Goal: Task Accomplishment & Management: Complete application form

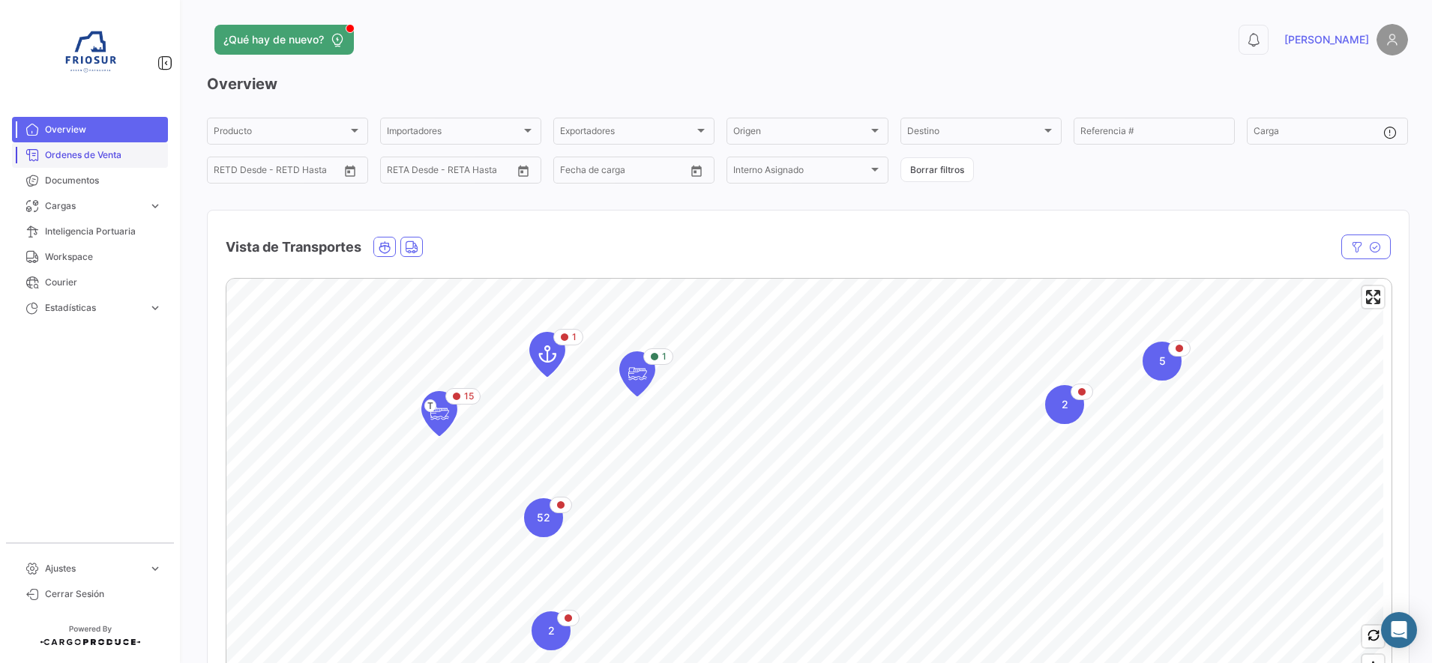
click at [127, 158] on span "Ordenes de Venta" at bounding box center [103, 154] width 117 height 13
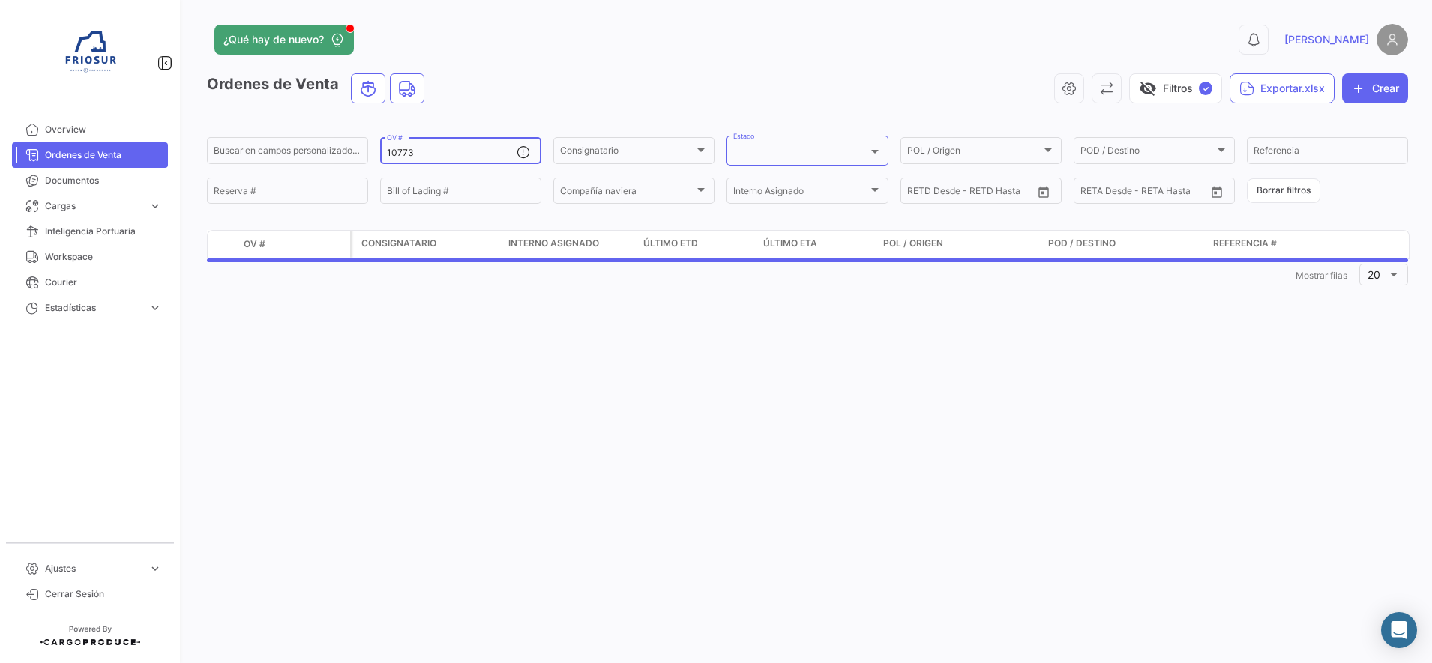
click at [453, 148] on input "10773" at bounding box center [452, 153] width 130 height 10
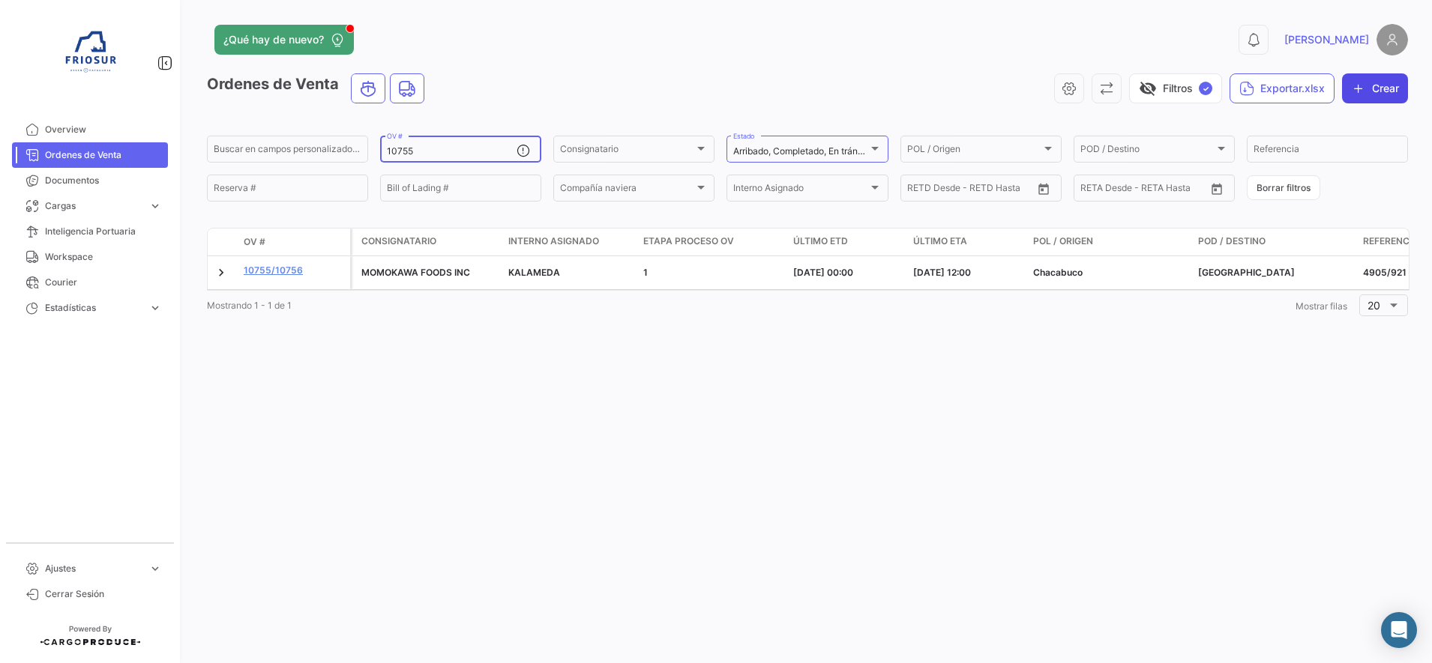
type input "10755"
click at [1376, 94] on button "Crear" at bounding box center [1375, 88] width 66 height 30
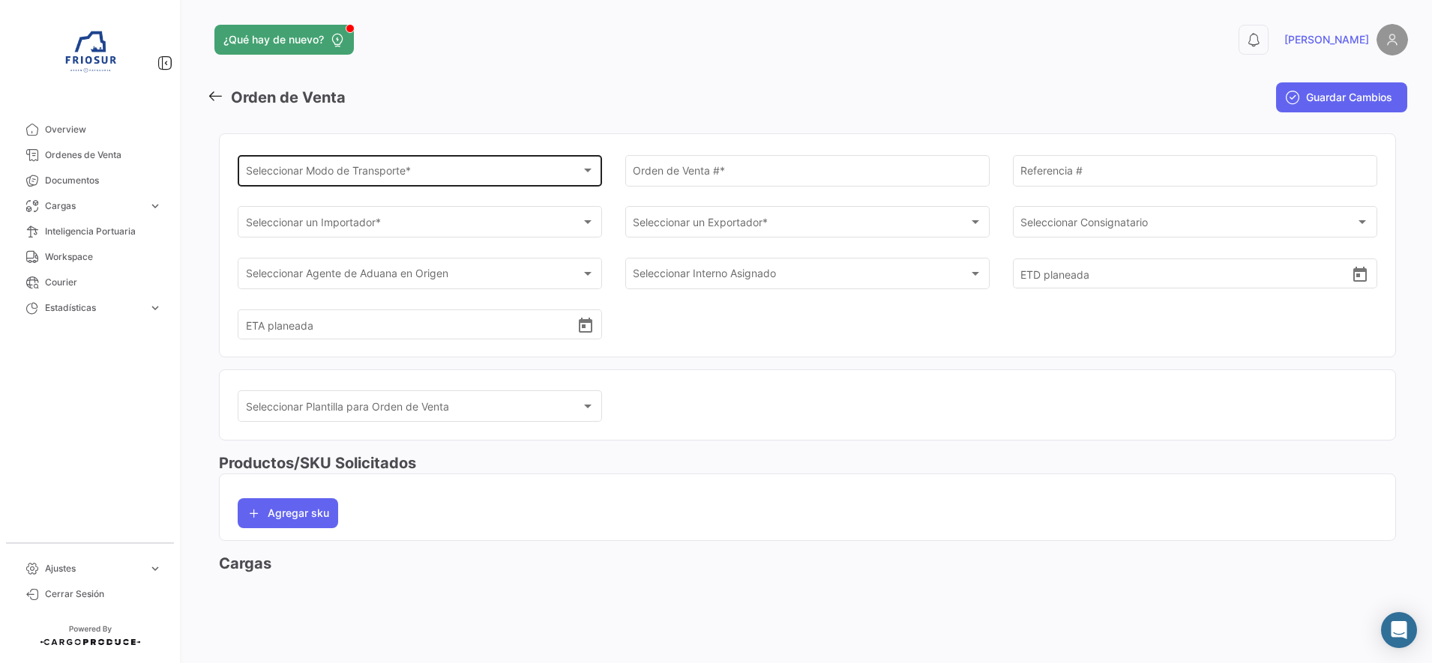
click at [414, 165] on div "Seleccionar Modo de Transporte * Seleccionar Modo de Transporte *" at bounding box center [420, 169] width 349 height 34
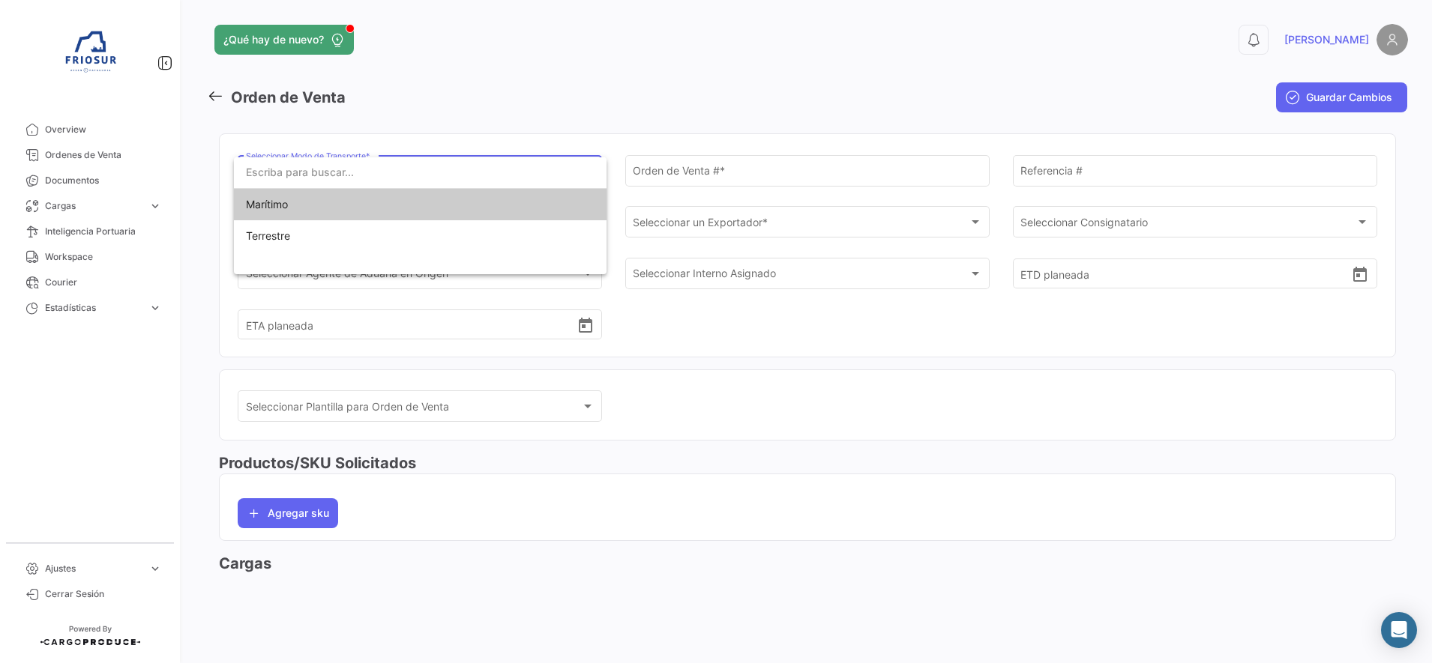
click at [362, 203] on span "Marítimo" at bounding box center [351, 204] width 210 height 31
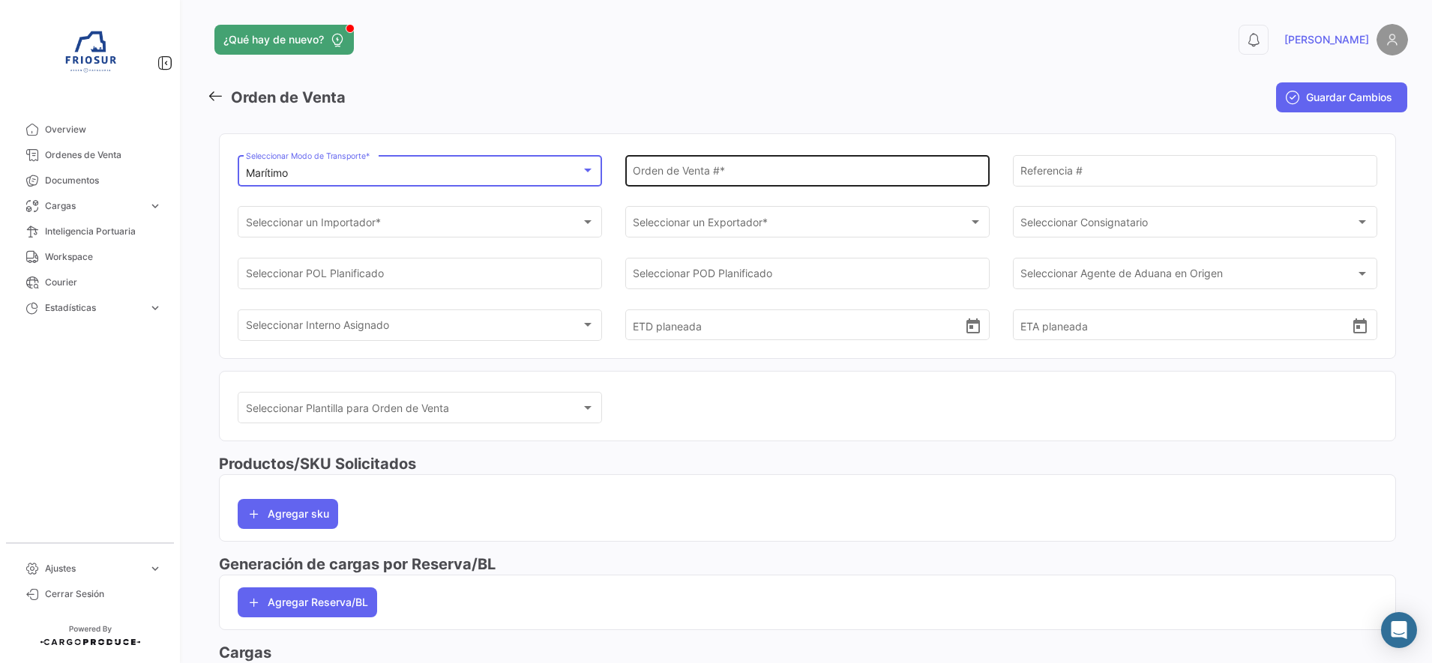
click at [810, 162] on div "Orden de Venta # *" at bounding box center [807, 169] width 349 height 34
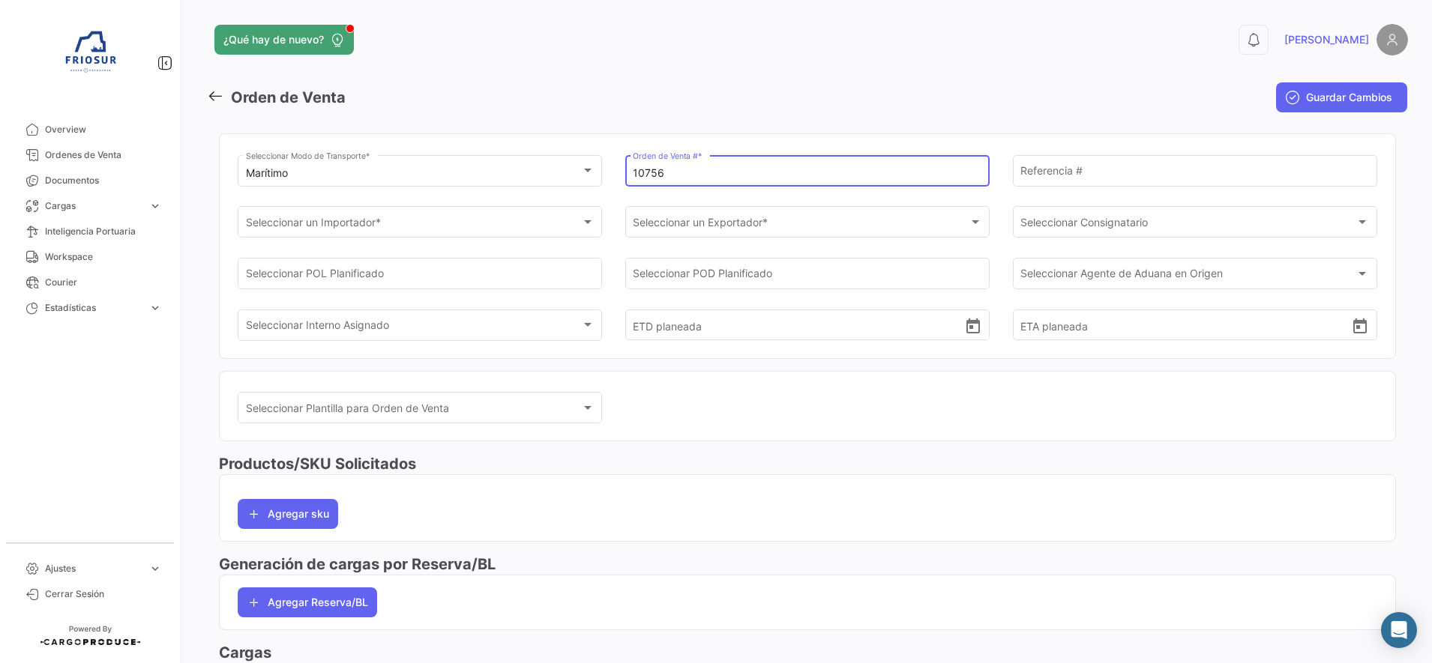
type input "10756"
click at [1059, 179] on input "Referencia #" at bounding box center [1194, 173] width 349 height 13
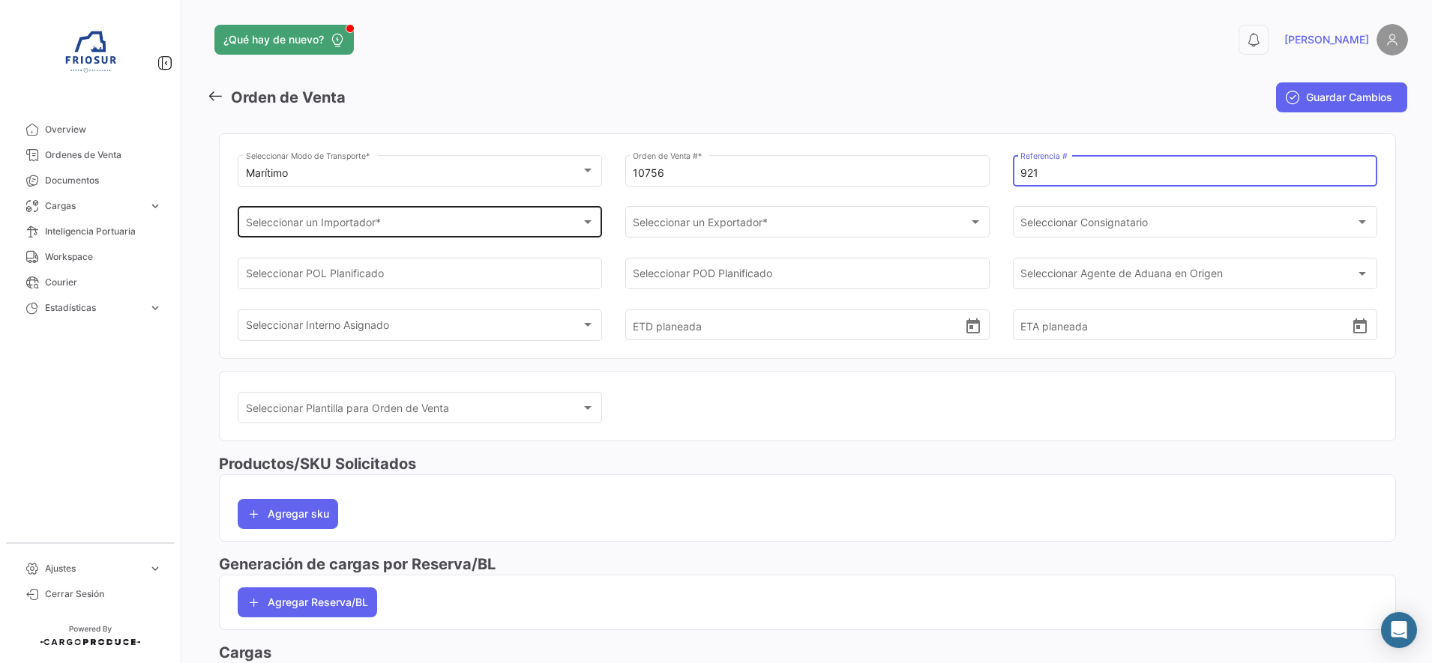
type input "921"
click at [508, 226] on div "Seleccionar un Importador *" at bounding box center [413, 225] width 335 height 13
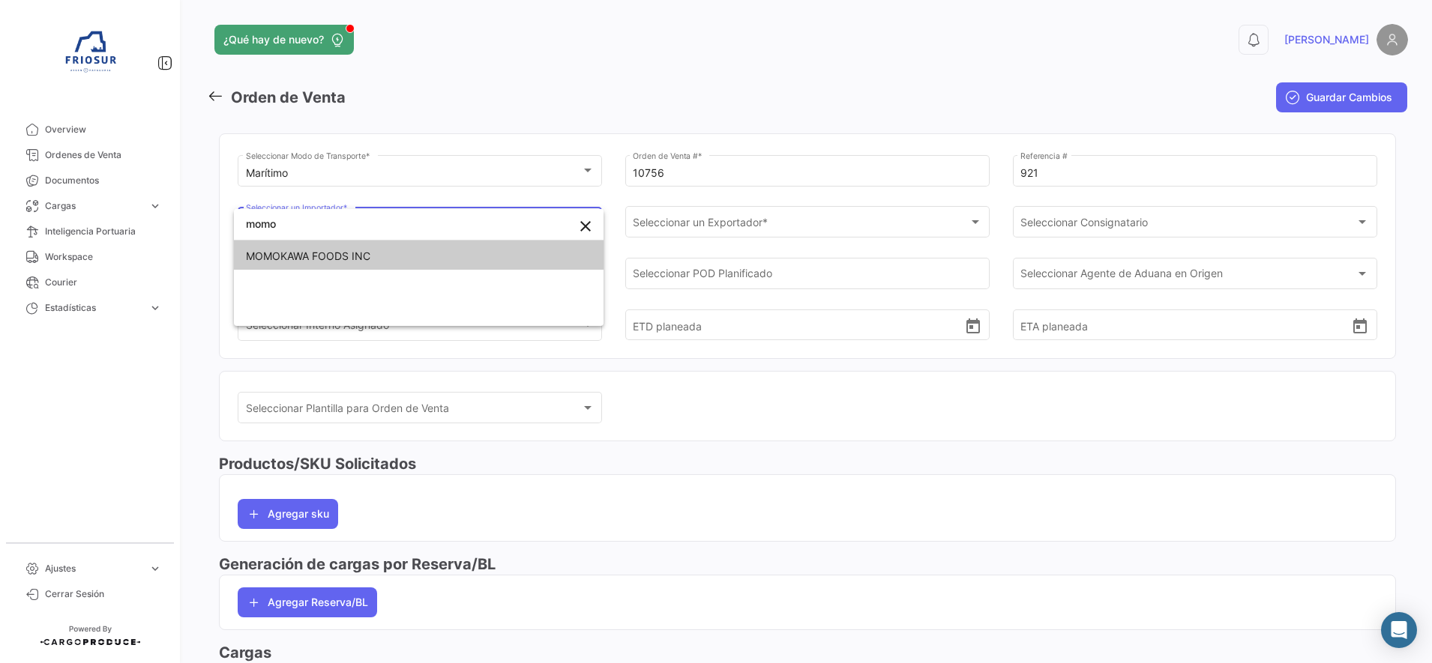
type input "momo"
click at [455, 259] on span "MOMOKAWA FOODS INC" at bounding box center [419, 256] width 346 height 31
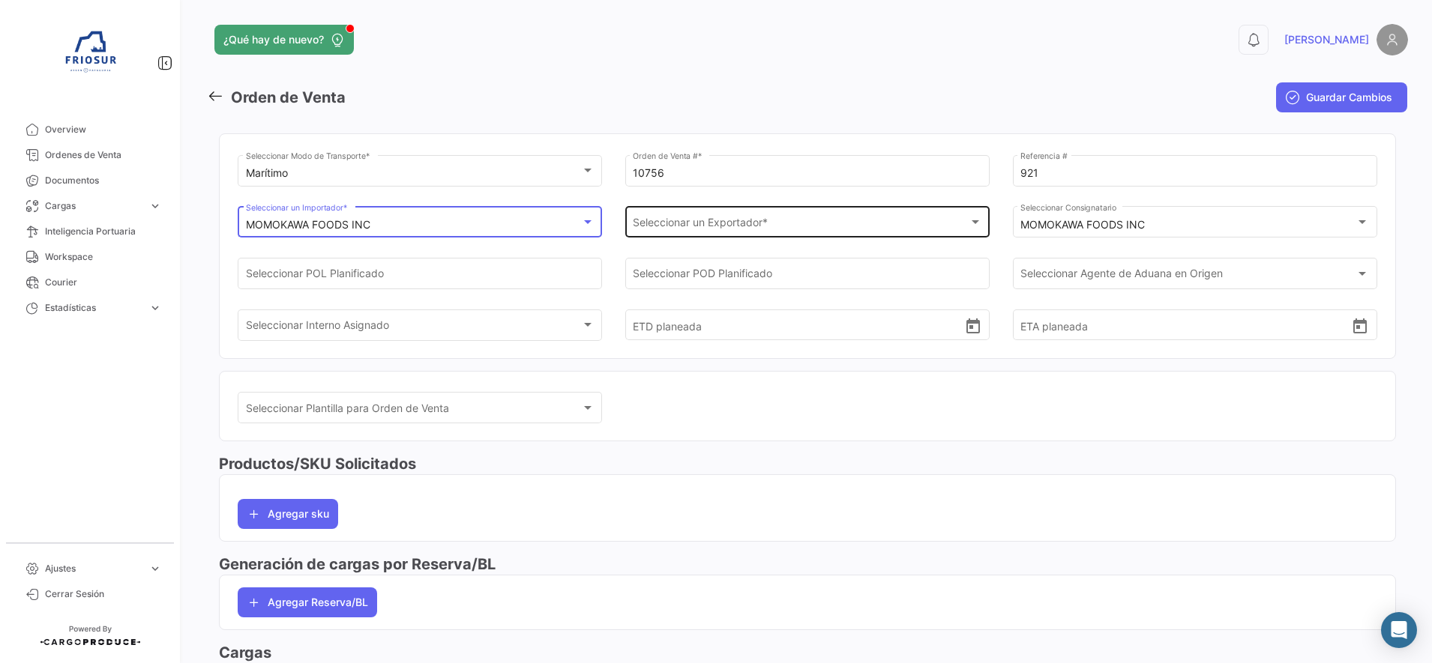
click at [648, 229] on span "Seleccionar un Exportador *" at bounding box center [800, 225] width 335 height 13
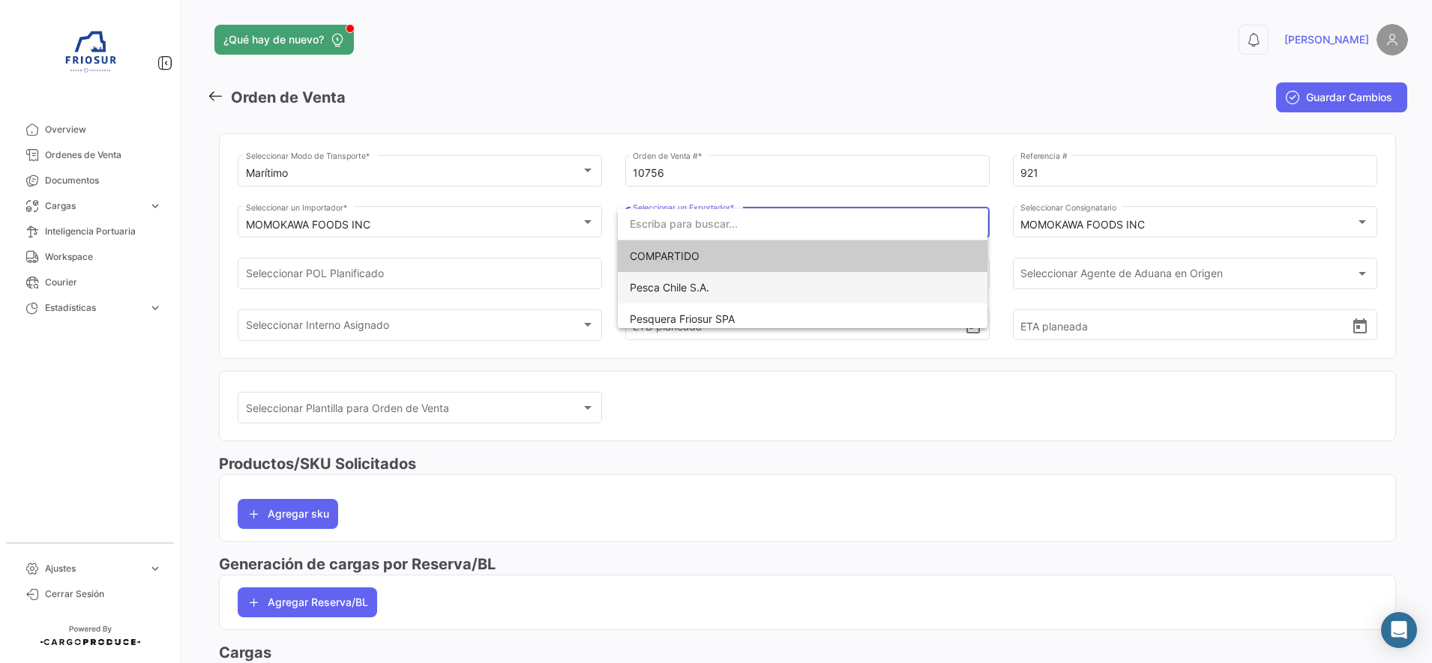
click at [664, 286] on span "Pesca Chile S.A." at bounding box center [669, 287] width 79 height 13
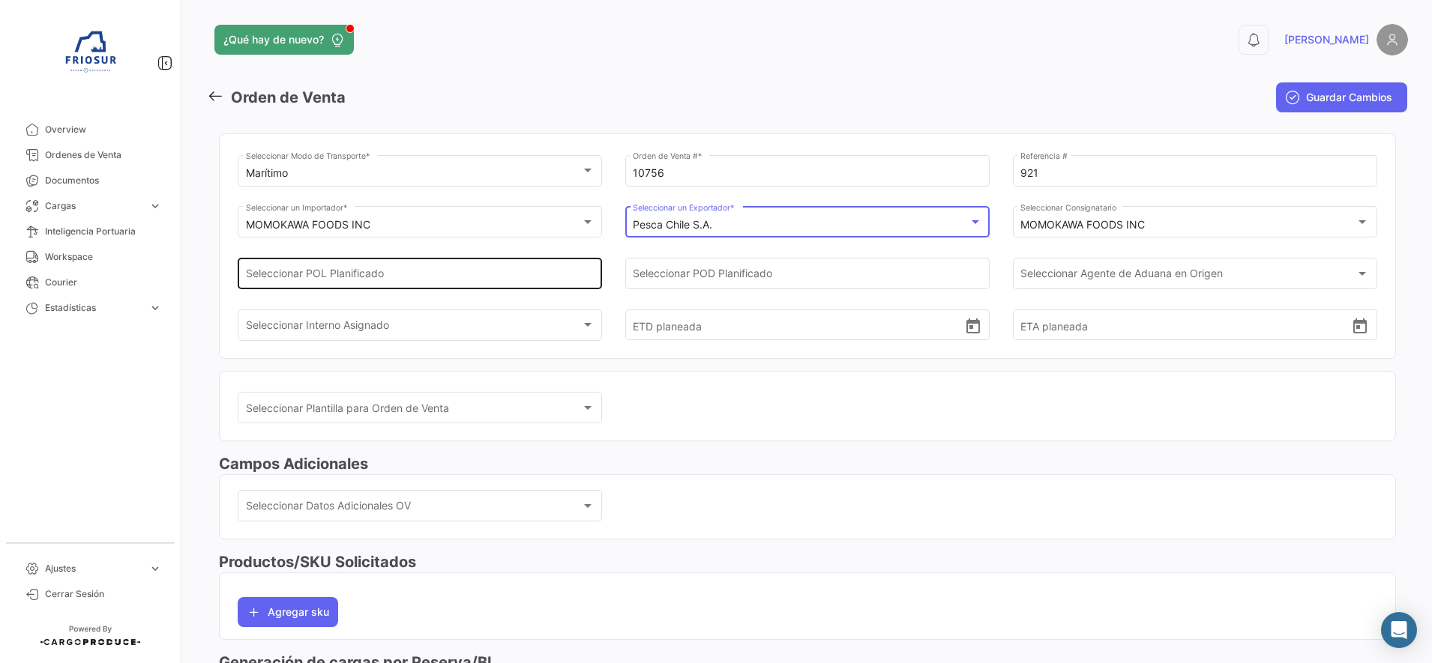
click at [445, 276] on input "Seleccionar POL Planificado" at bounding box center [420, 277] width 349 height 13
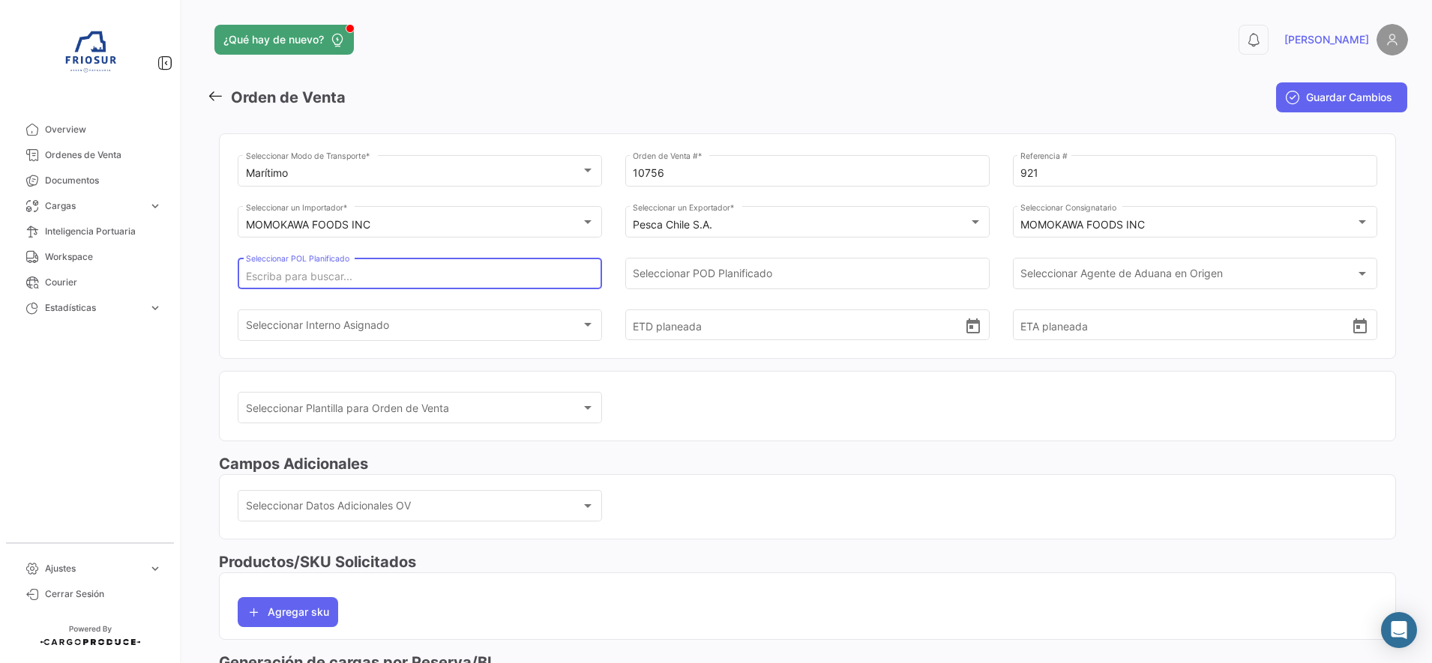
click at [306, 271] on input "Seleccionar POL Planificado" at bounding box center [420, 277] width 349 height 13
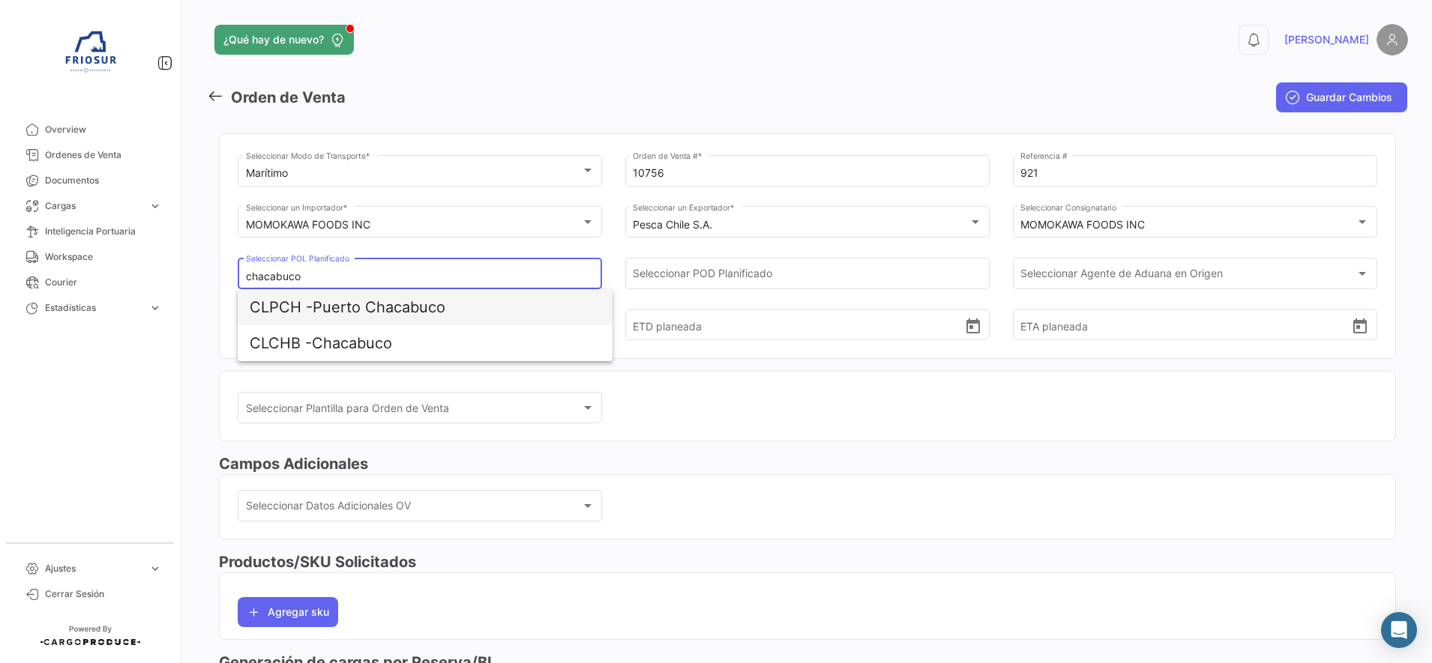
click at [321, 308] on span "CLPCH - [GEOGRAPHIC_DATA]" at bounding box center [425, 307] width 351 height 36
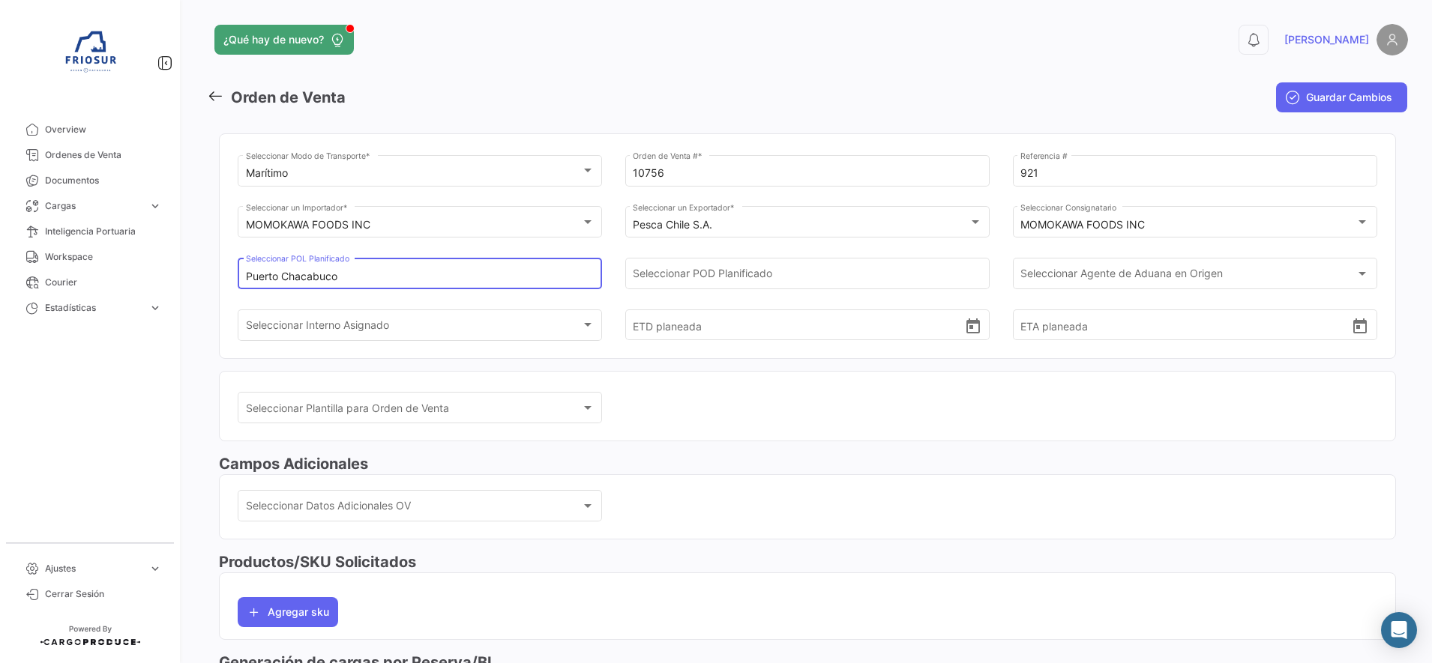
click at [364, 277] on input "Puerto Chacabuco" at bounding box center [420, 277] width 349 height 13
drag, startPoint x: 343, startPoint y: 276, endPoint x: 167, endPoint y: 268, distance: 175.6
click at [167, 268] on mat-sidenav-container "Overview Ordenes de Venta Documentos Cargas expand_more Cargas Marítimas Cargas…" at bounding box center [716, 331] width 1432 height 663
click at [265, 271] on input "CLCB" at bounding box center [420, 277] width 349 height 13
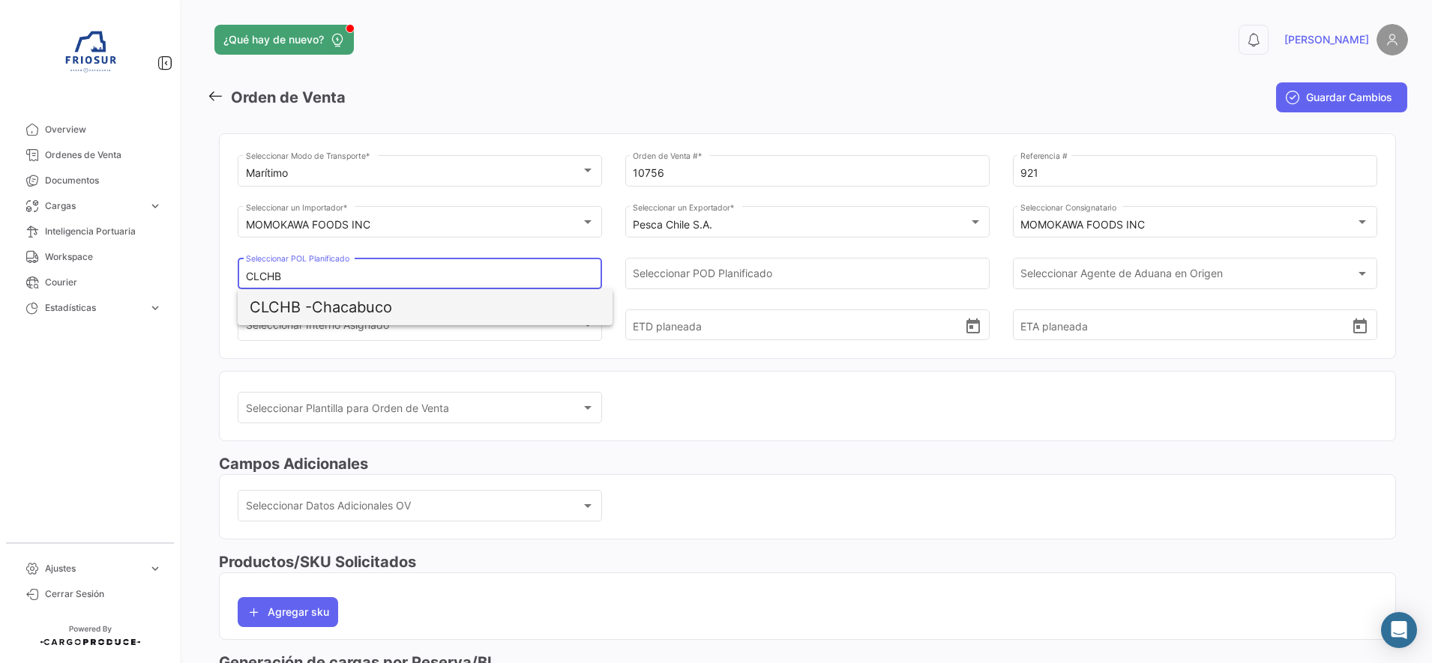
click at [364, 311] on span "CLCHB - Chacabuco" at bounding box center [425, 307] width 351 height 36
type input "Chacabuco"
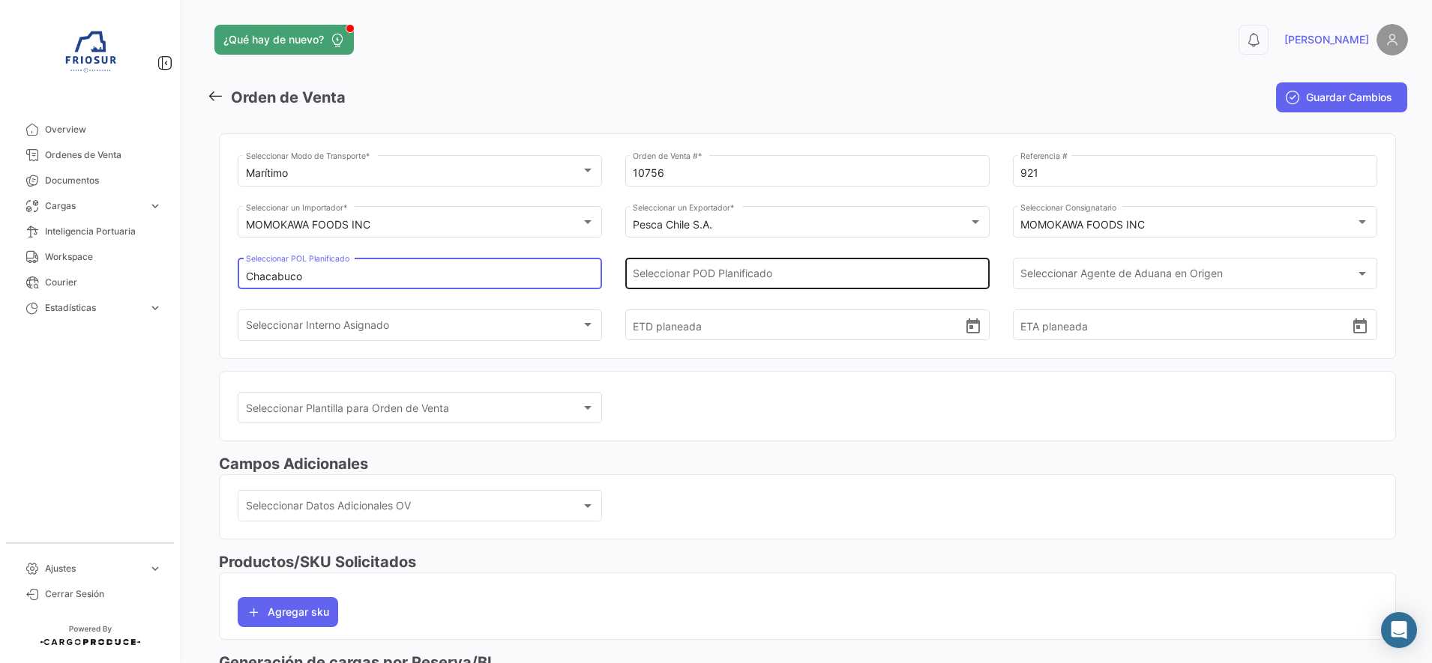
click at [732, 277] on input "Seleccionar POD Planificado" at bounding box center [807, 277] width 349 height 13
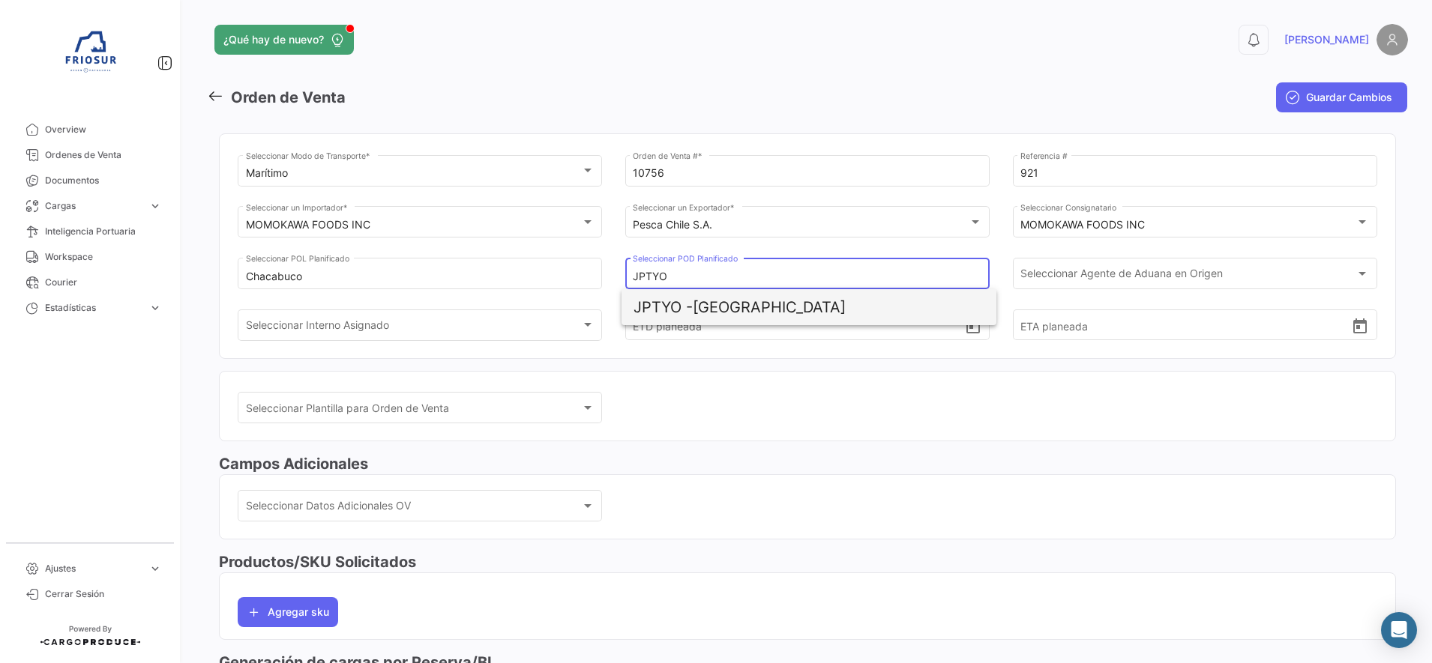
click at [747, 304] on span "JPTYO - [GEOGRAPHIC_DATA]" at bounding box center [808, 307] width 351 height 36
type input "[GEOGRAPHIC_DATA]"
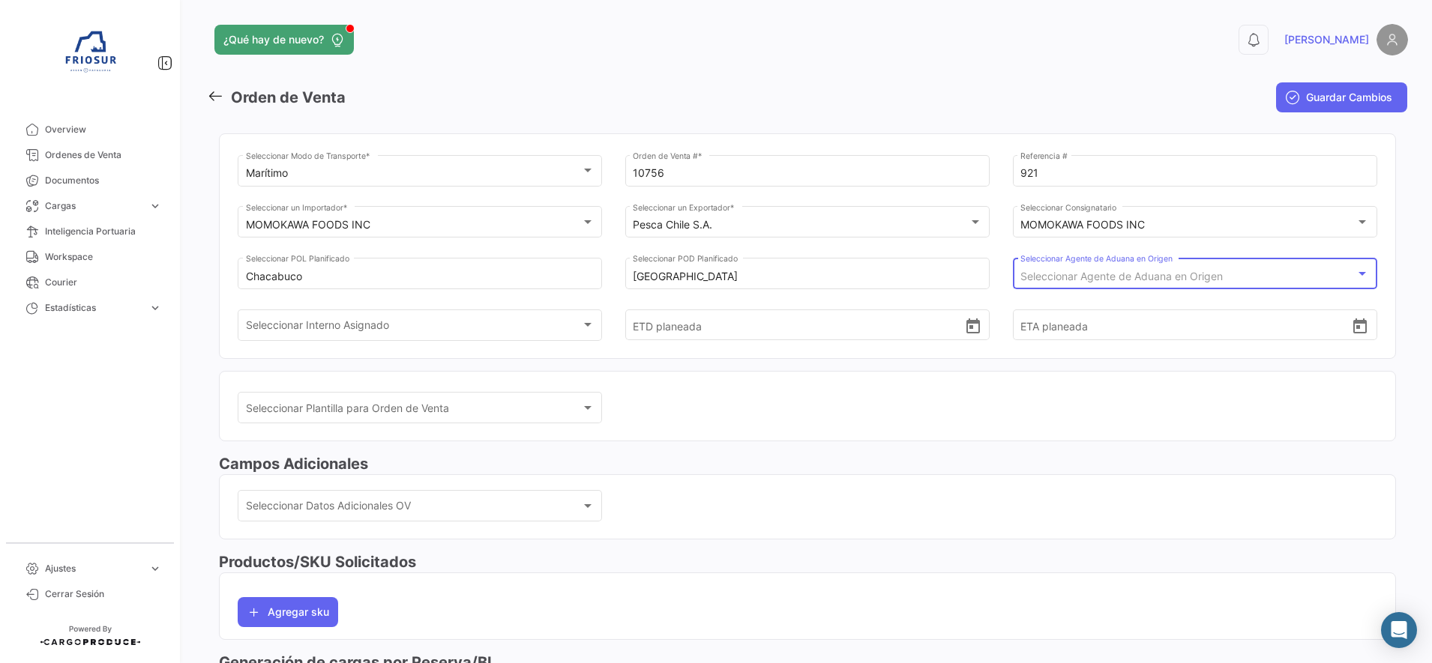
click at [1153, 274] on span "Seleccionar Agente de Aduana en Origen" at bounding box center [1121, 276] width 202 height 13
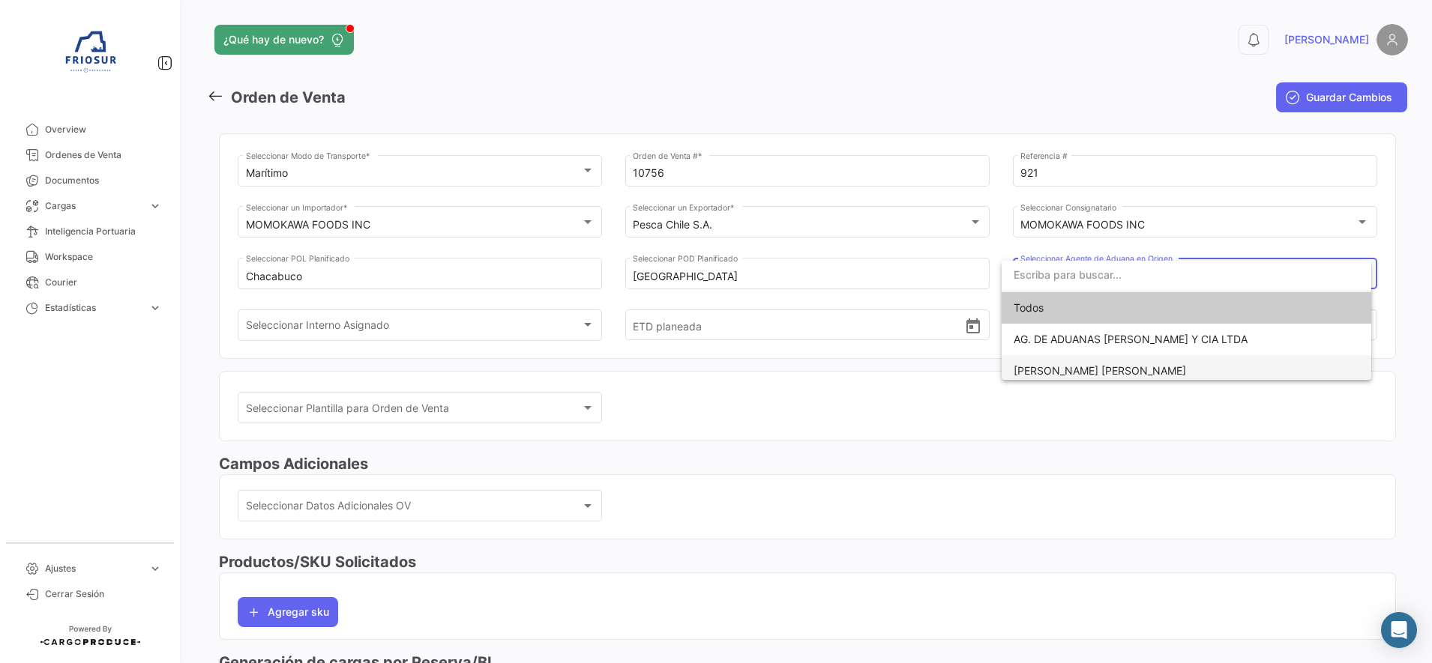
click at [1088, 358] on span "[PERSON_NAME] [PERSON_NAME]" at bounding box center [1187, 370] width 346 height 31
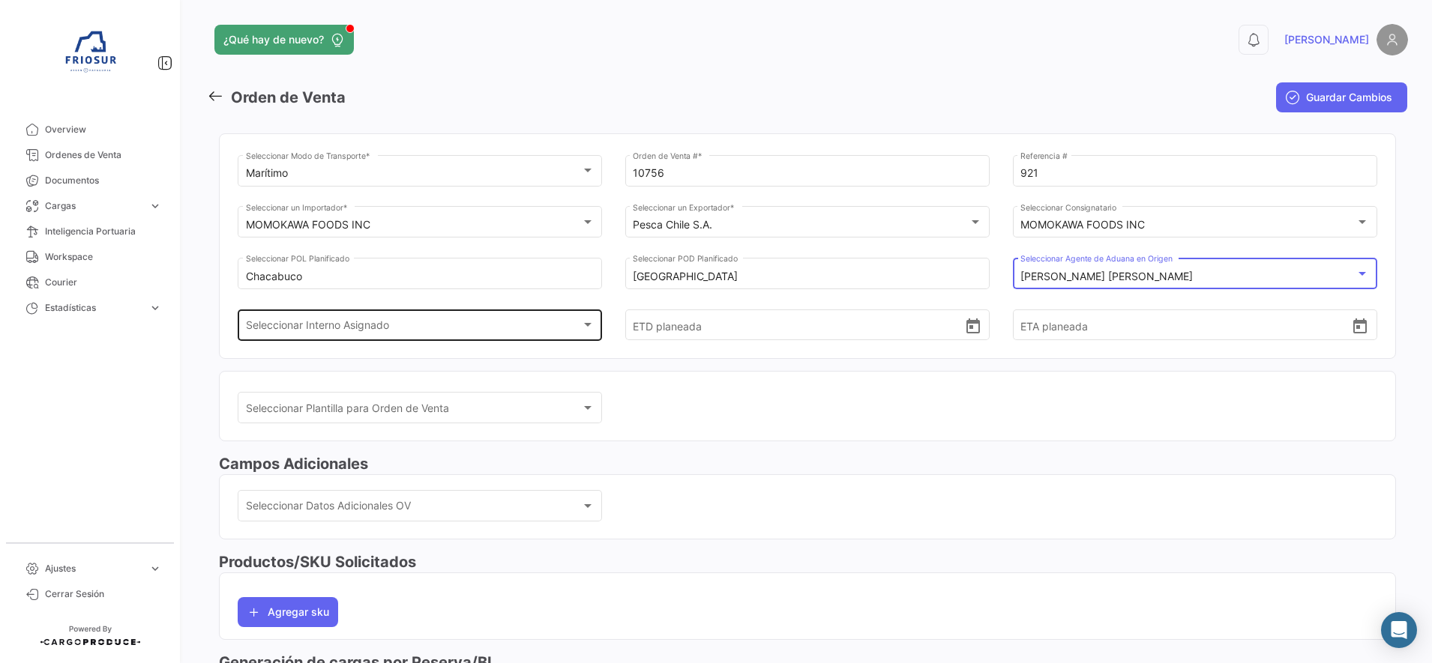
click at [481, 322] on div "Seleccionar Interno Asignado" at bounding box center [413, 328] width 335 height 13
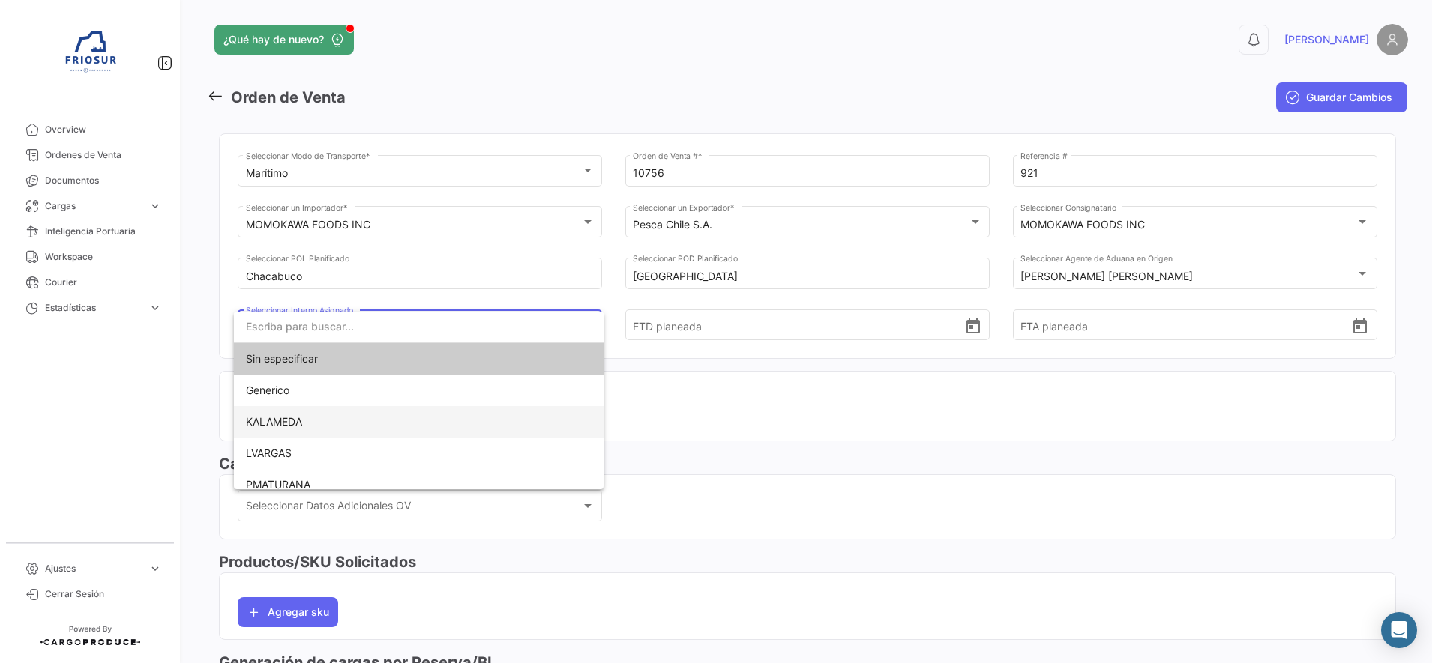
click at [298, 426] on span "KALAMEDA" at bounding box center [274, 421] width 56 height 13
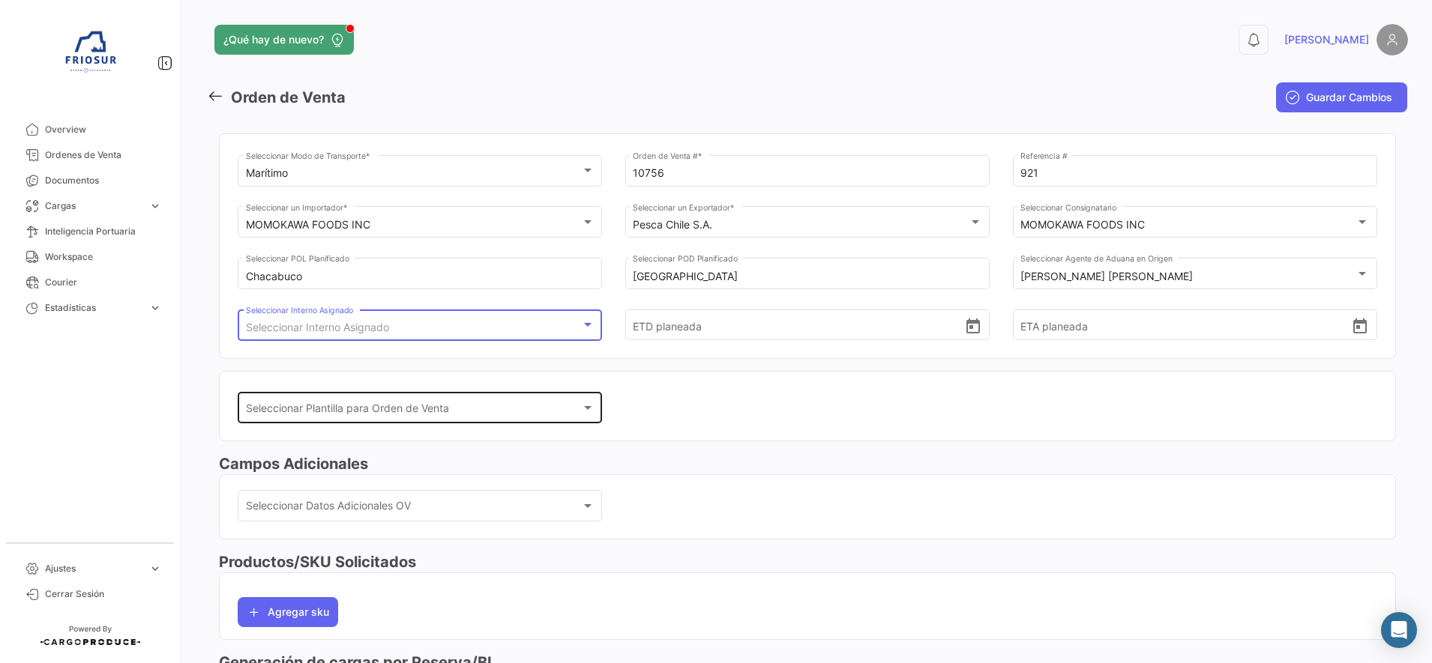
scroll to position [29, 0]
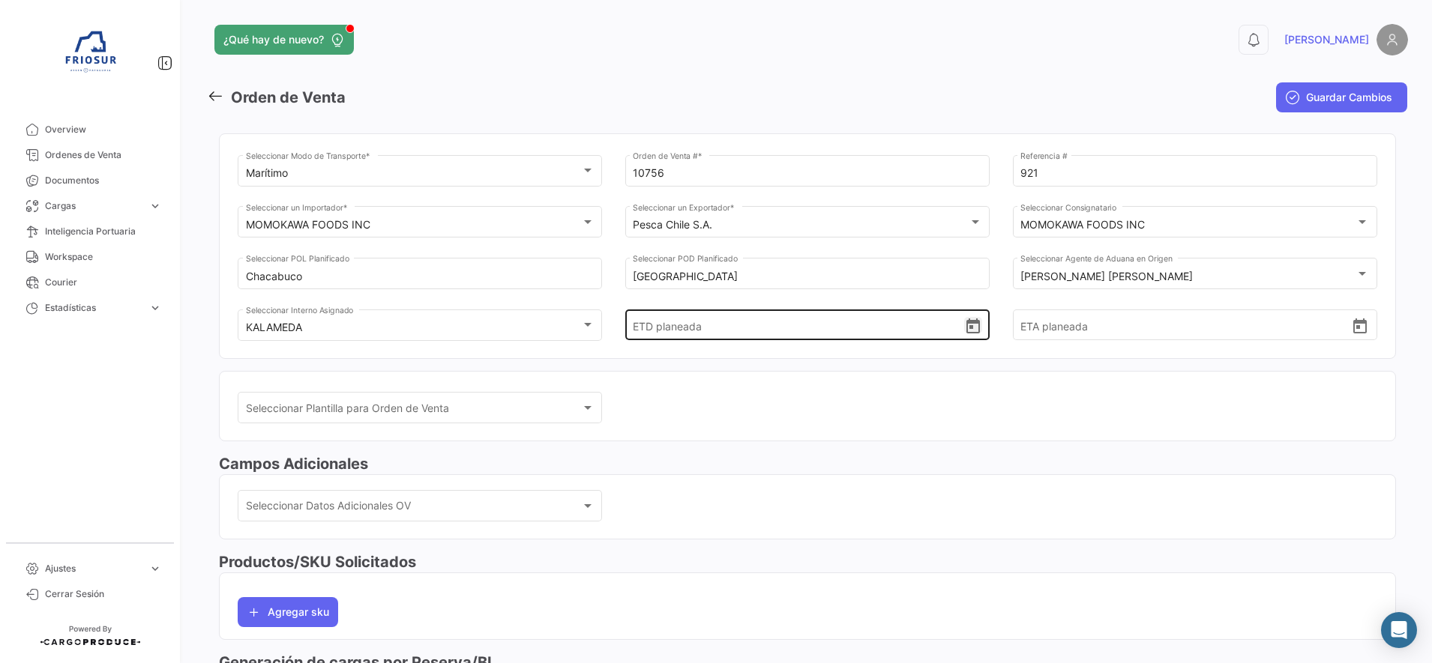
click at [966, 324] on icon "Open calendar" at bounding box center [972, 326] width 13 height 15
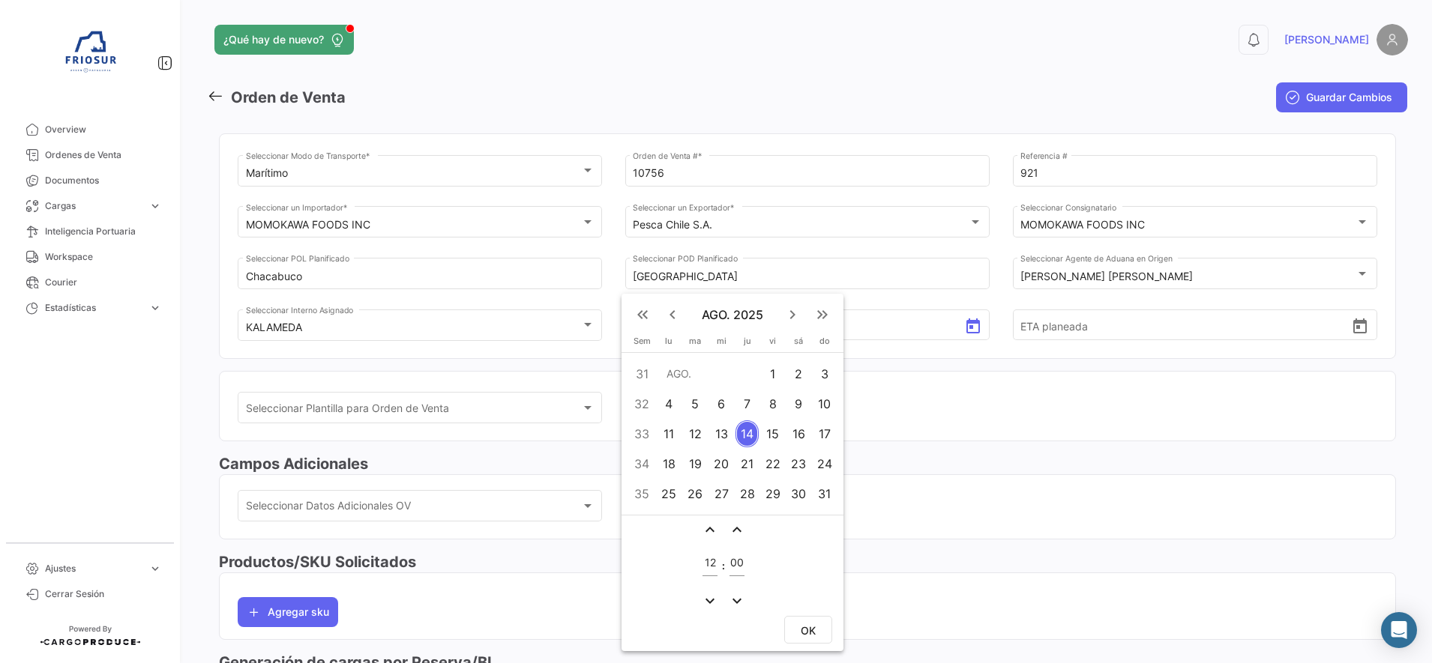
click at [771, 410] on div "8" at bounding box center [772, 404] width 23 height 27
click at [809, 629] on span "OK" at bounding box center [808, 630] width 15 height 13
type input "[DATE] 12:00"
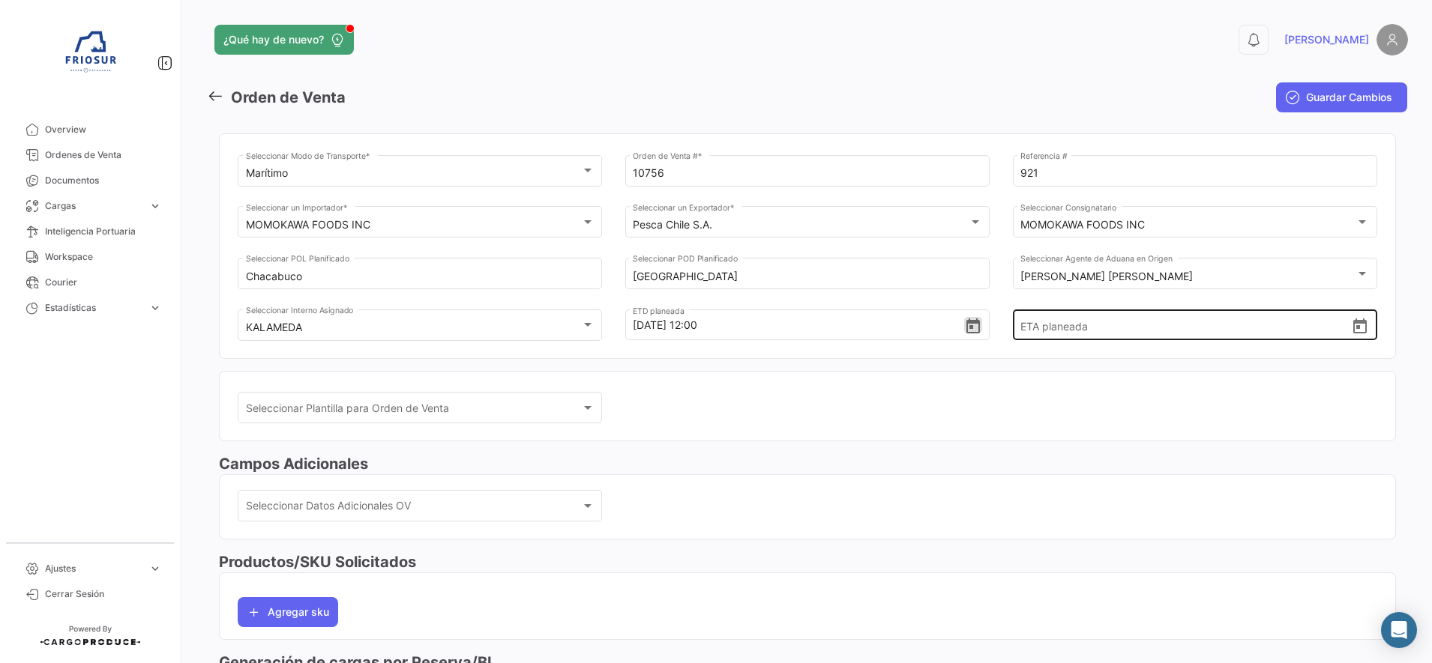
click at [1353, 326] on icon "Open calendar" at bounding box center [1360, 327] width 18 height 18
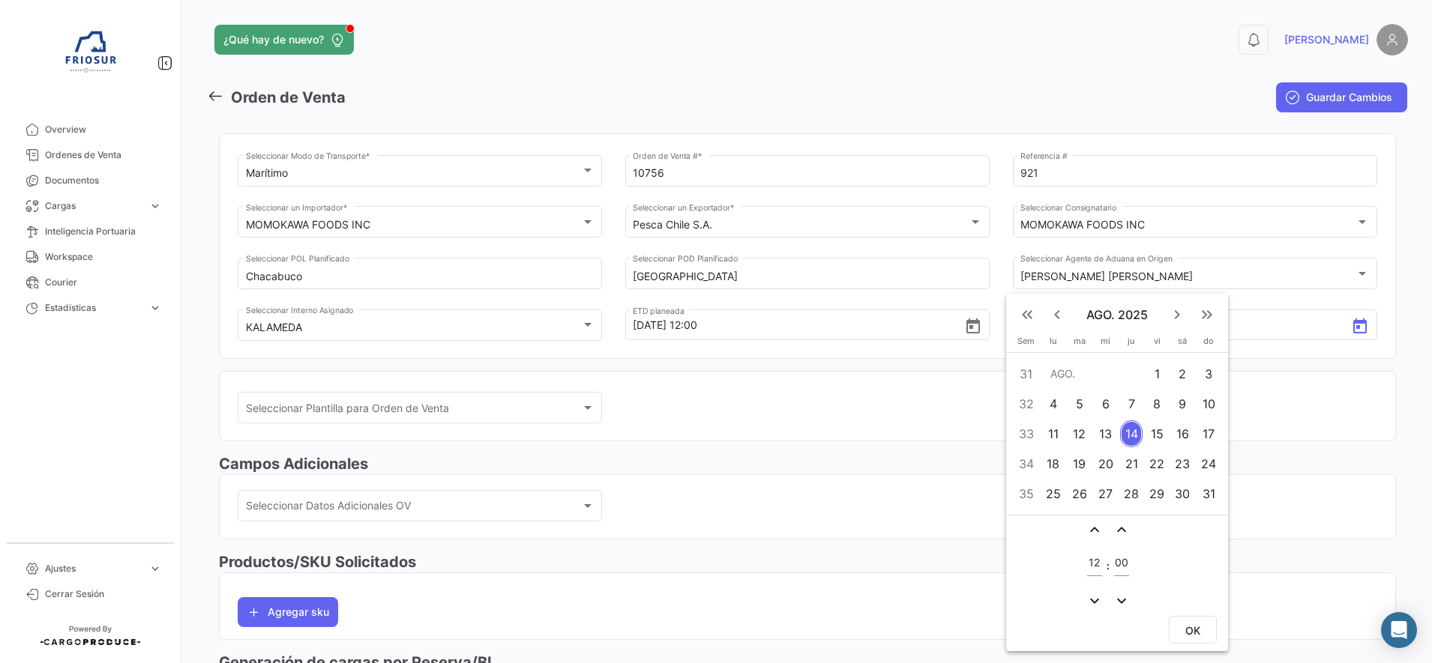
click at [1171, 315] on mat-icon "keyboard_arrow_right" at bounding box center [1177, 315] width 18 height 18
click at [1173, 315] on mat-icon "keyboard_arrow_right" at bounding box center [1177, 315] width 18 height 18
click at [1072, 433] on div "7" at bounding box center [1080, 434] width 24 height 27
click at [1191, 655] on span "OK" at bounding box center [1192, 660] width 15 height 13
type input "[DATE] 12:00"
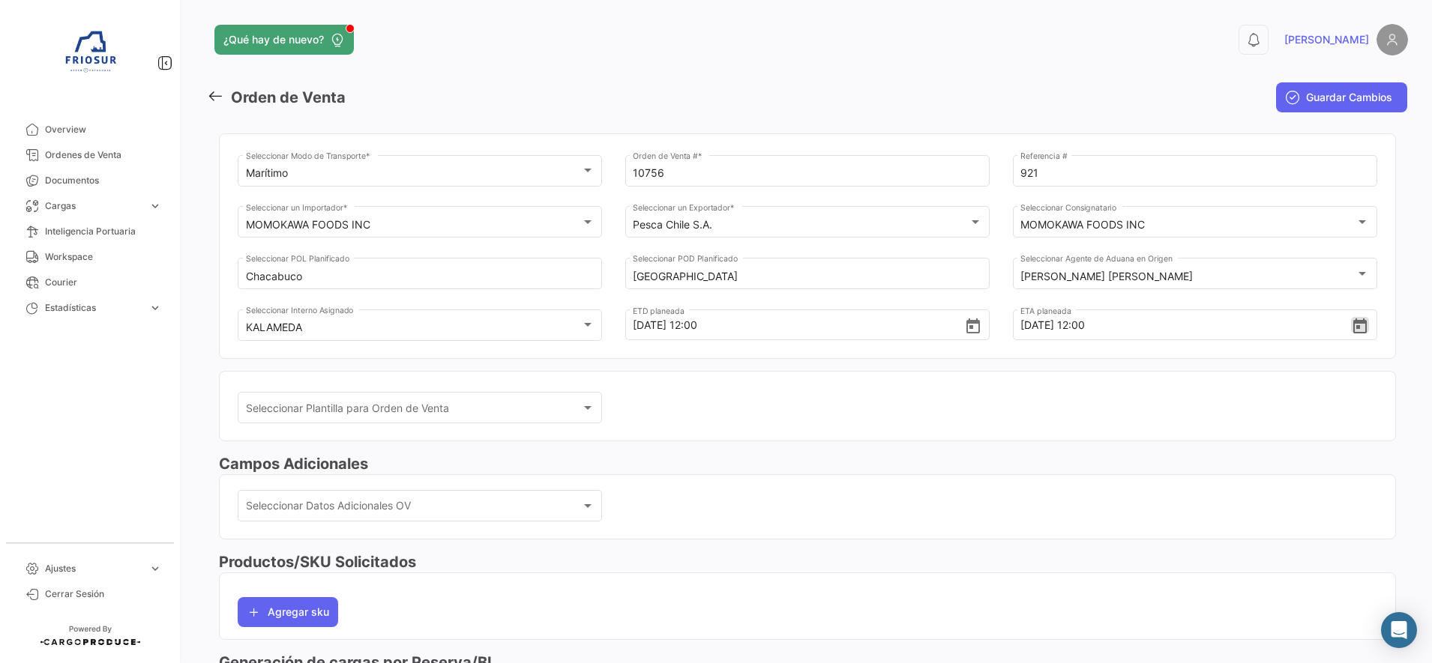
click at [660, 416] on div "Seleccionar Plantilla para Orden de Venta Seleccionar Plantilla para Orden de V…" at bounding box center [808, 416] width 1140 height 52
click at [547, 509] on div "Seleccionar Datos Adicionales OV" at bounding box center [413, 509] width 335 height 13
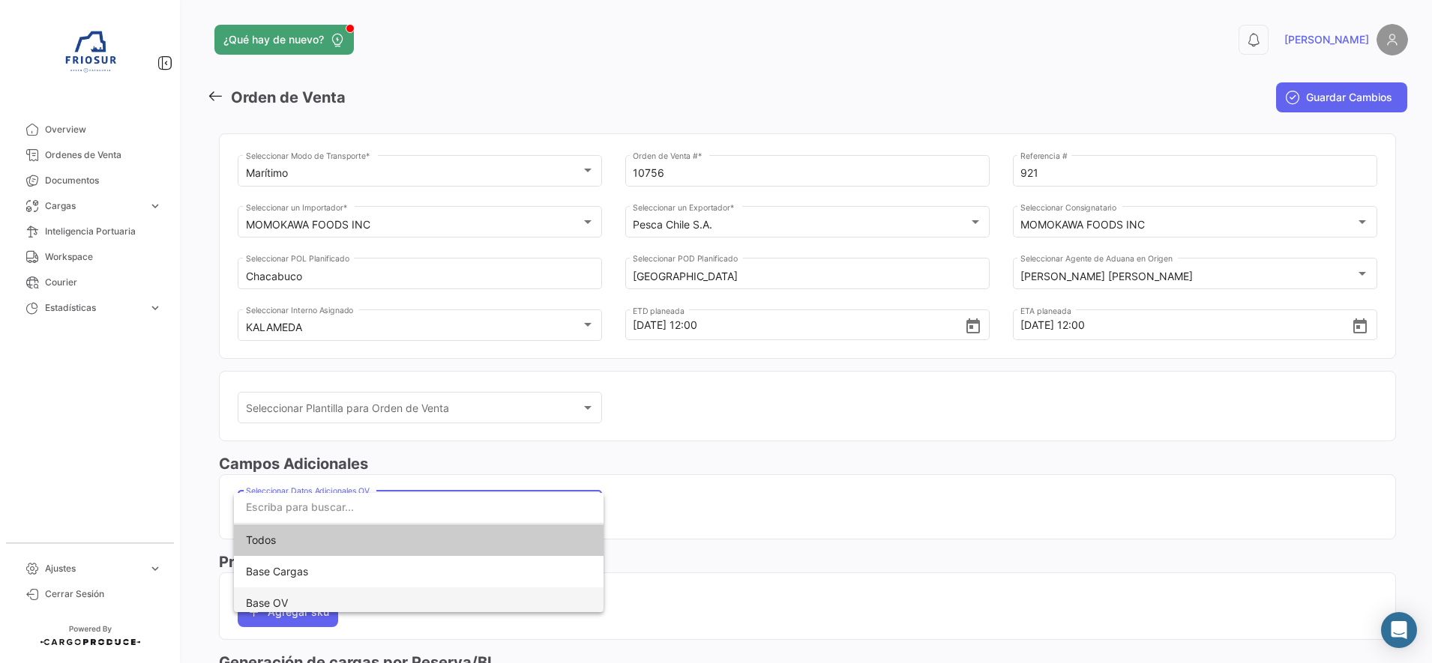
click at [274, 596] on span "Base OV" at bounding box center [419, 603] width 346 height 31
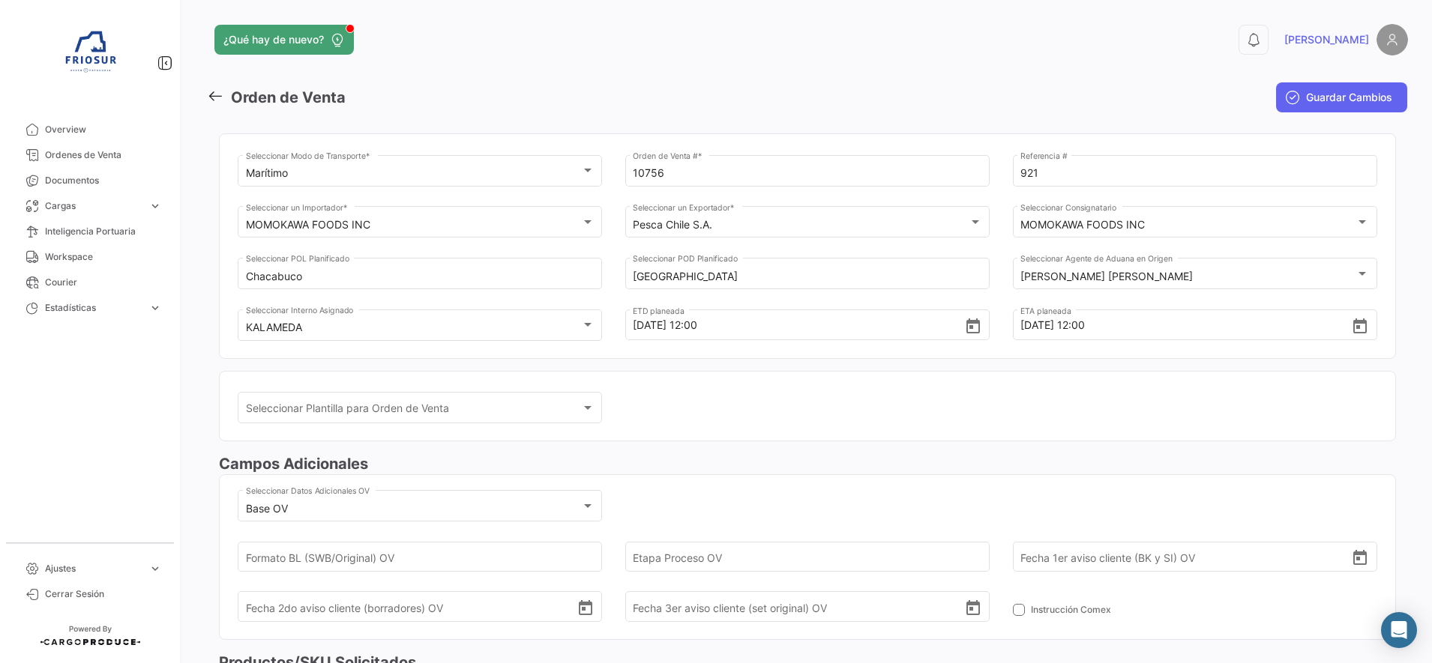
click at [716, 472] on h3 "Campos Adicionales" at bounding box center [807, 464] width 1177 height 21
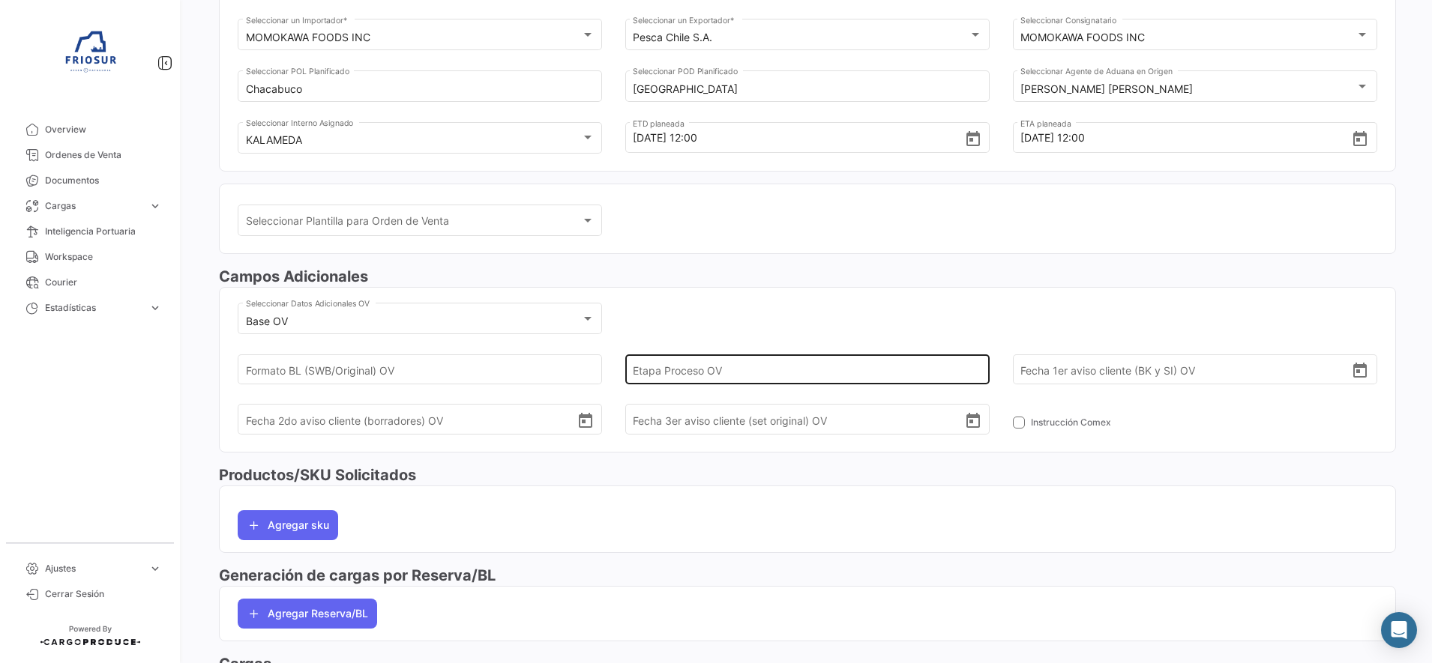
click at [663, 373] on input "Etapa Proceso OV" at bounding box center [798, 369] width 331 height 52
type input "1"
click at [835, 304] on div "Base OV Seleccionar Datos Adicionales OV [PERSON_NAME] (SWB/Original) OV 1 Etap…" at bounding box center [808, 375] width 1140 height 151
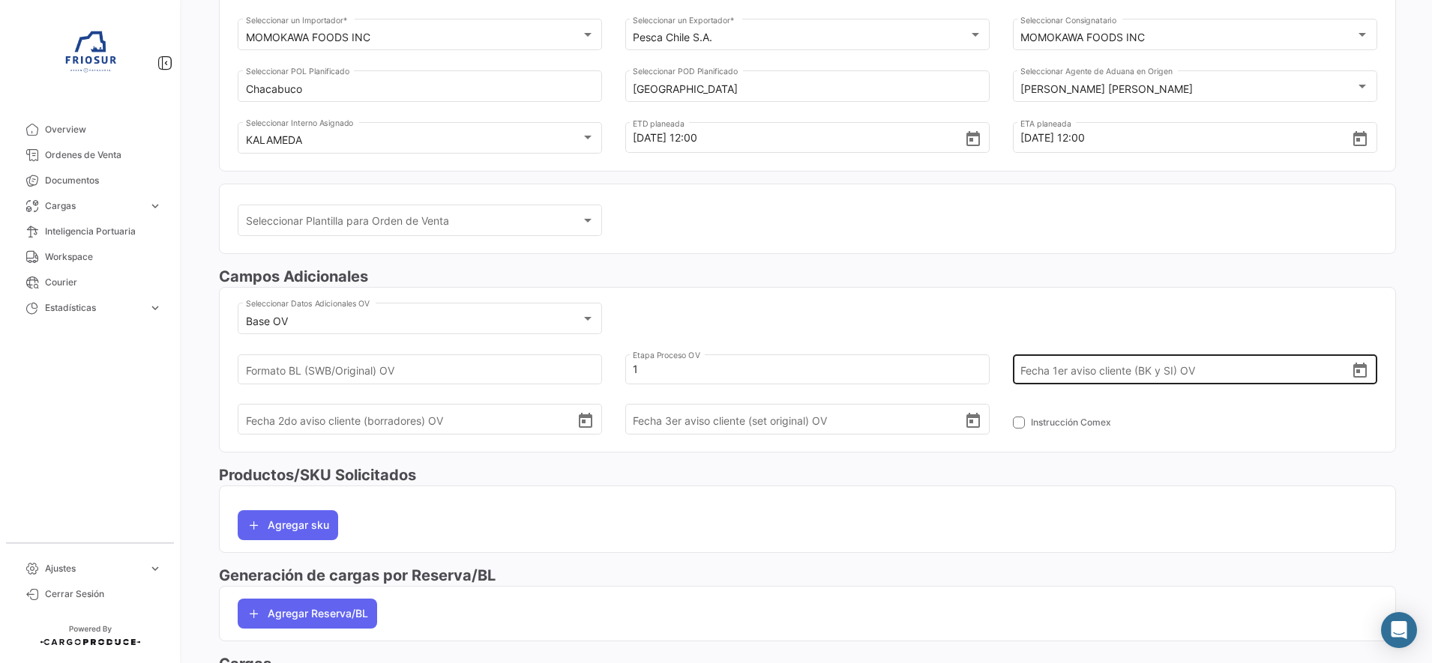
click at [1351, 379] on icon "Open calendar" at bounding box center [1360, 371] width 18 height 18
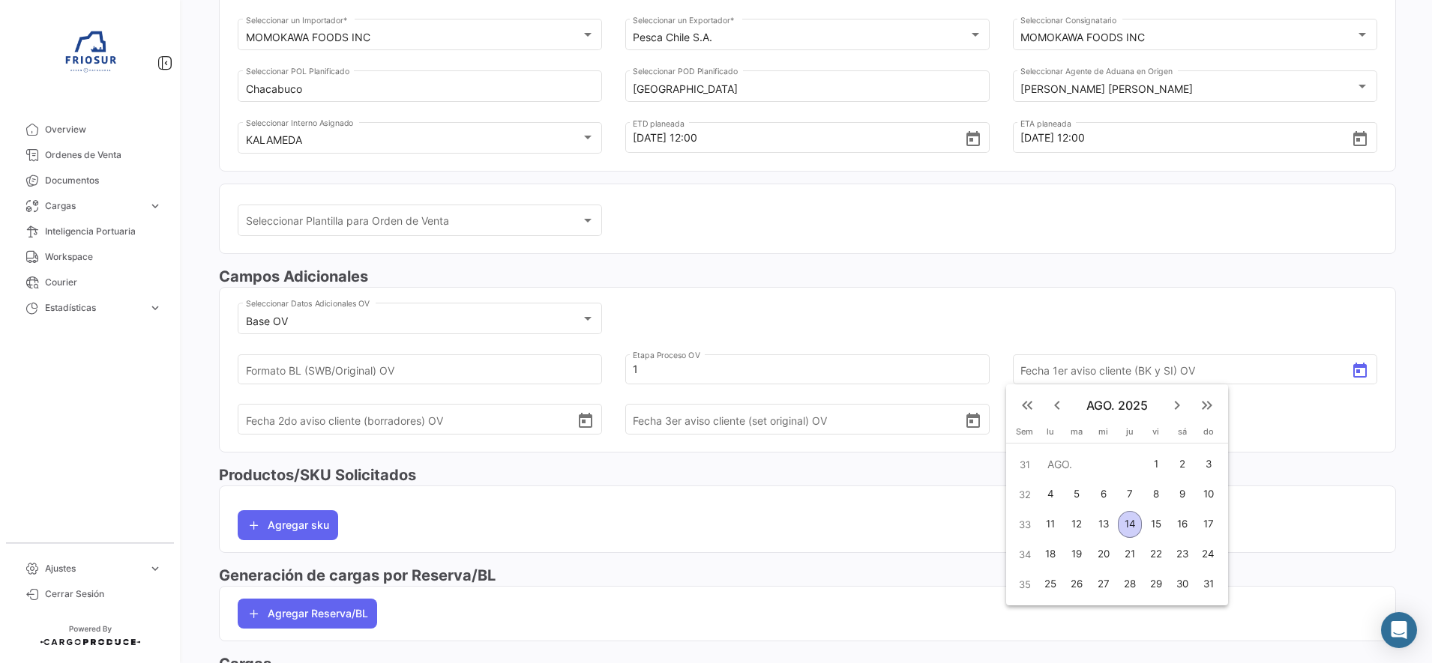
click at [1101, 505] on div "6" at bounding box center [1104, 494] width 24 height 27
type input "[DATE]"
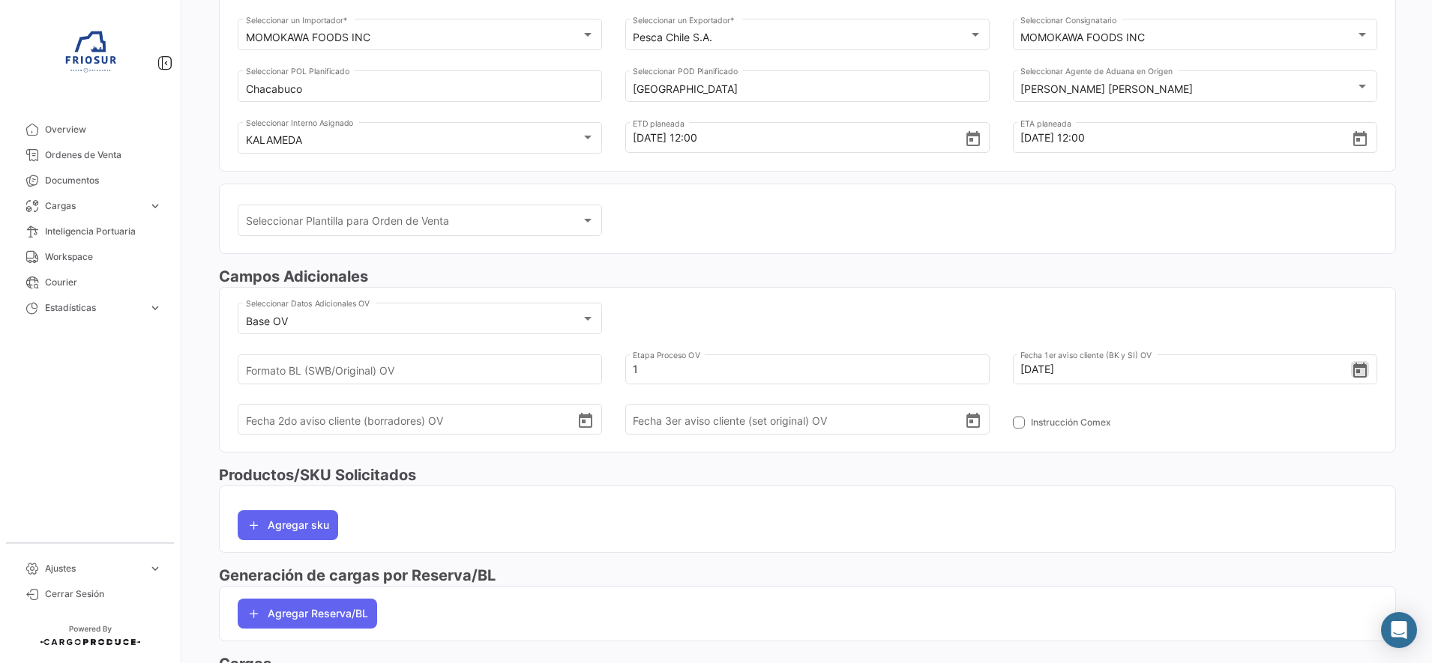
click at [1074, 317] on div "Base OV Seleccionar Datos Adicionales OV [PERSON_NAME] (SWB/Original) OV 1 Etap…" at bounding box center [808, 375] width 1140 height 151
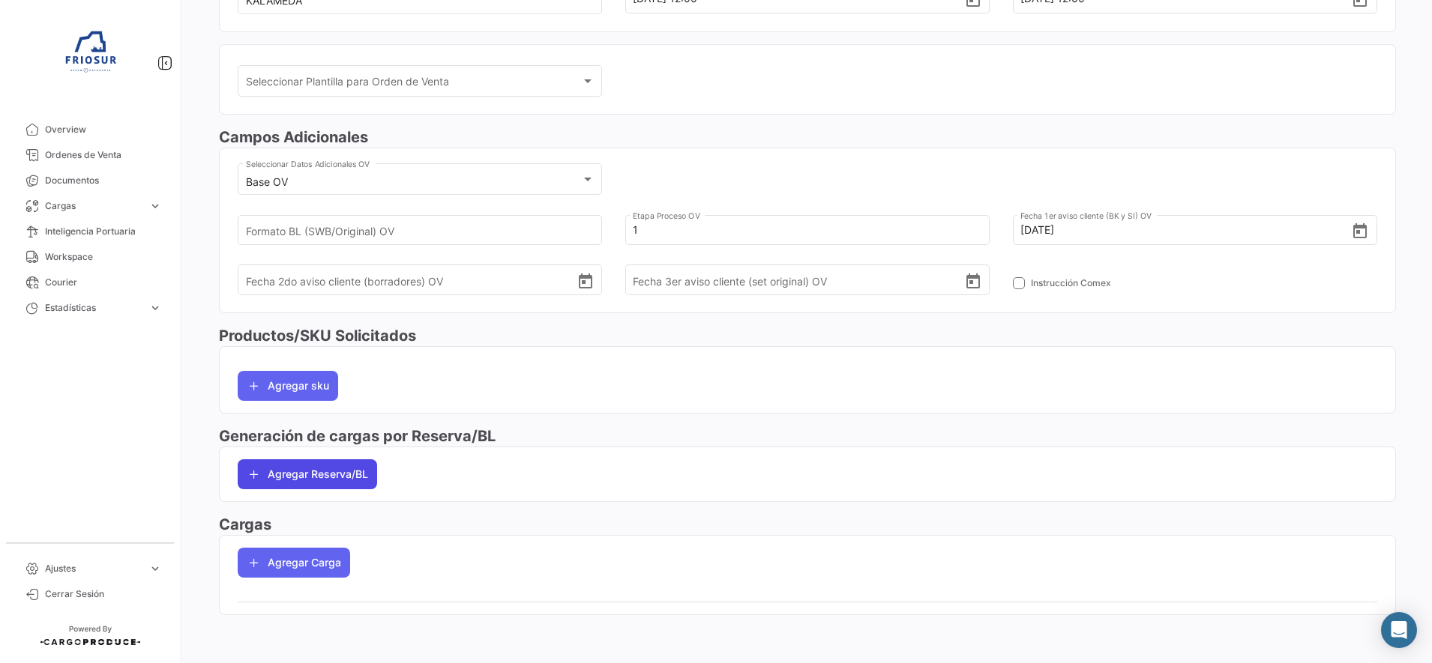
click at [285, 462] on button "Agregar Reserva/BL" at bounding box center [307, 475] width 139 height 30
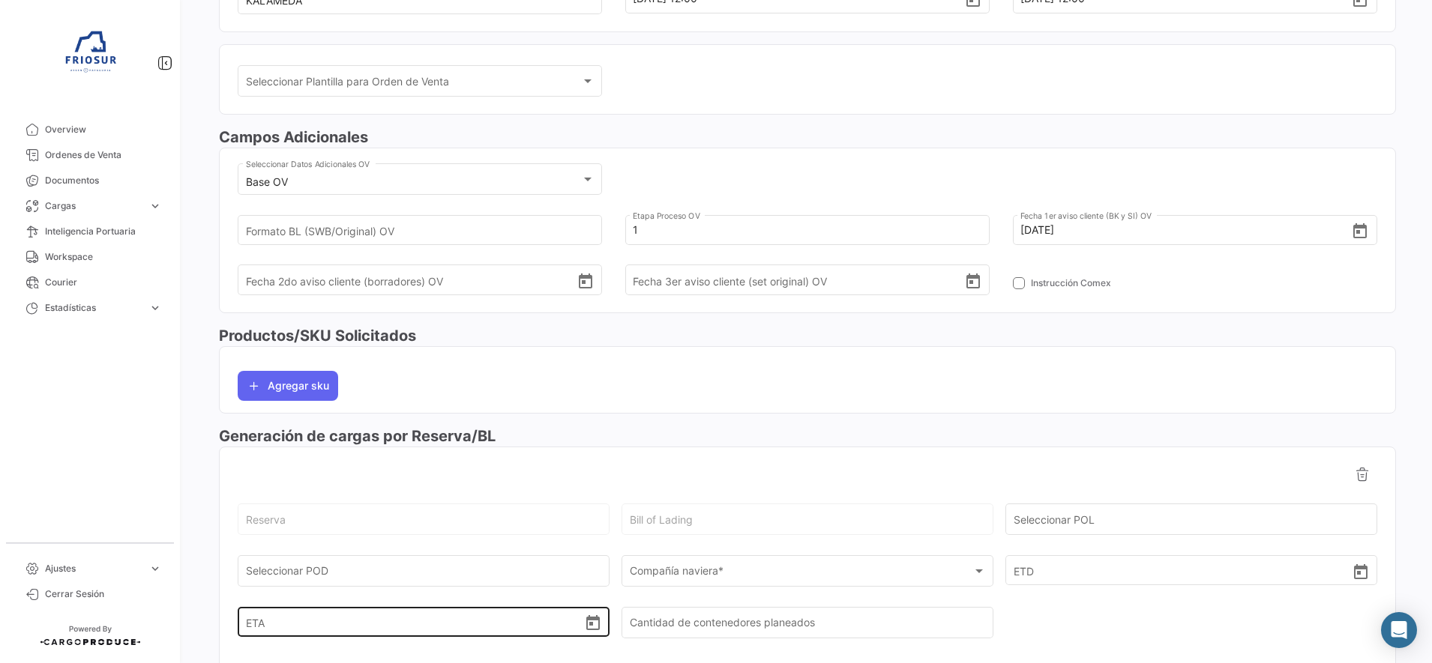
scroll to position [548, 0]
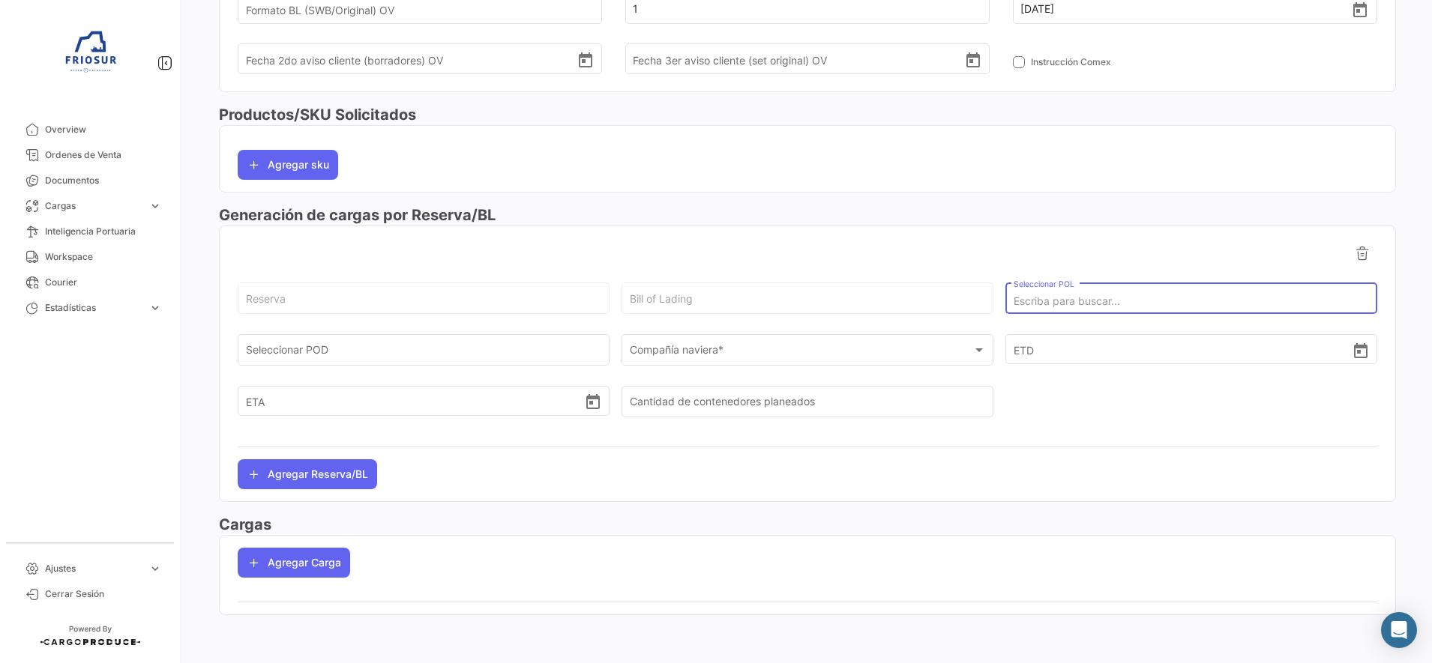
click at [1038, 296] on input "Seleccionar POL" at bounding box center [1192, 301] width 356 height 13
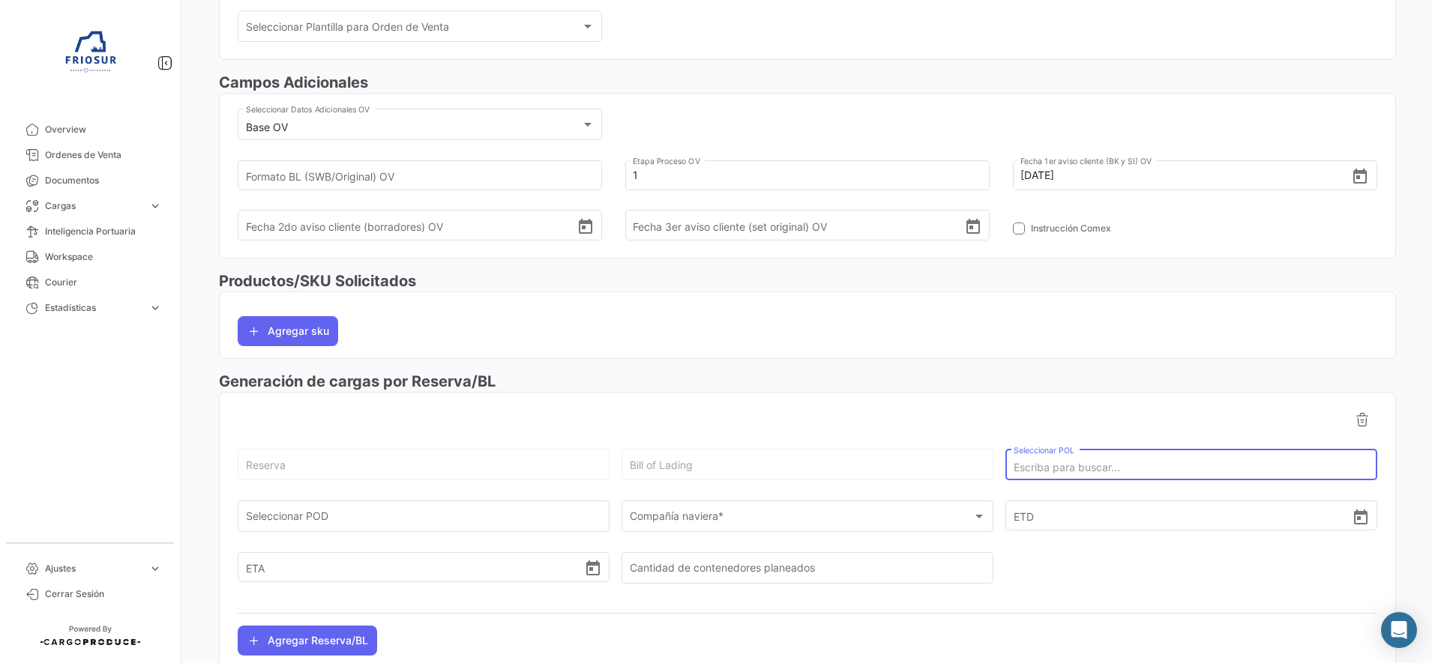
scroll to position [469, 0]
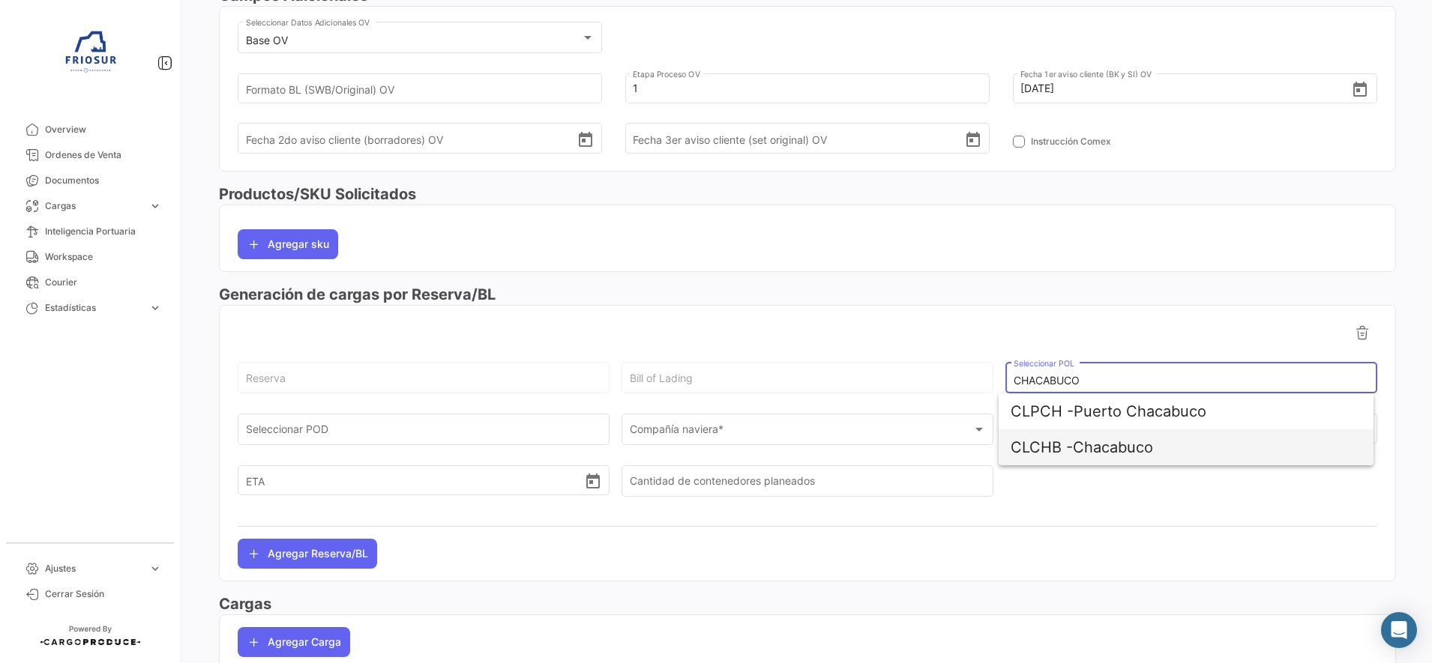
click at [1155, 453] on span "CLCHB - Chacabuco" at bounding box center [1186, 448] width 351 height 36
type input "Chacabuco"
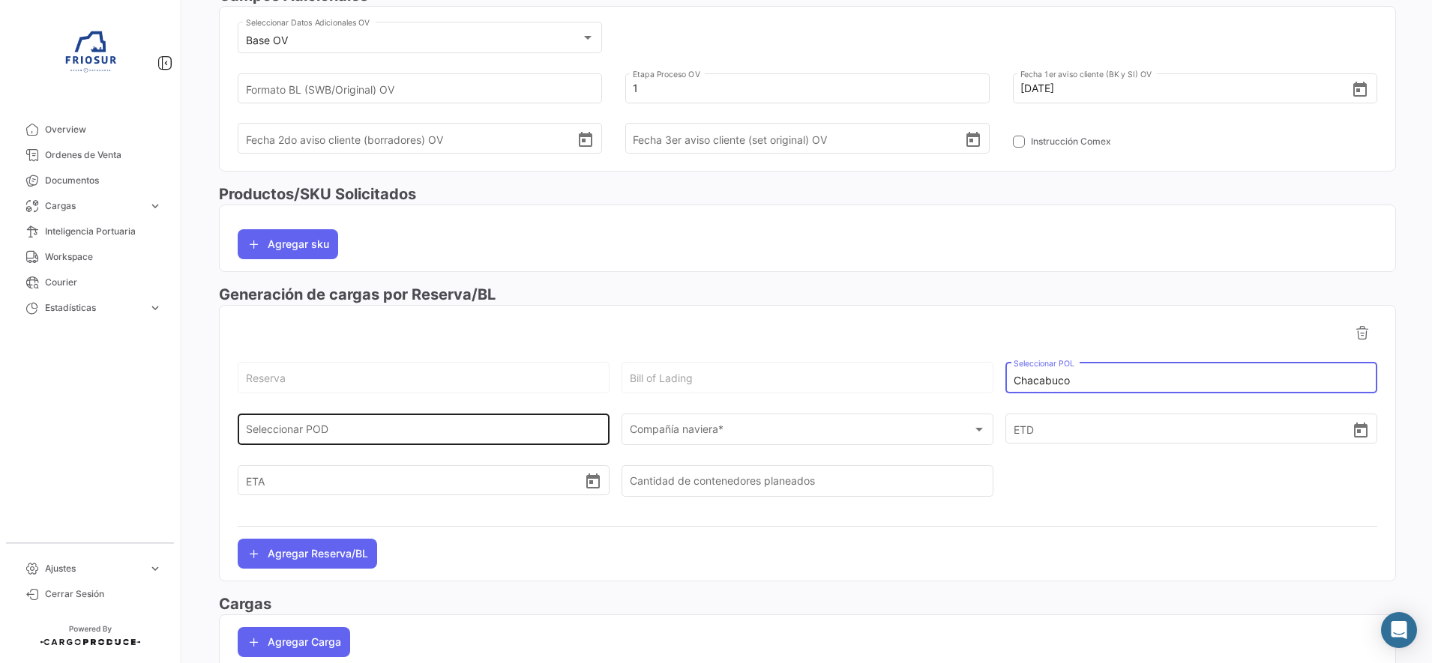
click at [460, 428] on input "Seleccionar POD" at bounding box center [424, 433] width 356 height 13
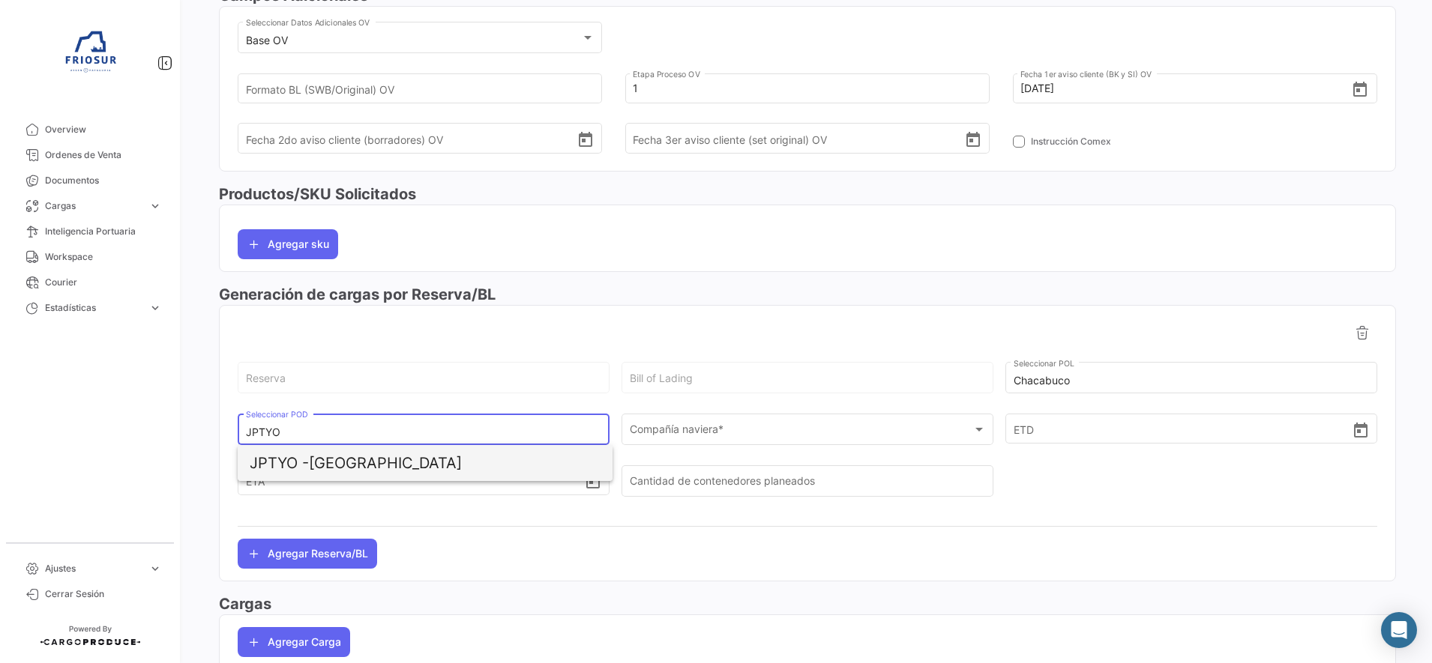
click at [445, 467] on span "JPTYO - [GEOGRAPHIC_DATA]" at bounding box center [425, 463] width 351 height 36
type input "[GEOGRAPHIC_DATA]"
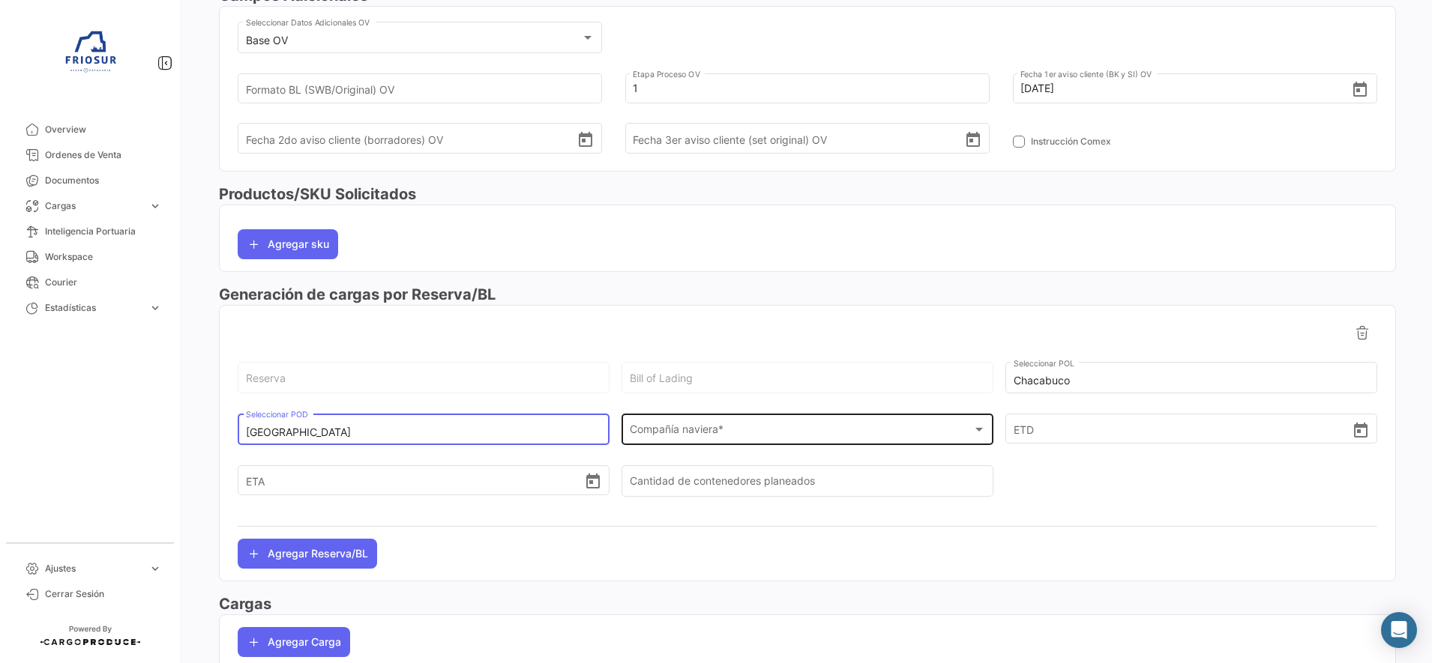
click at [702, 436] on span "Compañía naviera *" at bounding box center [801, 433] width 343 height 13
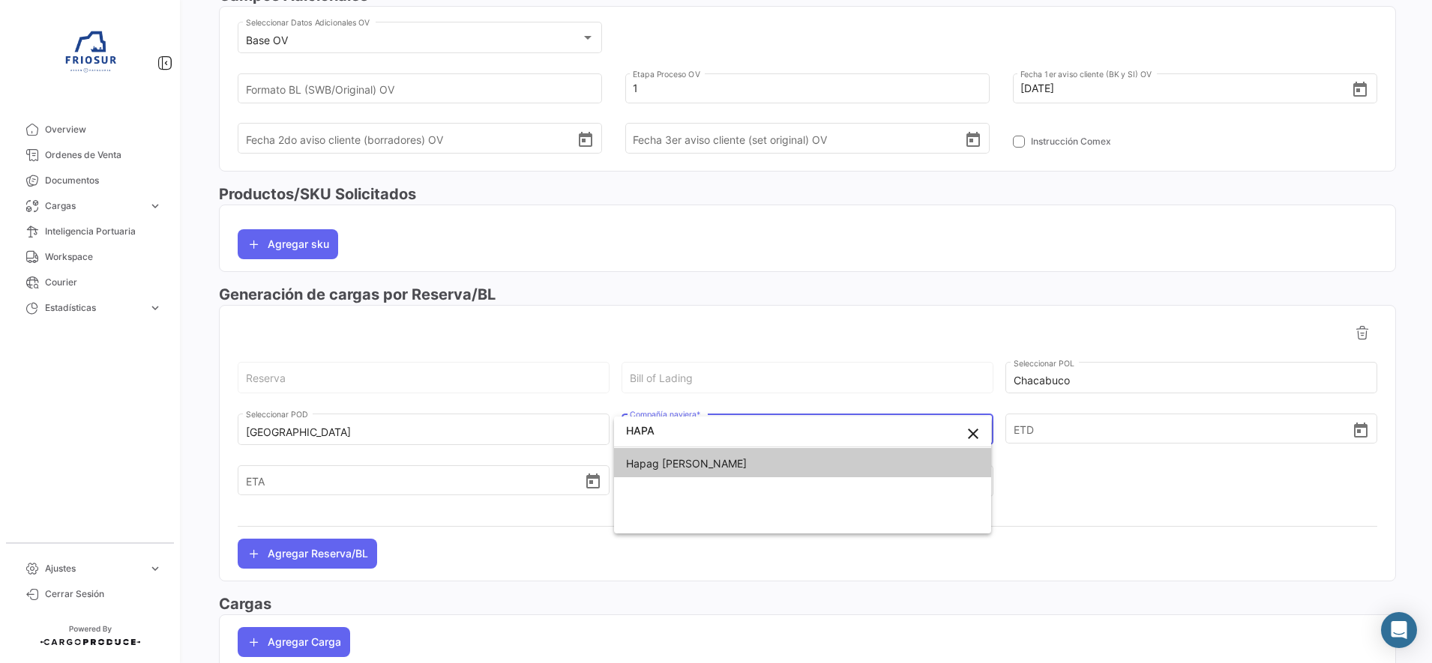
type input "HAPA"
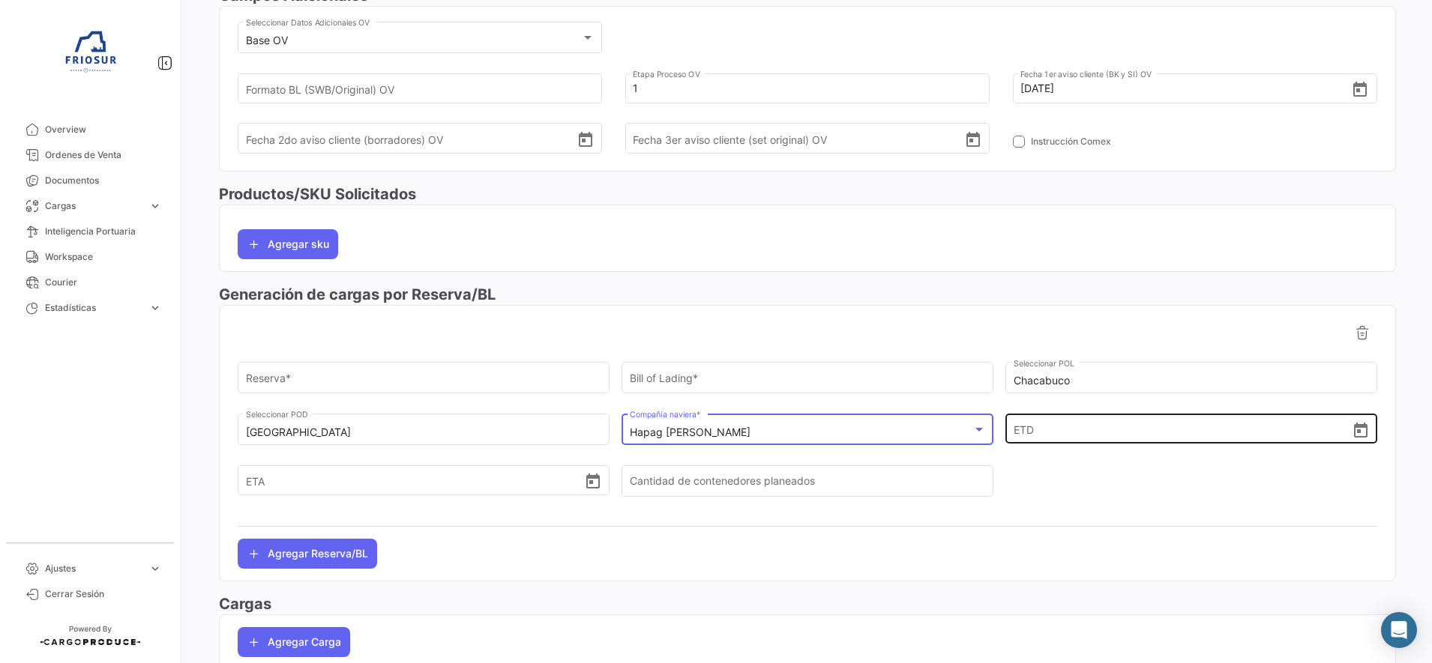
click at [1352, 434] on icon "Open calendar" at bounding box center [1361, 431] width 18 height 18
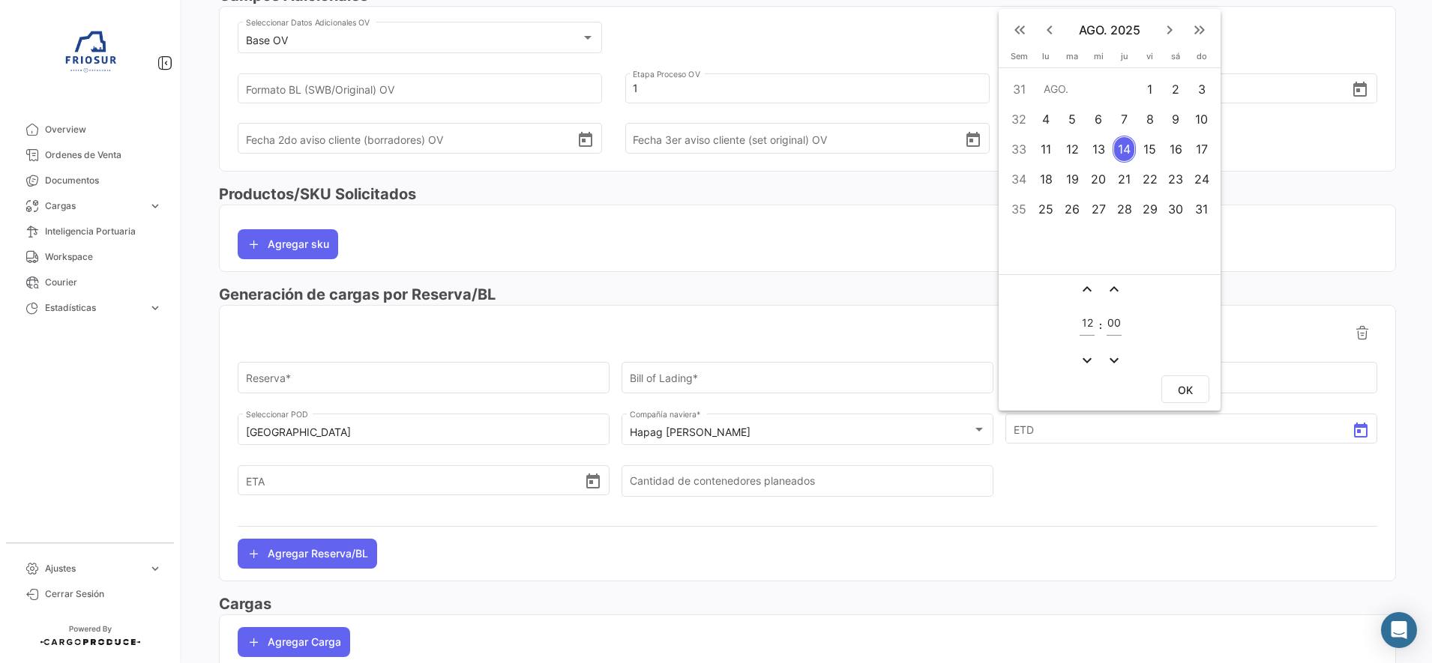
click at [1154, 121] on div "8" at bounding box center [1149, 119] width 23 height 27
click at [1193, 399] on button "OK" at bounding box center [1185, 390] width 48 height 28
type input "[DATE] 12:00"
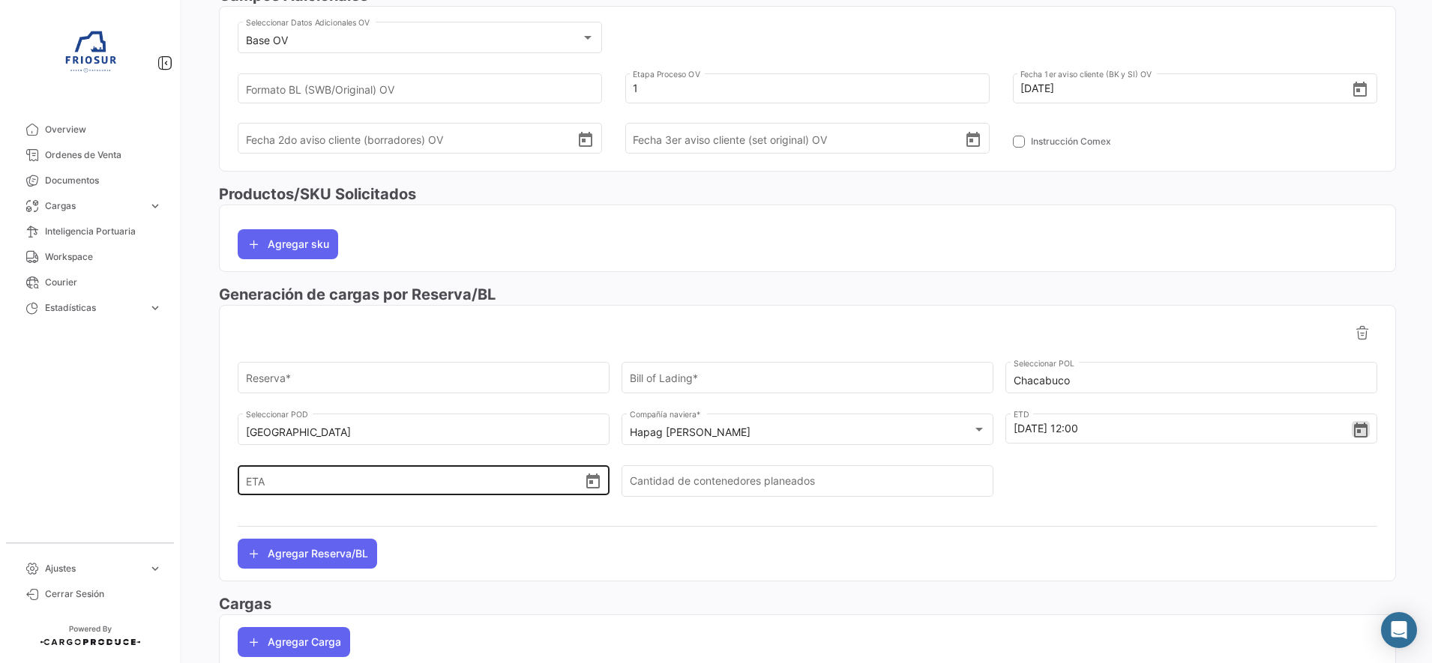
click at [586, 484] on icon "Open calendar" at bounding box center [592, 481] width 13 height 15
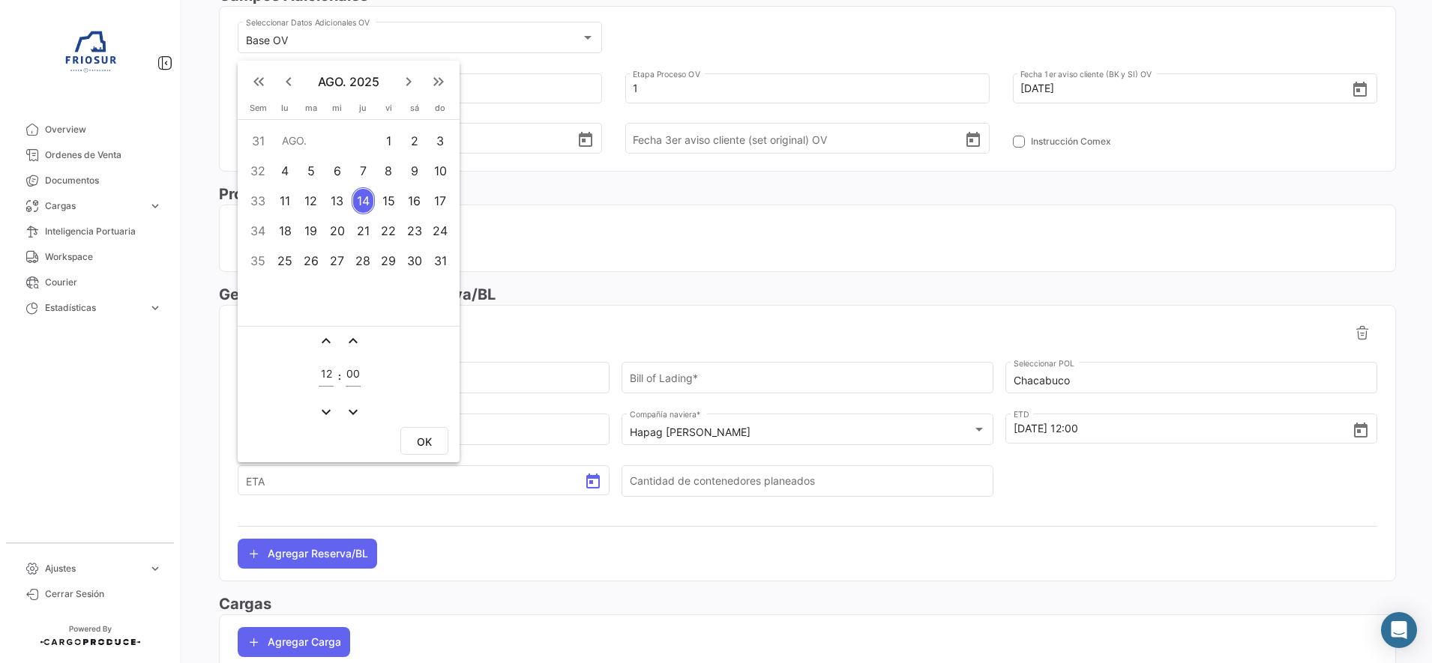
click at [369, 167] on div "7" at bounding box center [363, 170] width 23 height 27
click at [408, 79] on mat-icon "keyboard_arrow_right" at bounding box center [409, 82] width 18 height 18
click at [310, 200] on div "7" at bounding box center [311, 200] width 24 height 27
click at [414, 437] on button "OK" at bounding box center [424, 441] width 48 height 28
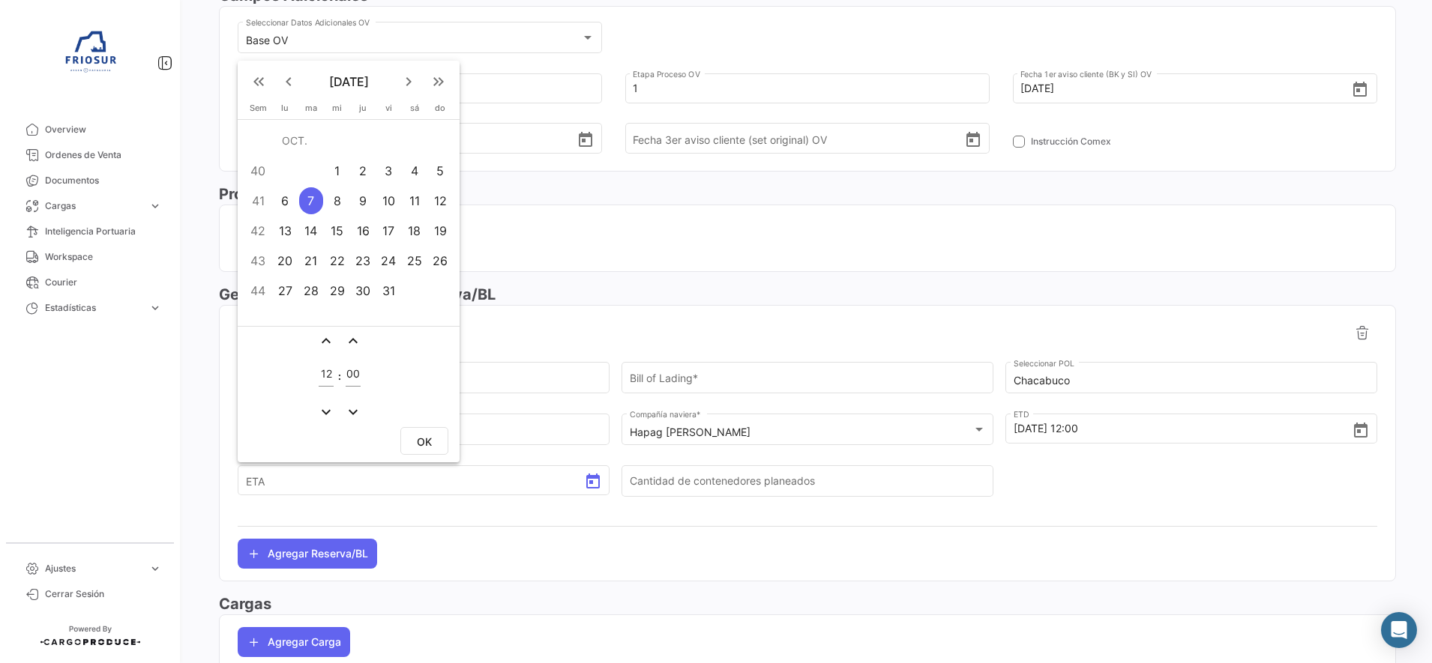
type input "[DATE] 12:00"
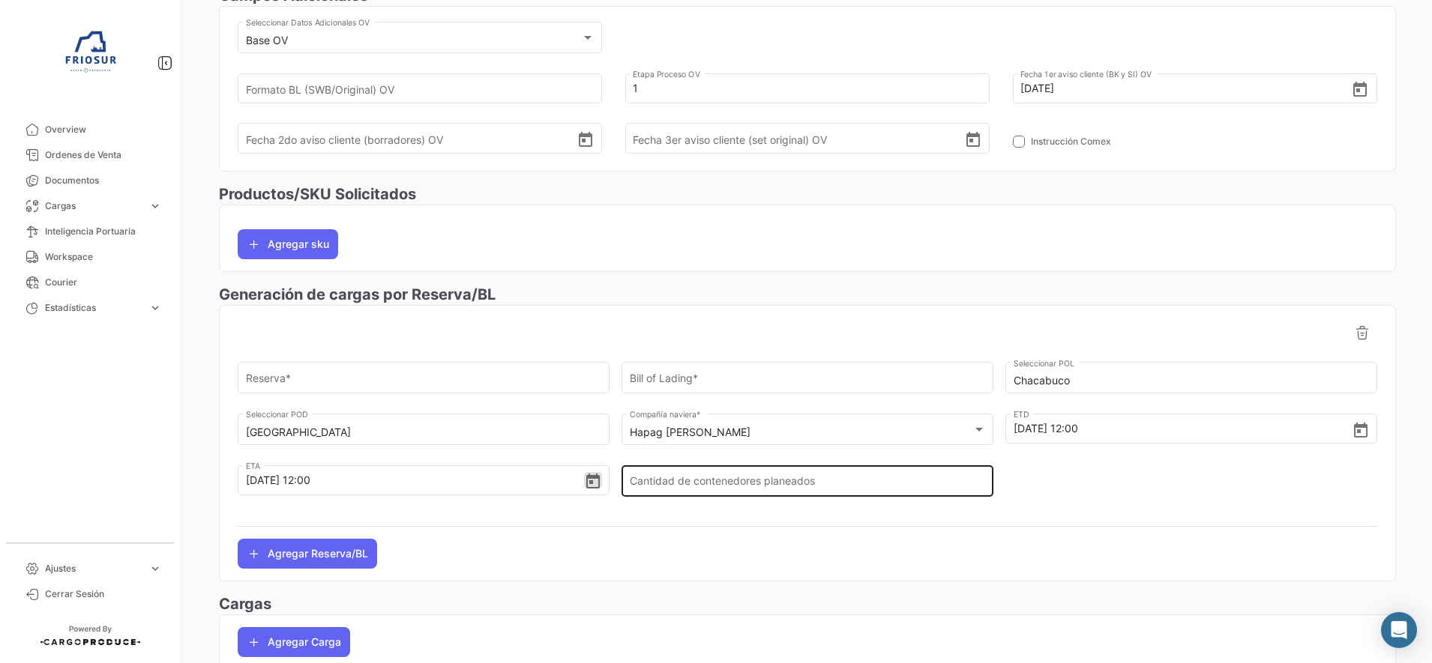
click at [697, 484] on input "Cantidad de contenedores planeados" at bounding box center [808, 484] width 356 height 13
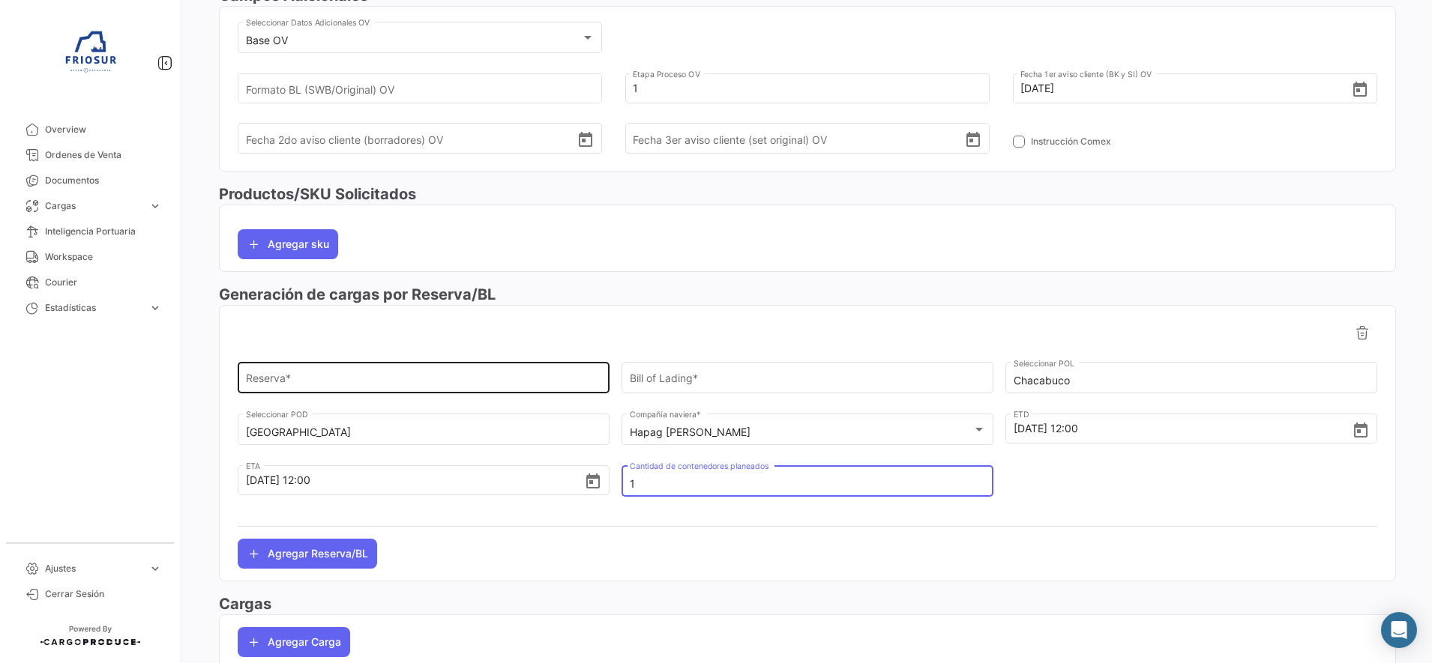
type input "1"
click at [520, 368] on div "Reserva *" at bounding box center [424, 377] width 356 height 34
paste input "31525268"
type input "31525268"
click at [577, 579] on mat-card "31525268 Reserva Bill of Lading Chacabuco Seleccionar POL Tokyo Seleccionar POD…" at bounding box center [807, 443] width 1177 height 277
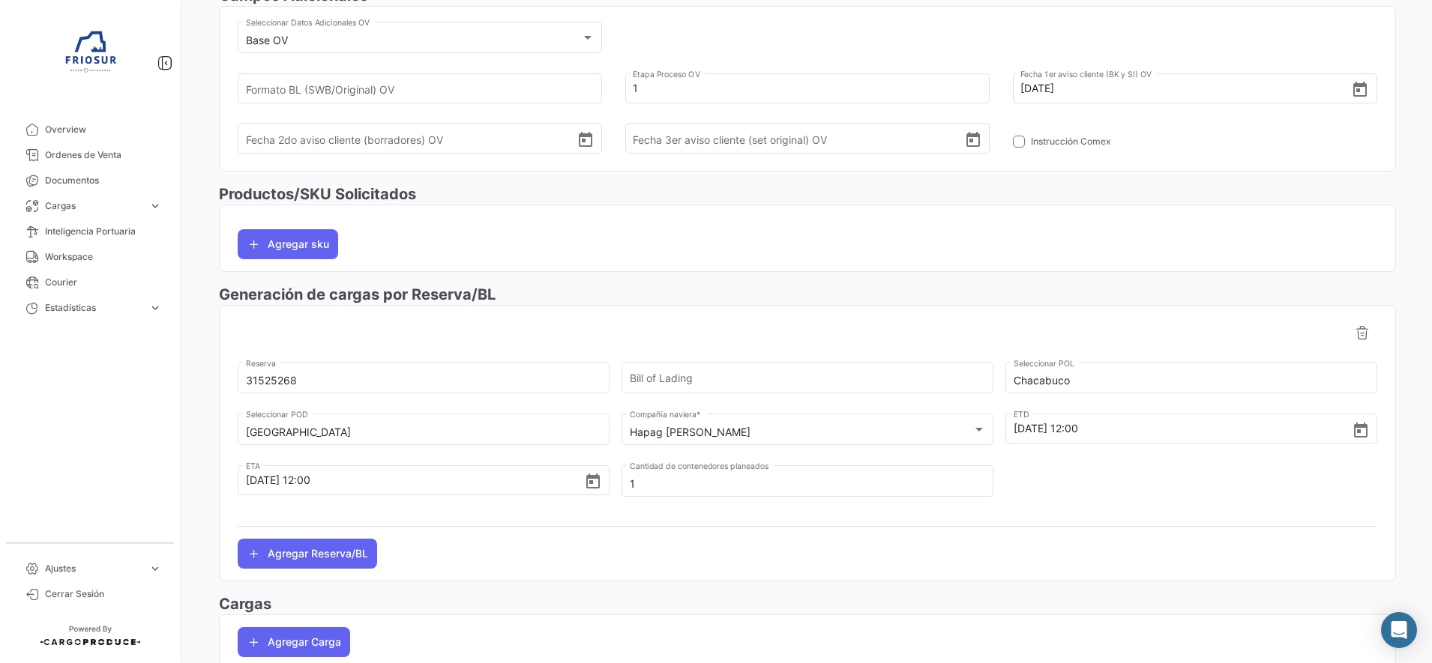
scroll to position [0, 0]
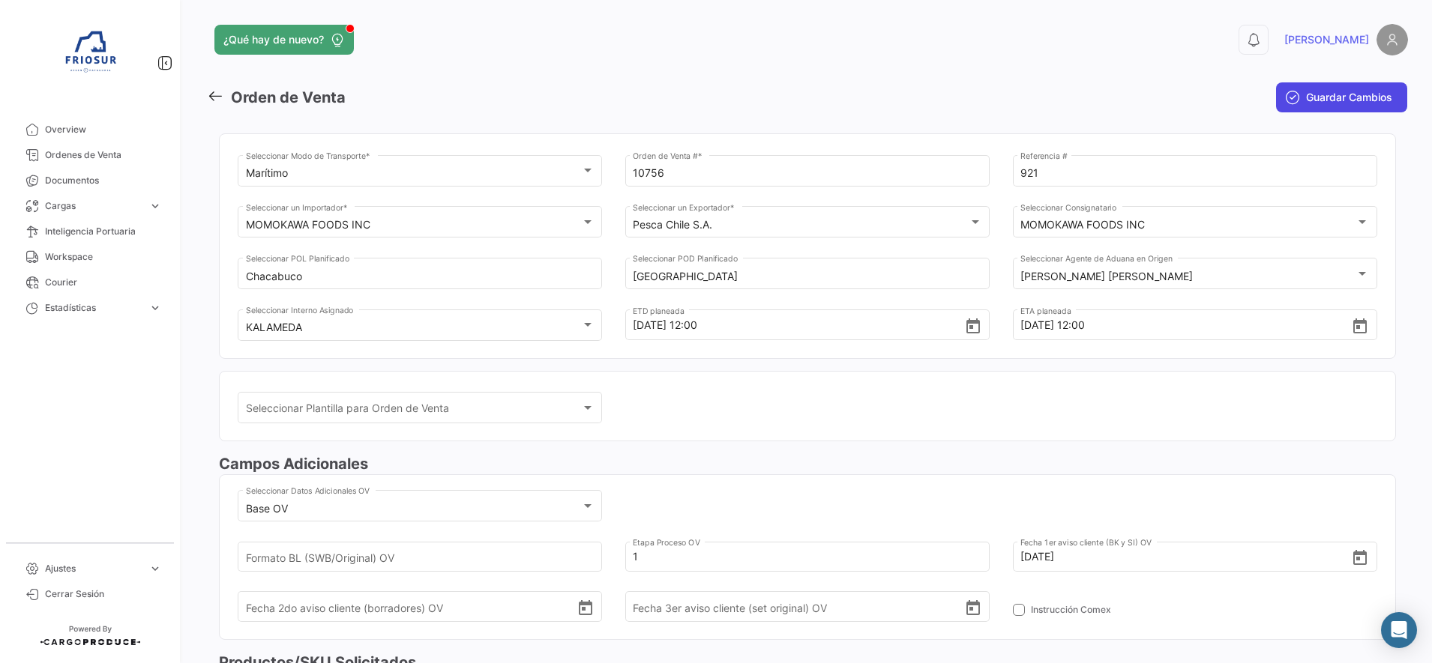
click at [1339, 103] on span "Guardar Cambios" at bounding box center [1349, 97] width 86 height 15
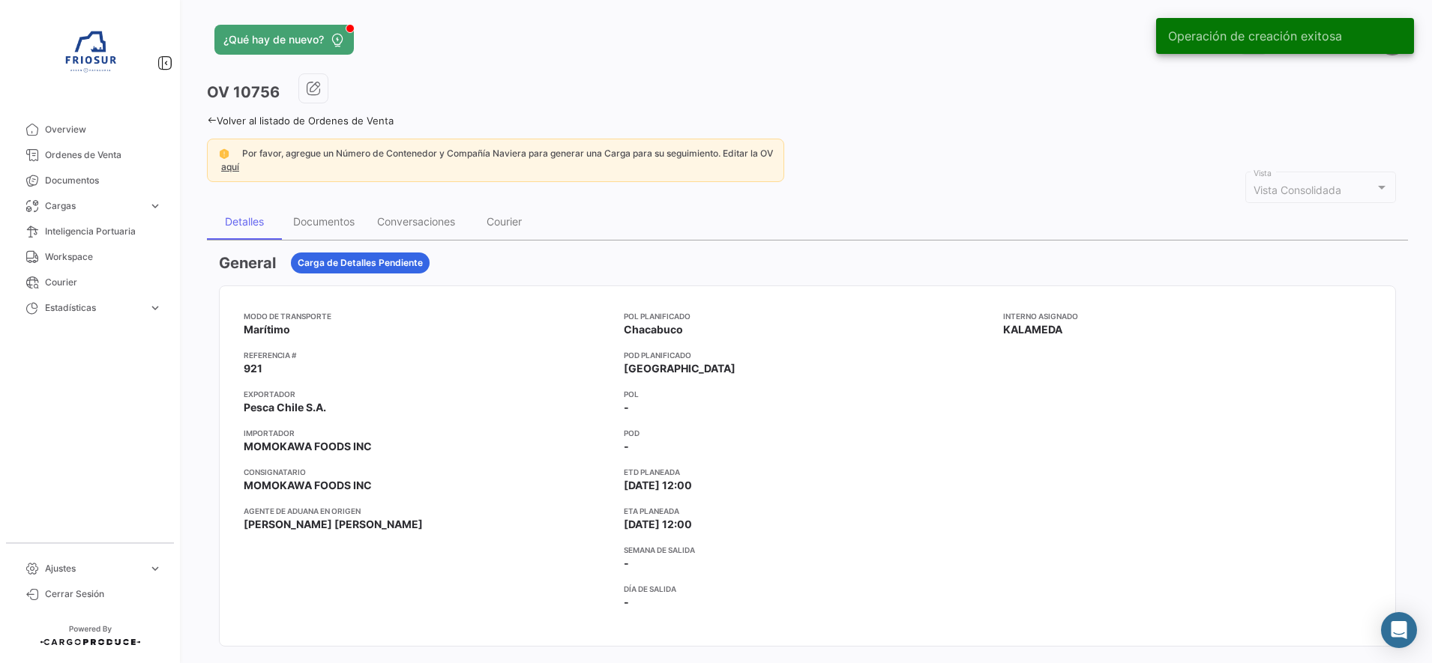
click at [213, 119] on icon at bounding box center [212, 120] width 10 height 10
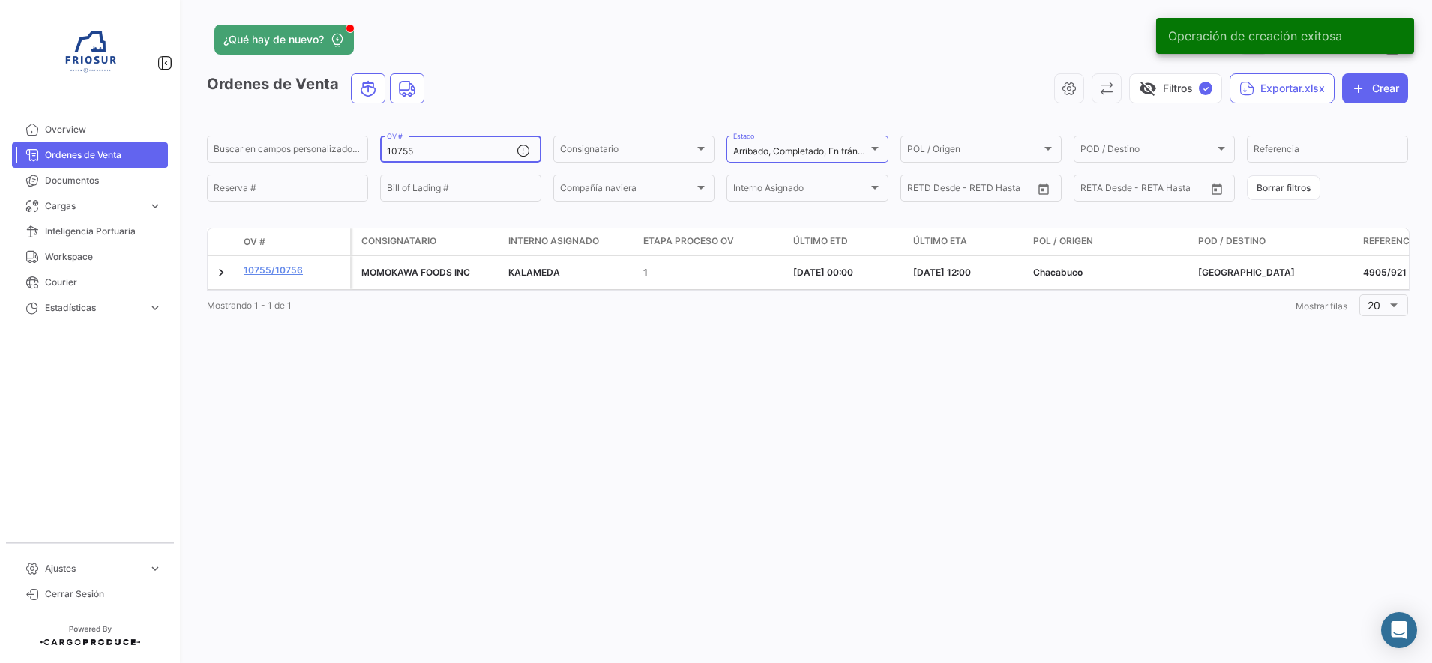
click at [431, 155] on input "10755" at bounding box center [452, 151] width 130 height 10
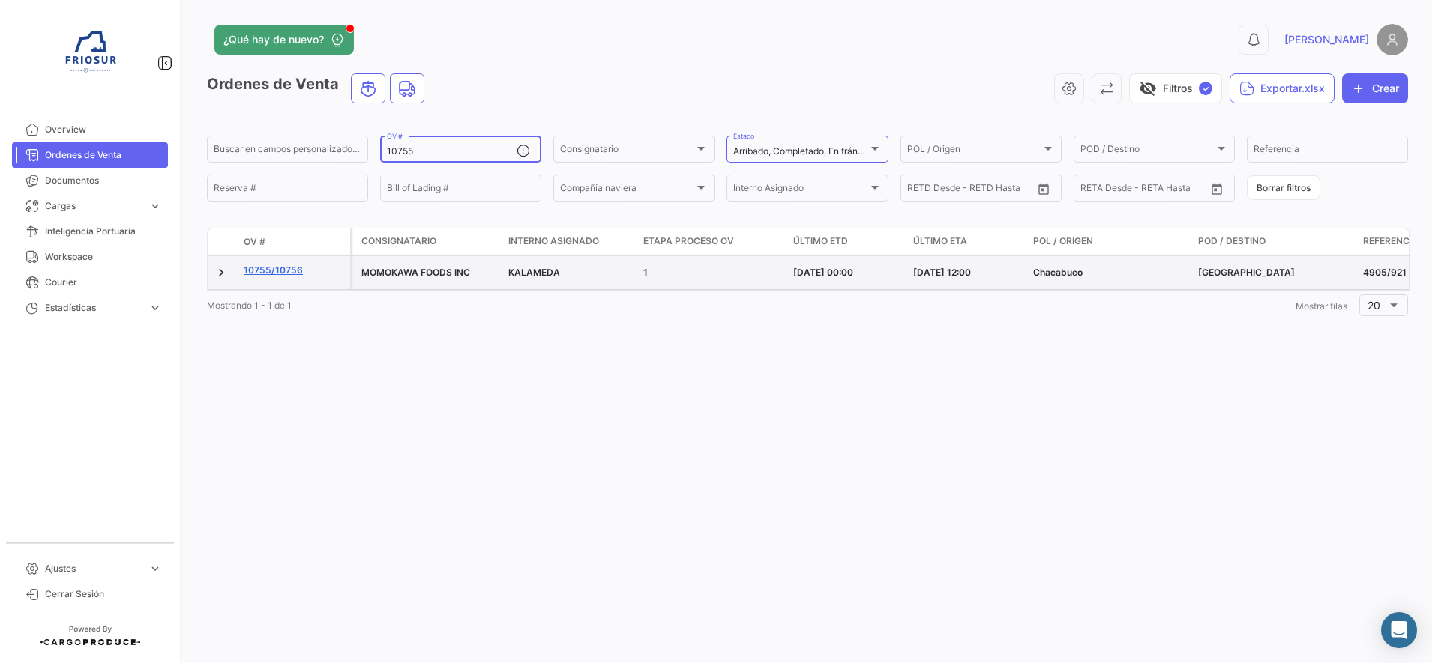
click at [286, 270] on link "10755/10756" at bounding box center [294, 270] width 100 height 13
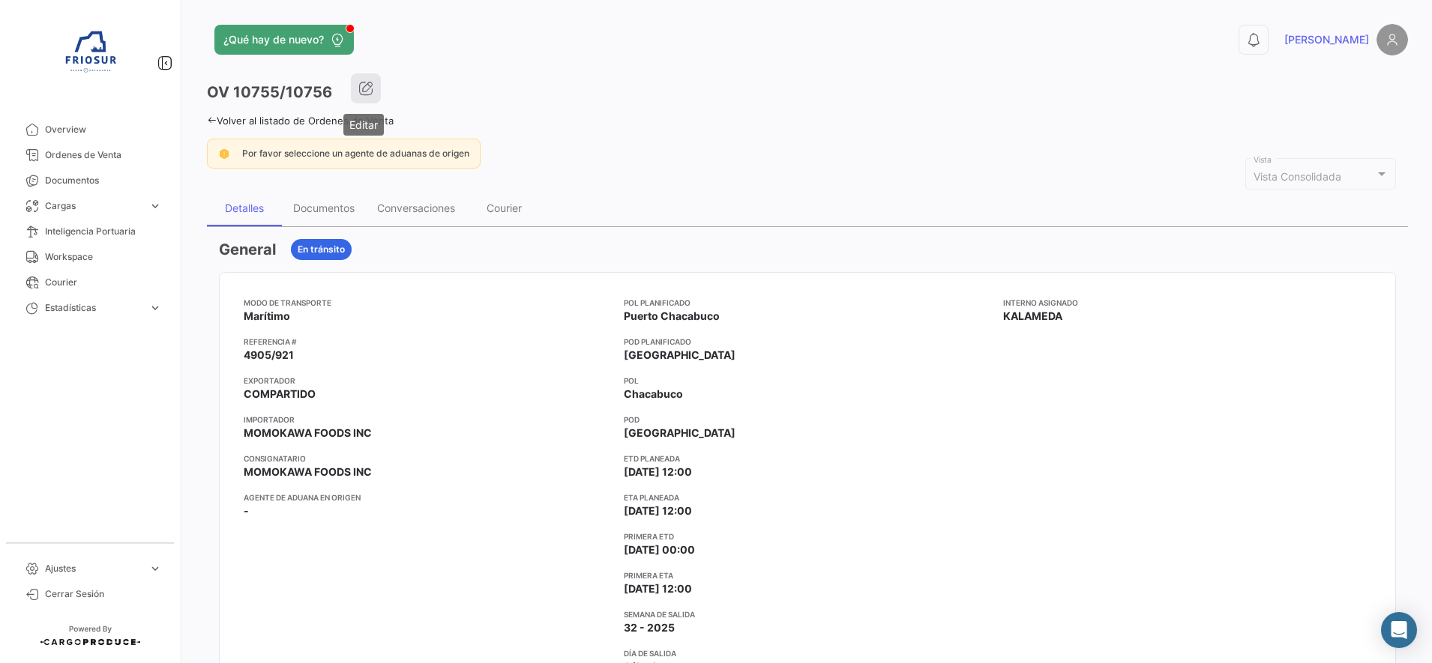
click at [361, 86] on icon "button" at bounding box center [365, 88] width 15 height 15
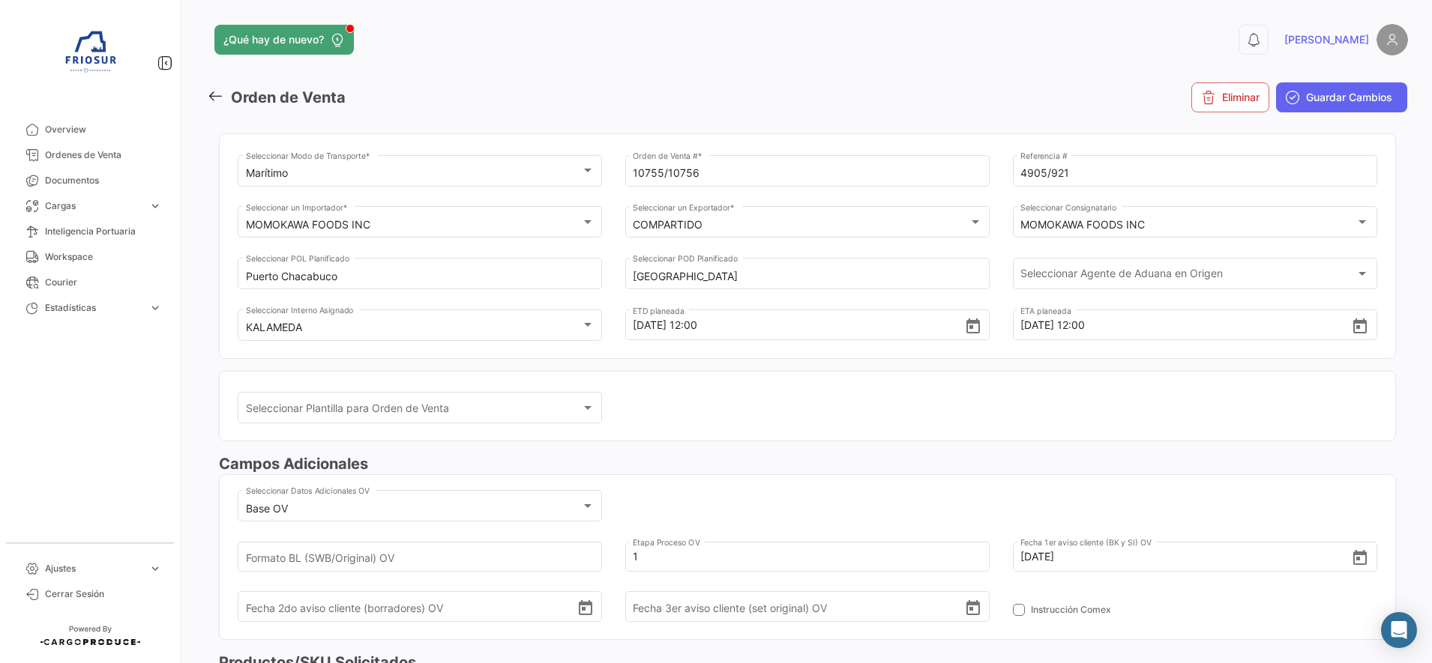
click at [209, 89] on icon at bounding box center [215, 96] width 16 height 16
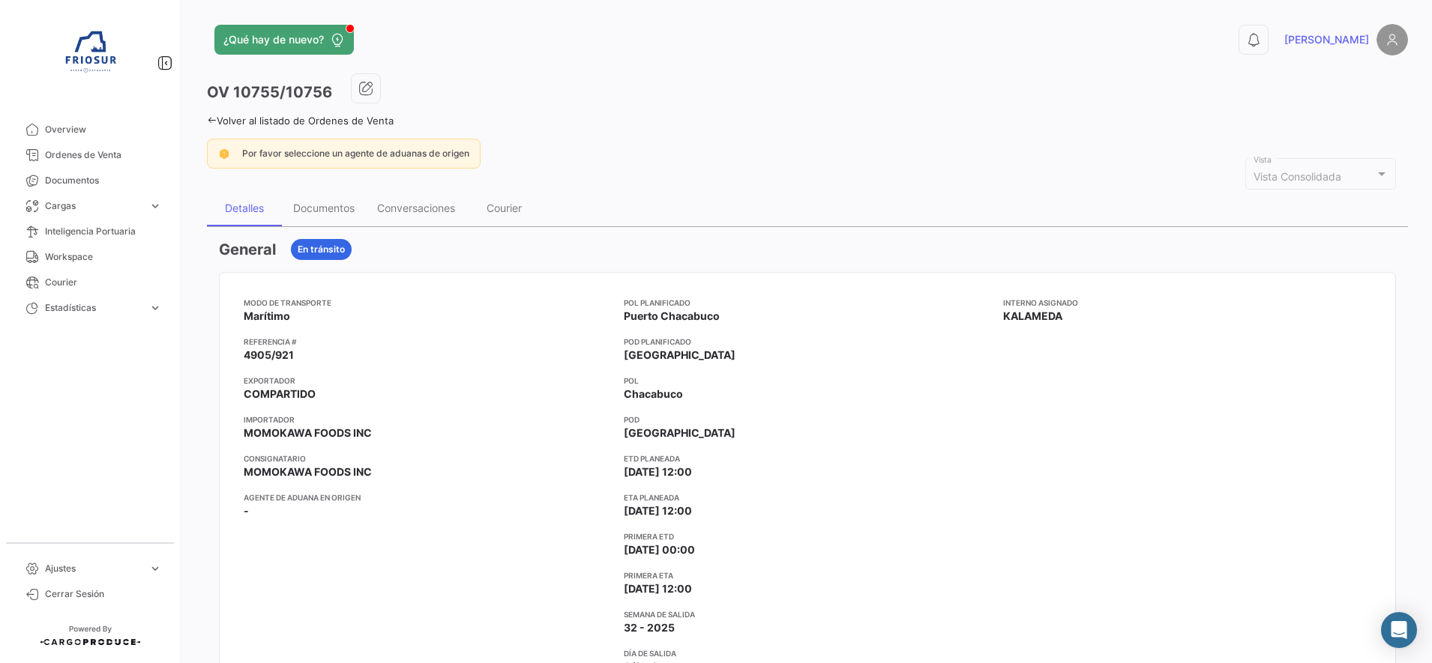
click at [211, 119] on icon at bounding box center [212, 120] width 10 height 10
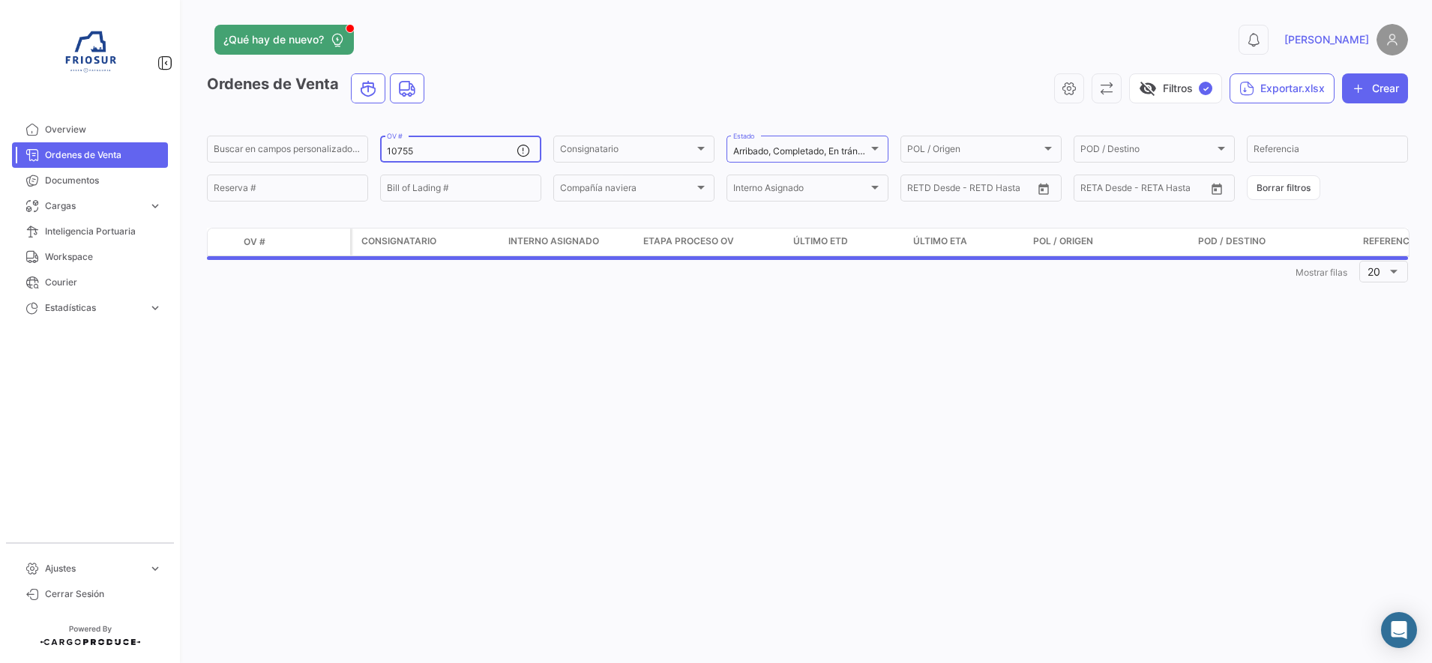
click at [436, 144] on div "10755 OV #" at bounding box center [452, 147] width 130 height 29
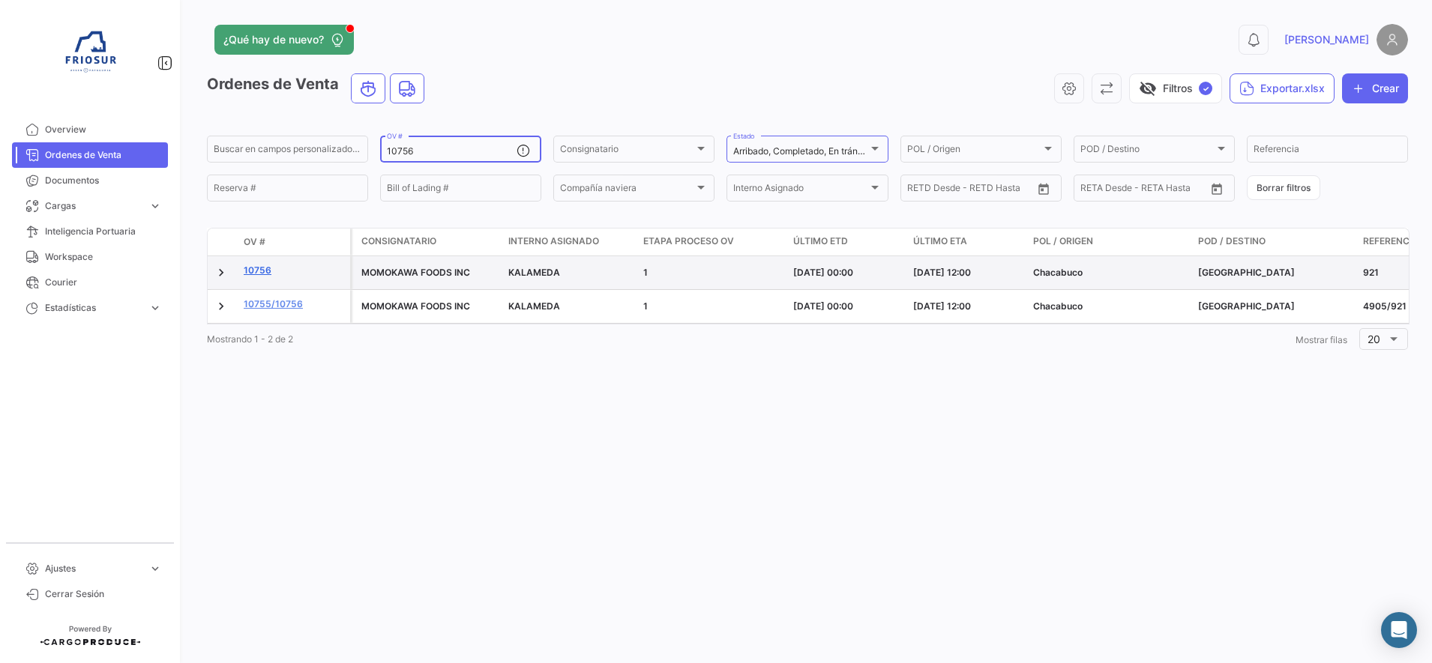
type input "10756"
click at [259, 268] on link "10756" at bounding box center [294, 270] width 100 height 13
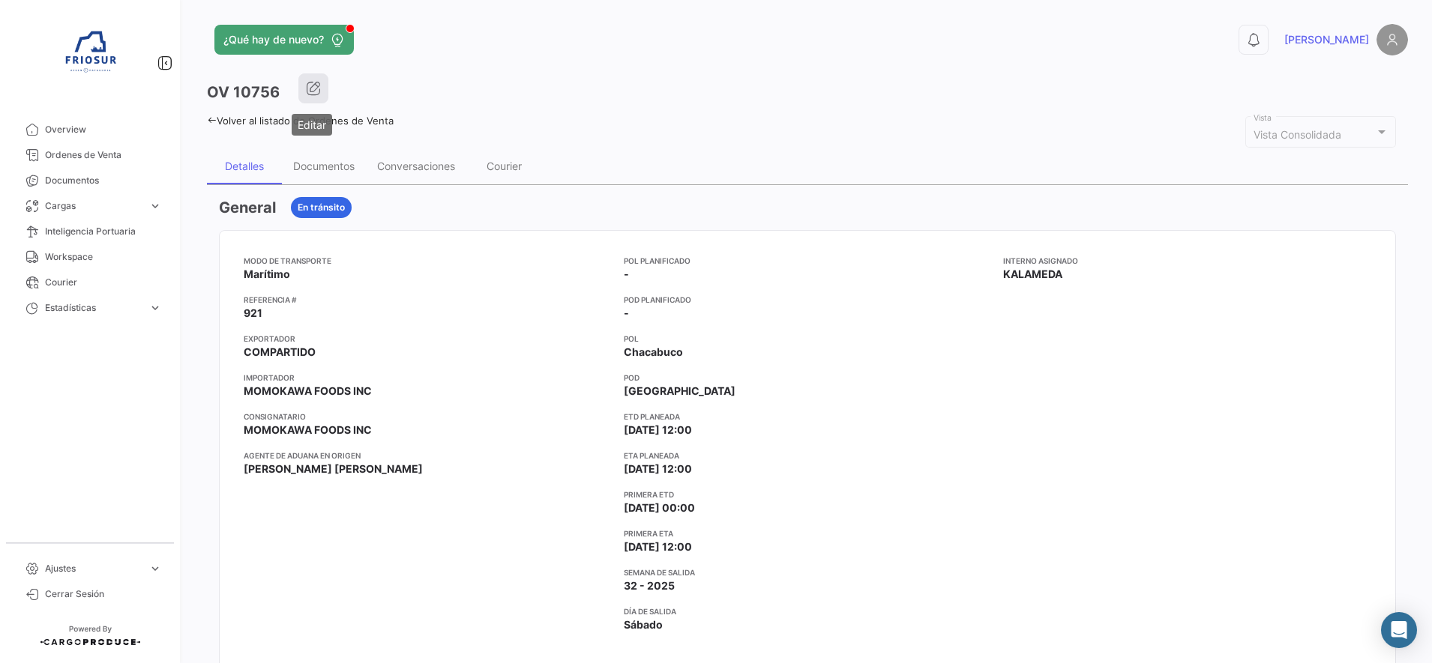
click at [306, 90] on icon "button" at bounding box center [313, 88] width 15 height 15
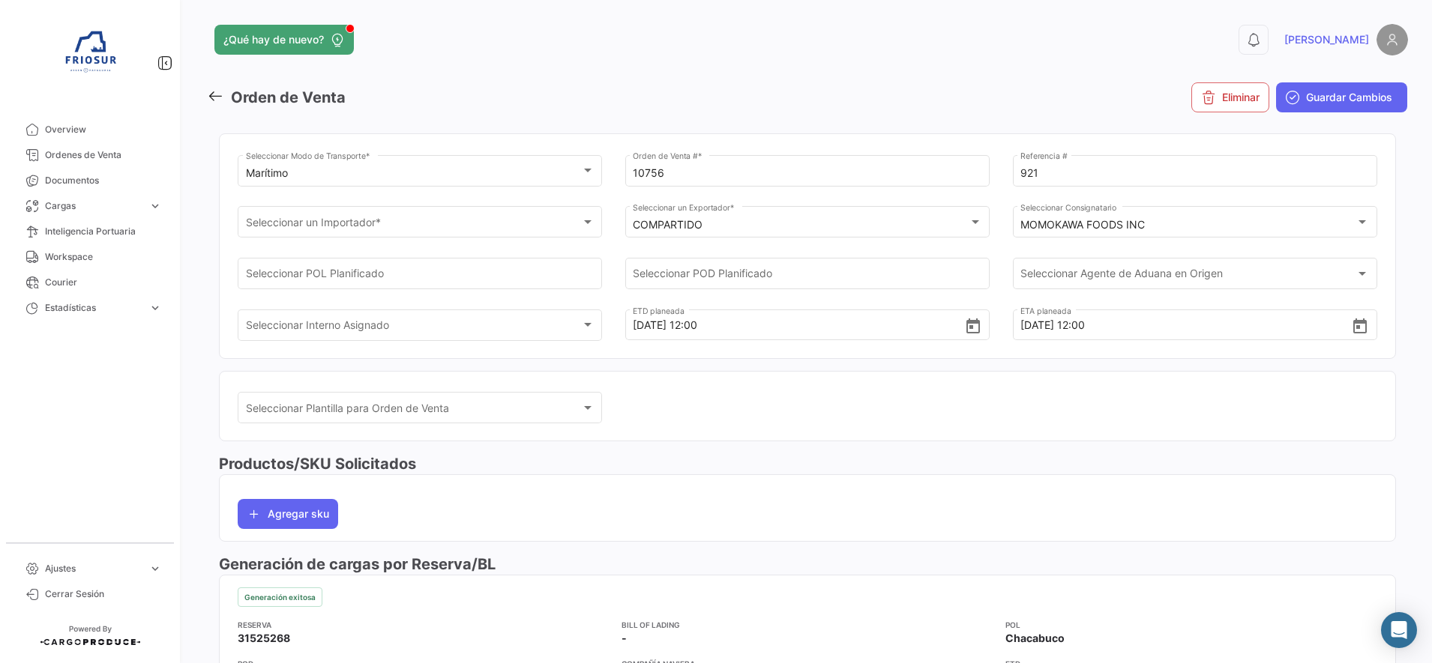
click at [696, 226] on mat-select-trigger "COMPARTIDO" at bounding box center [668, 224] width 70 height 13
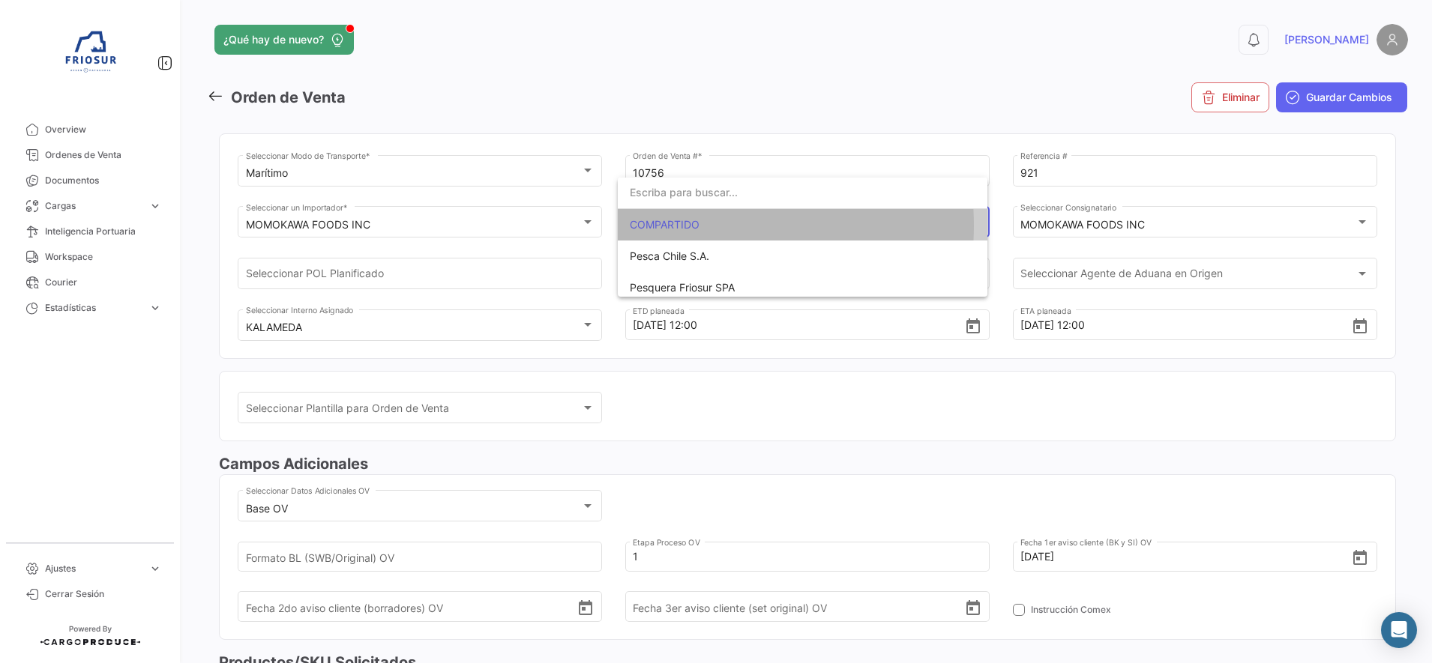
click at [696, 226] on span "COMPARTIDO" at bounding box center [665, 224] width 70 height 13
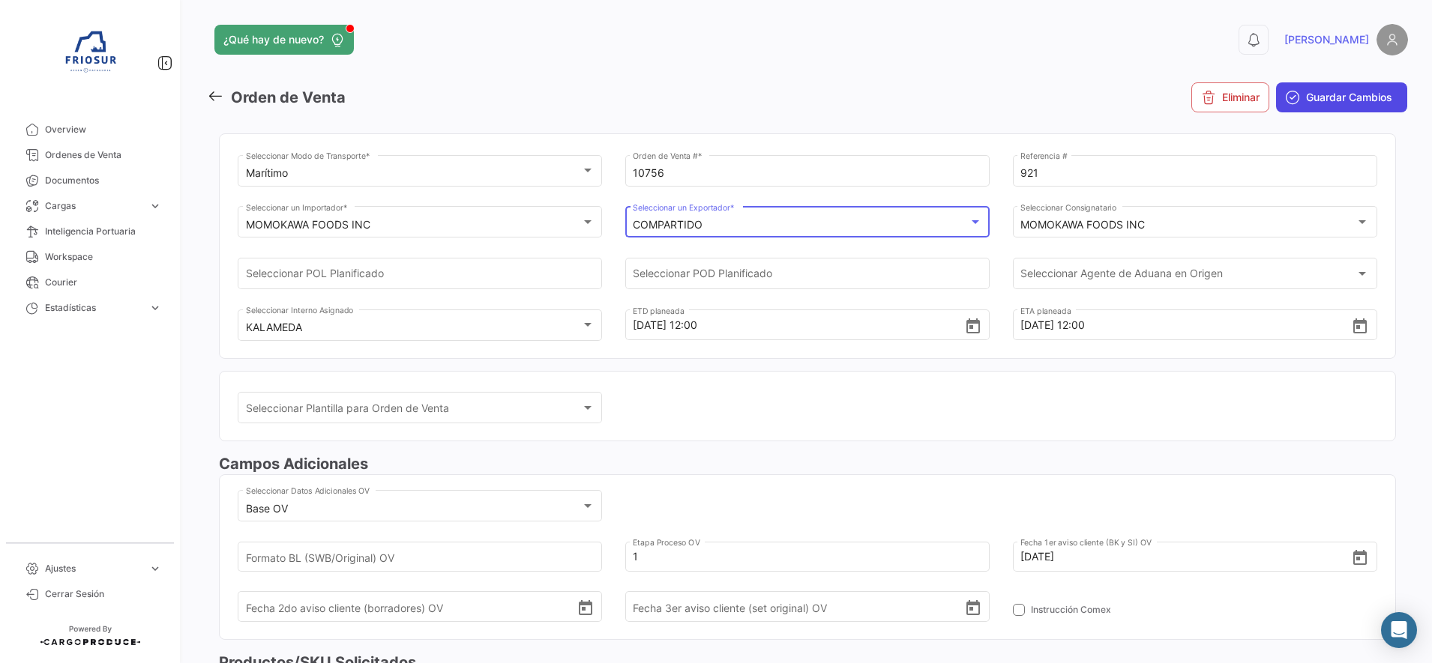
click at [1349, 97] on span "Guardar Cambios" at bounding box center [1349, 97] width 86 height 15
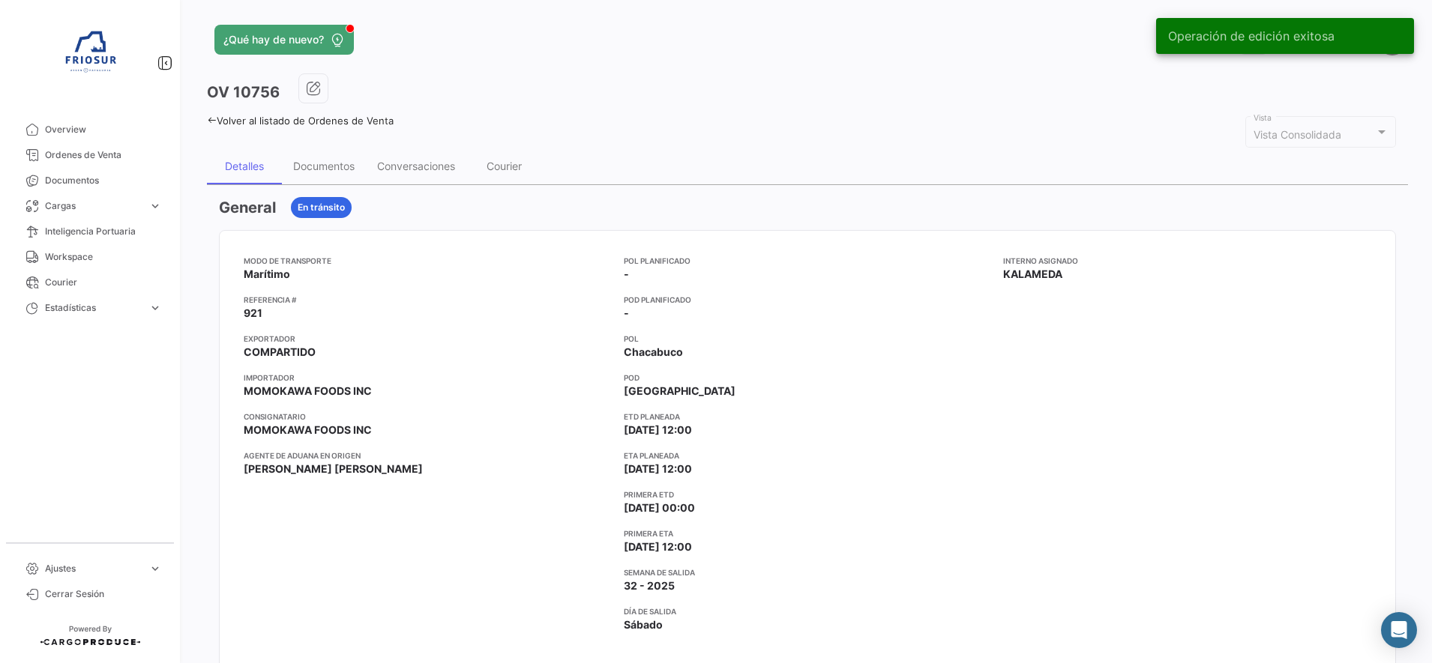
click at [209, 116] on icon at bounding box center [212, 120] width 10 height 10
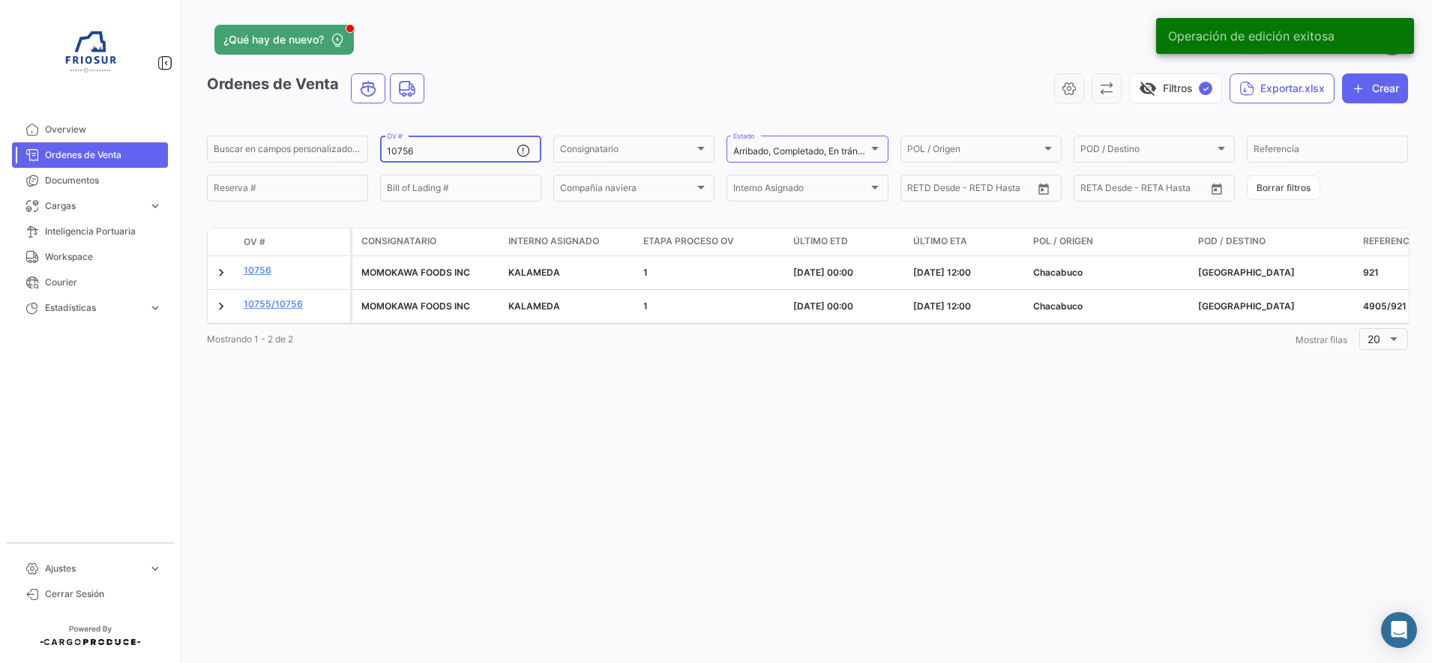
click at [429, 149] on input "10756" at bounding box center [452, 151] width 130 height 10
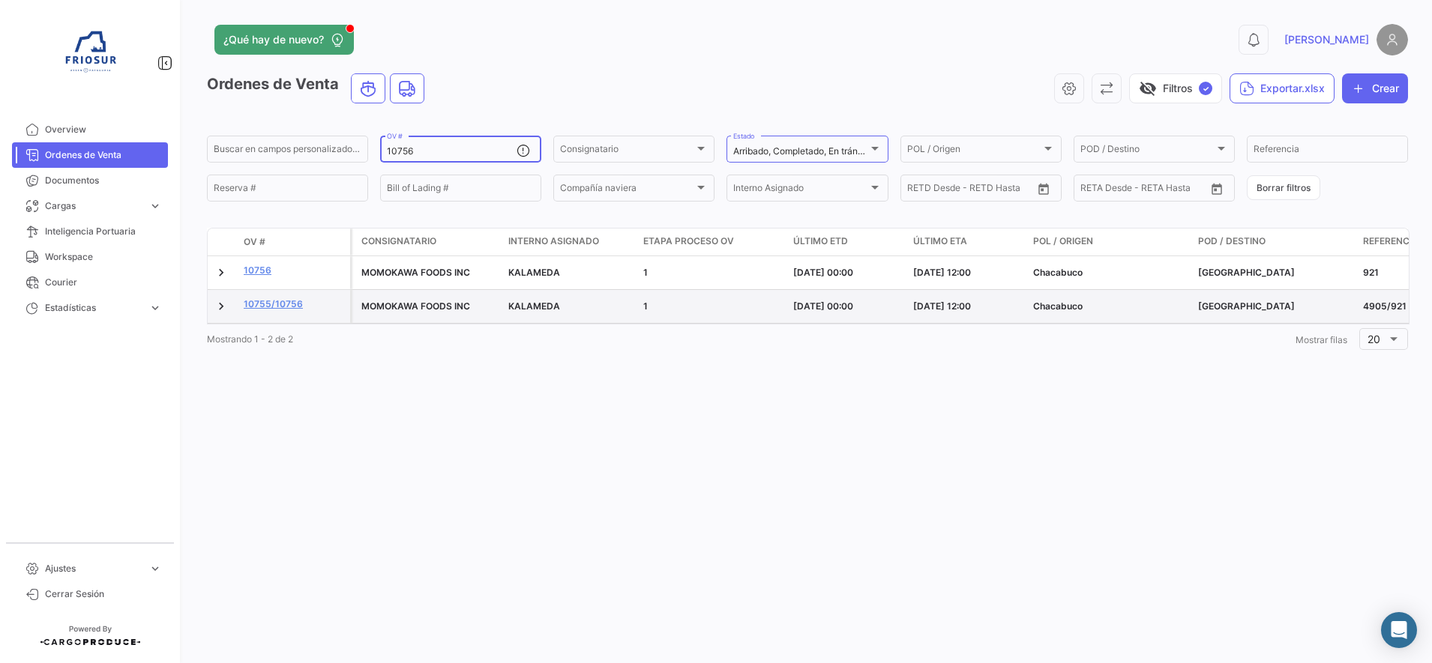
click at [278, 295] on datatable-body-cell "10755/10756" at bounding box center [294, 306] width 112 height 33
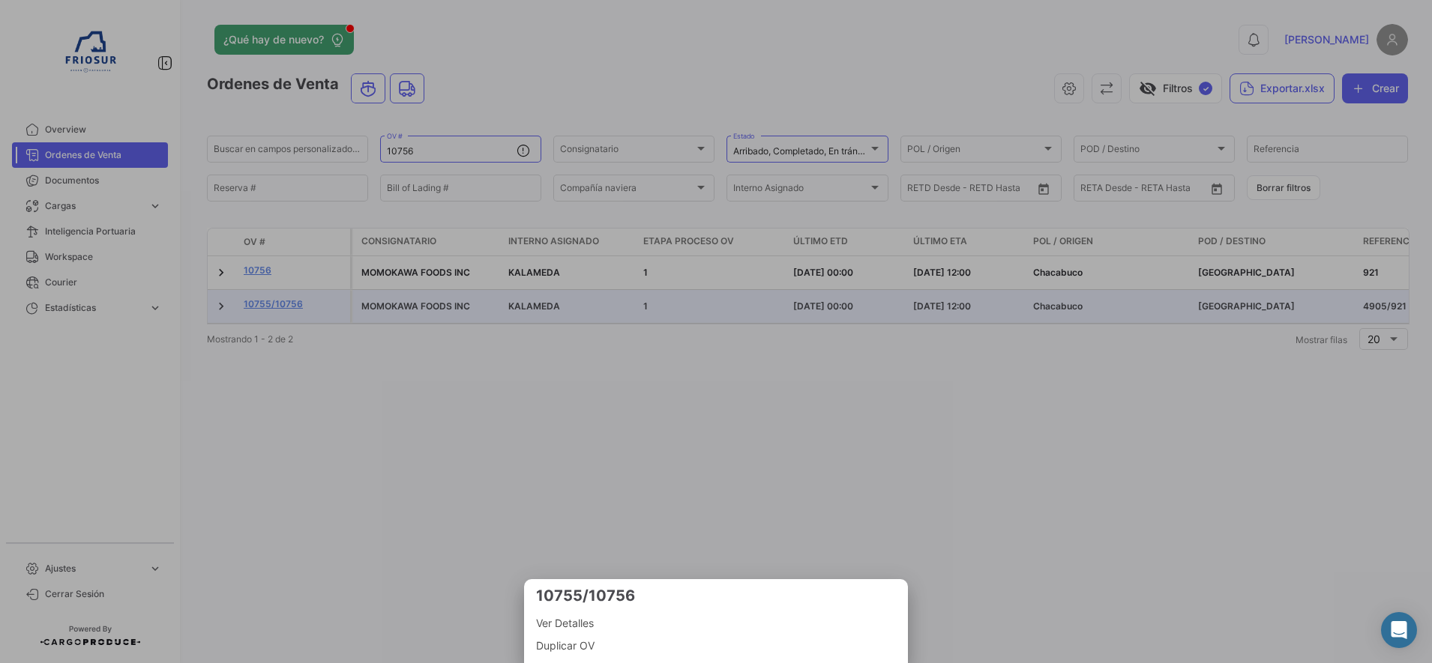
click at [281, 306] on div at bounding box center [716, 331] width 1432 height 663
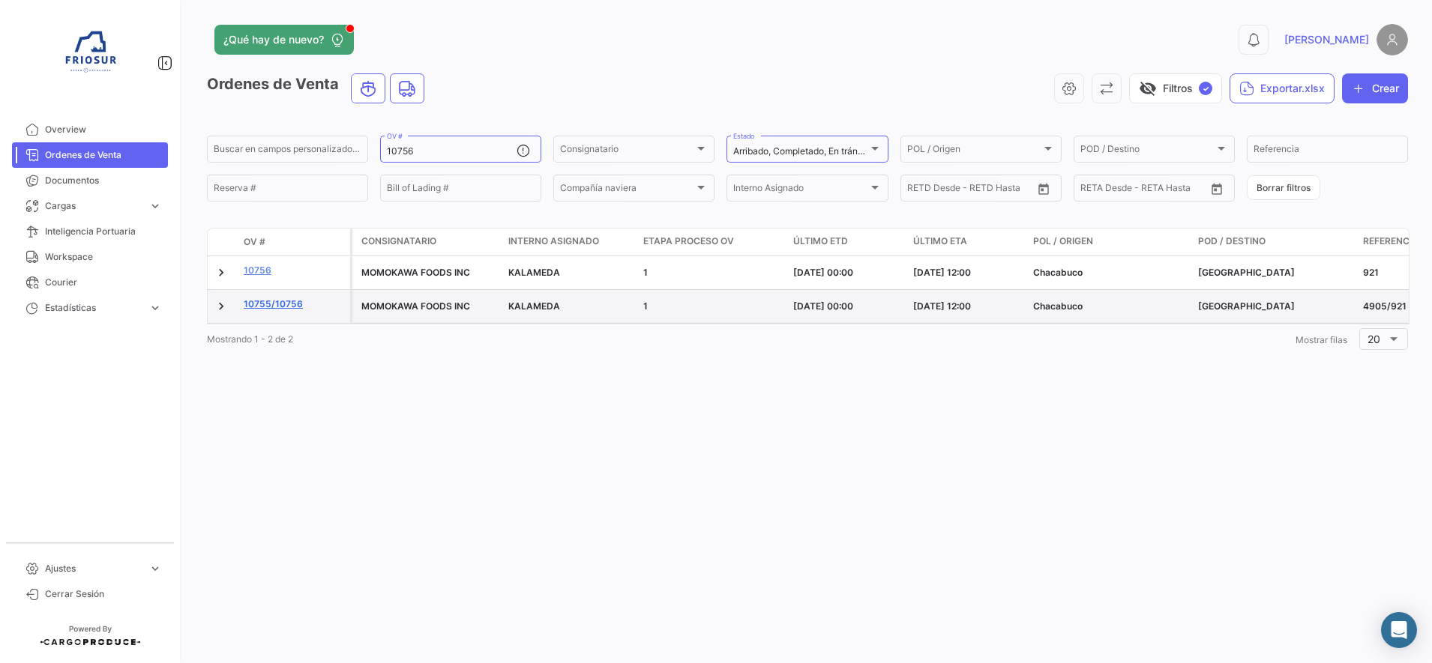
click at [282, 304] on link "10755/10756" at bounding box center [294, 304] width 100 height 13
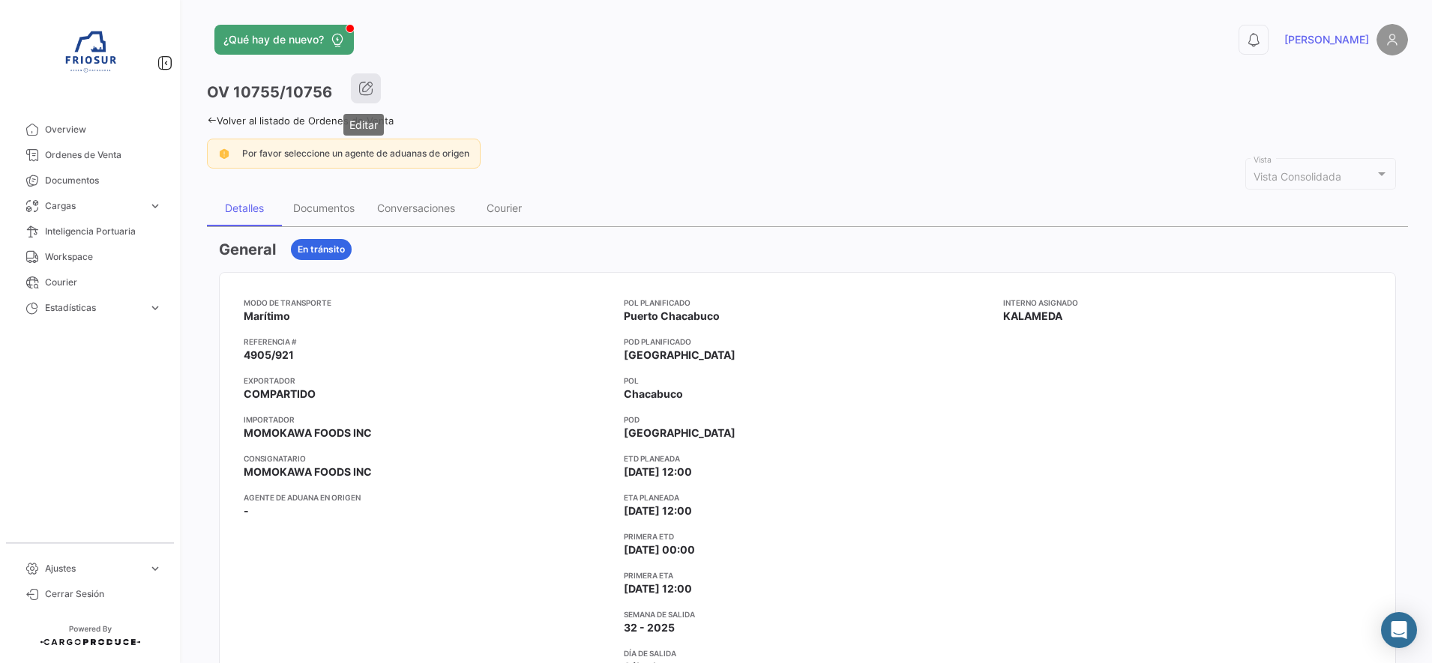
click at [360, 87] on icon "button" at bounding box center [365, 88] width 15 height 15
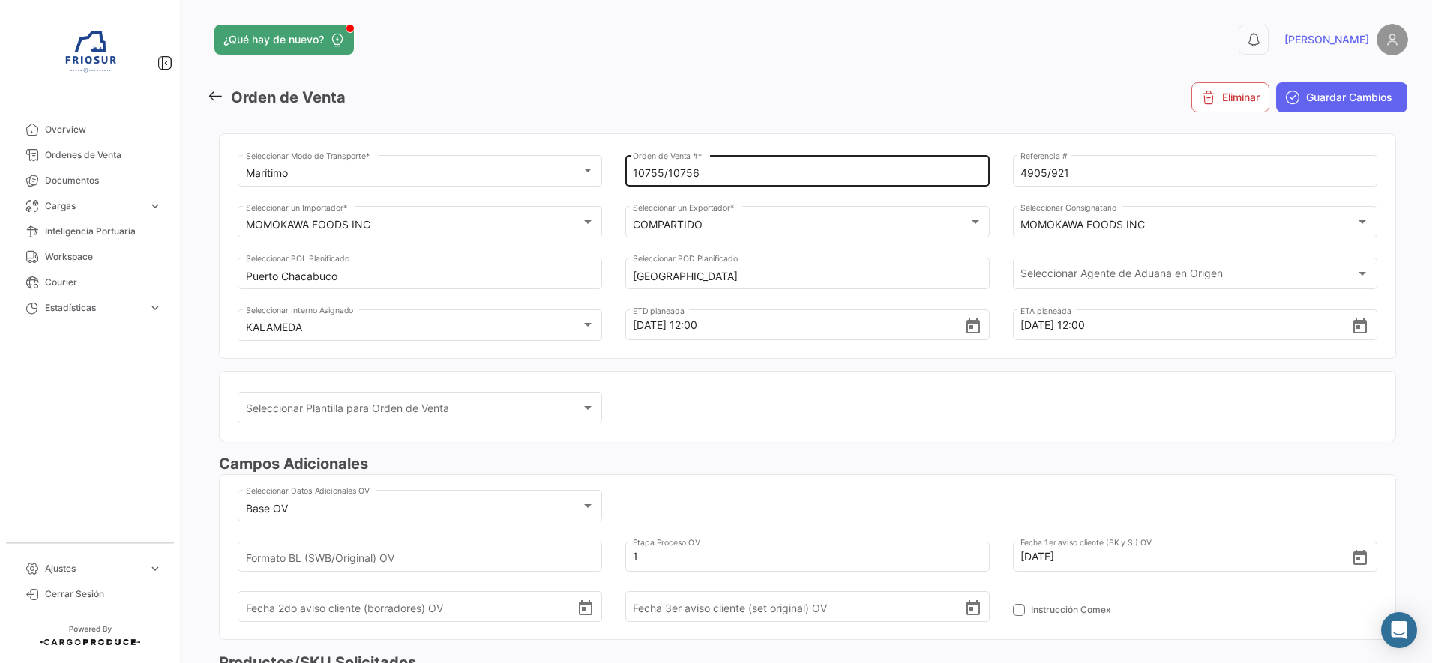
click at [703, 179] on input "10755/10756" at bounding box center [807, 173] width 349 height 13
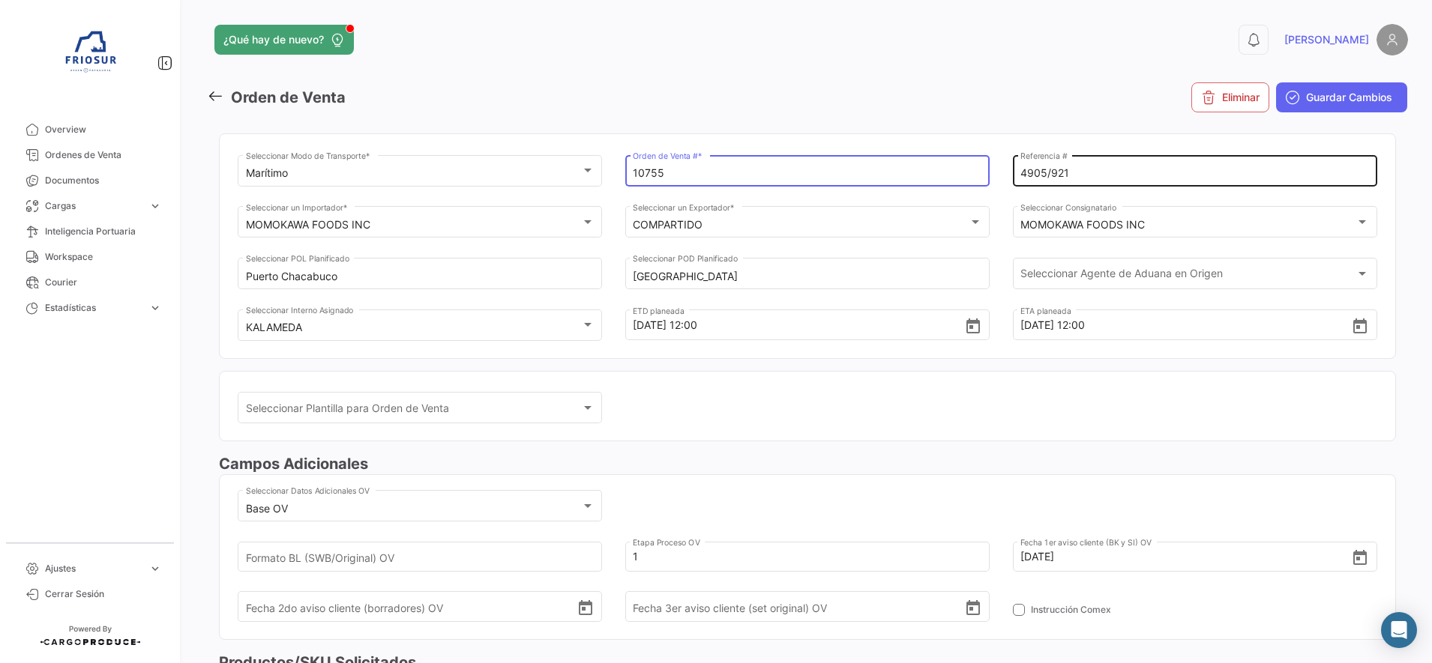
type input "10755"
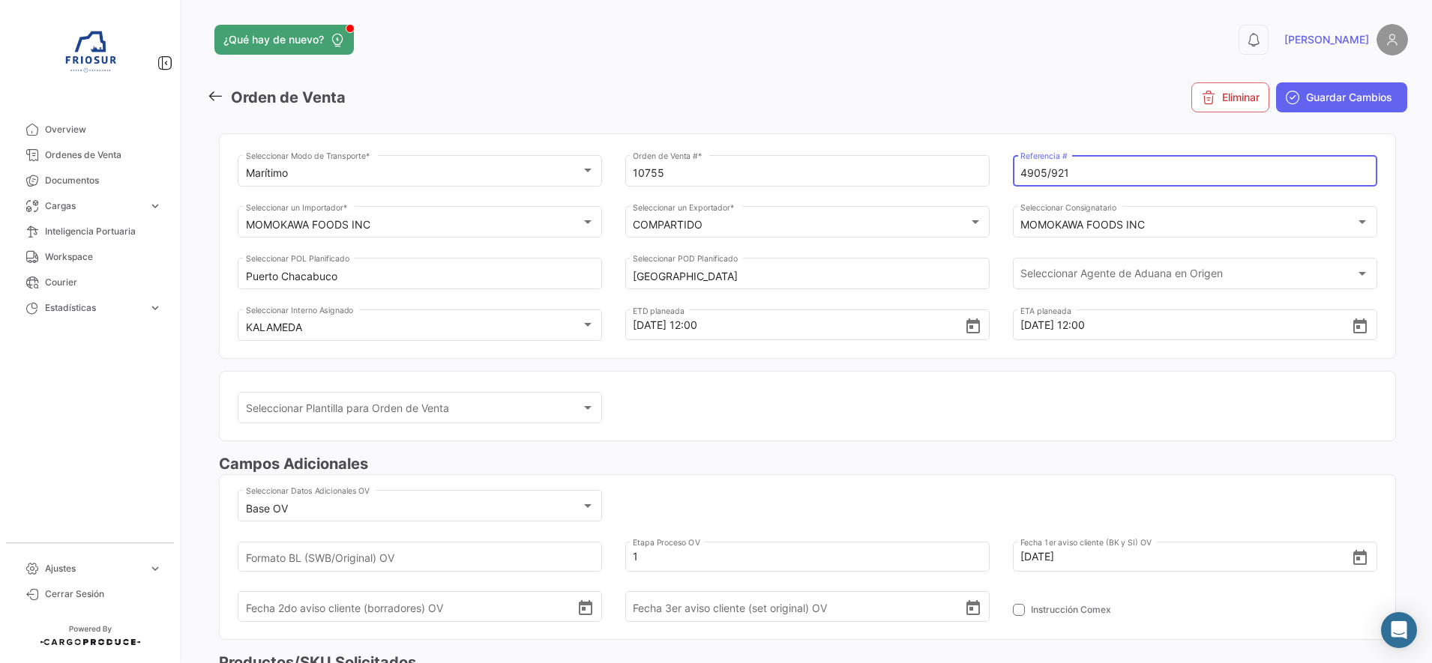
click at [1083, 169] on input "4905/921" at bounding box center [1194, 173] width 349 height 13
type input "4905"
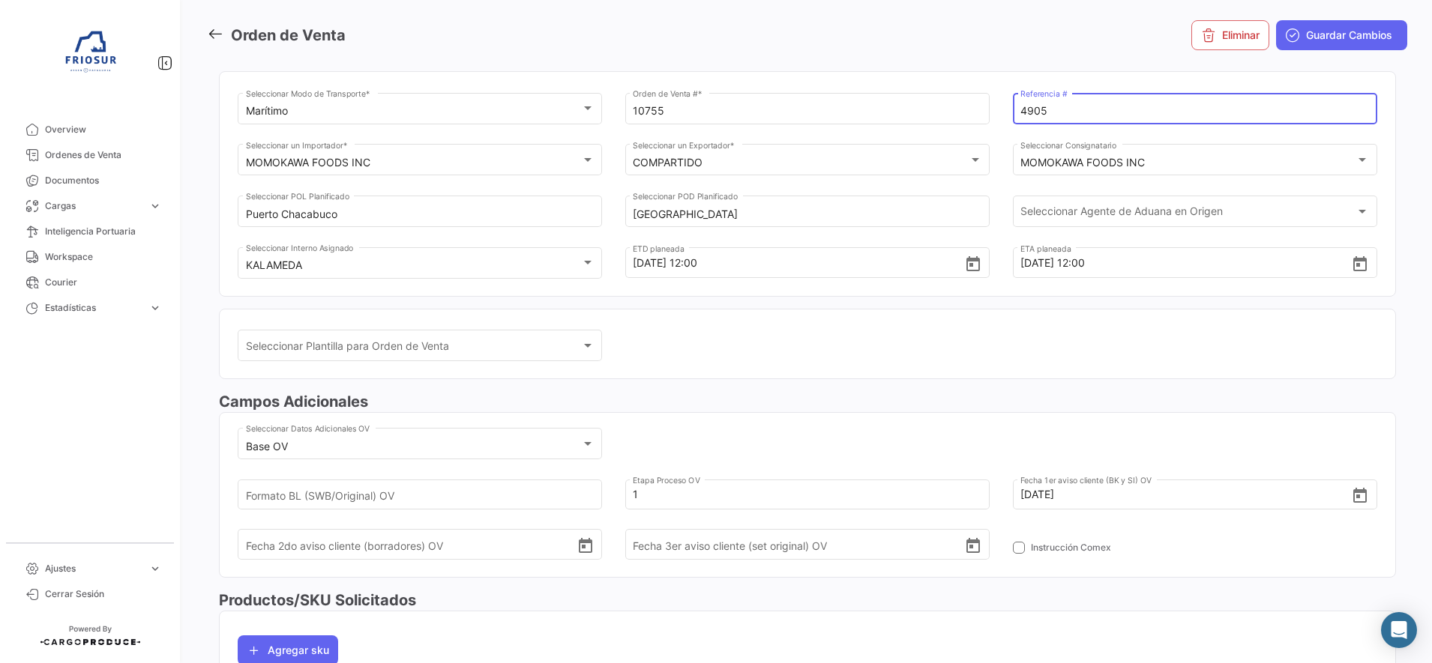
scroll to position [94, 0]
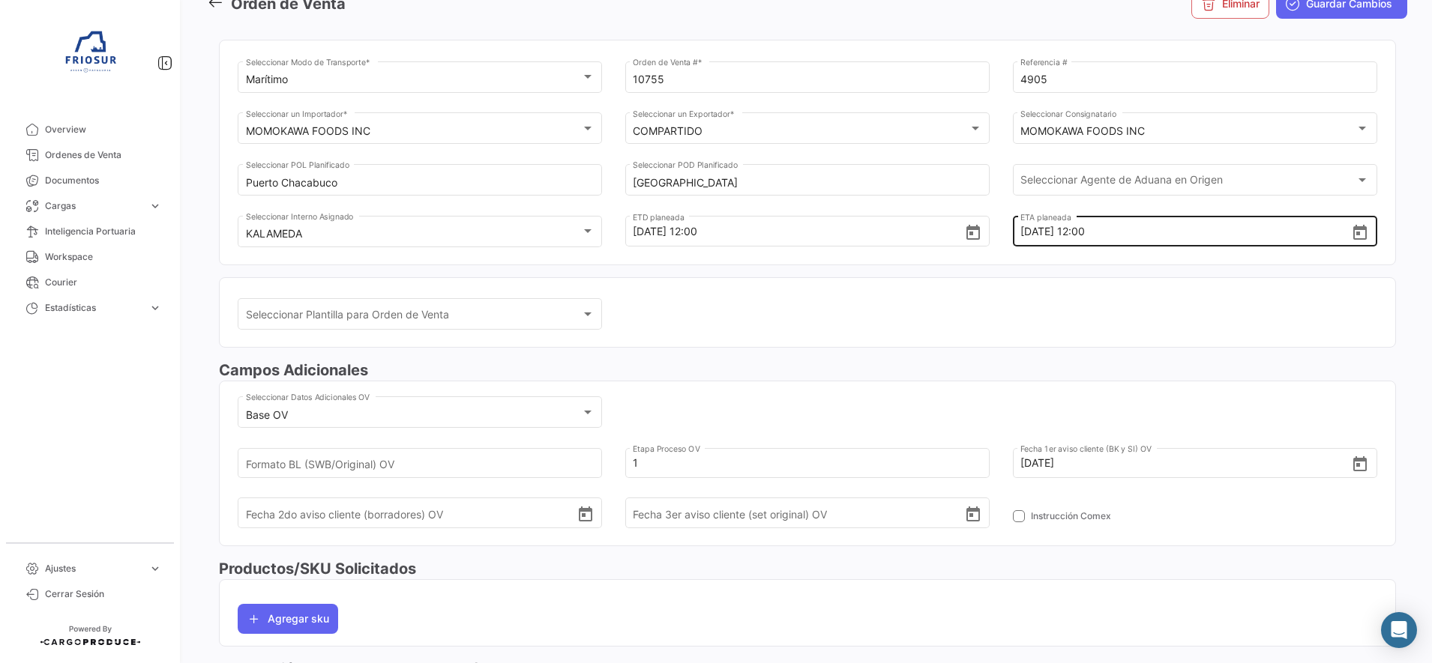
click at [1095, 199] on div "[DATE] 12:00 ETA planeada" at bounding box center [1194, 218] width 349 height 55
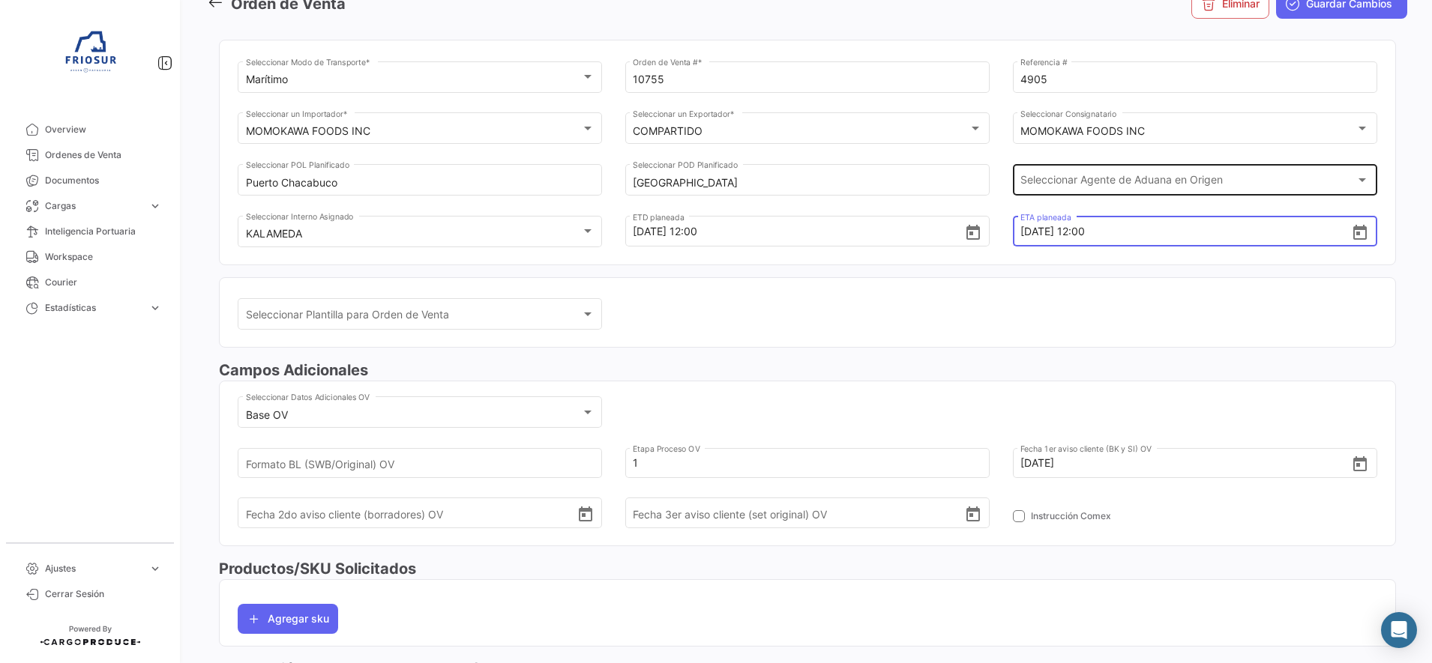
click at [1099, 179] on span "Seleccionar Agente de Aduana en Origen" at bounding box center [1187, 183] width 335 height 13
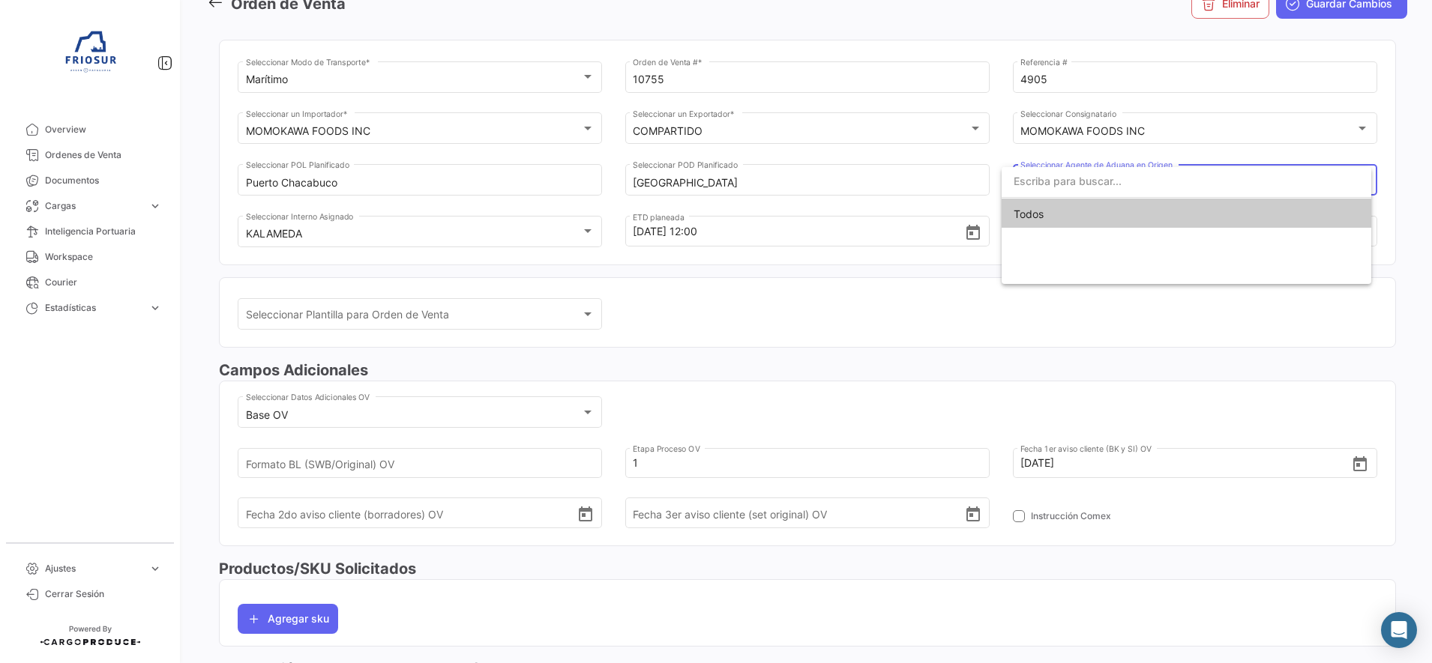
click at [1368, 153] on div at bounding box center [716, 331] width 1432 height 663
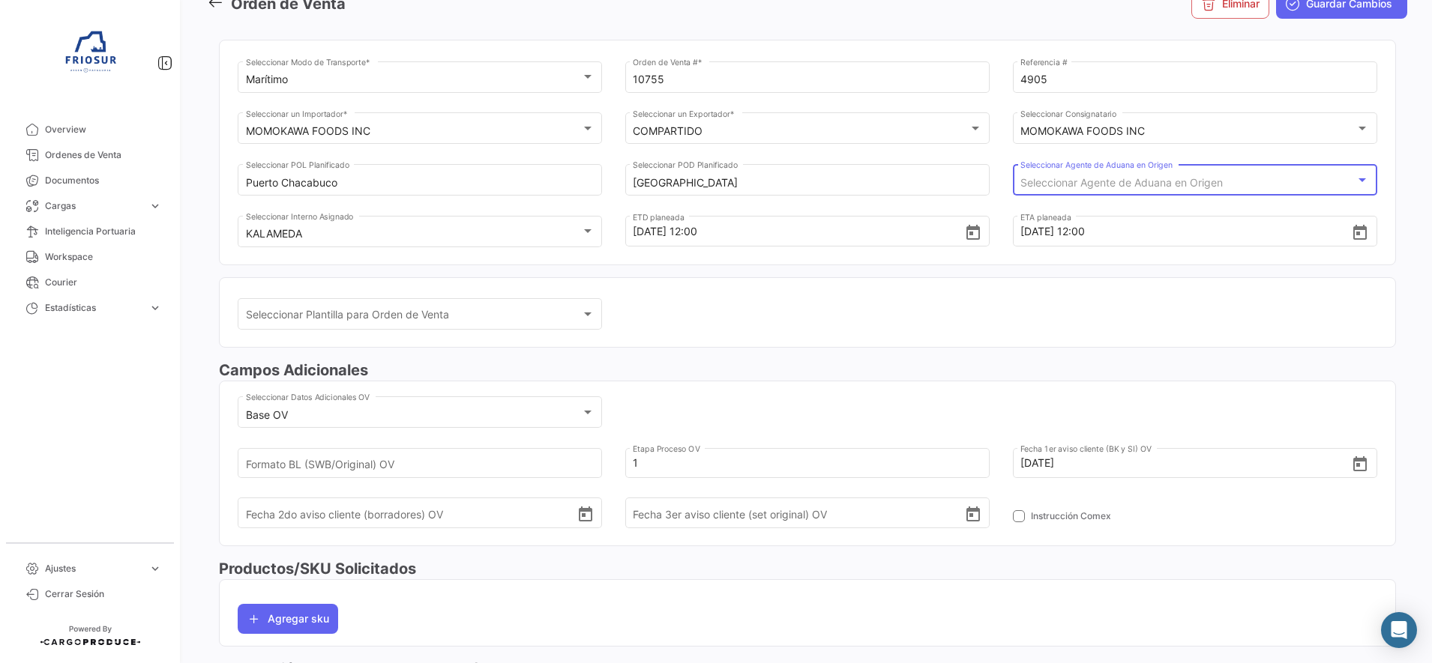
click at [1225, 177] on div "Seleccionar Agente de Aduana en Origen" at bounding box center [1187, 183] width 335 height 13
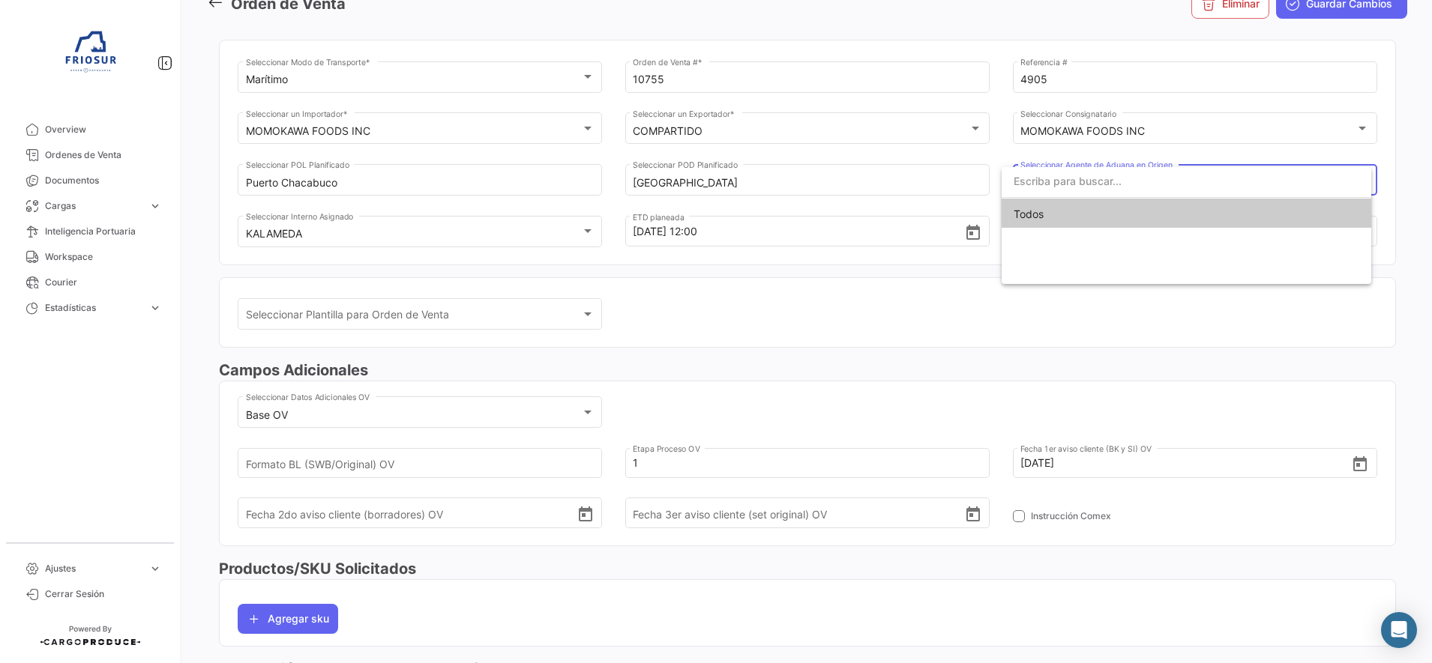
click at [1400, 193] on div at bounding box center [716, 331] width 1432 height 663
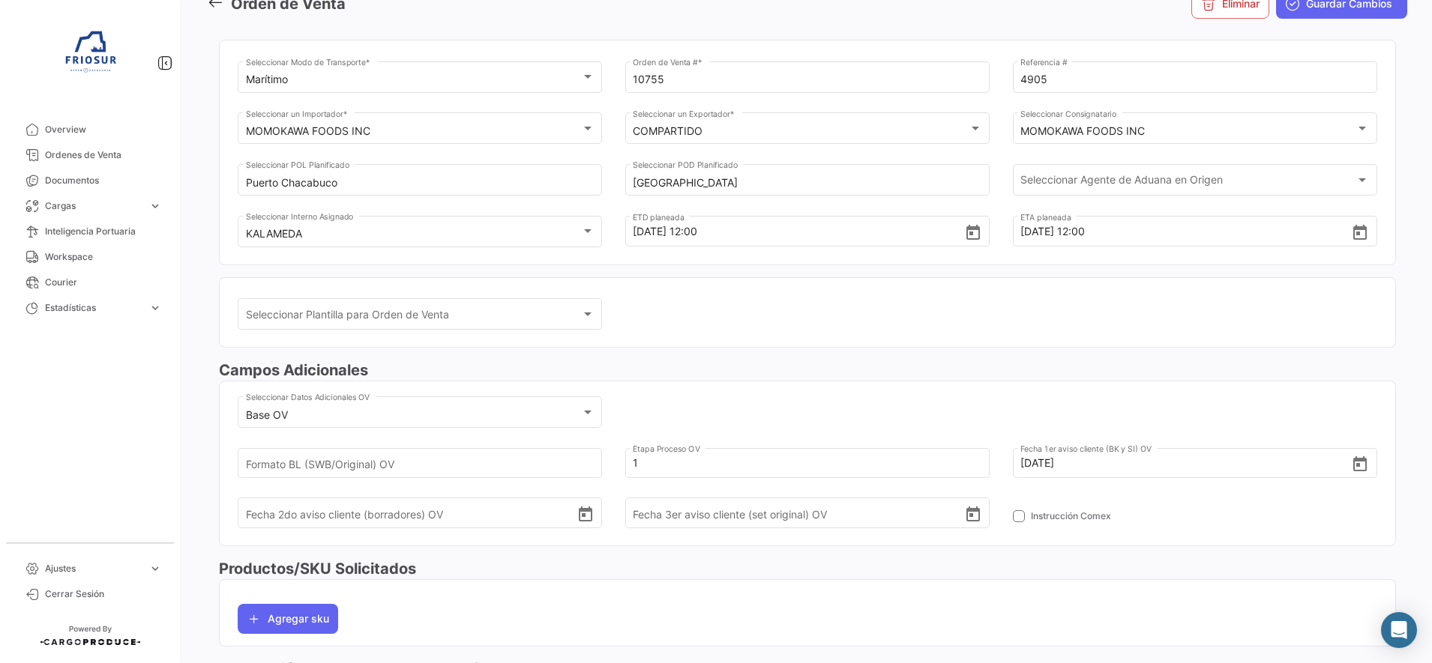
click at [932, 265] on div "Marítimo Seleccionar Modo de Transporte * 10755 Orden de Venta # * 4905 Referen…" at bounding box center [807, 153] width 1177 height 250
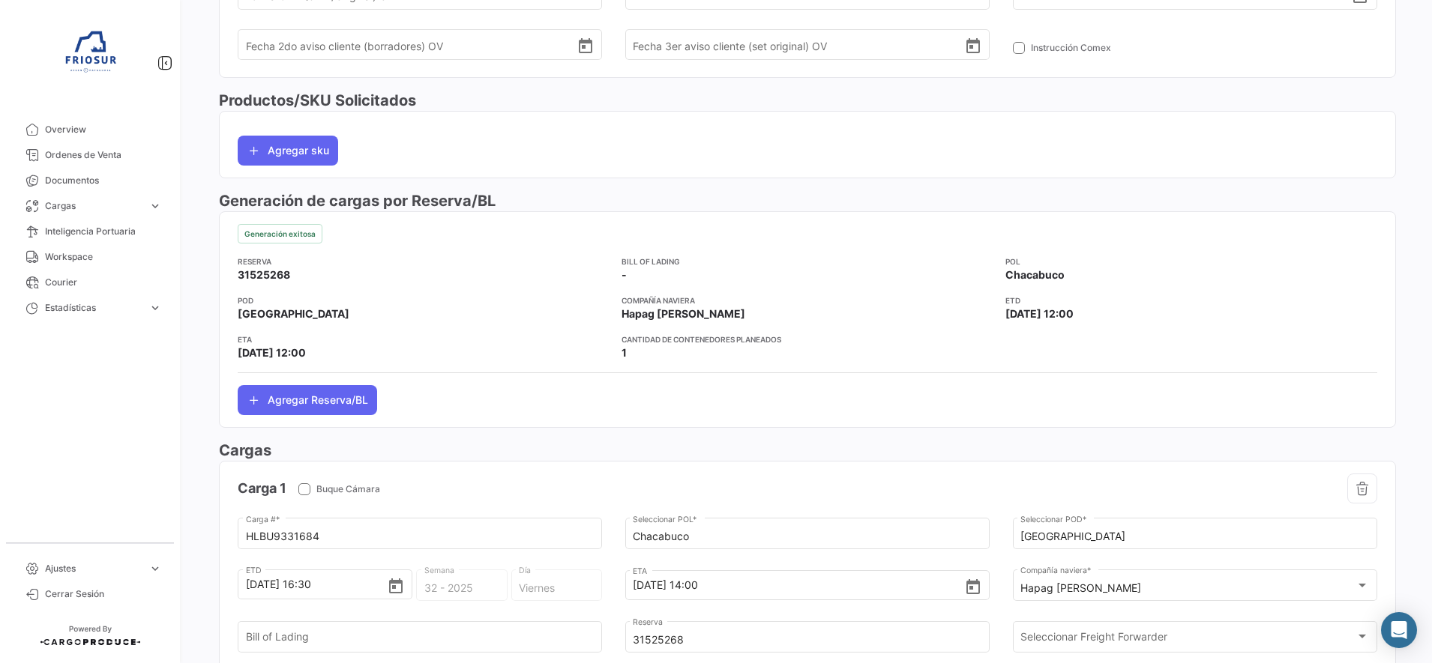
scroll to position [0, 0]
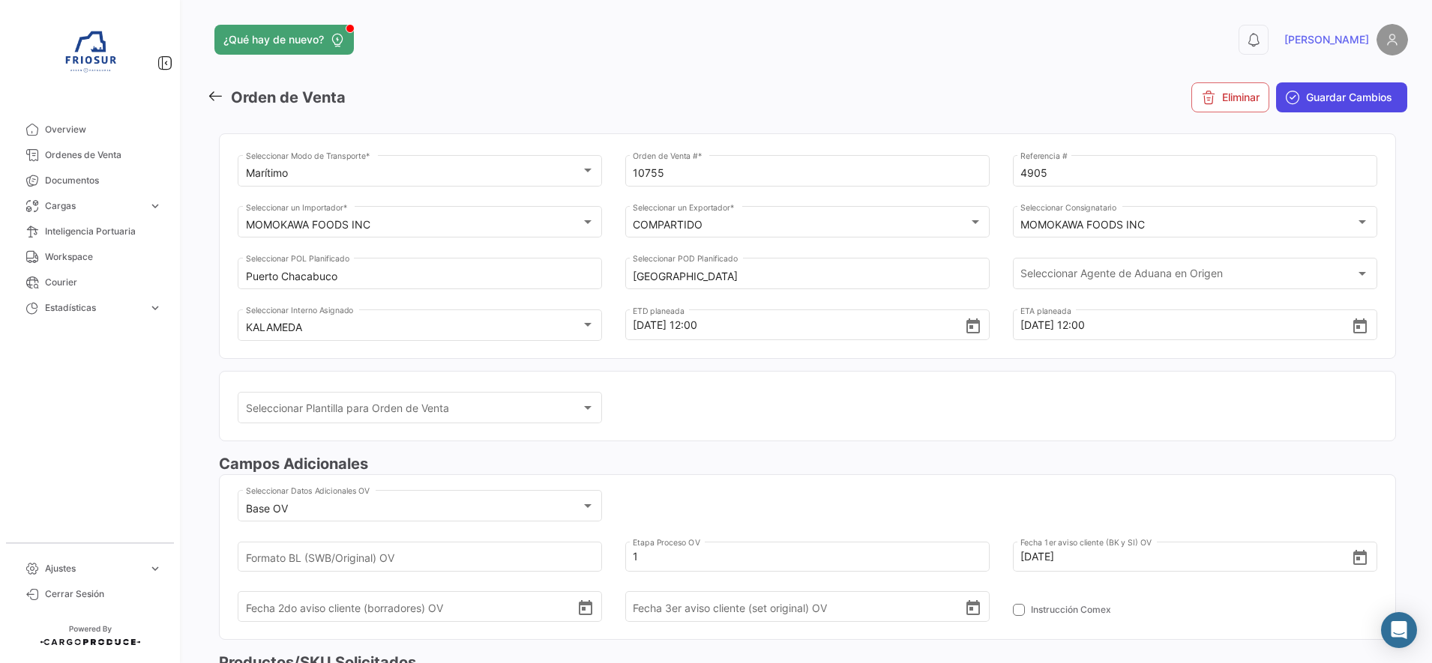
click at [1364, 93] on span "Guardar Cambios" at bounding box center [1349, 97] width 86 height 15
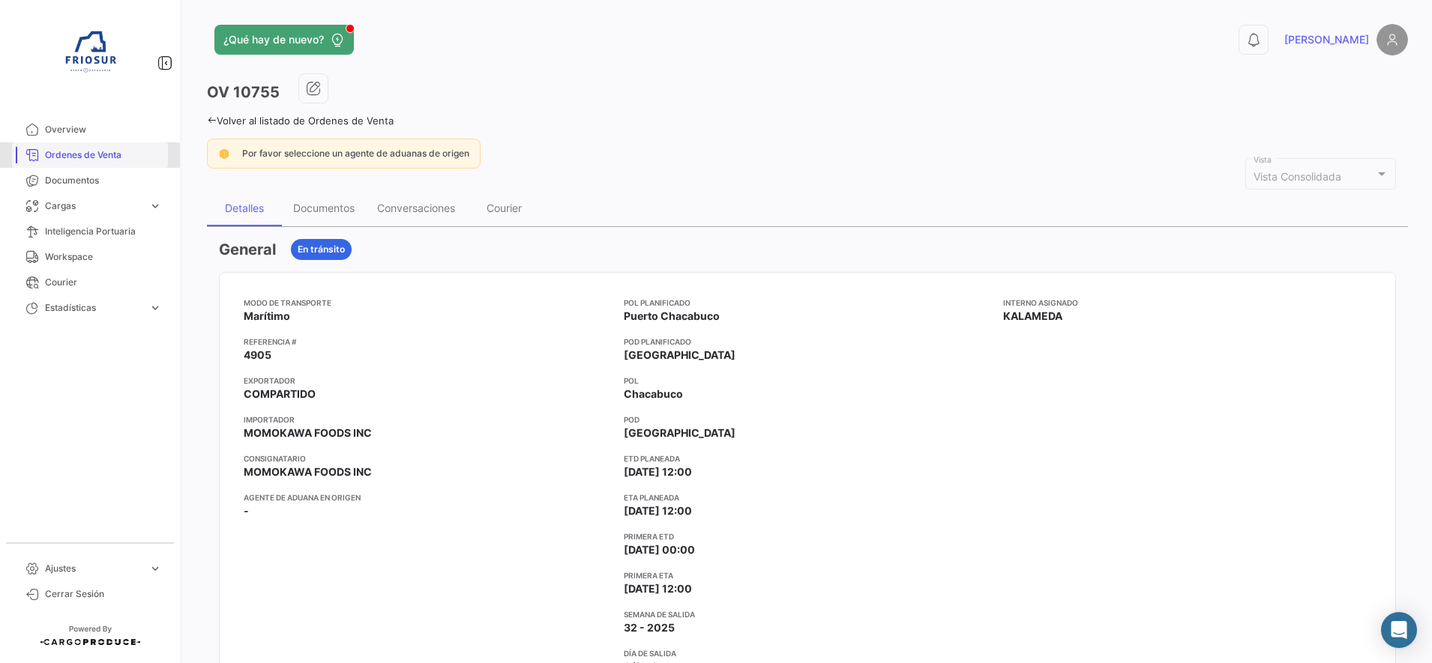
click at [79, 157] on span "Ordenes de Venta" at bounding box center [103, 154] width 117 height 13
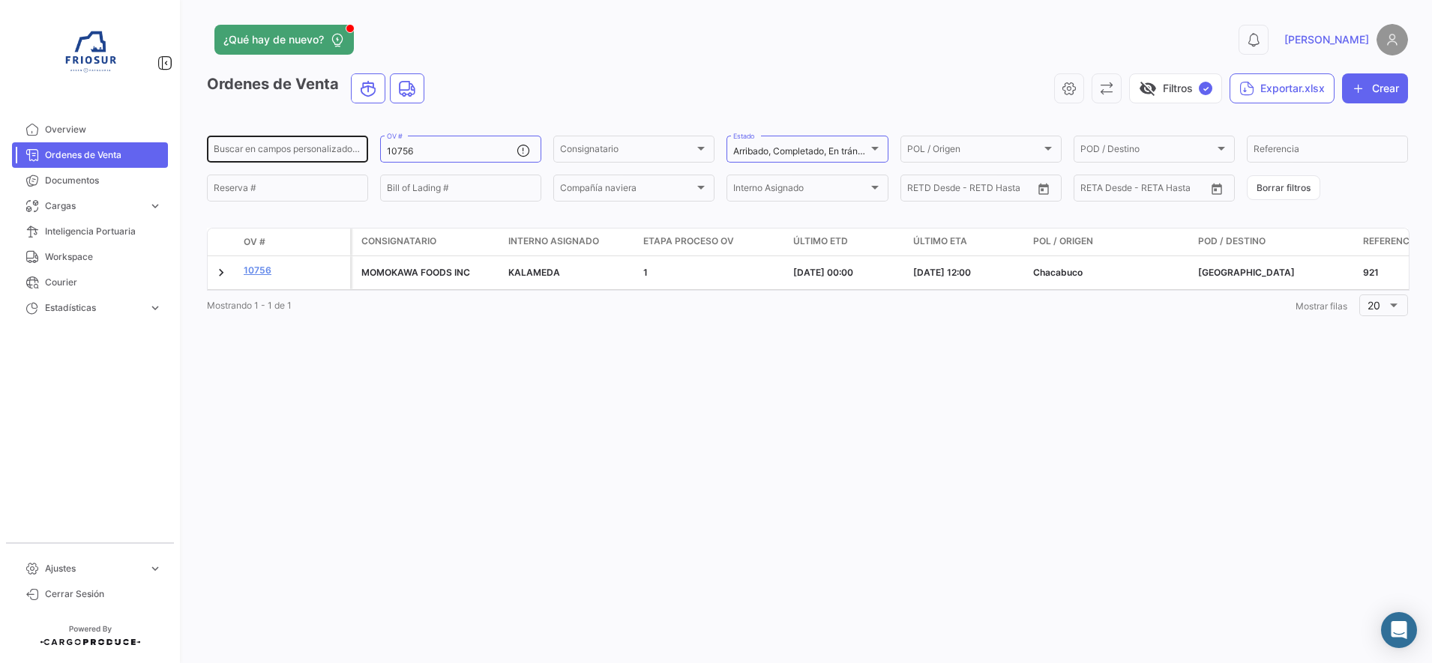
drag, startPoint x: 451, startPoint y: 151, endPoint x: 334, endPoint y: 151, distance: 117.0
click at [0, 0] on div "Buscar en [PERSON_NAME] personalizados... 10756 OV # Consignatario Consignatari…" at bounding box center [0, 0] width 0 height 0
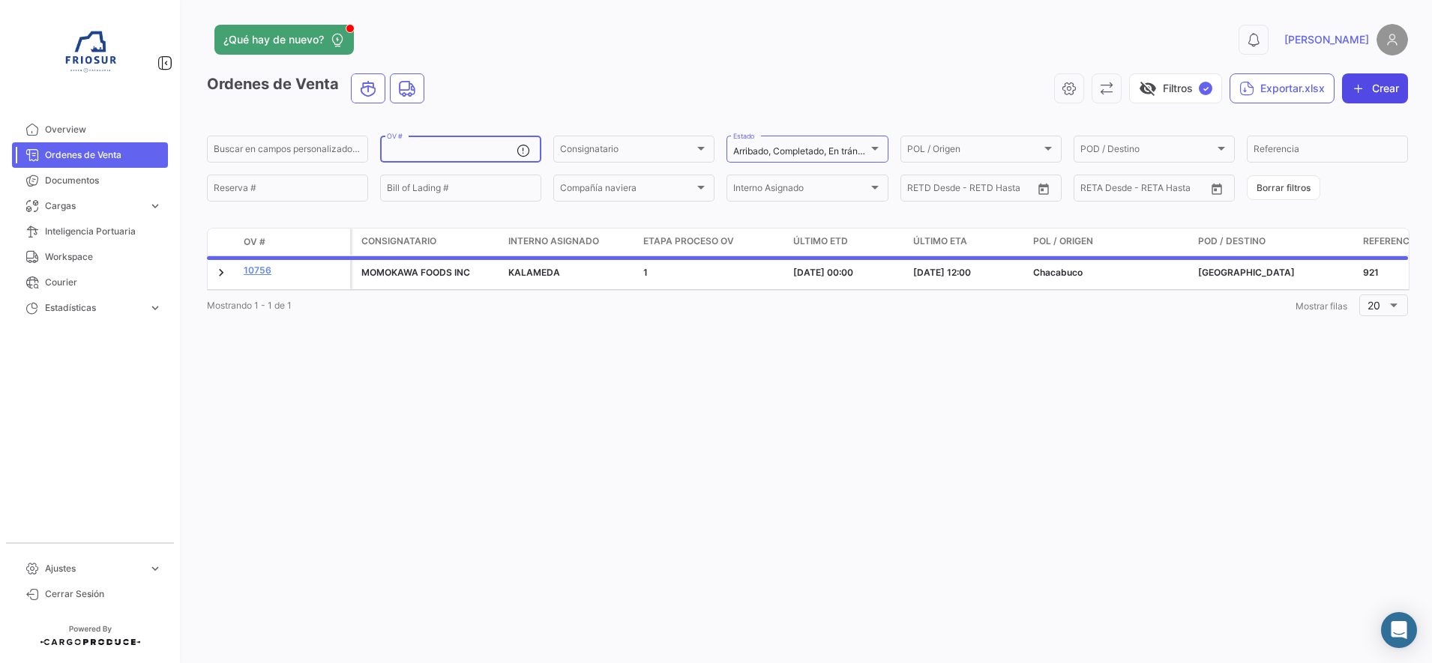
click at [1364, 94] on icon "button" at bounding box center [1358, 88] width 15 height 15
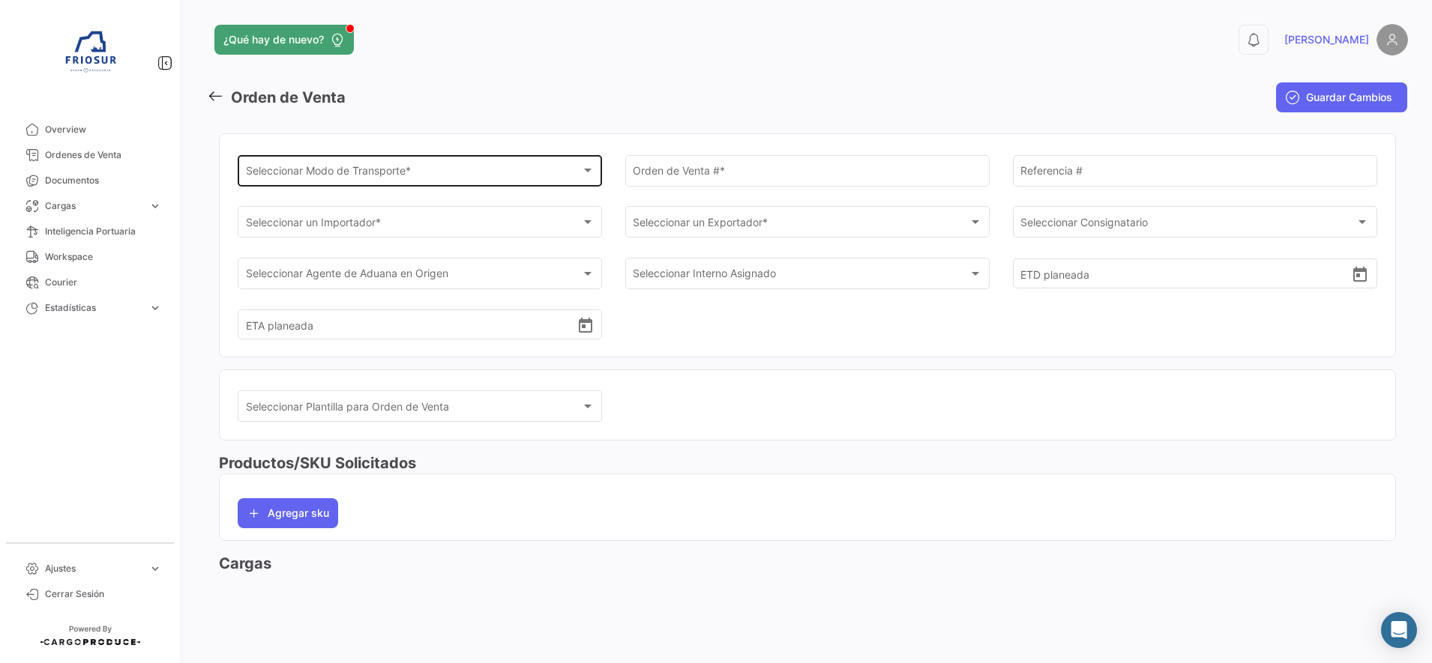
click at [496, 172] on div "Seleccionar Modo de Transporte *" at bounding box center [413, 173] width 335 height 13
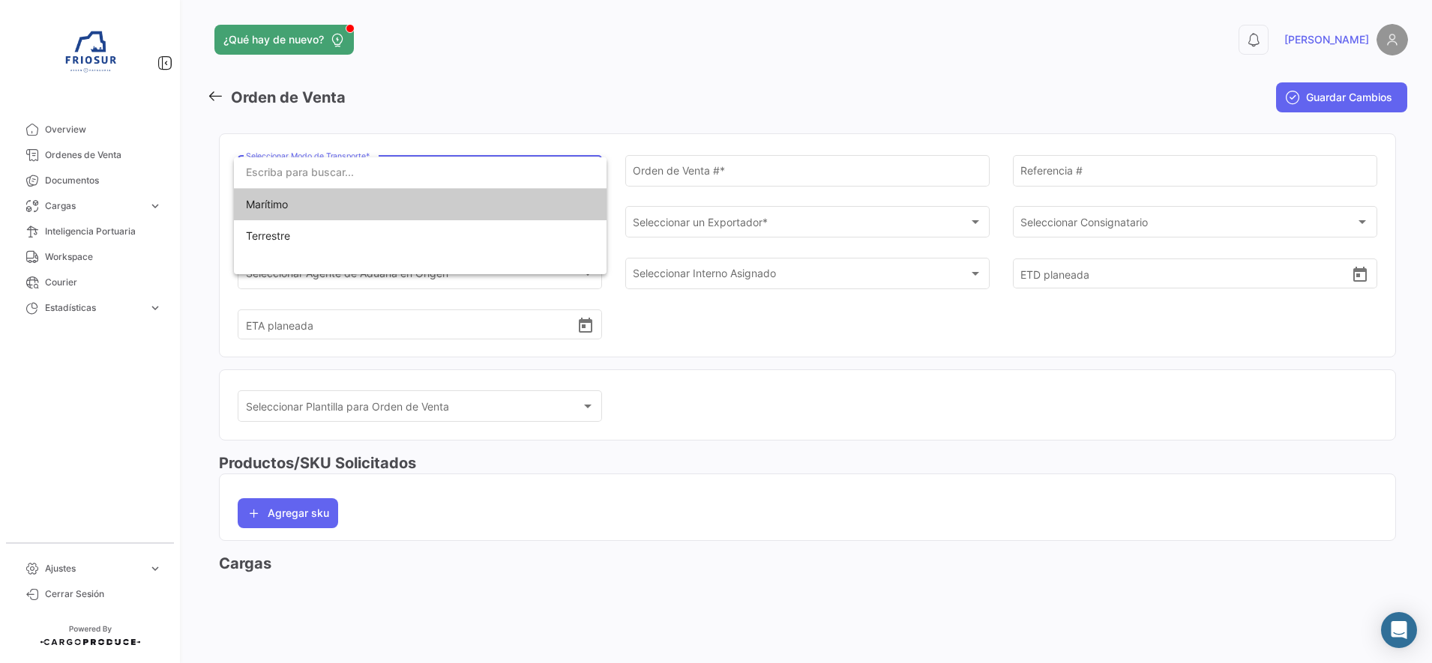
click at [310, 204] on span "Marítimo" at bounding box center [420, 204] width 349 height 31
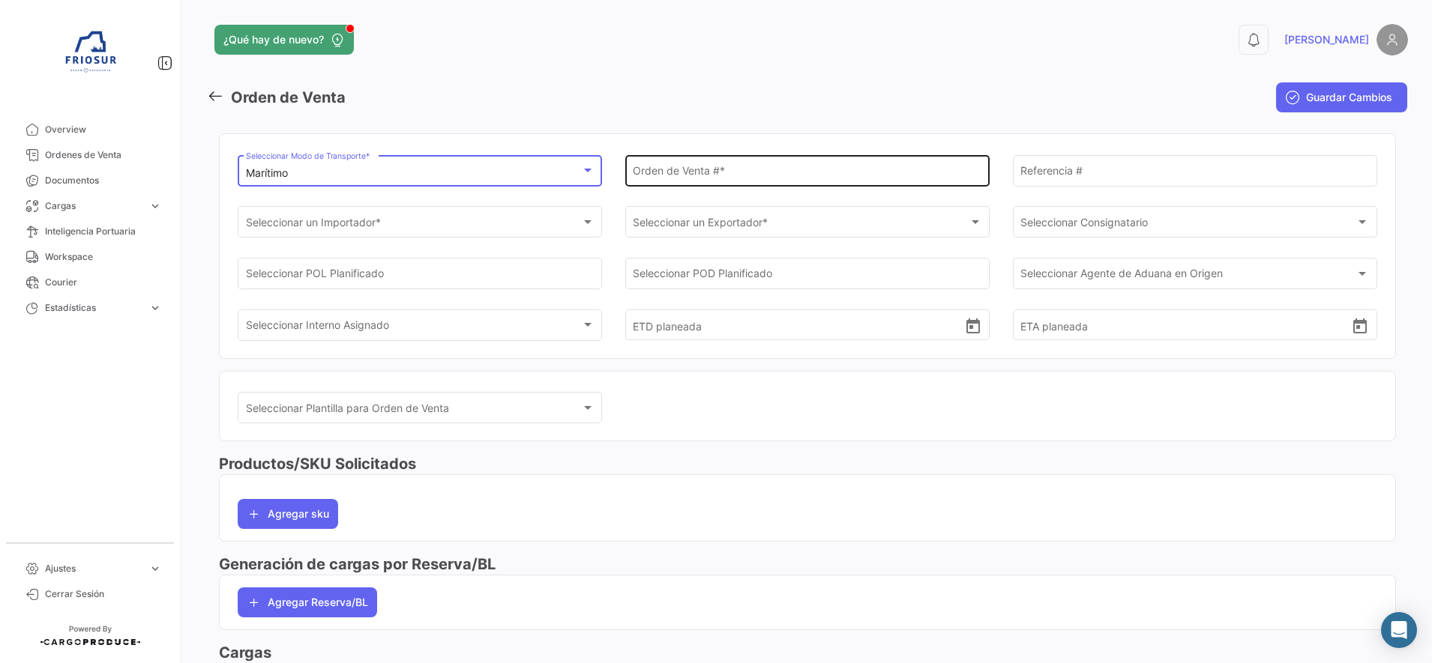
click at [734, 176] on input "Orden de Venta # *" at bounding box center [807, 173] width 349 height 13
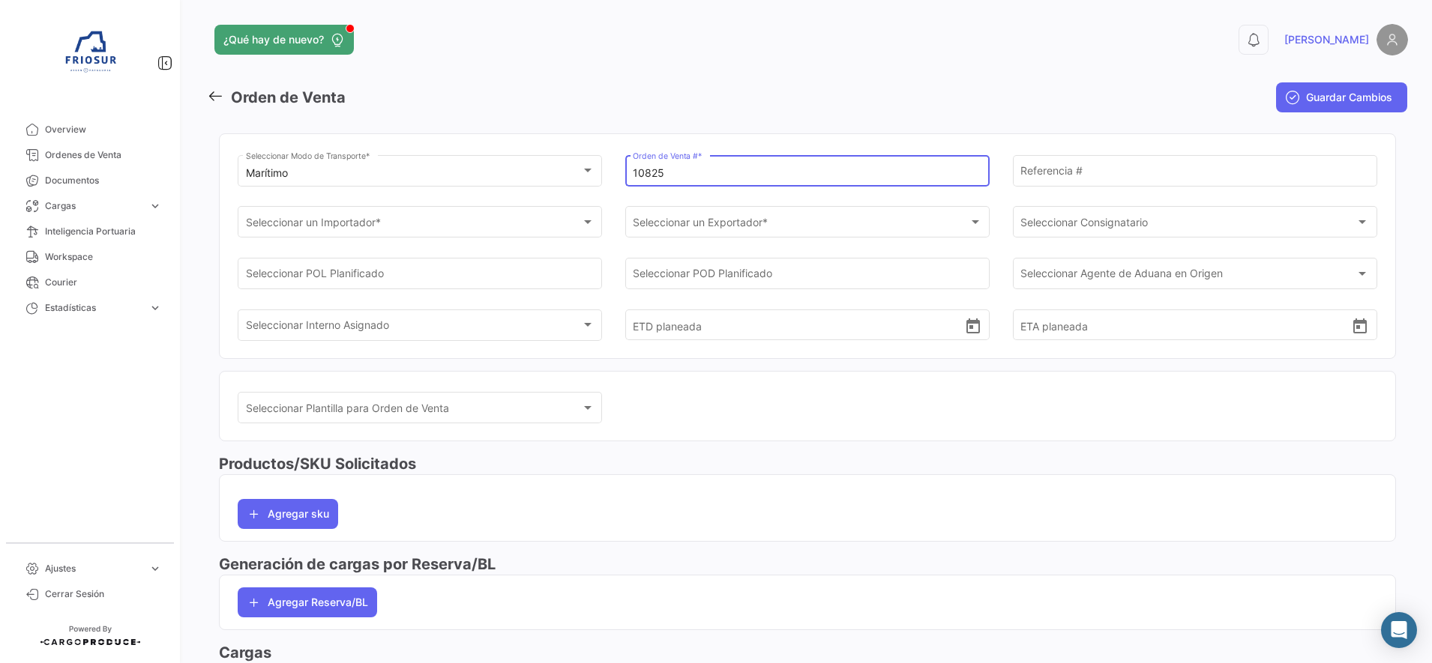
type input "10825"
click at [1070, 79] on mat-toolbar-row "Guardar Cambios" at bounding box center [1208, 97] width 400 height 48
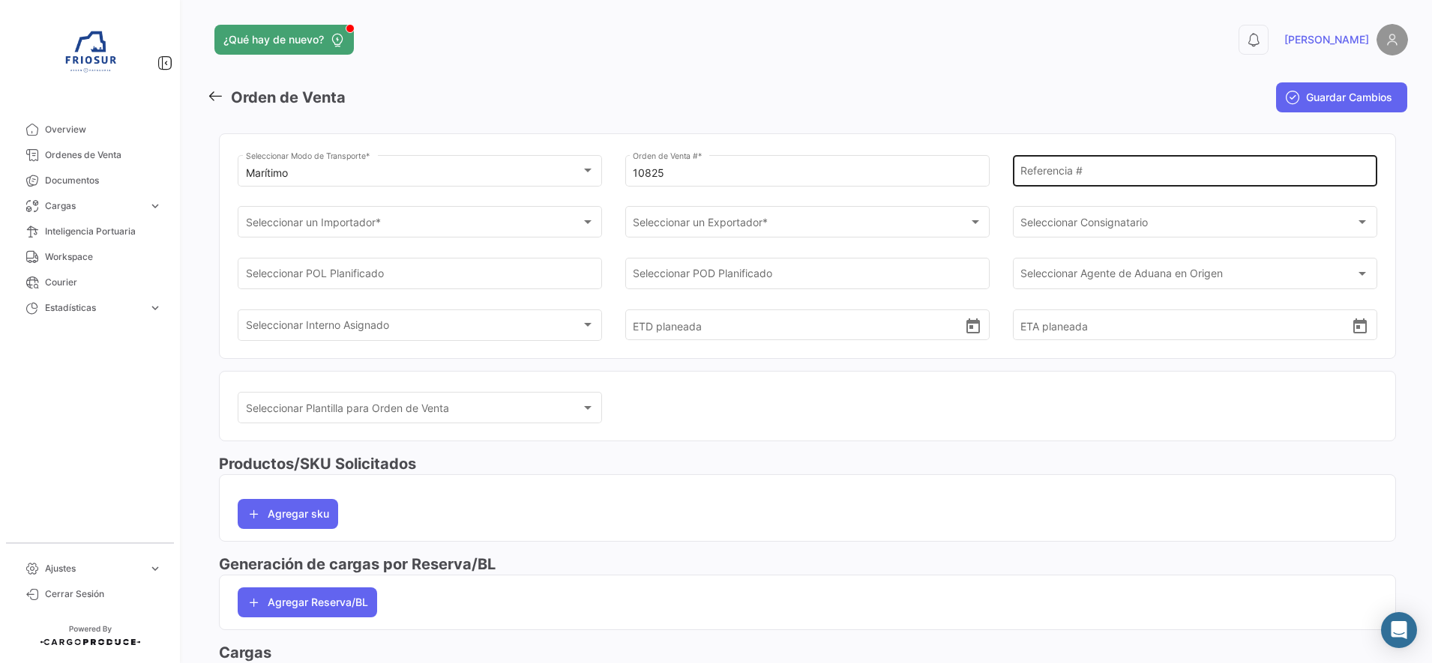
click at [1028, 175] on input "Referencia #" at bounding box center [1194, 173] width 349 height 13
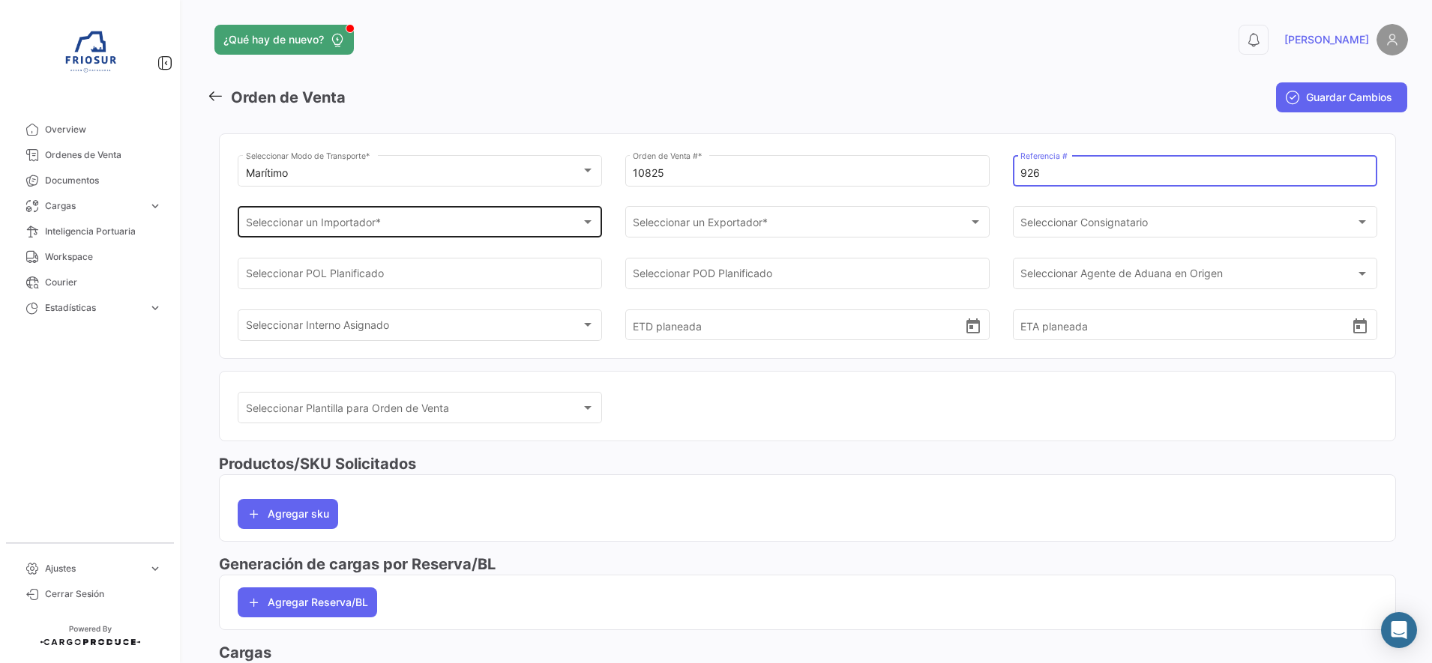
type input "926"
click at [547, 216] on div "Seleccionar un Importador * Seleccionar un Importador *" at bounding box center [420, 221] width 349 height 34
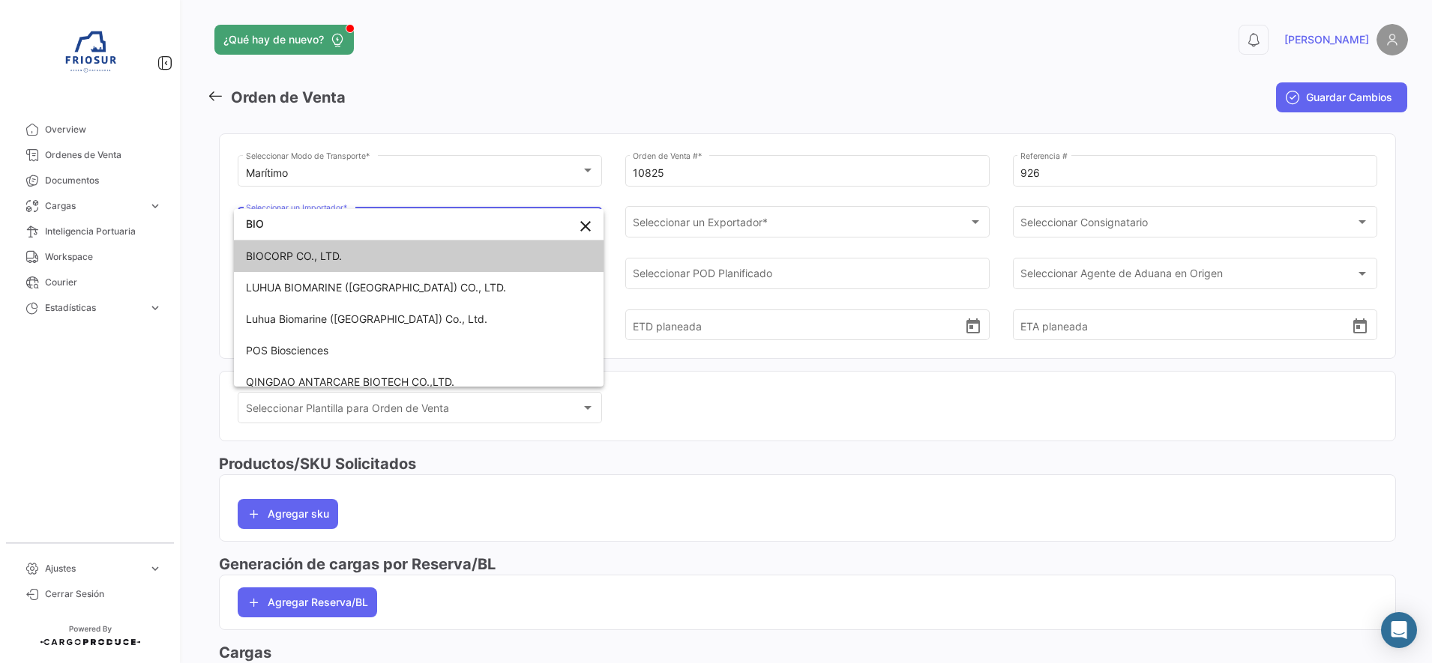
type input "BIO"
click at [515, 260] on span "BIOCORP CO., LTD." at bounding box center [419, 256] width 346 height 31
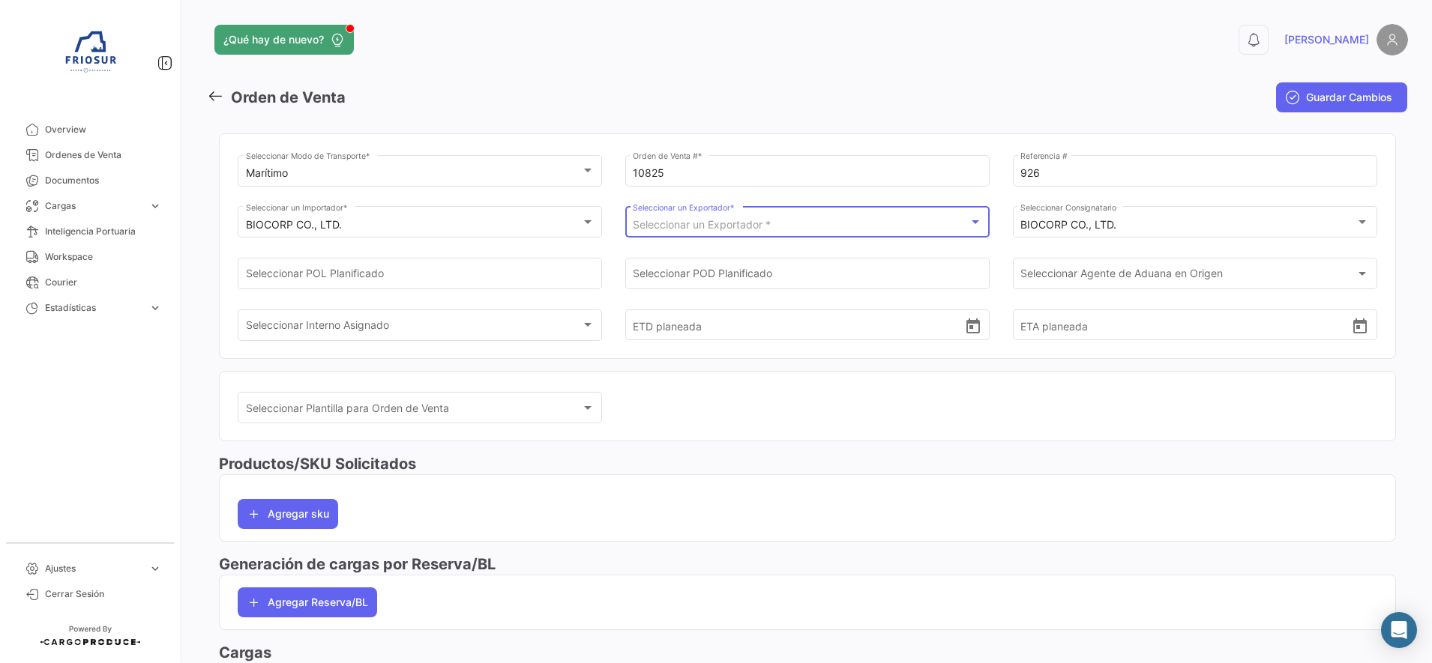
click at [759, 223] on span "Seleccionar un Exportador *" at bounding box center [702, 224] width 138 height 13
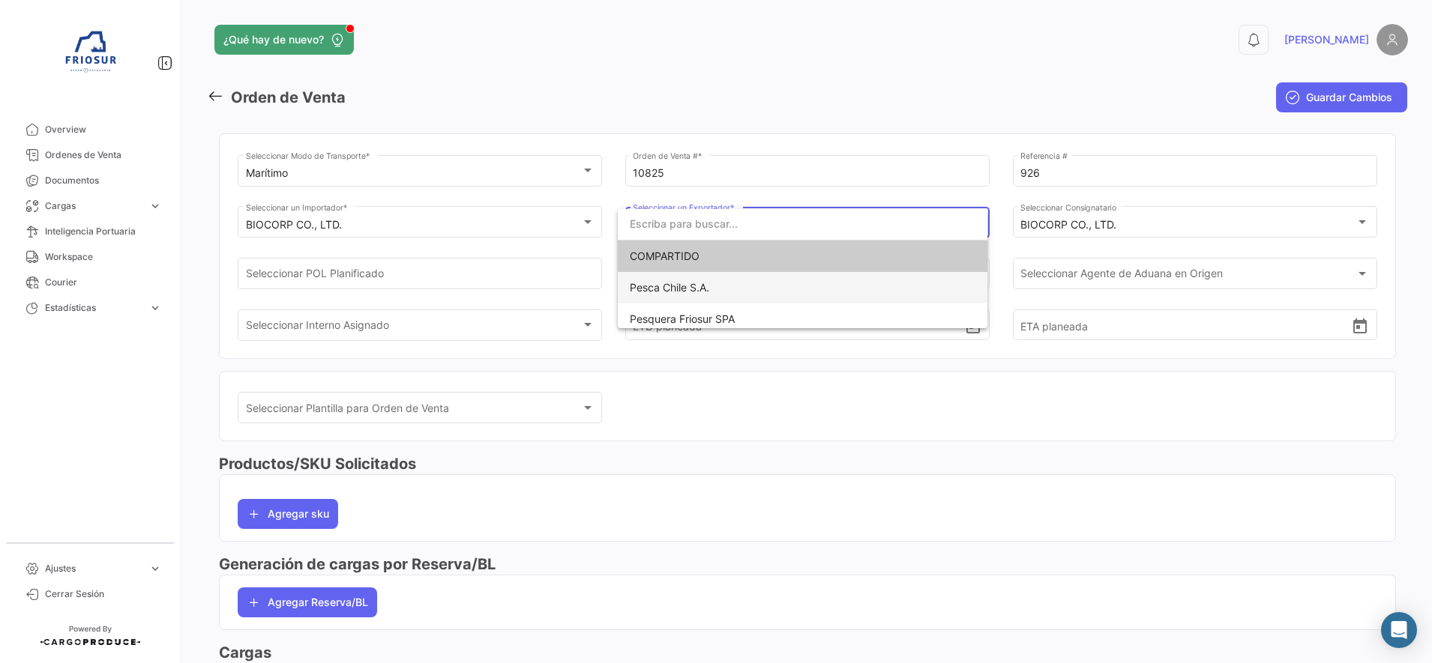
click at [672, 289] on span "Pesca Chile S.A." at bounding box center [669, 287] width 79 height 13
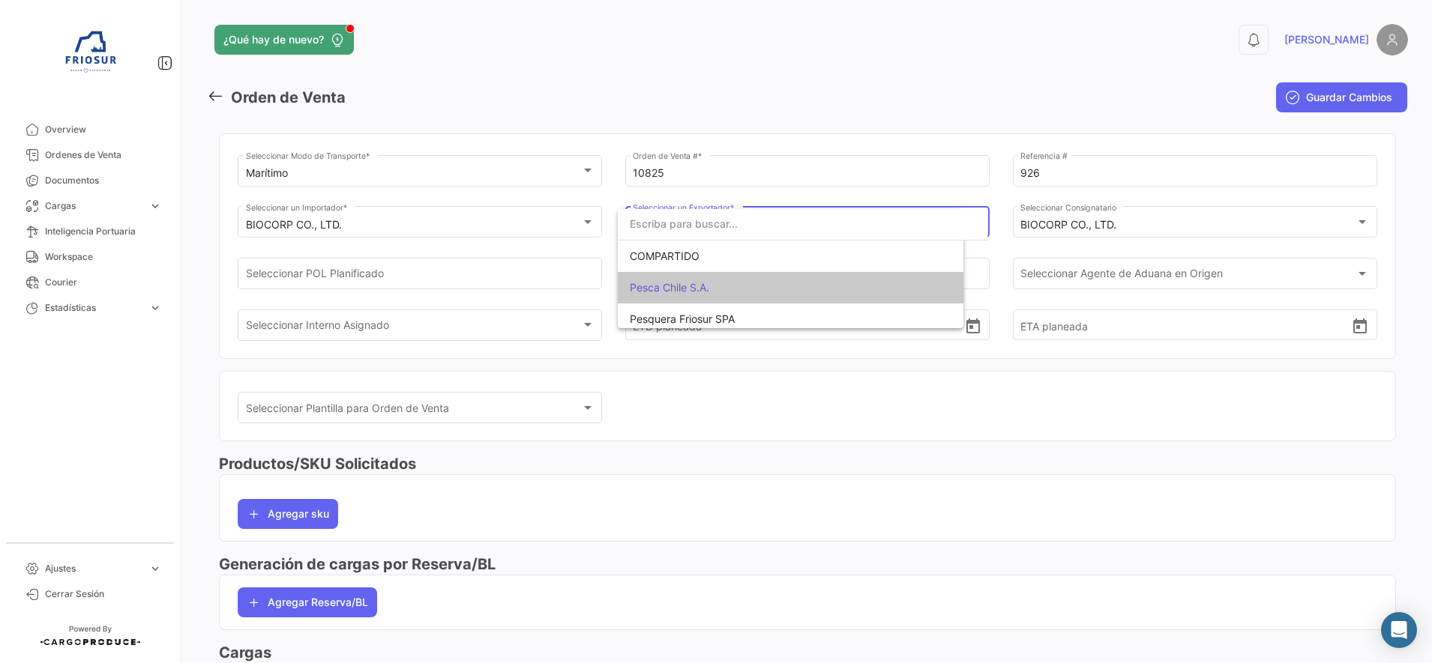
scroll to position [0, 0]
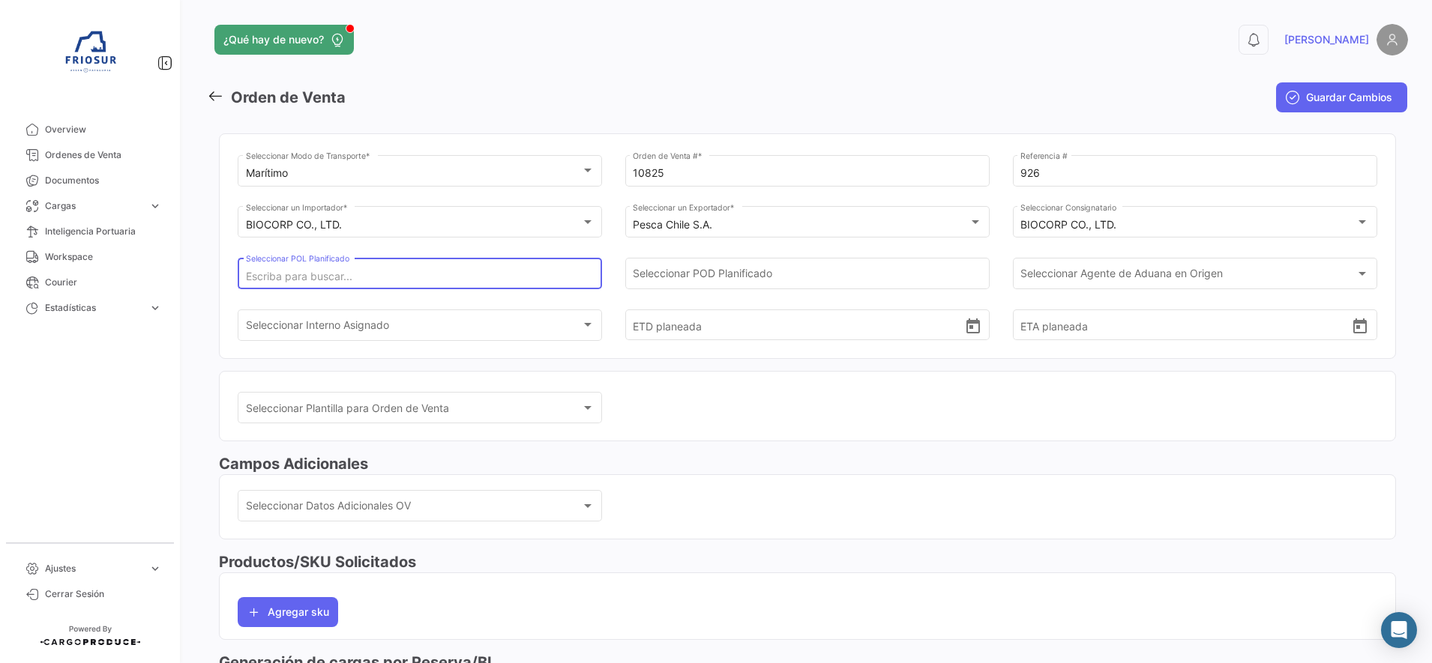
click at [514, 276] on input "Seleccionar POL Planificado" at bounding box center [420, 277] width 349 height 13
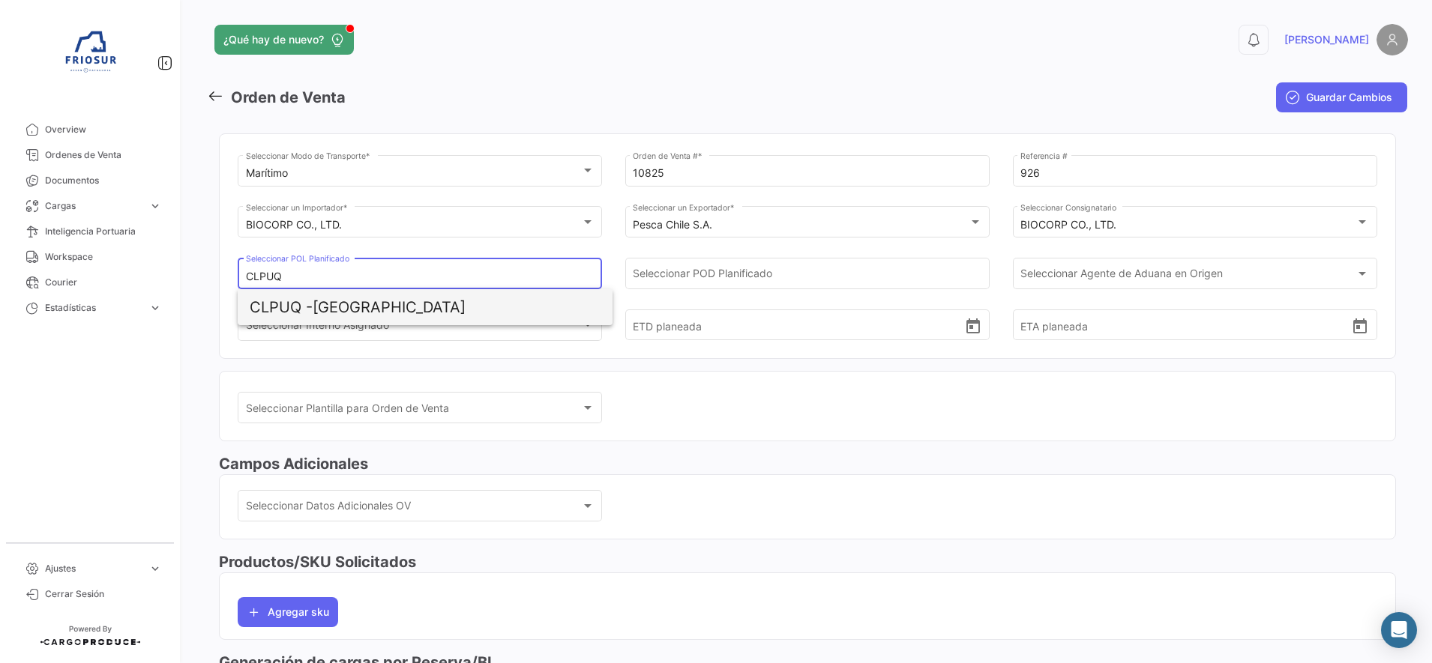
click at [481, 300] on span "CLPUQ - [GEOGRAPHIC_DATA]" at bounding box center [425, 307] width 351 height 36
type input "[GEOGRAPHIC_DATA]"
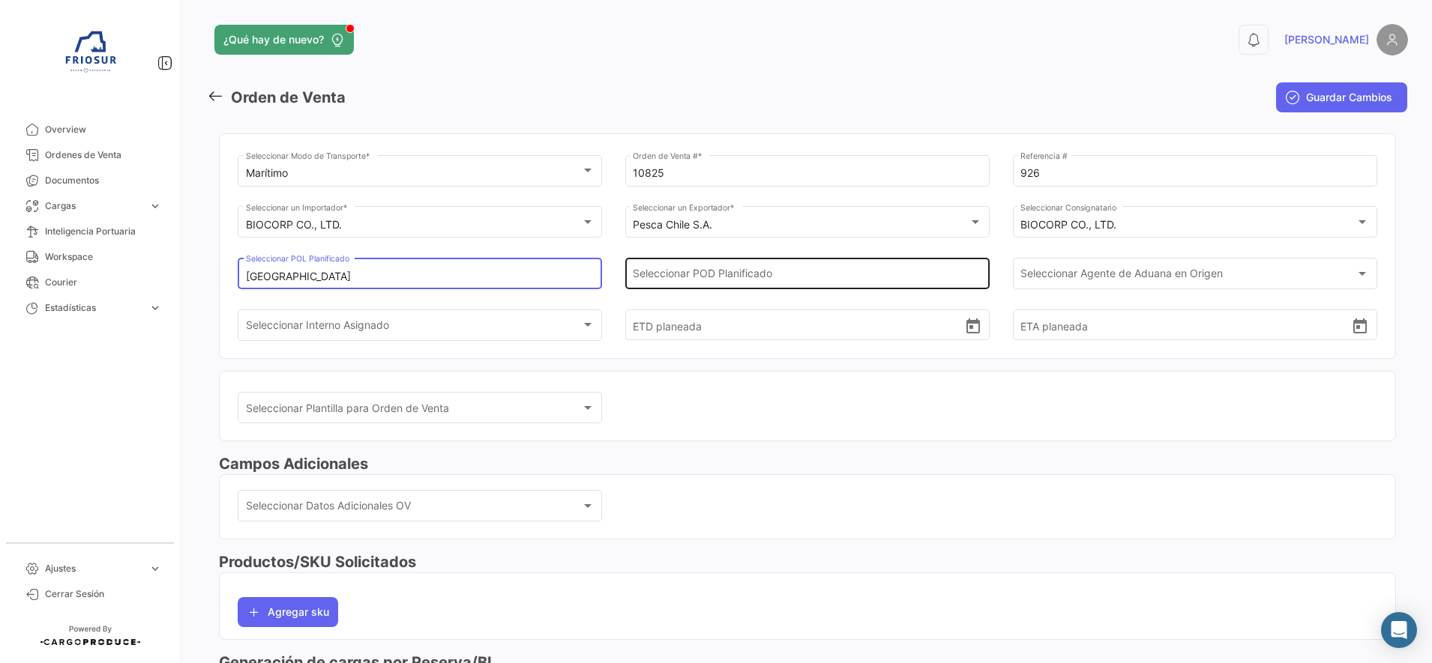
click at [722, 266] on div "Seleccionar POD Planificado" at bounding box center [807, 272] width 349 height 34
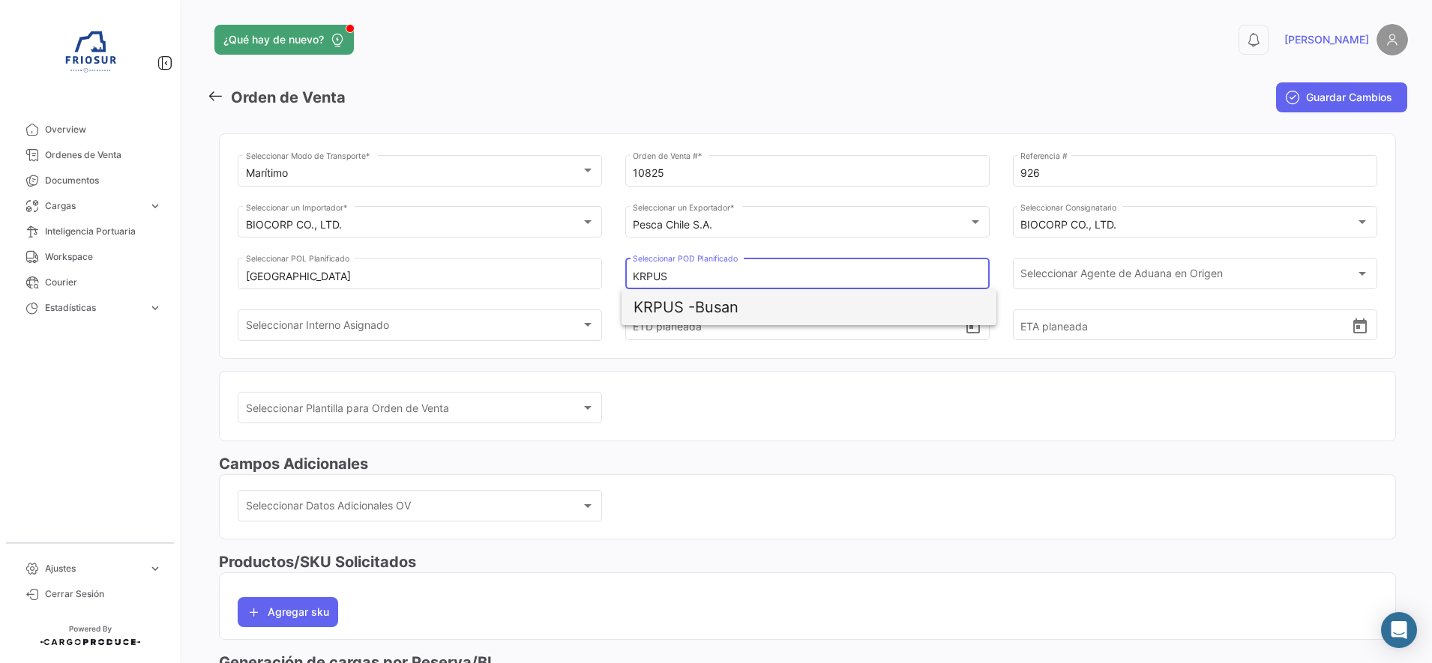
click at [705, 304] on span "KRPUS - Busan" at bounding box center [808, 307] width 351 height 36
type input "Busan"
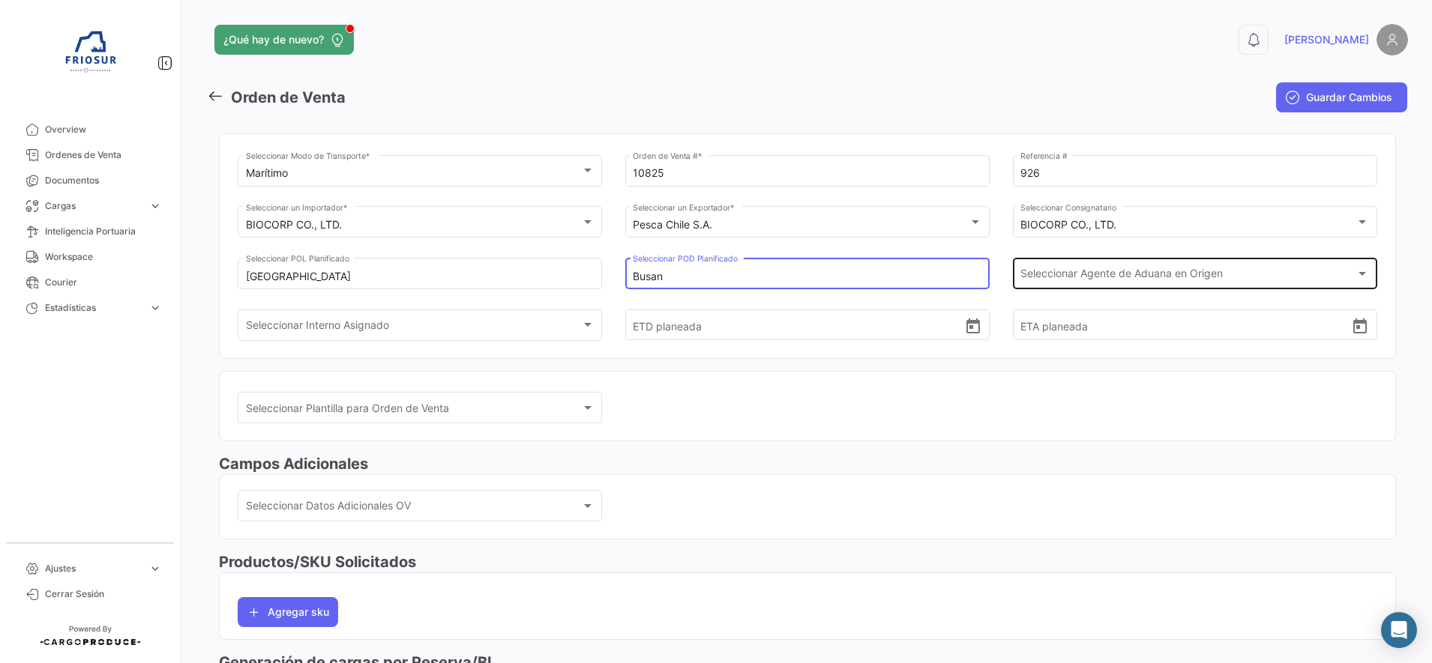
click at [1172, 278] on span "Seleccionar Agente de Aduana en Origen" at bounding box center [1187, 277] width 335 height 13
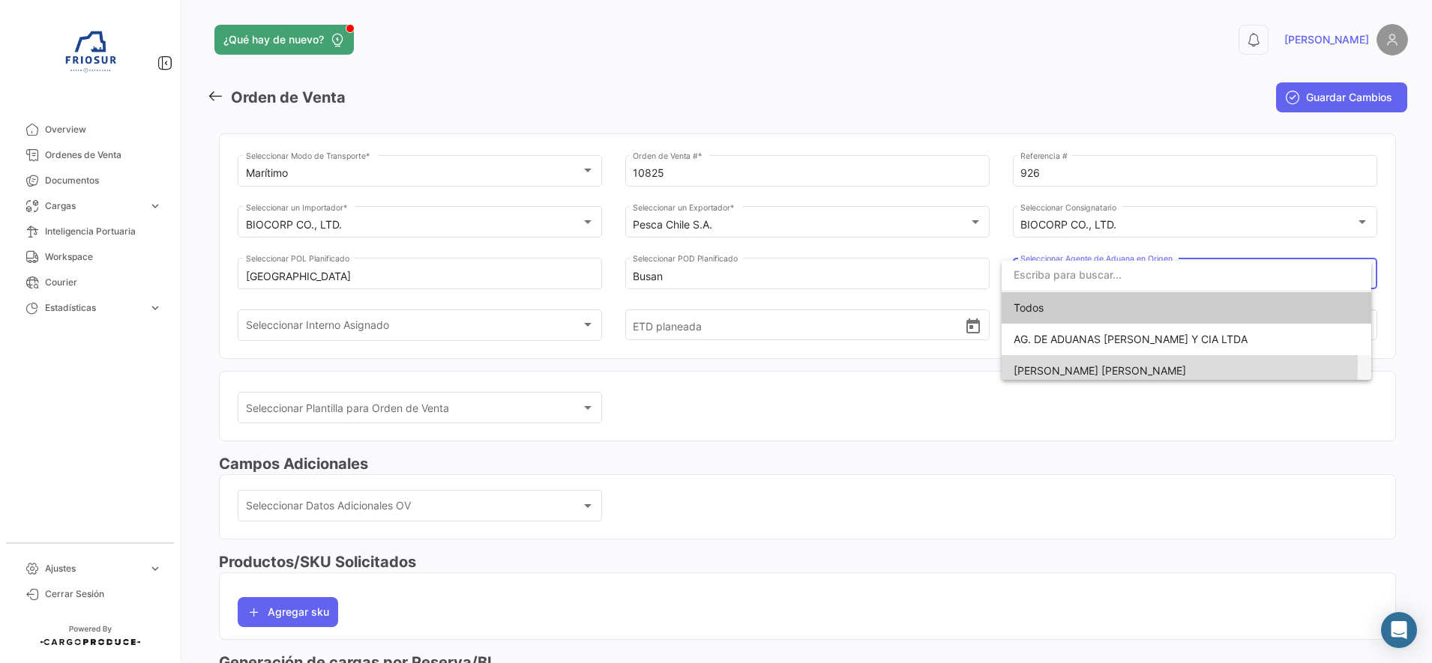
click at [1073, 365] on span "[PERSON_NAME] [PERSON_NAME]" at bounding box center [1100, 370] width 172 height 13
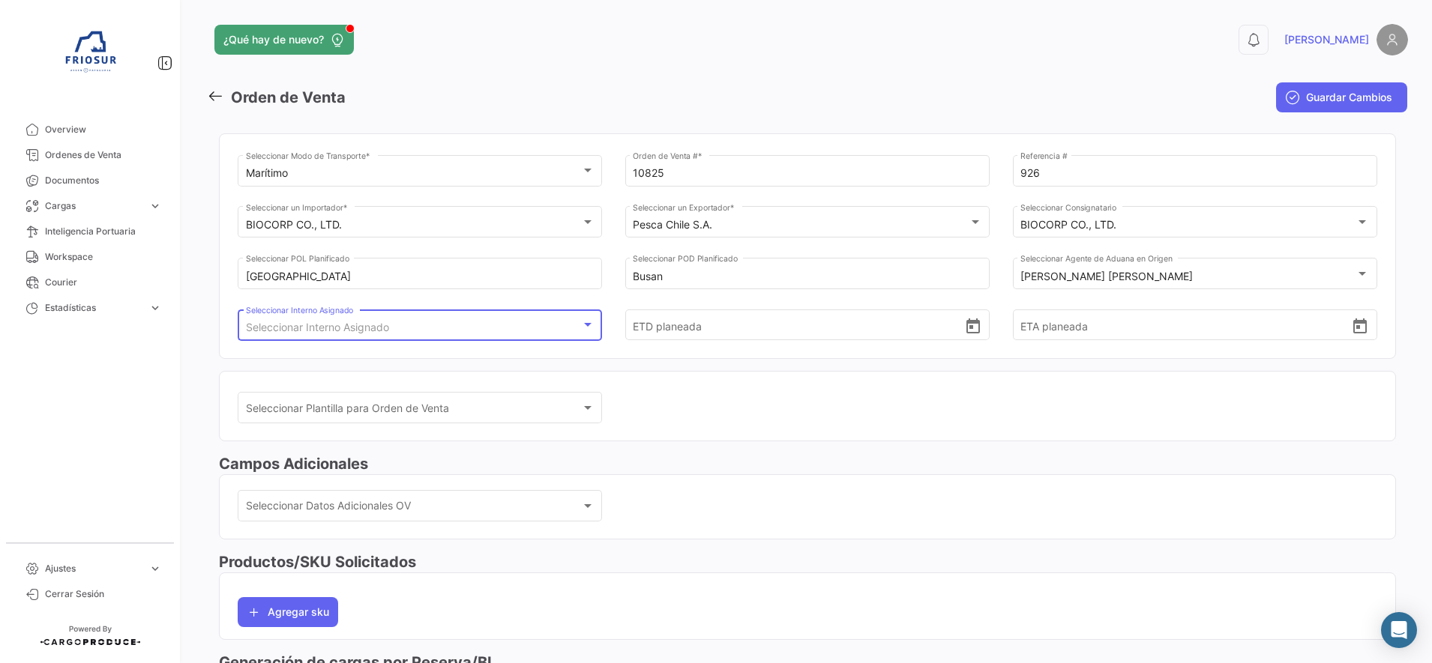
click at [521, 329] on div "Seleccionar Interno Asignado" at bounding box center [413, 328] width 335 height 13
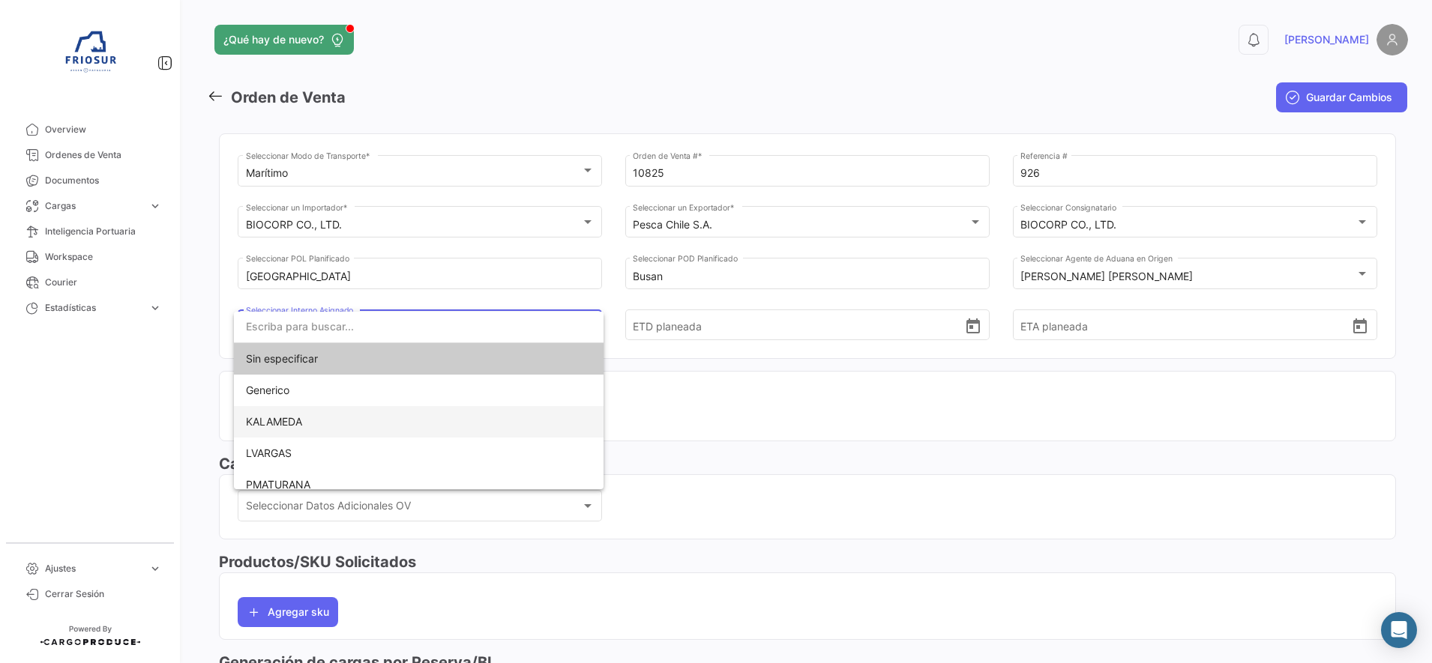
click at [329, 427] on span "KALAMEDA" at bounding box center [419, 421] width 346 height 31
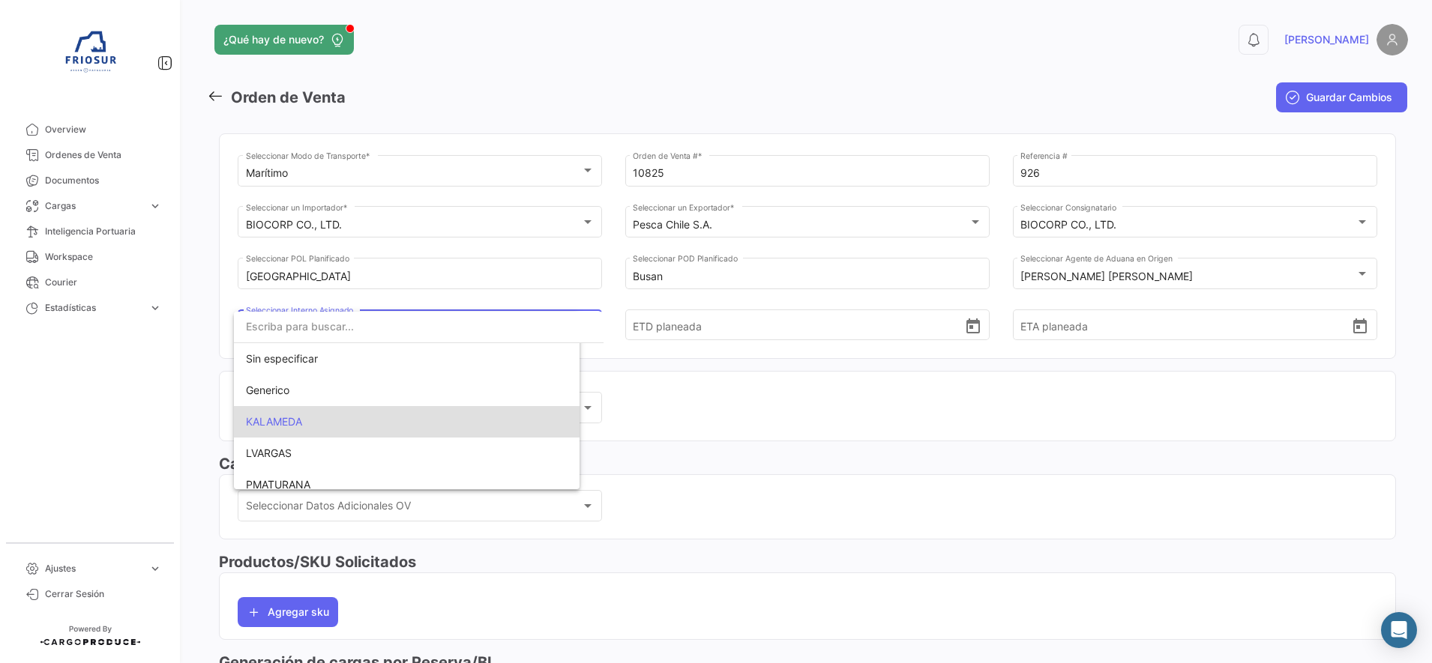
scroll to position [29, 0]
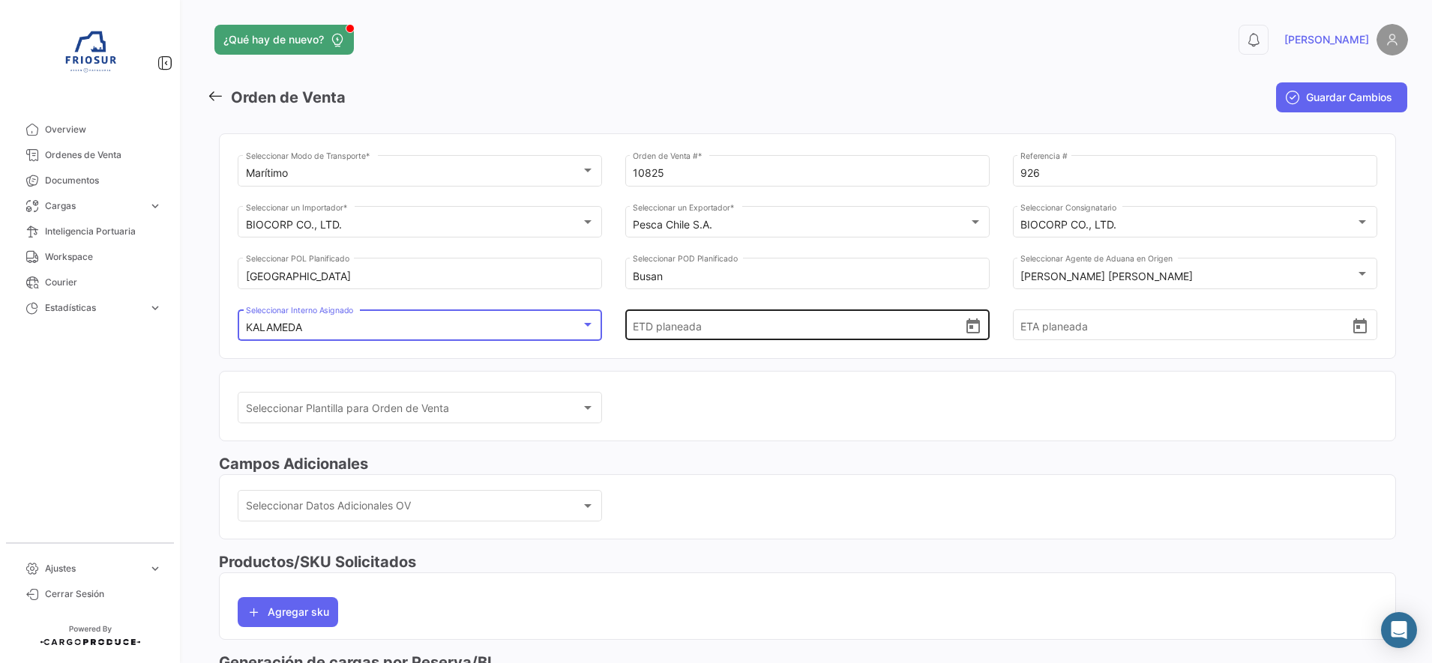
click at [972, 331] on icon "Open calendar" at bounding box center [972, 326] width 13 height 15
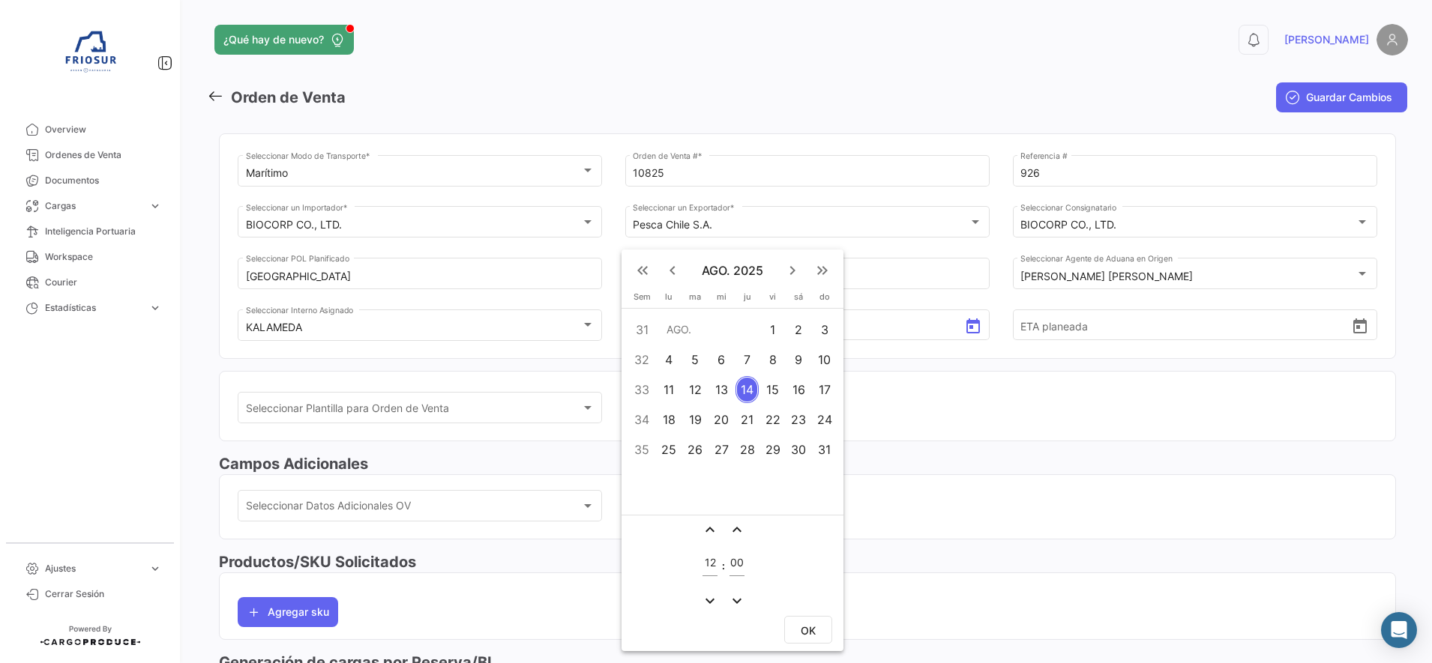
click at [739, 448] on div "28" at bounding box center [746, 449] width 23 height 27
click at [809, 638] on button "OK" at bounding box center [808, 630] width 48 height 28
type input "[DATE] 12:00"
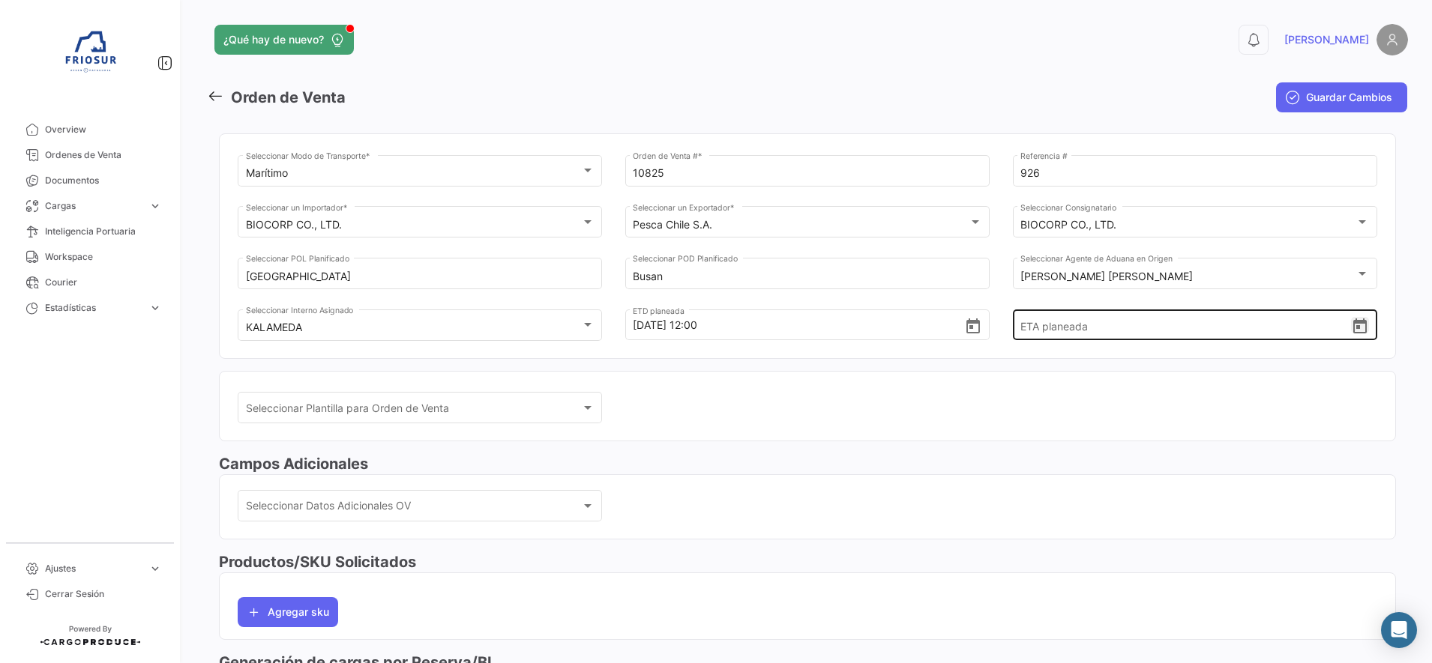
click at [1354, 320] on icon "Open calendar" at bounding box center [1359, 326] width 13 height 15
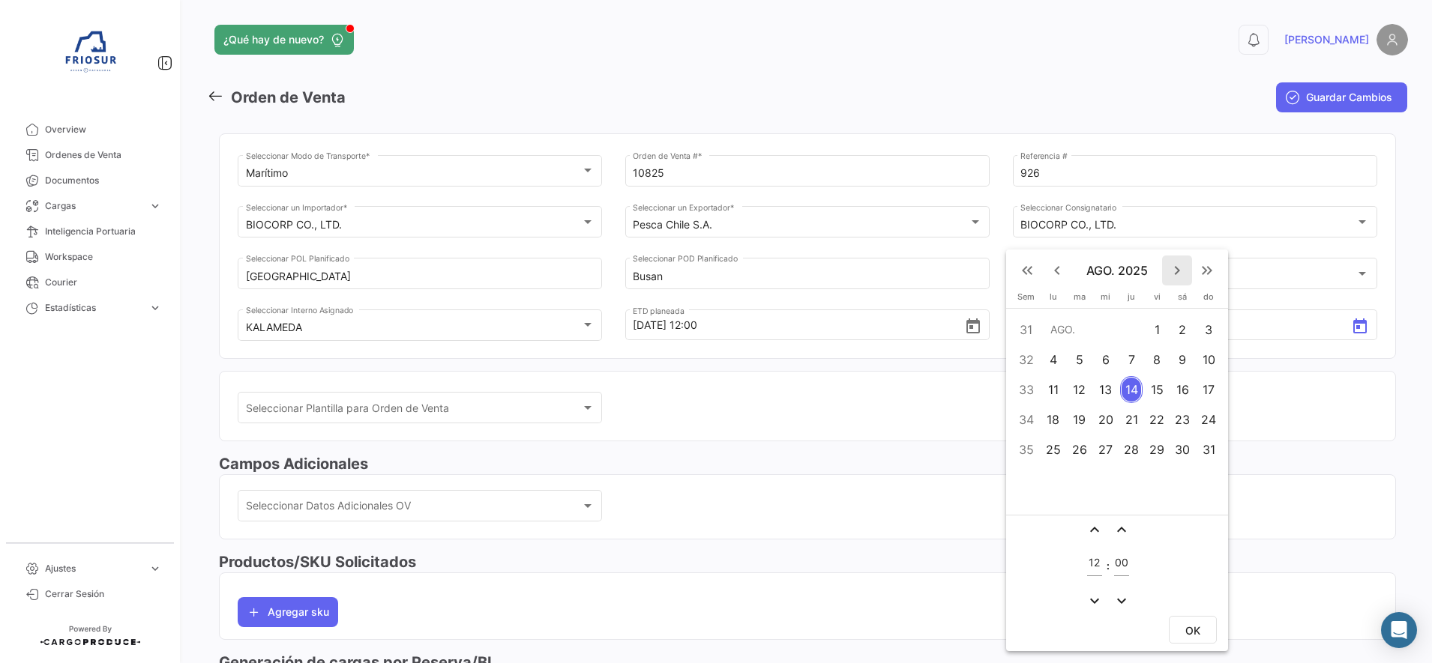
click at [1174, 270] on mat-icon "keyboard_arrow_right" at bounding box center [1177, 271] width 18 height 18
click at [1109, 449] on div "22" at bounding box center [1105, 449] width 23 height 27
click at [1179, 627] on button "OK" at bounding box center [1193, 630] width 48 height 28
type input "[DATE] 12:00"
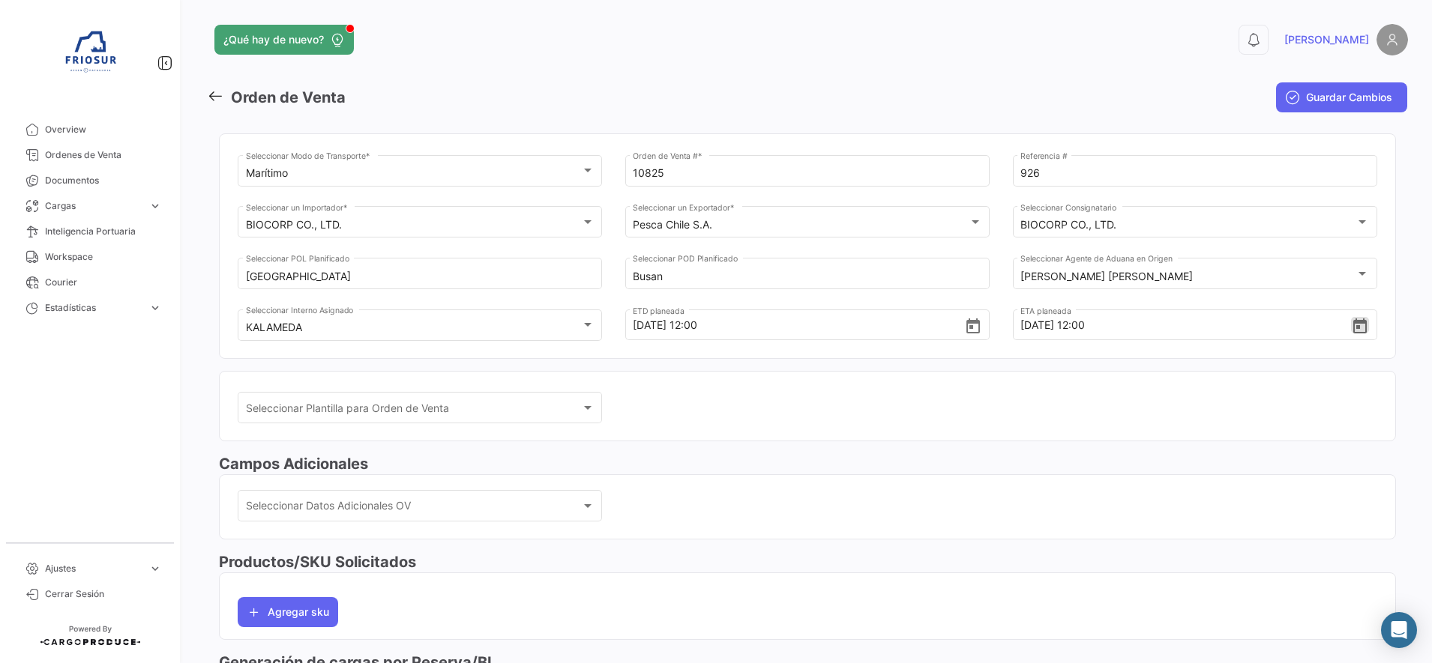
click at [729, 390] on div "Seleccionar Plantilla para Orden de Venta Seleccionar Plantilla para Orden de V…" at bounding box center [808, 416] width 1140 height 52
click at [500, 499] on div "Seleccionar Datos Adicionales OV Seleccionar Datos Adicionales OV" at bounding box center [420, 504] width 349 height 34
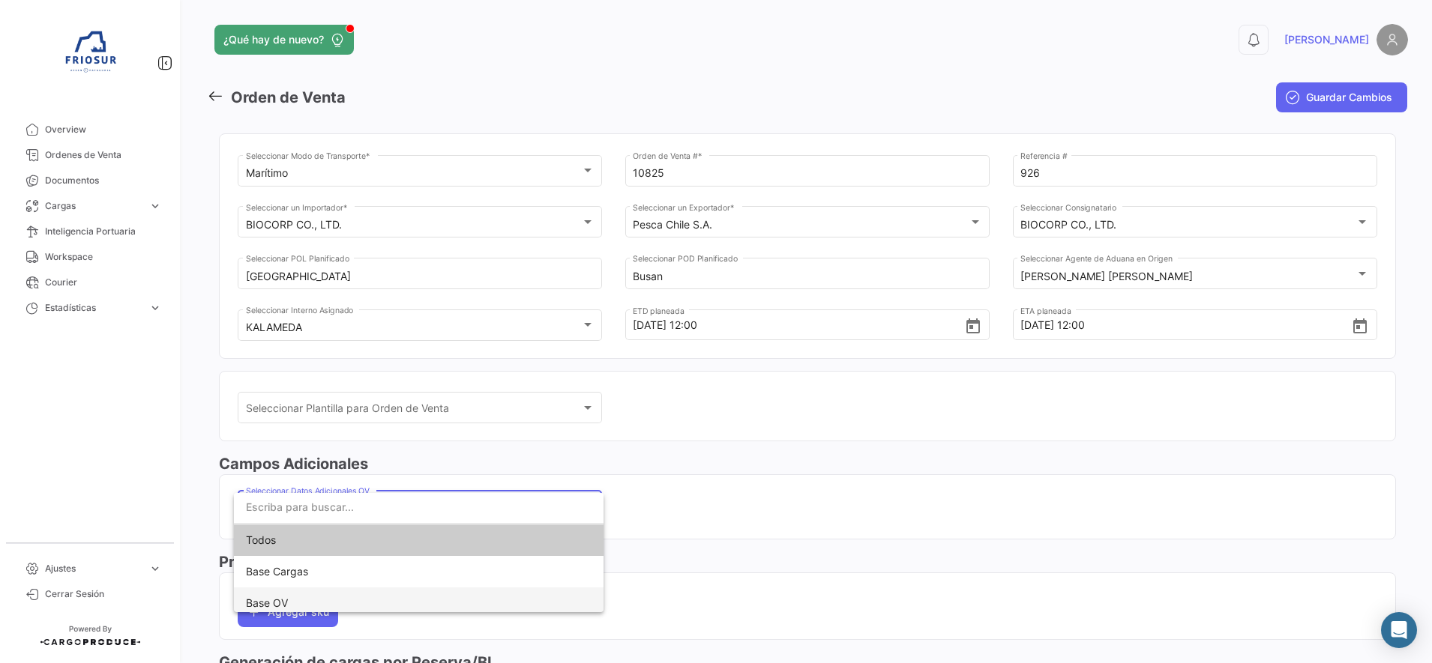
click at [310, 597] on span "Base OV" at bounding box center [419, 603] width 346 height 31
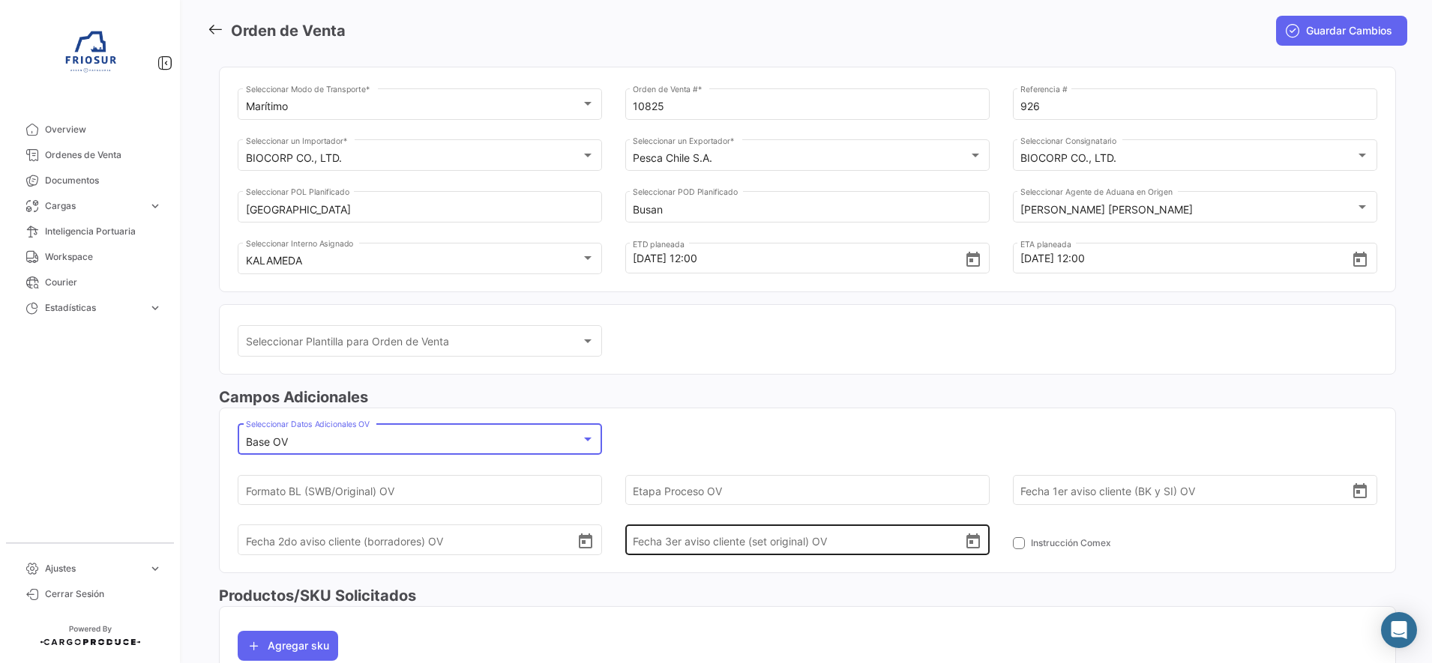
scroll to position [94, 0]
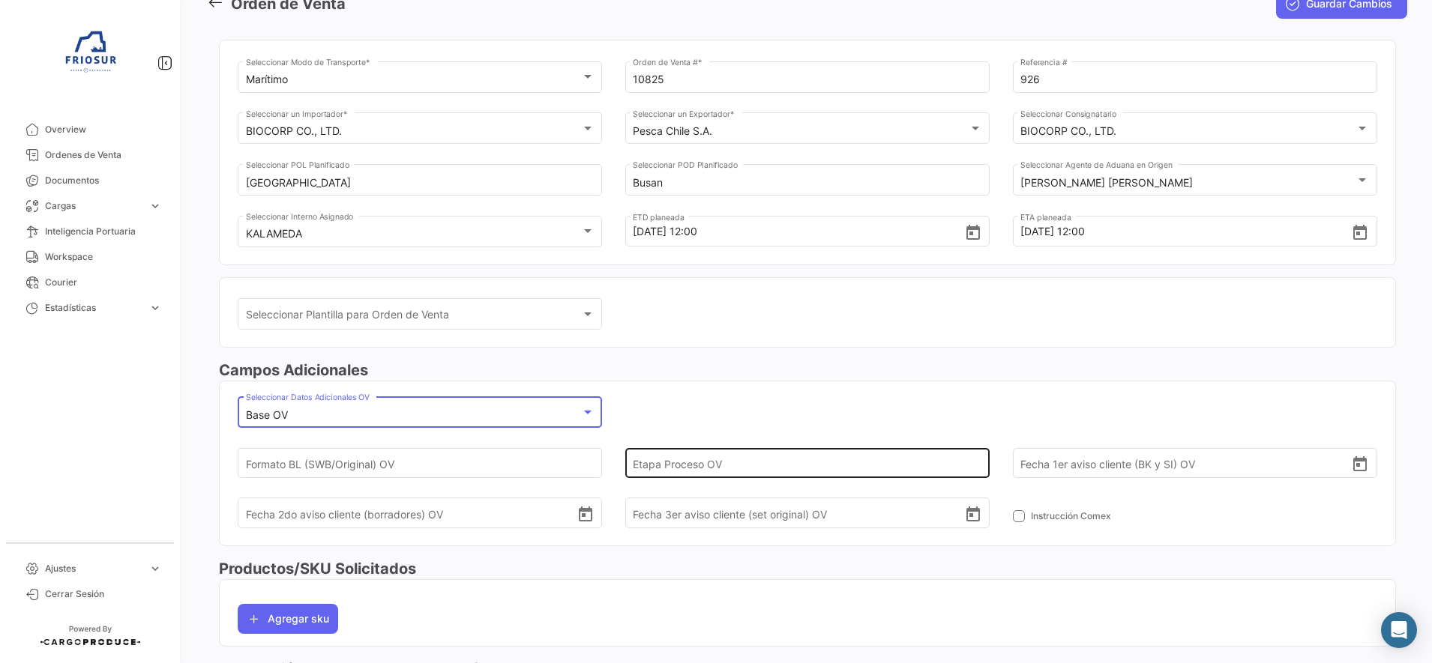
click at [693, 454] on input "Etapa Proceso OV" at bounding box center [798, 463] width 331 height 52
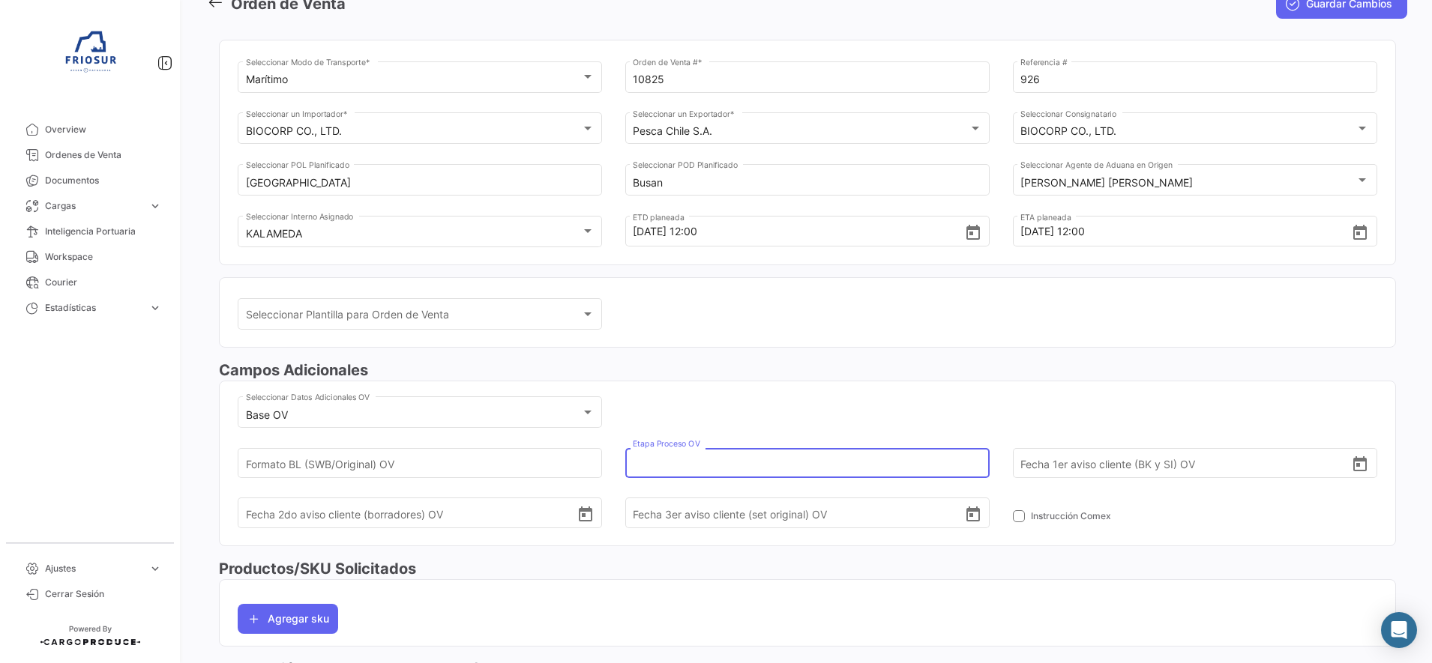
type input "1"
type input "0"
click at [1219, 406] on div "Base OV Seleccionar Datos Adicionales OV [PERSON_NAME] (SWB/Original) OV 0 Etap…" at bounding box center [808, 469] width 1140 height 151
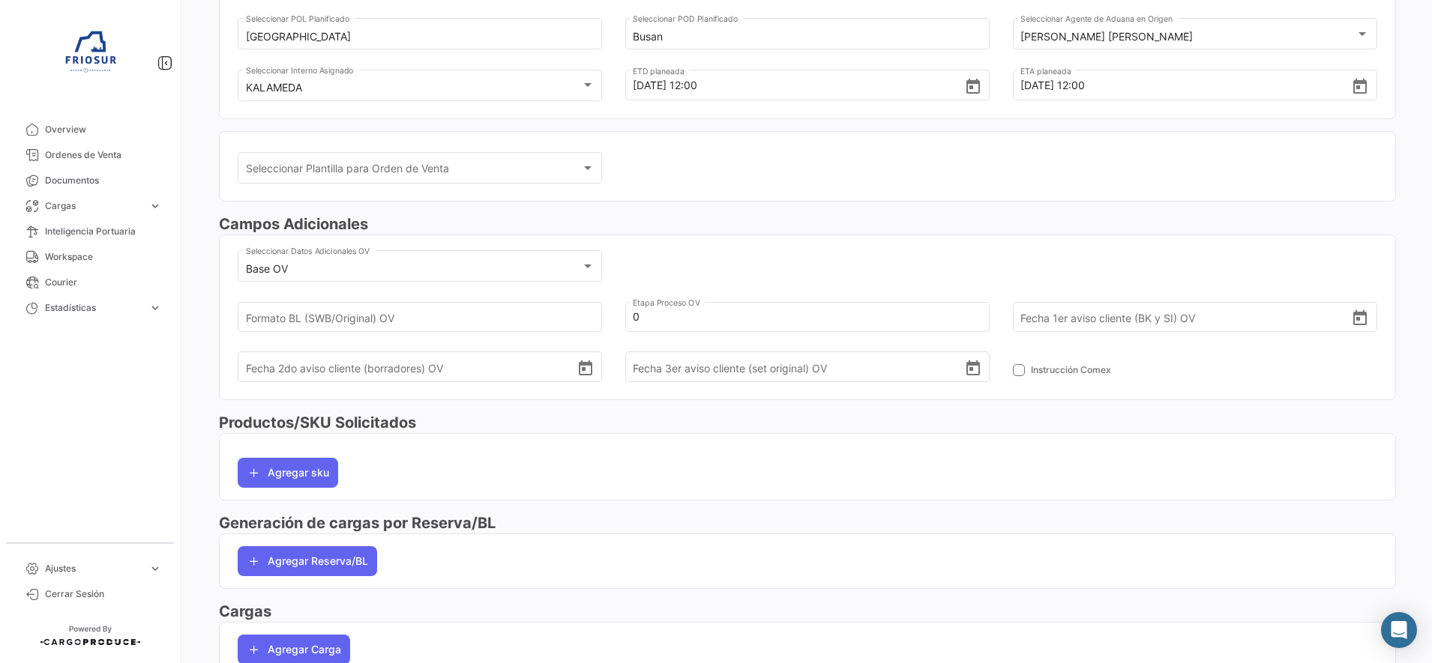
scroll to position [327, 0]
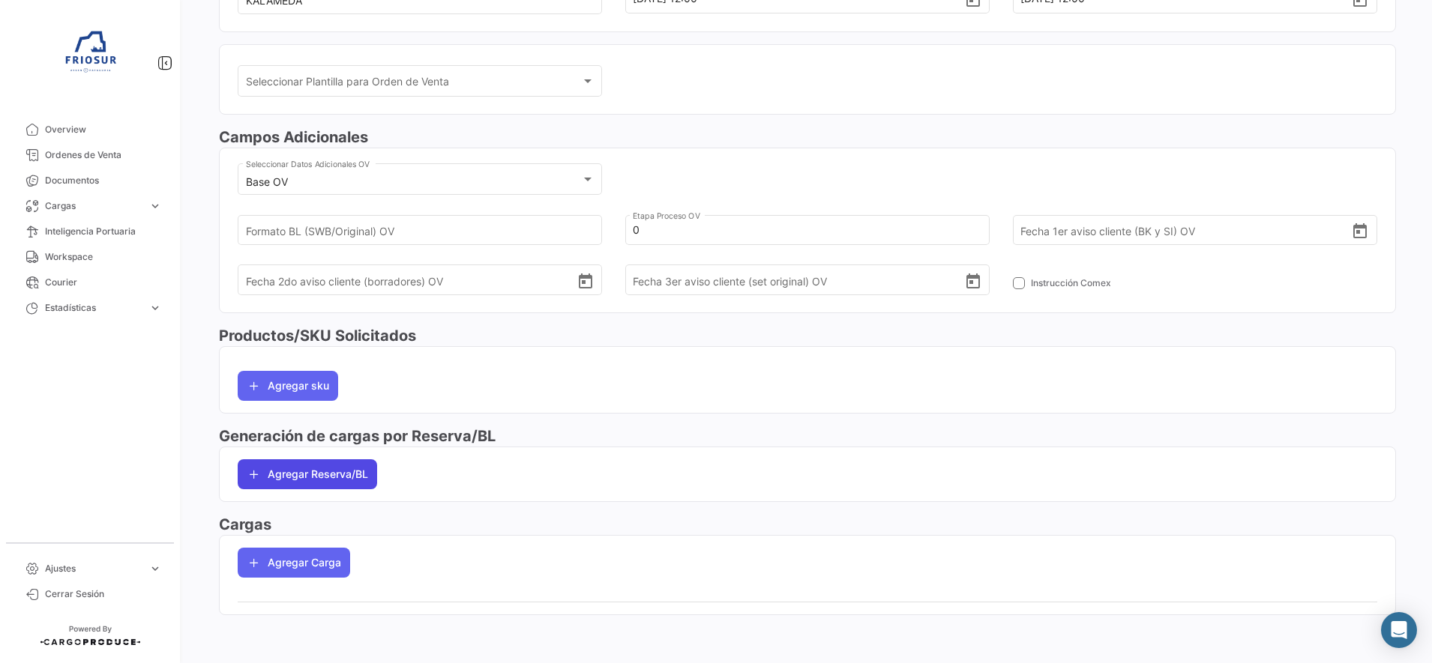
click at [323, 478] on button "Agregar Reserva/BL" at bounding box center [307, 475] width 139 height 30
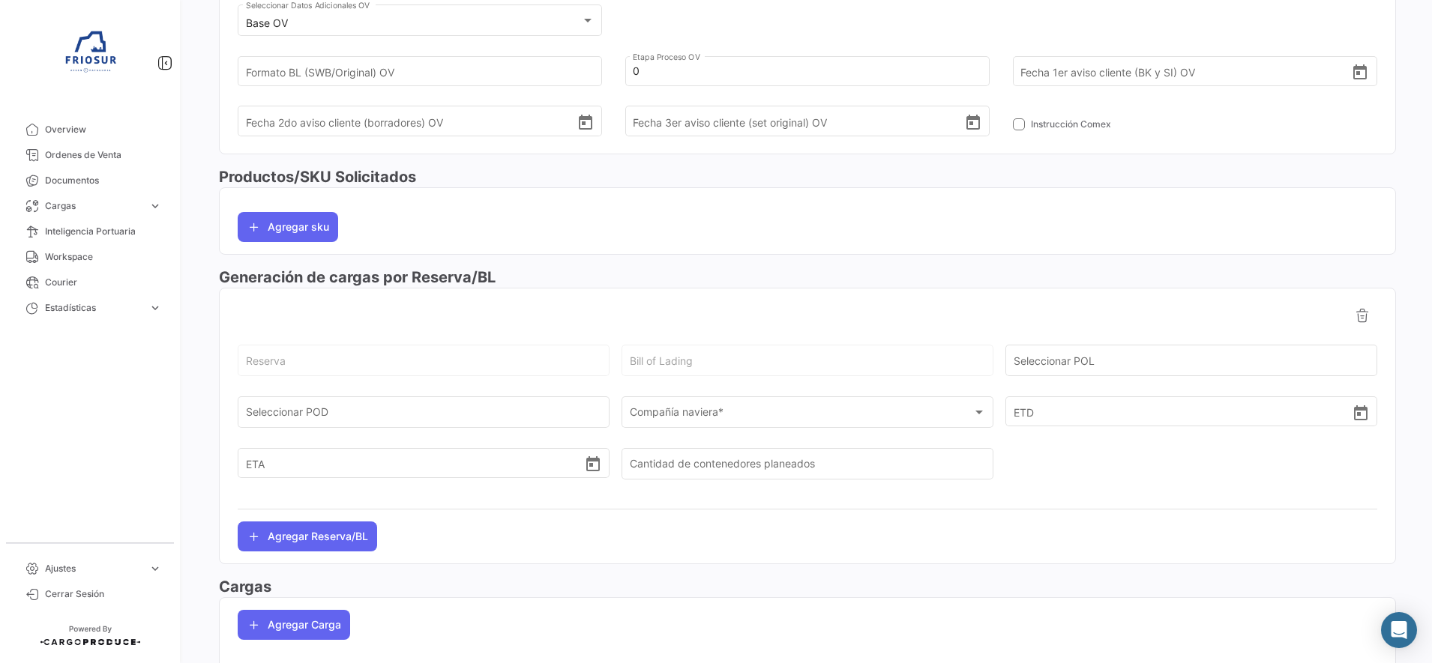
scroll to position [514, 0]
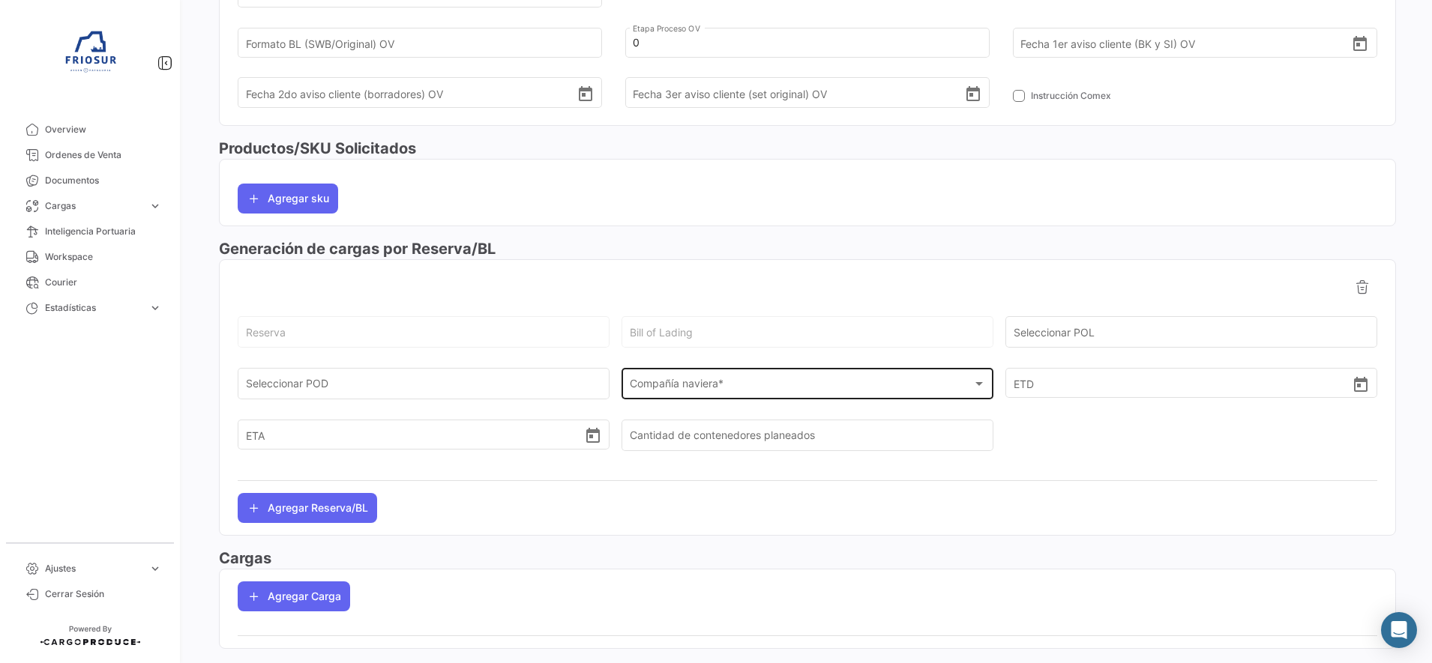
click at [711, 391] on span "Compañía naviera *" at bounding box center [801, 387] width 343 height 13
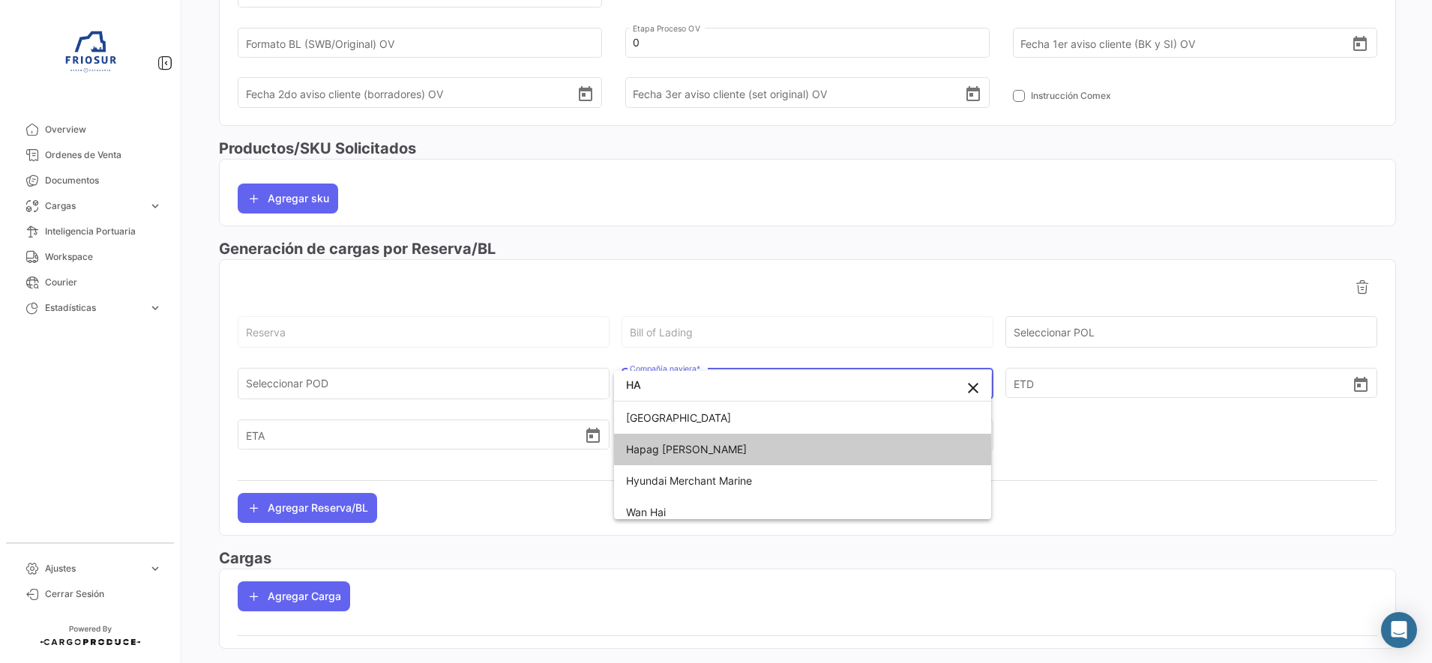
type input "HA"
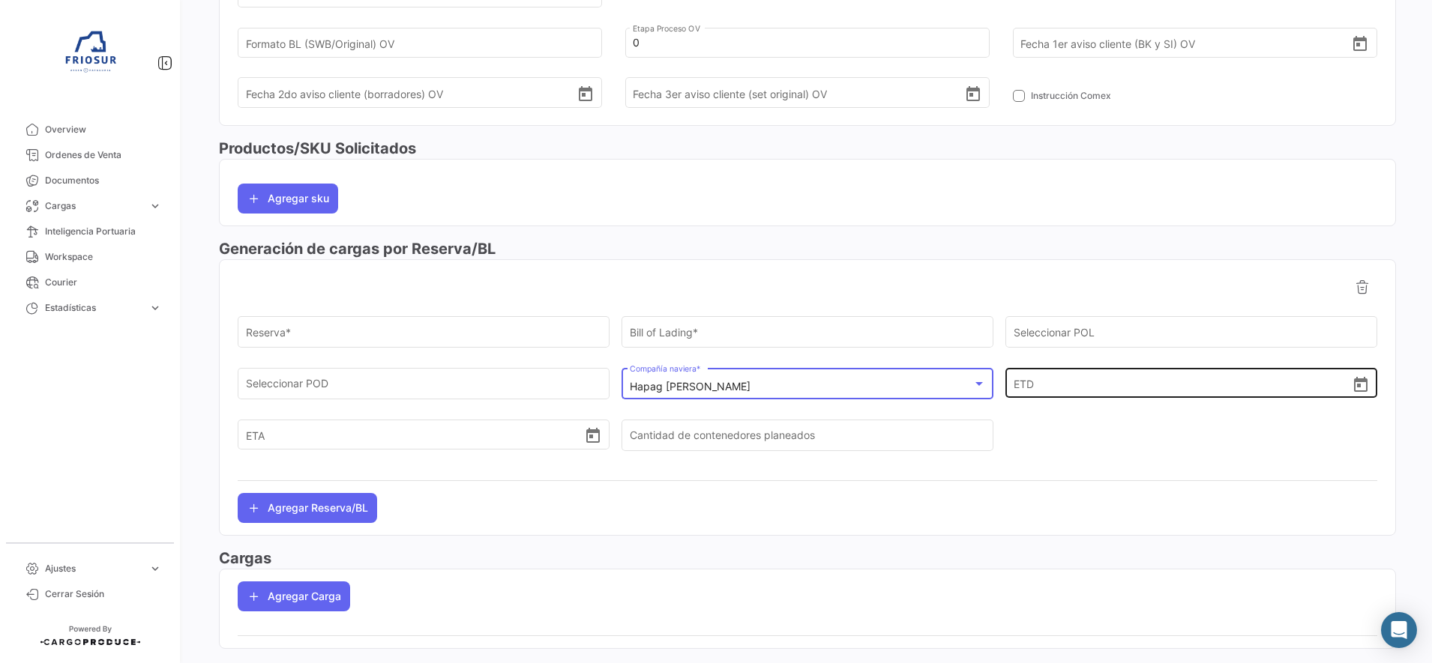
click at [1042, 381] on input "ETD" at bounding box center [1183, 383] width 338 height 52
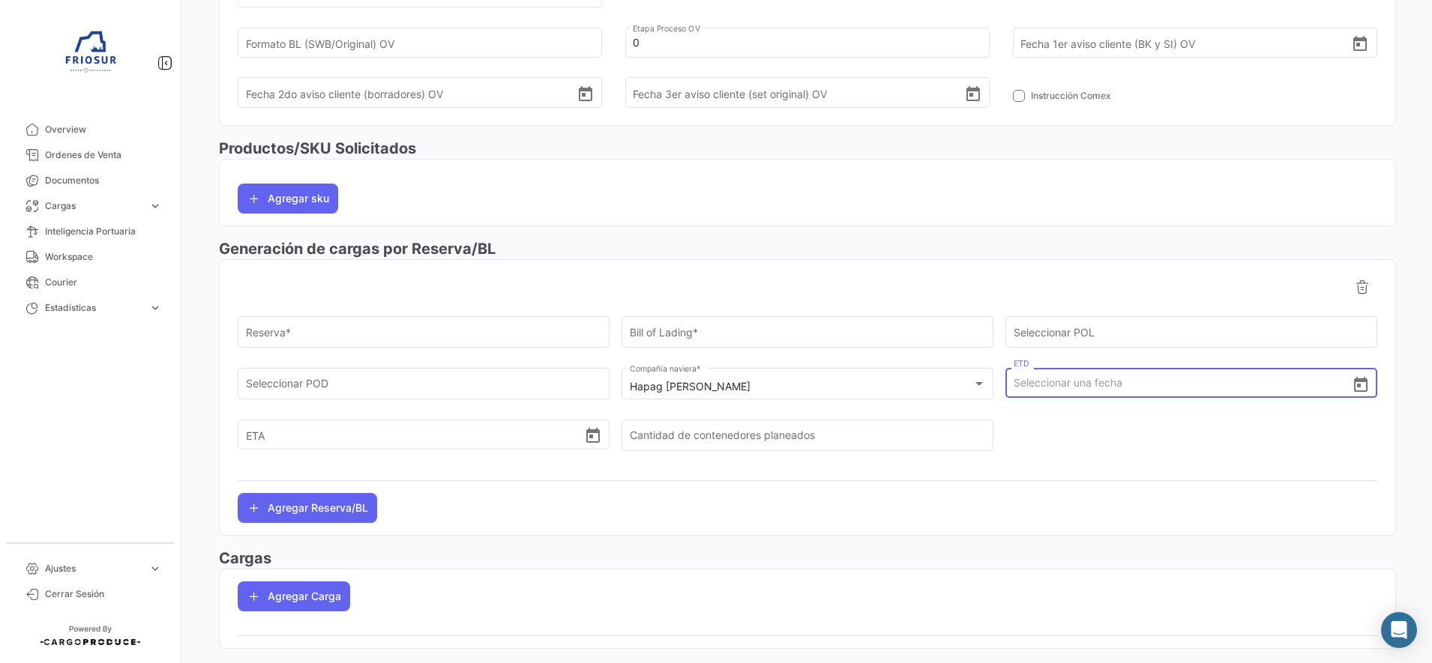
click at [1354, 390] on icon "Open calendar" at bounding box center [1360, 384] width 13 height 15
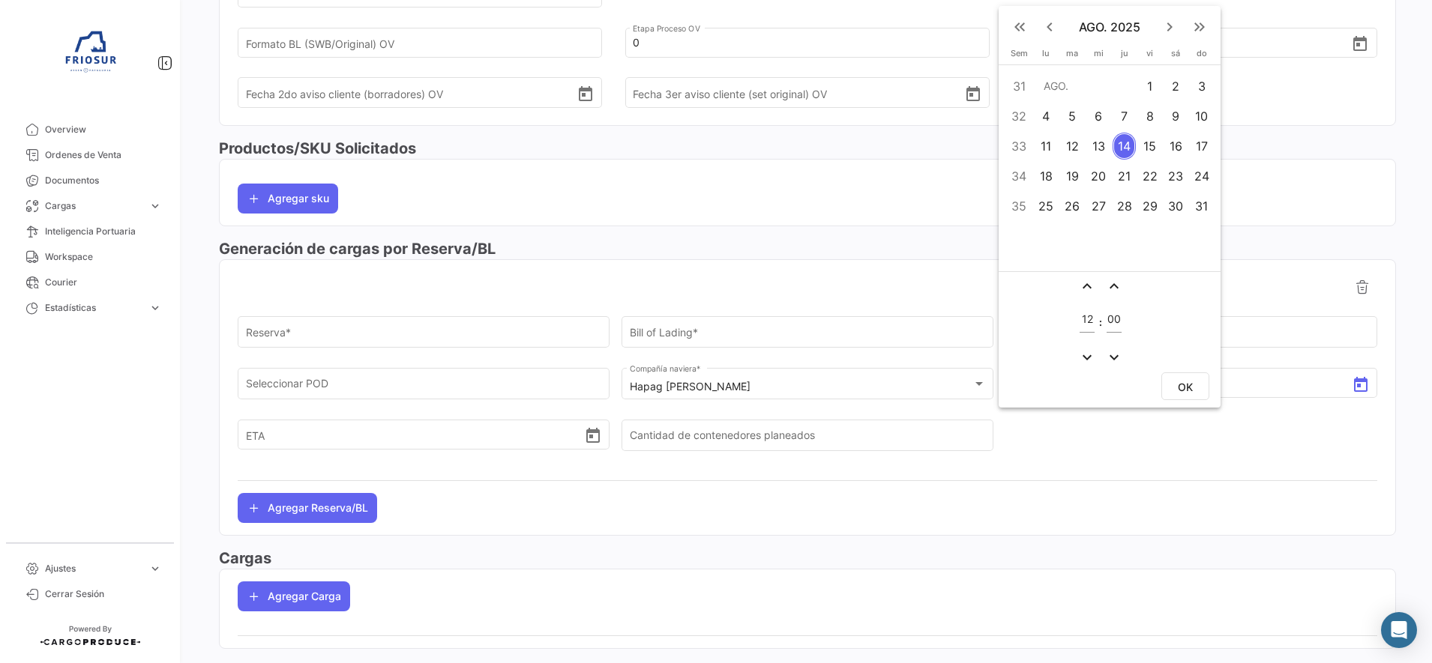
click at [1128, 214] on div "28" at bounding box center [1124, 206] width 23 height 27
click at [1185, 382] on span "OK" at bounding box center [1185, 387] width 15 height 13
type input "[DATE] 12:00"
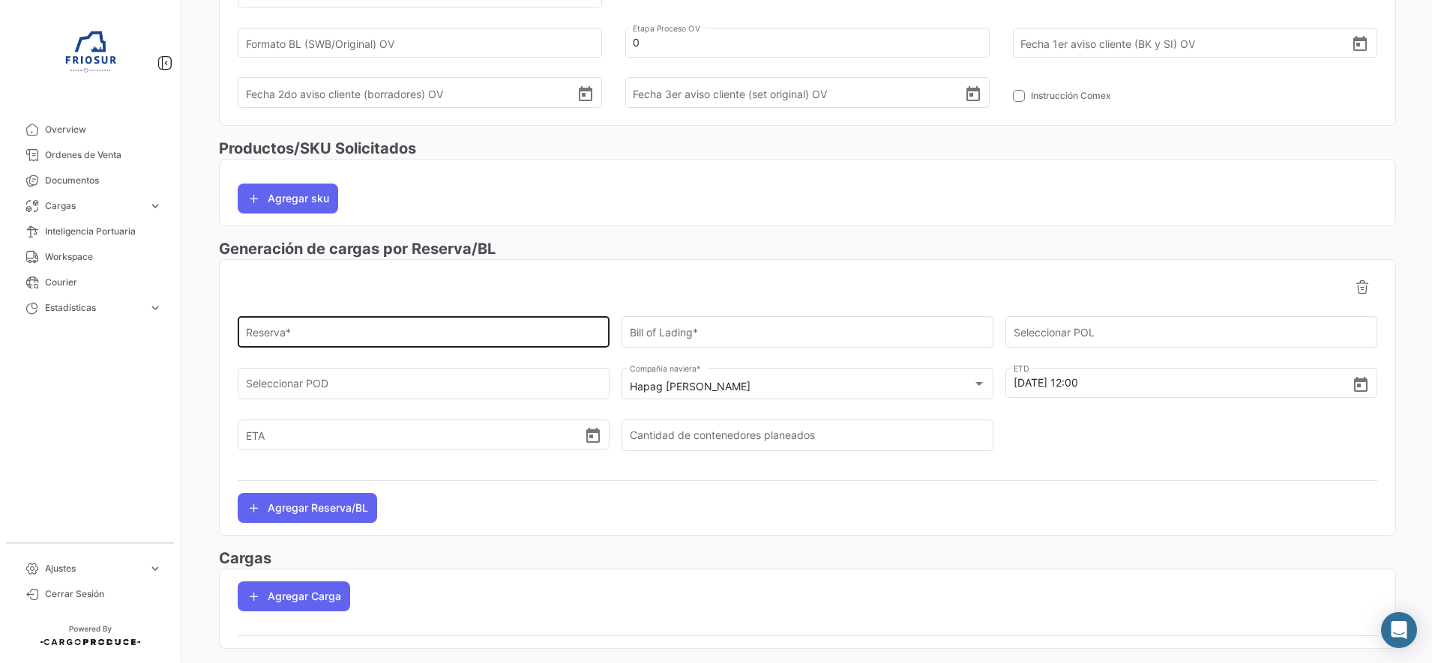
click at [514, 327] on div "Reserva *" at bounding box center [424, 331] width 356 height 34
paste input "27092724"
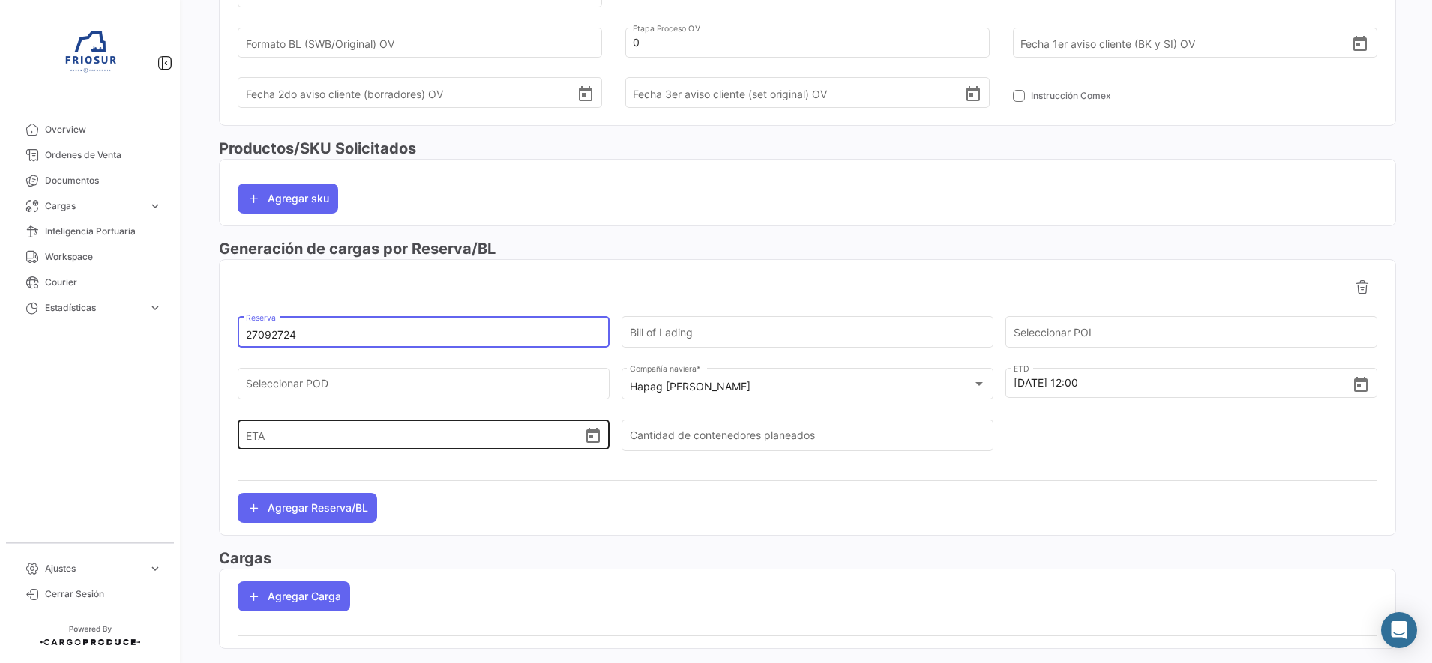
type input "27092724"
click at [594, 442] on icon "Open calendar" at bounding box center [592, 435] width 13 height 15
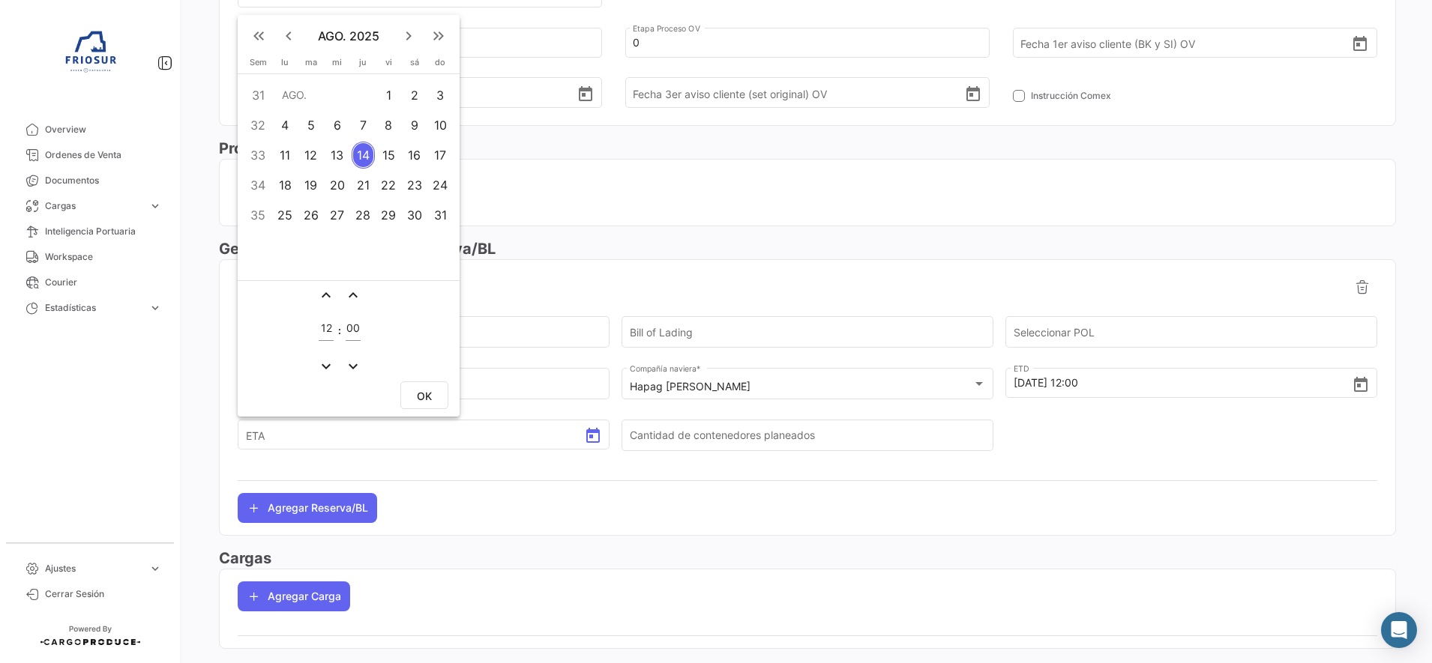
click at [409, 28] on mat-icon "keyboard_arrow_right" at bounding box center [409, 36] width 18 height 18
click at [336, 207] on div "22" at bounding box center [336, 215] width 23 height 27
click at [418, 395] on span "OK" at bounding box center [424, 396] width 15 height 13
type input "[DATE] 12:00"
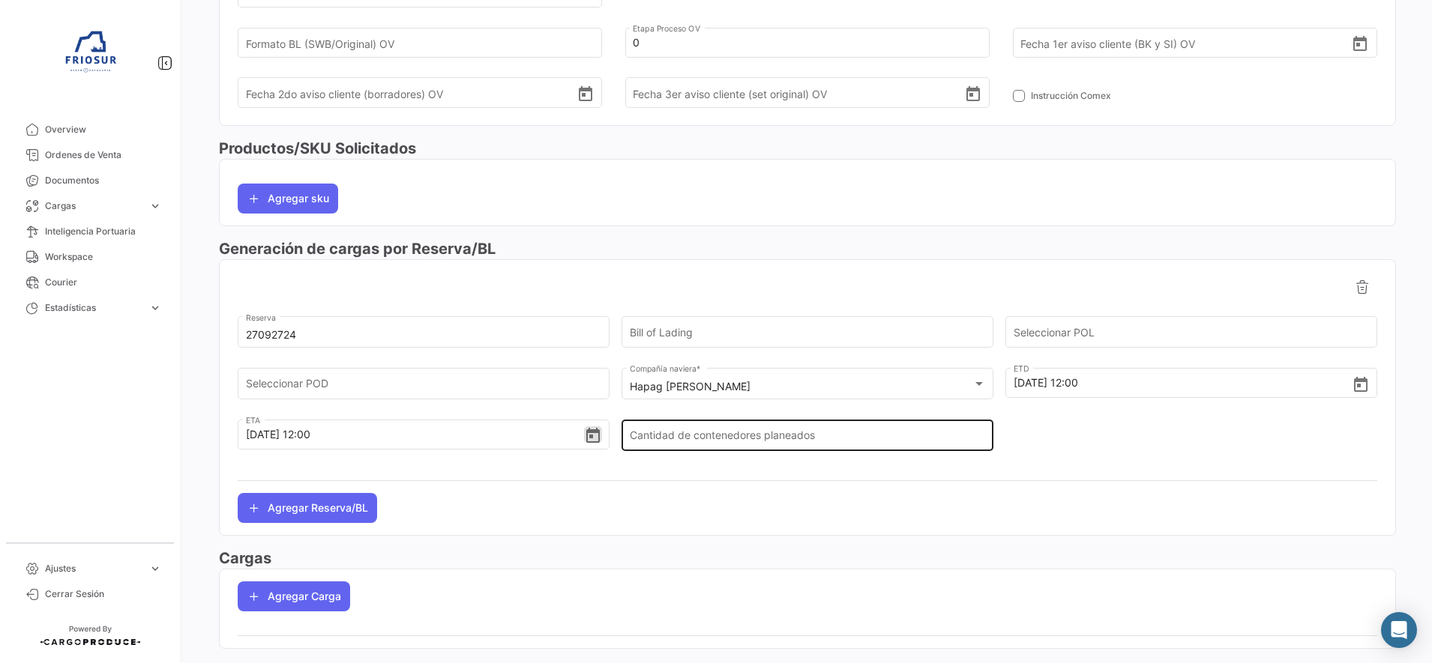
click at [747, 437] on input "Cantidad de contenedores planeados" at bounding box center [808, 439] width 356 height 13
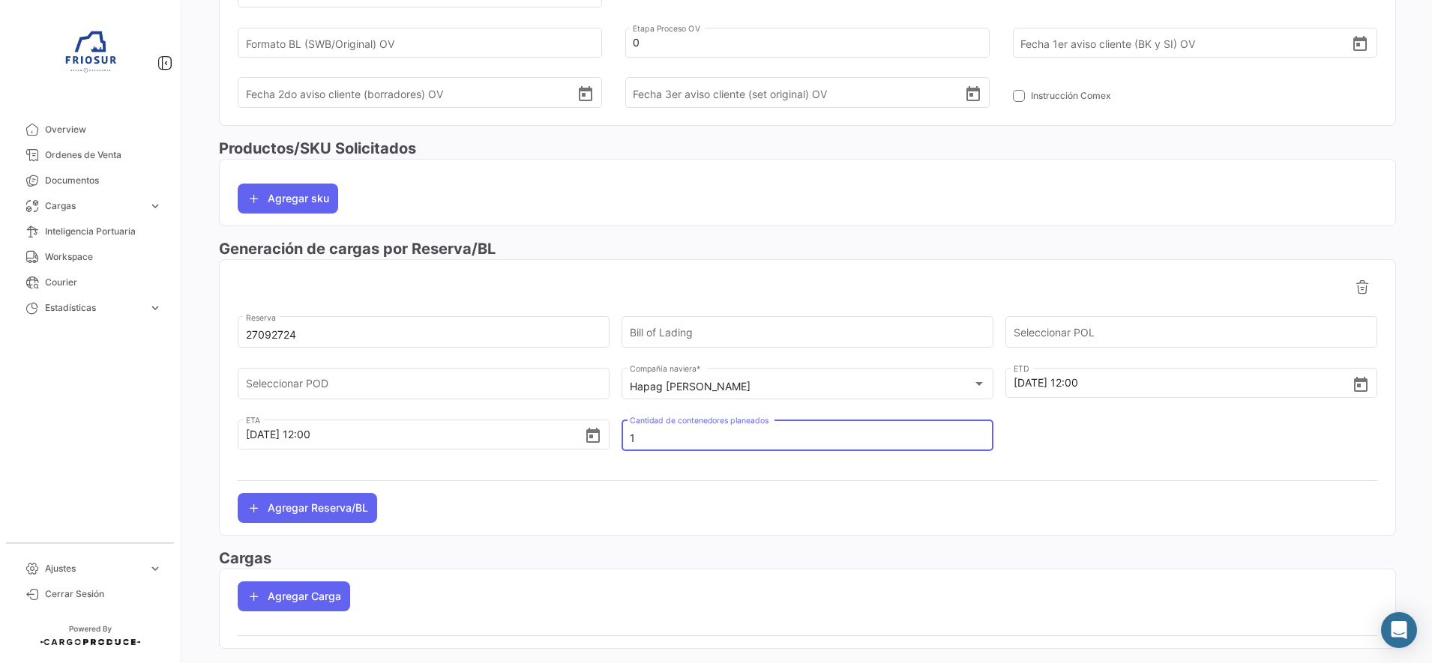
type input "1"
click at [1068, 435] on div at bounding box center [1191, 443] width 372 height 52
click at [1023, 337] on input "Seleccionar POL" at bounding box center [1192, 335] width 356 height 13
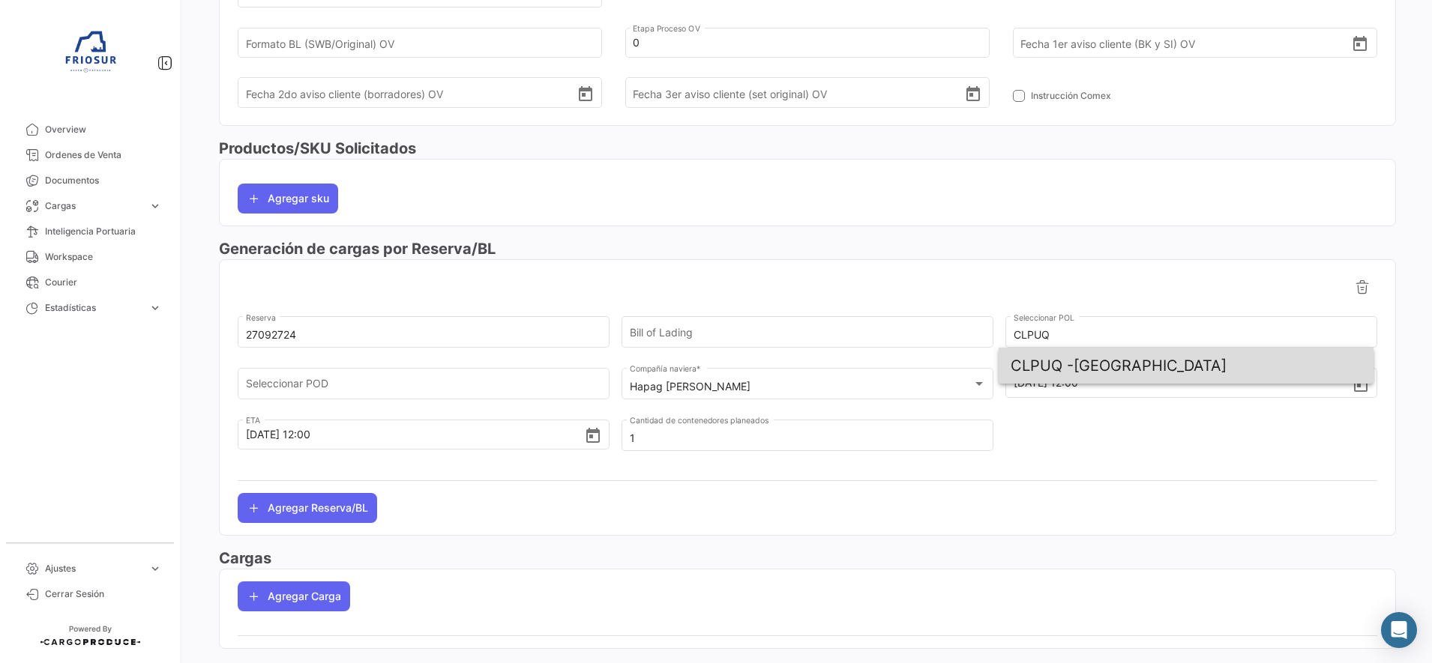
click at [1065, 378] on span "CLPUQ - [GEOGRAPHIC_DATA]" at bounding box center [1186, 366] width 351 height 36
type input "[GEOGRAPHIC_DATA]"
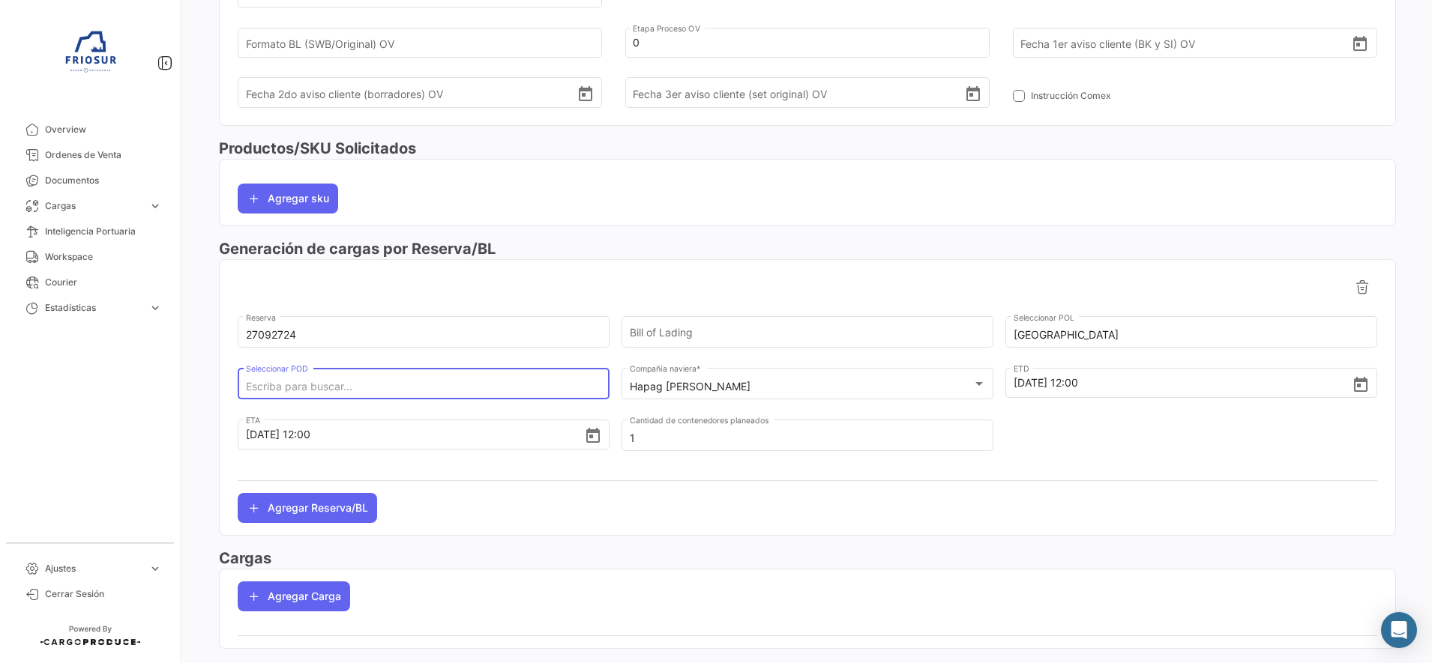
click at [477, 385] on input "Seleccionar POD" at bounding box center [424, 387] width 356 height 13
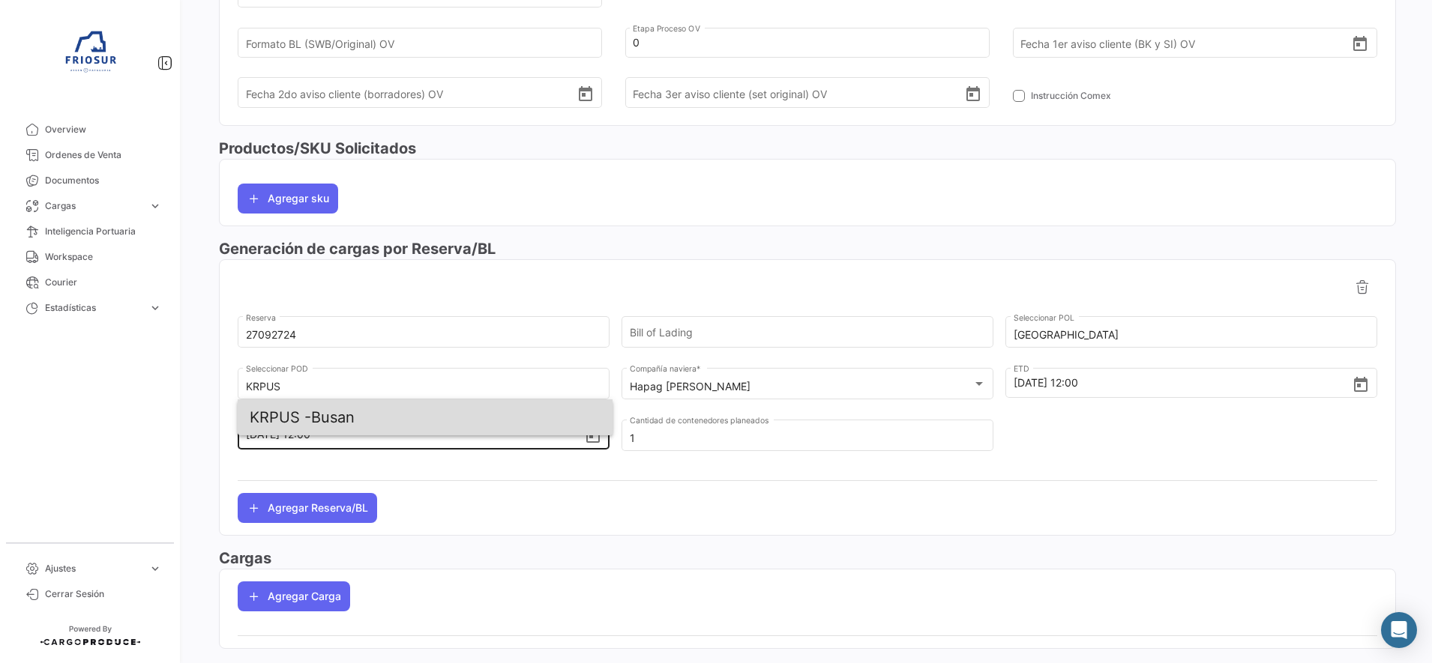
click at [457, 406] on span "KRPUS - Busan" at bounding box center [425, 418] width 351 height 36
type input "Busan"
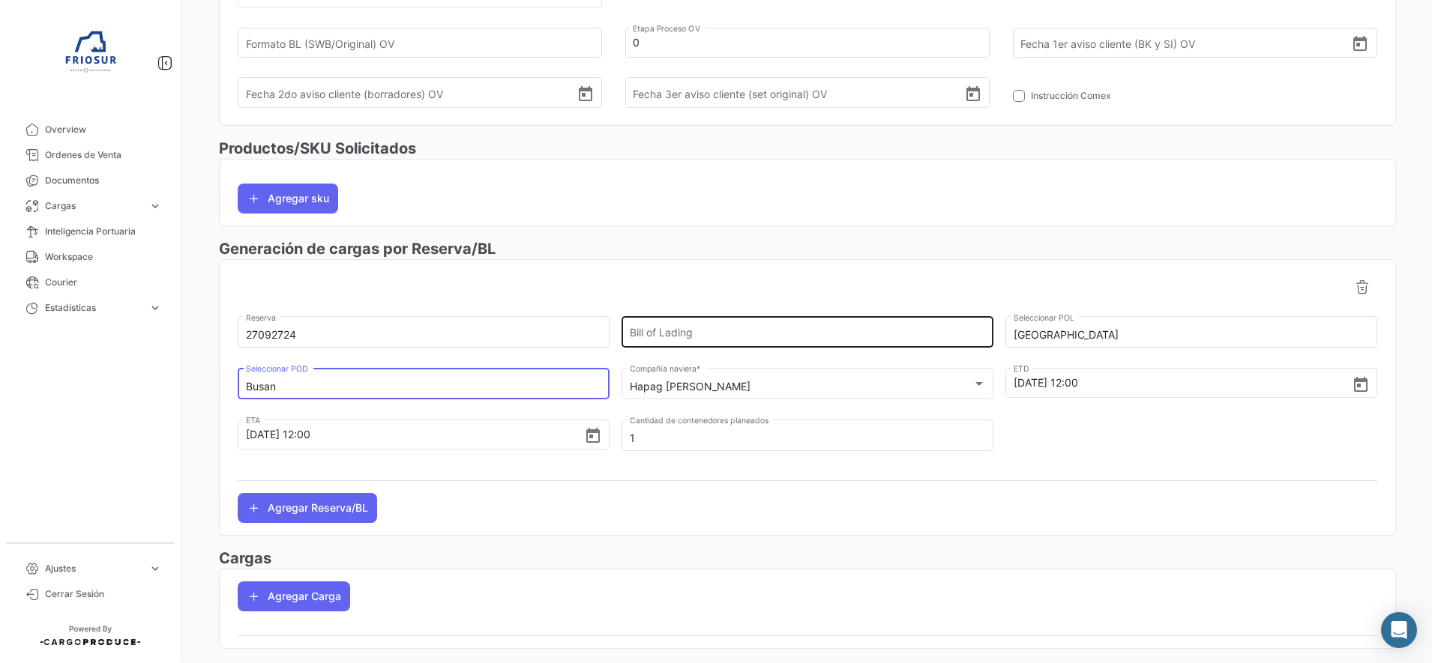
click at [695, 340] on input "Bill of Lading" at bounding box center [808, 335] width 356 height 13
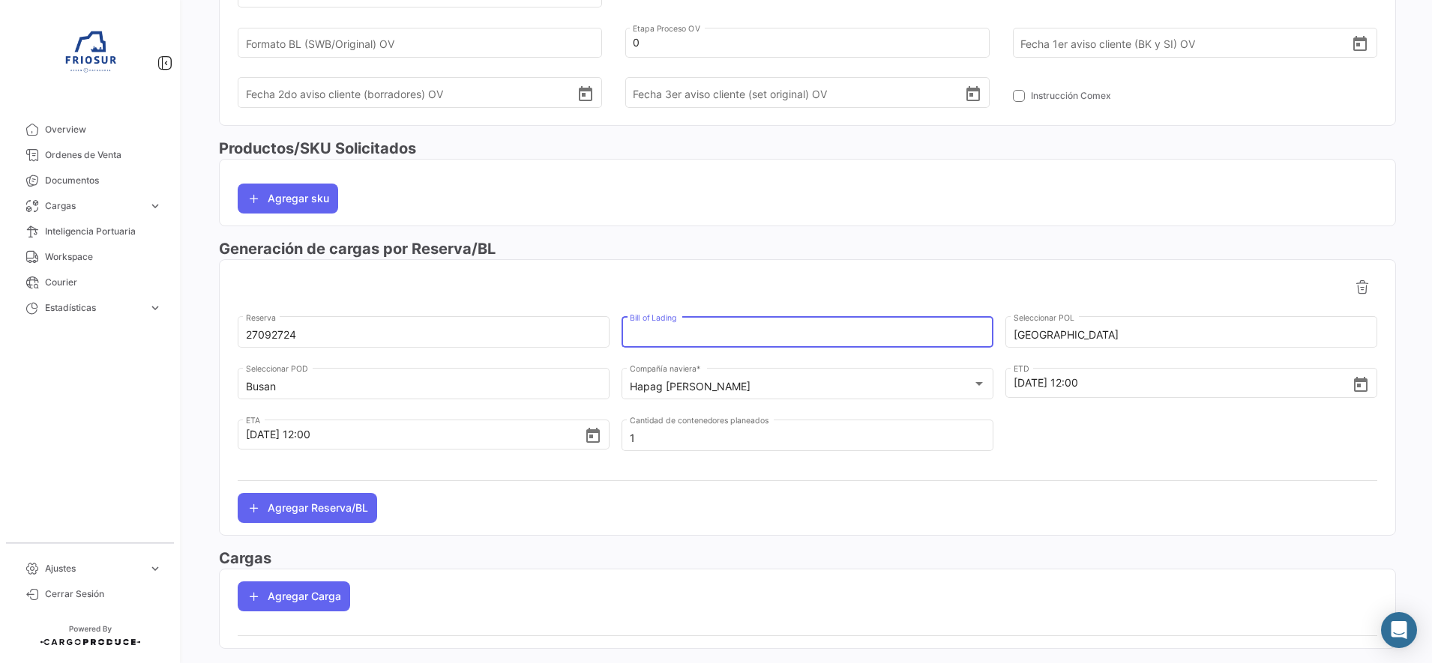
paste input "HLCUSCL250817460"
type input "HLCUSCL250817460"
click at [712, 289] on div at bounding box center [808, 287] width 1140 height 30
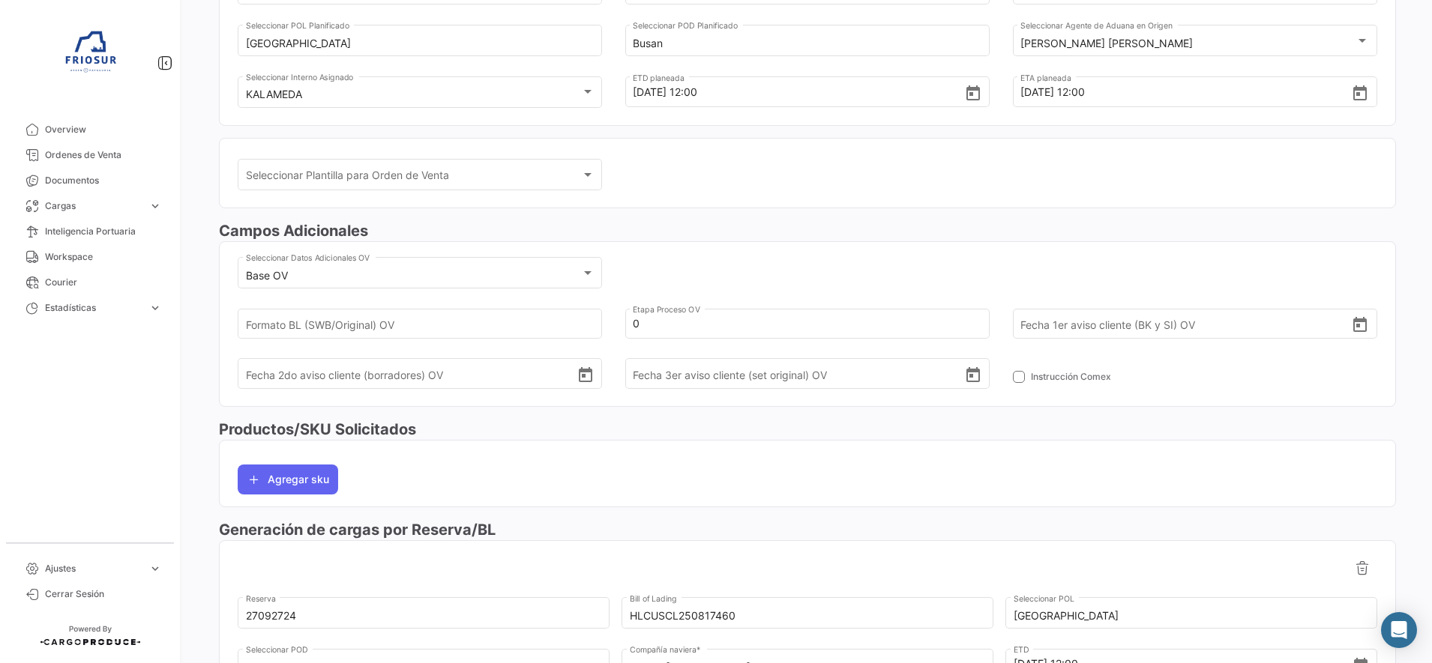
scroll to position [0, 0]
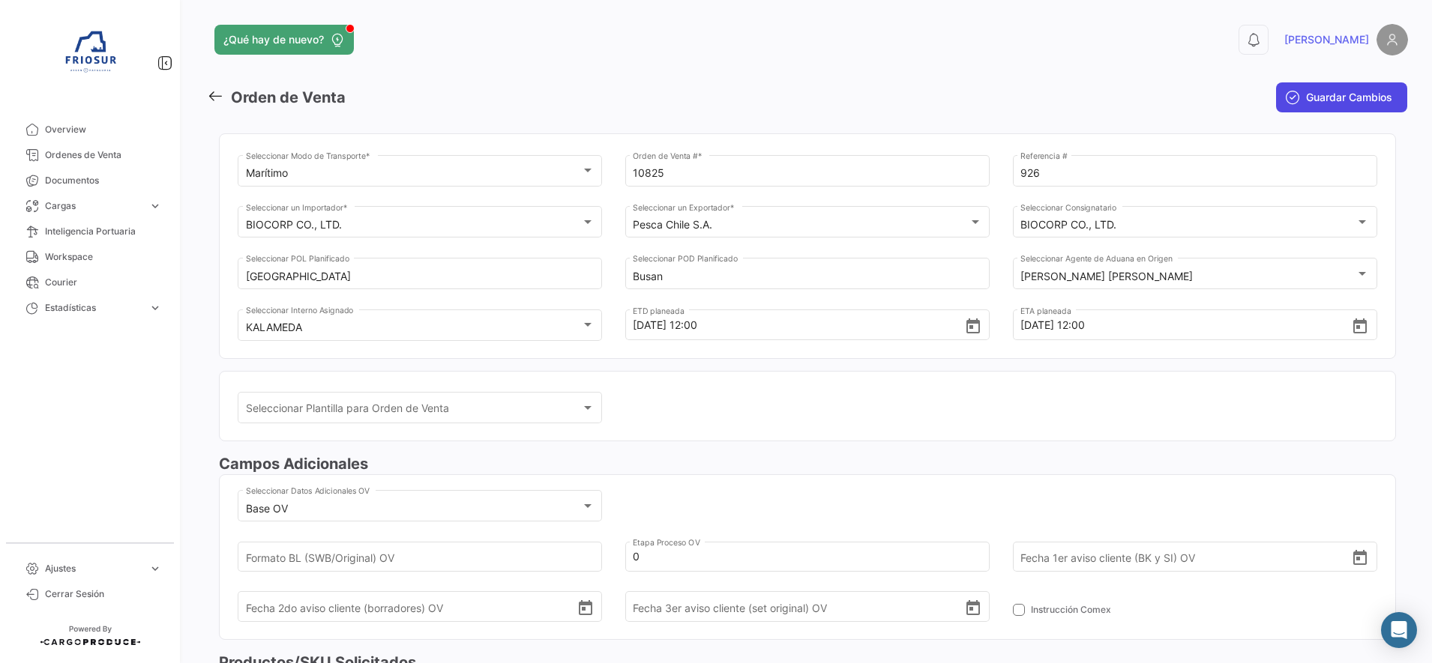
click at [1324, 87] on button "Guardar Cambios" at bounding box center [1341, 97] width 131 height 30
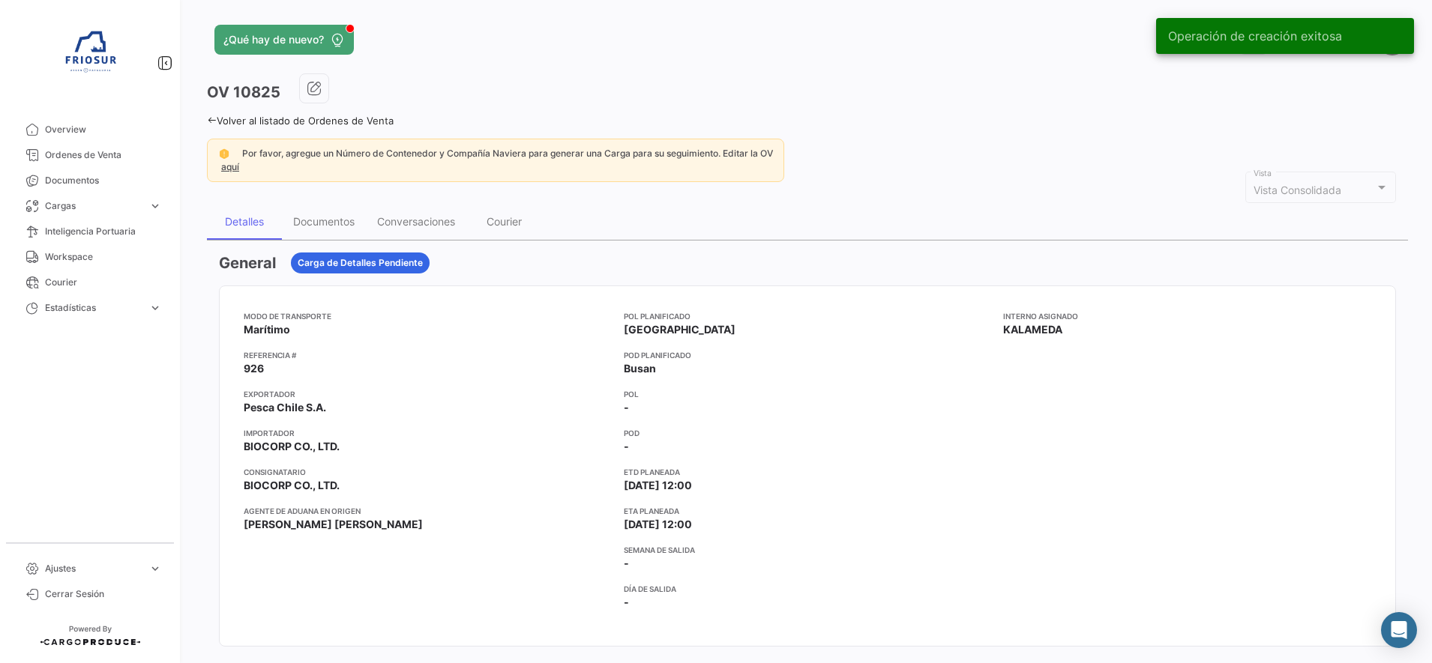
click at [212, 118] on icon at bounding box center [212, 120] width 10 height 10
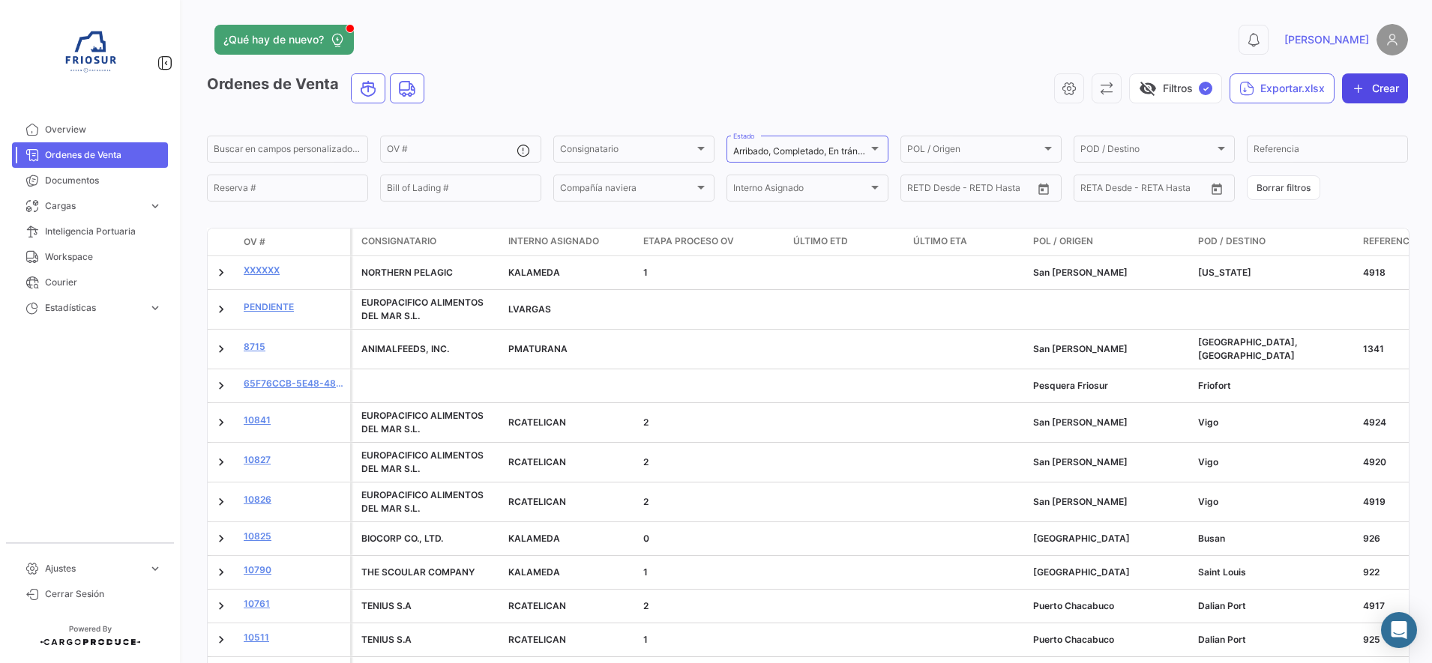
click at [1352, 91] on icon "button" at bounding box center [1358, 88] width 15 height 15
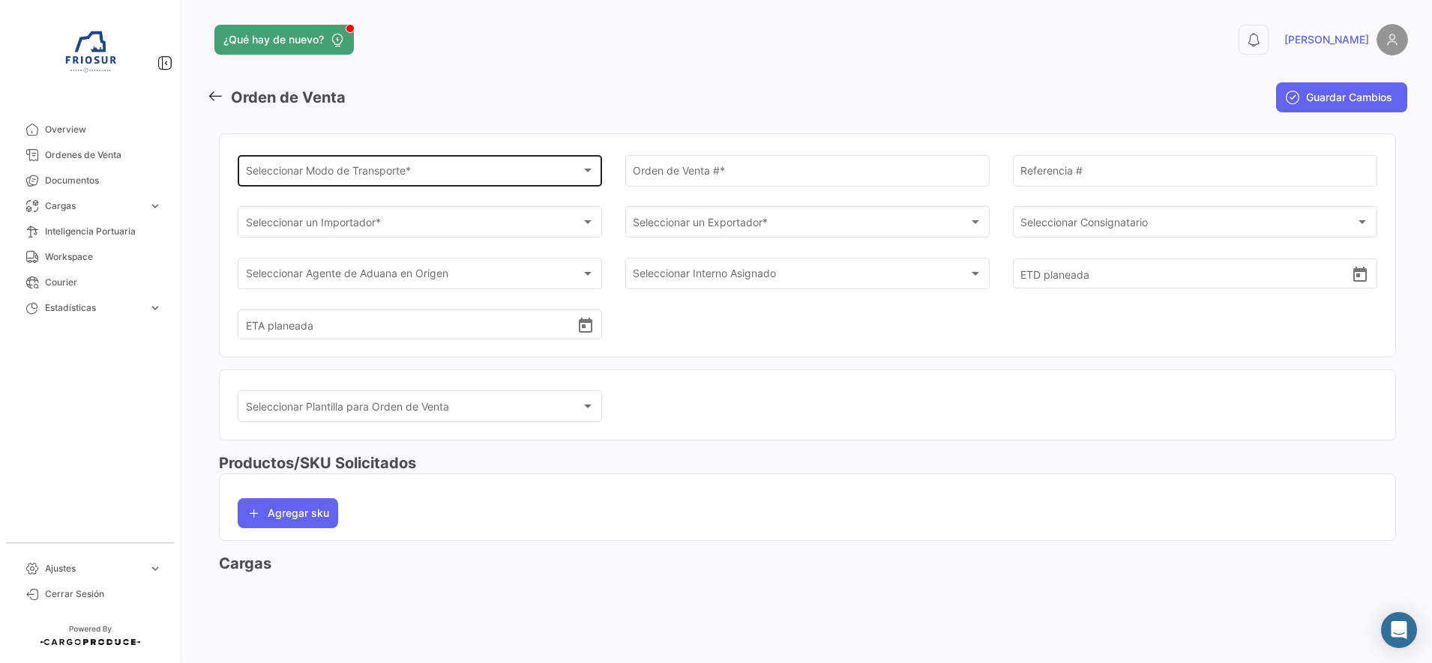
click at [442, 185] on div "Seleccionar Modo de Transporte * Seleccionar Modo de Transporte *" at bounding box center [420, 169] width 349 height 34
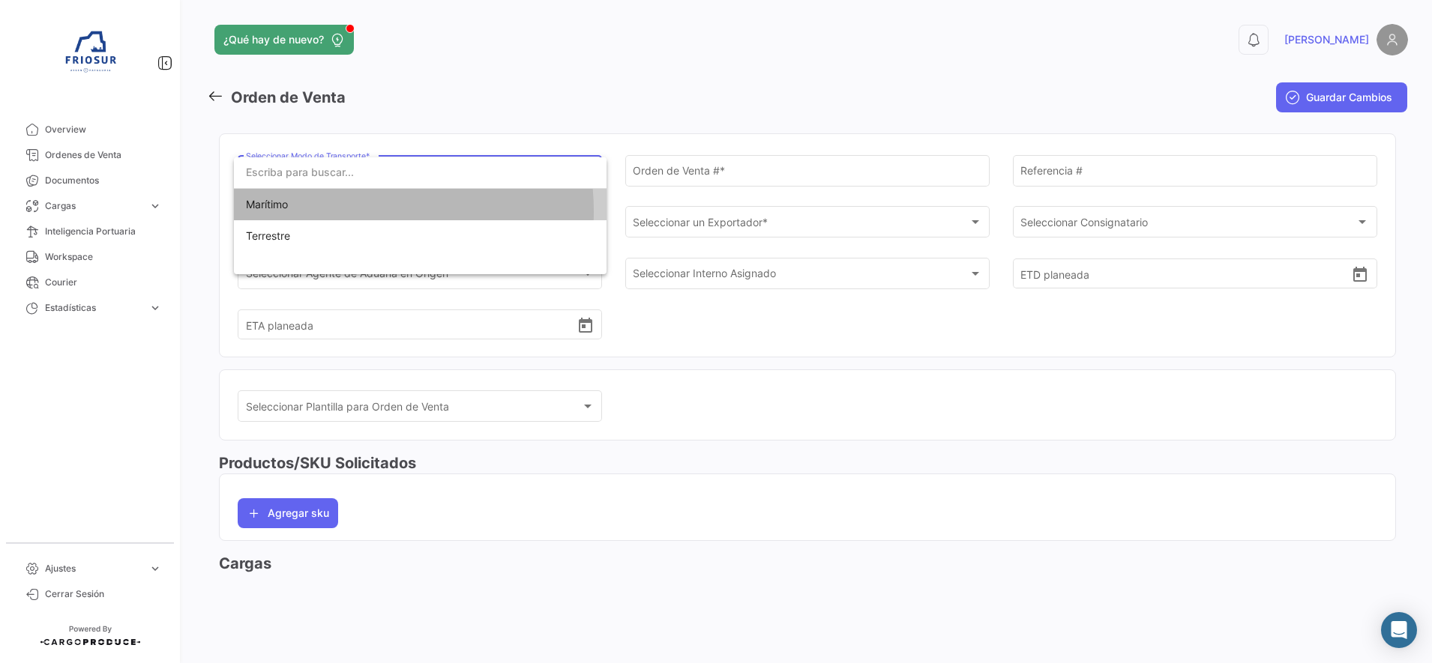
click at [354, 211] on span "Marítimo" at bounding box center [420, 204] width 349 height 31
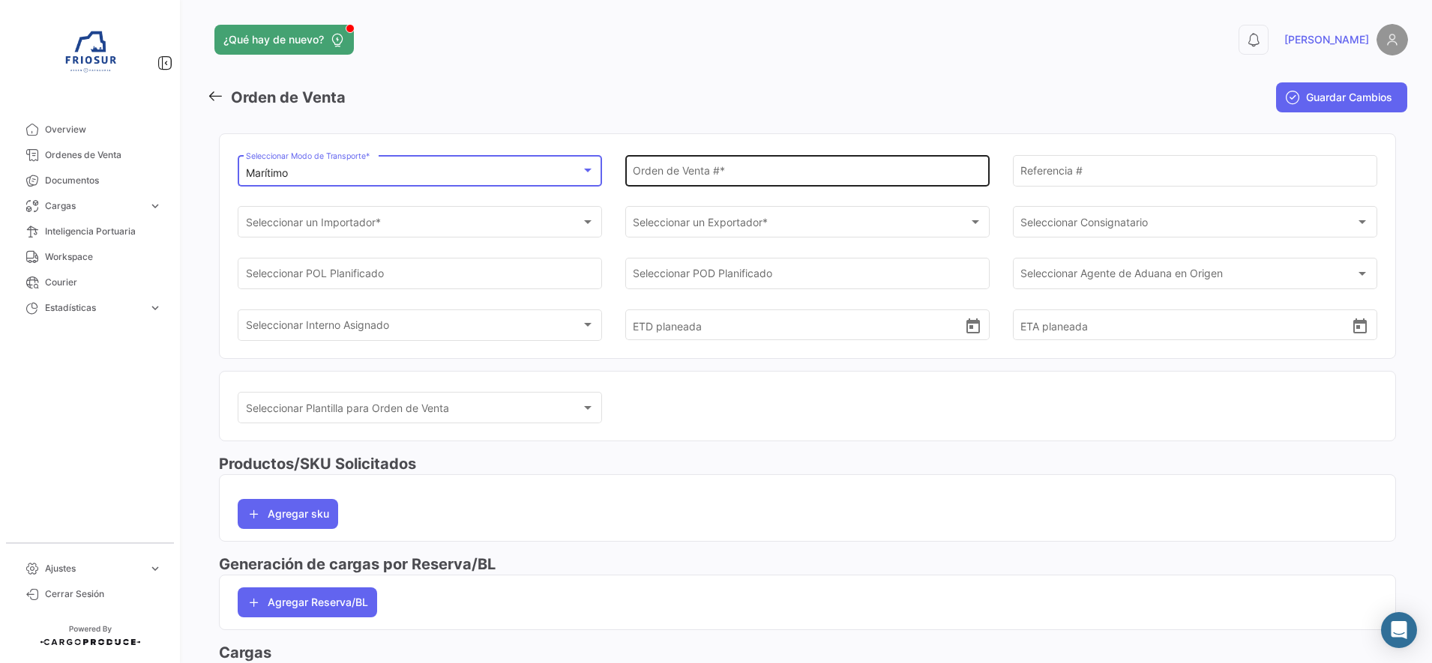
click at [714, 171] on input "Orden de Venta # *" at bounding box center [807, 173] width 349 height 13
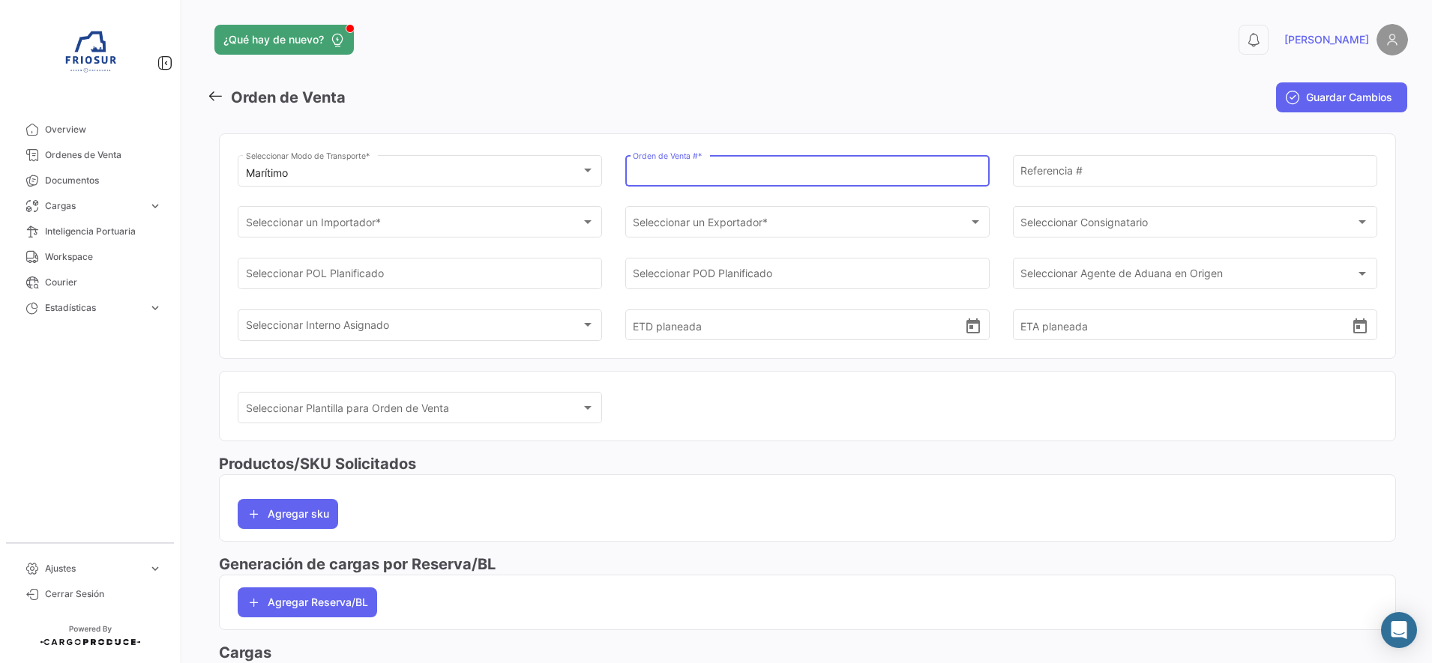
paste input "PI 11820"
type input "PI 11820"
click at [1080, 175] on input "Referencia #" at bounding box center [1194, 173] width 349 height 13
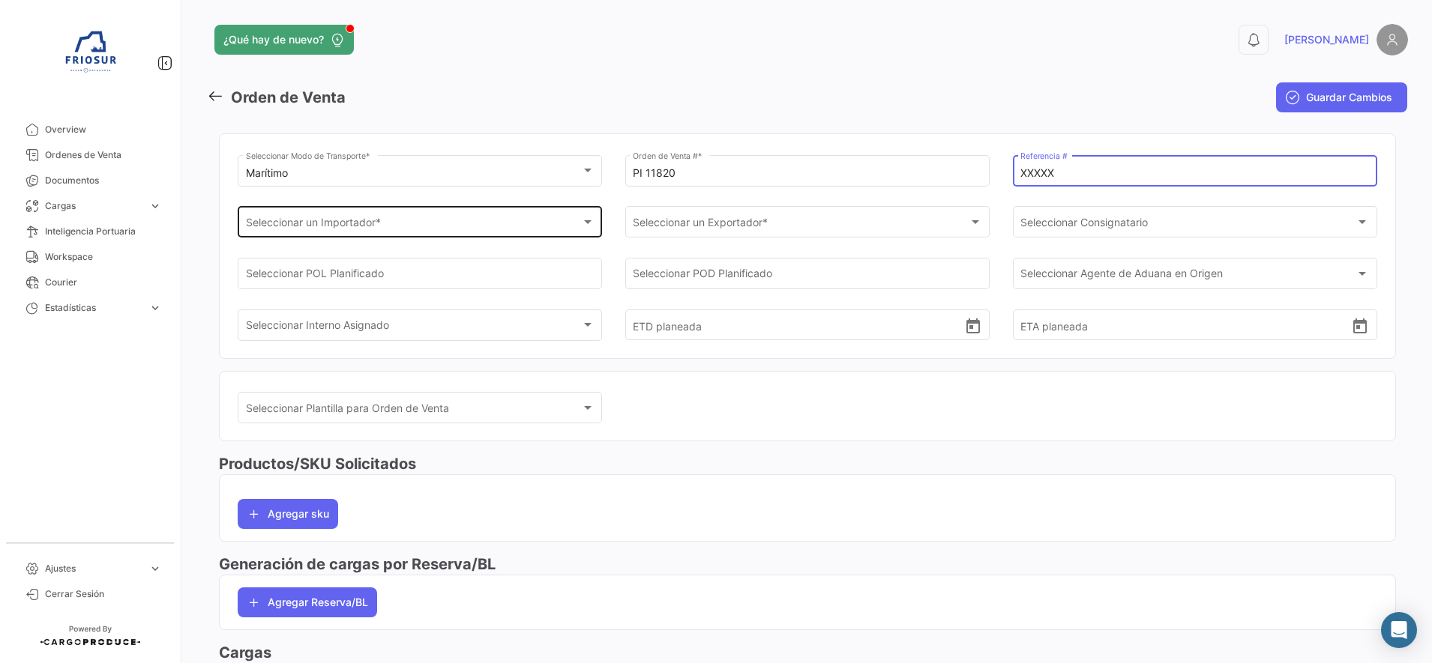
type input "XXXXX"
click at [483, 215] on div "Seleccionar un Importador * Seleccionar un Importador *" at bounding box center [420, 221] width 349 height 34
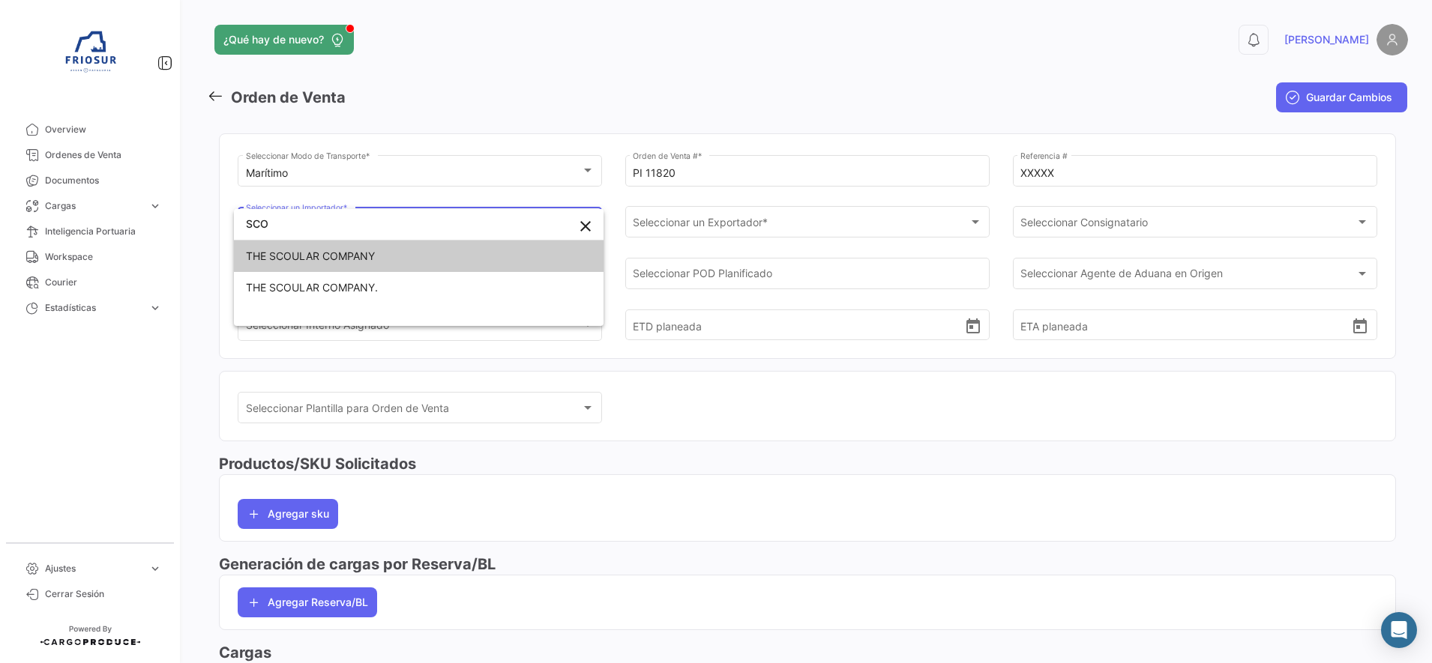
type input "SCO"
click at [404, 262] on span "THE SCOULAR COMPANY" at bounding box center [419, 256] width 346 height 31
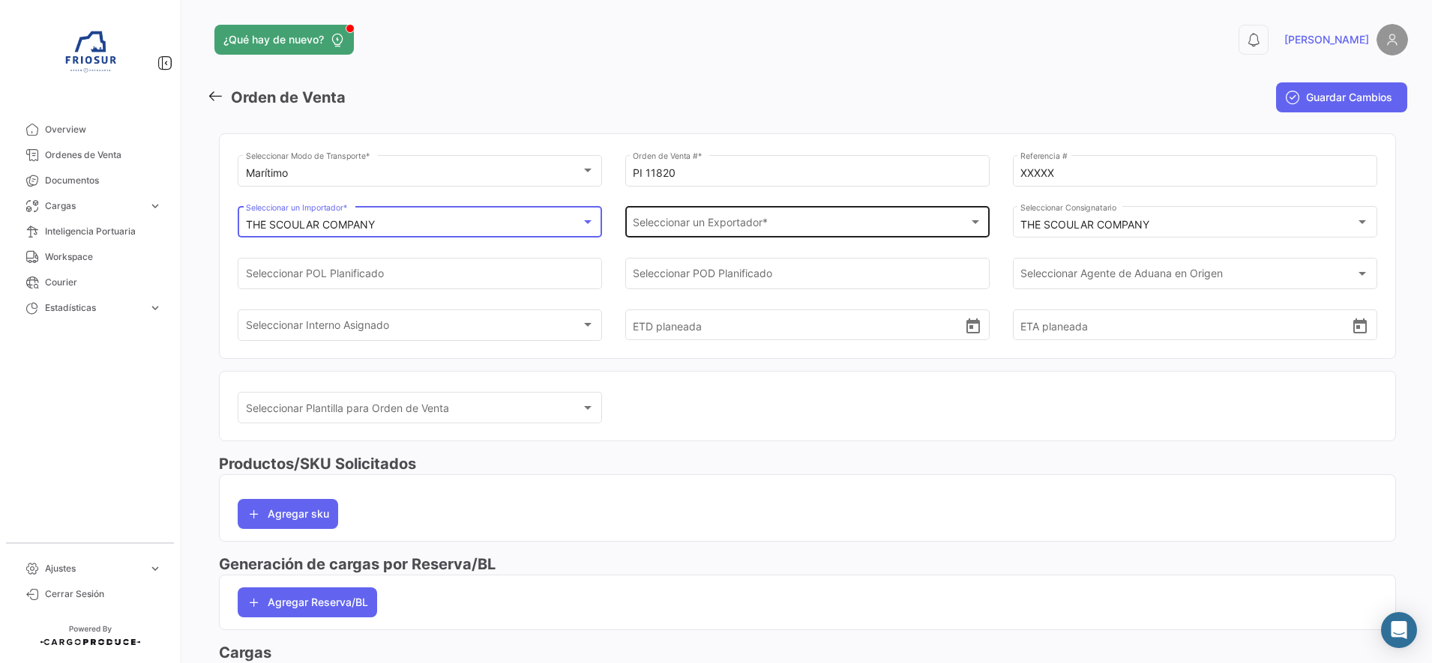
click at [782, 226] on div "Seleccionar un Exportador *" at bounding box center [800, 225] width 335 height 13
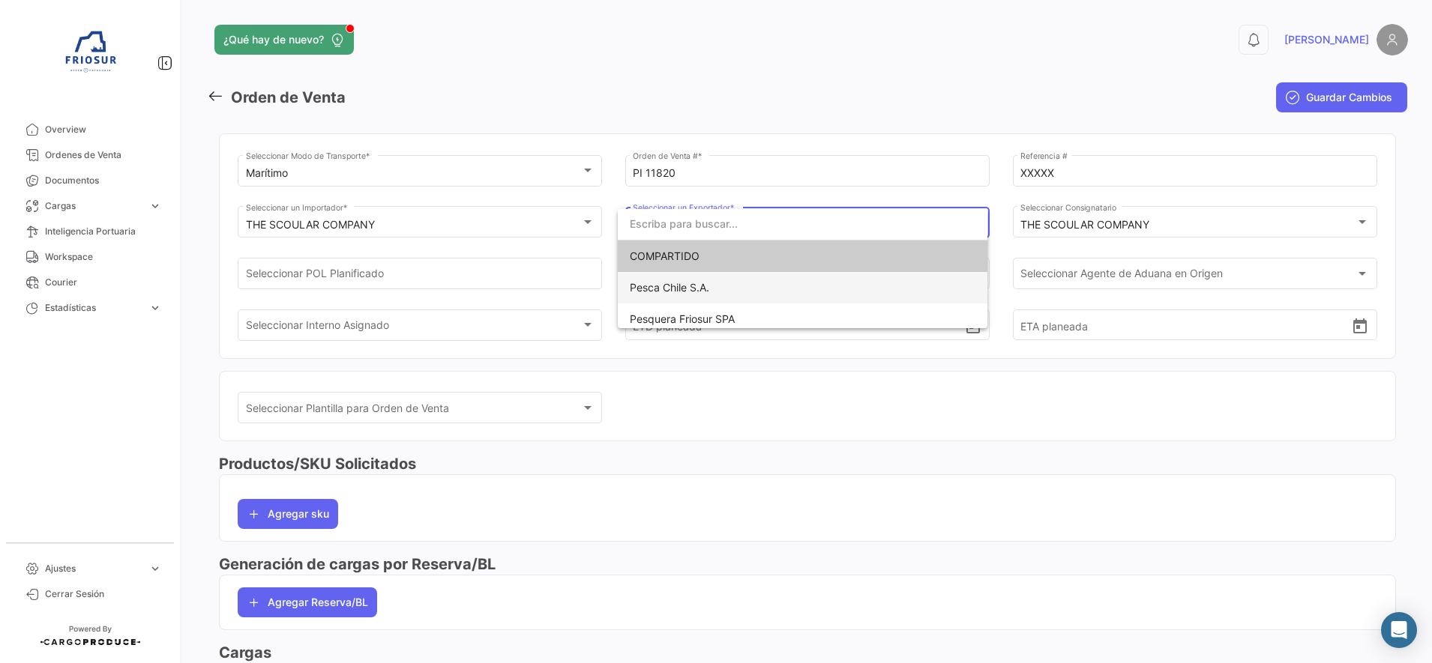
click at [672, 283] on span "Pesca Chile S.A." at bounding box center [669, 287] width 79 height 13
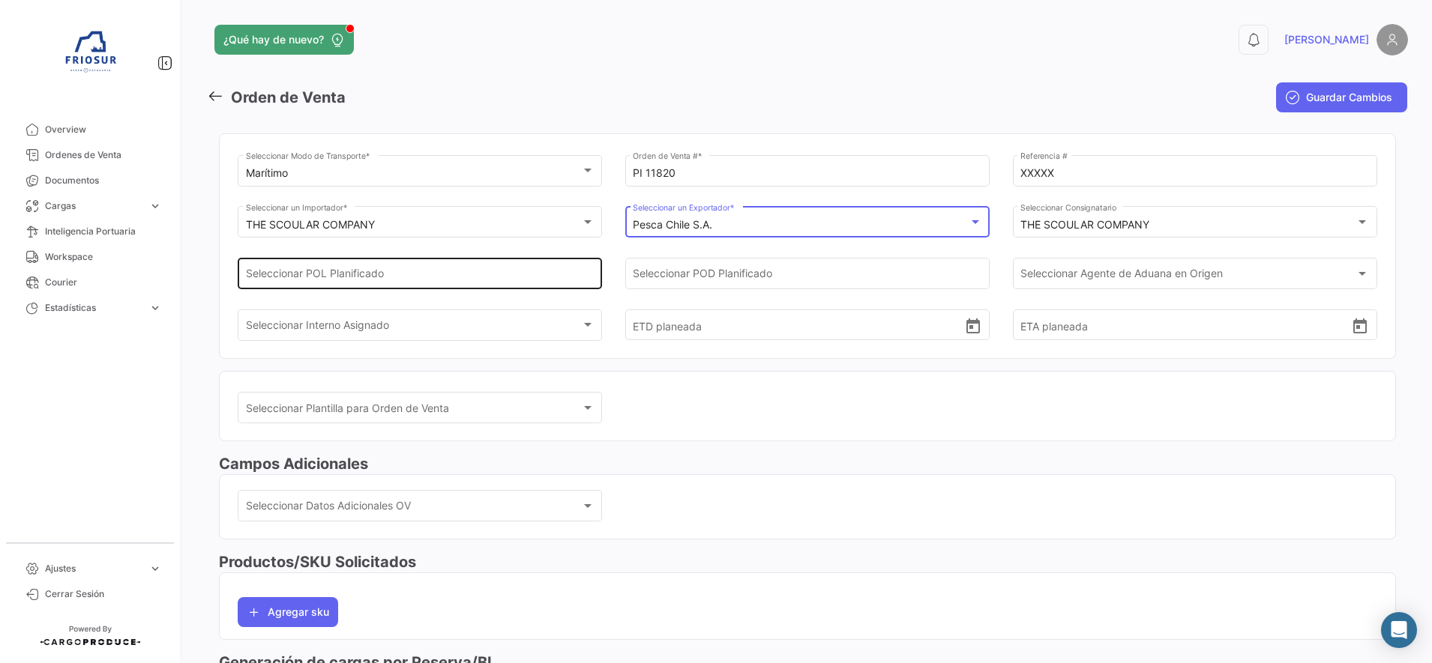
click at [490, 277] on input "Seleccionar POL Planificado" at bounding box center [420, 277] width 349 height 13
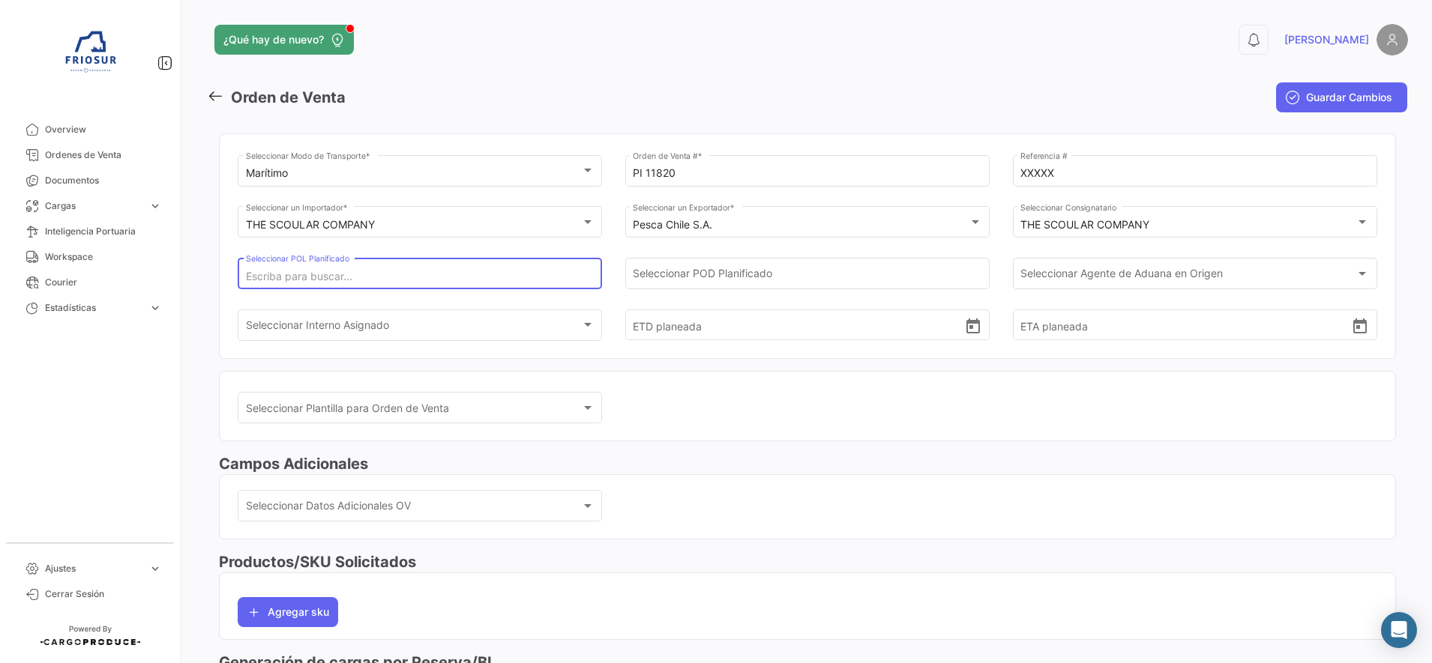
click at [584, 280] on input "Seleccionar POL Planificado" at bounding box center [420, 277] width 349 height 13
click at [1108, 283] on div "Seleccionar Agente de Aduana en Origen Seleccionar Agente de Aduana en Origen" at bounding box center [1194, 272] width 349 height 34
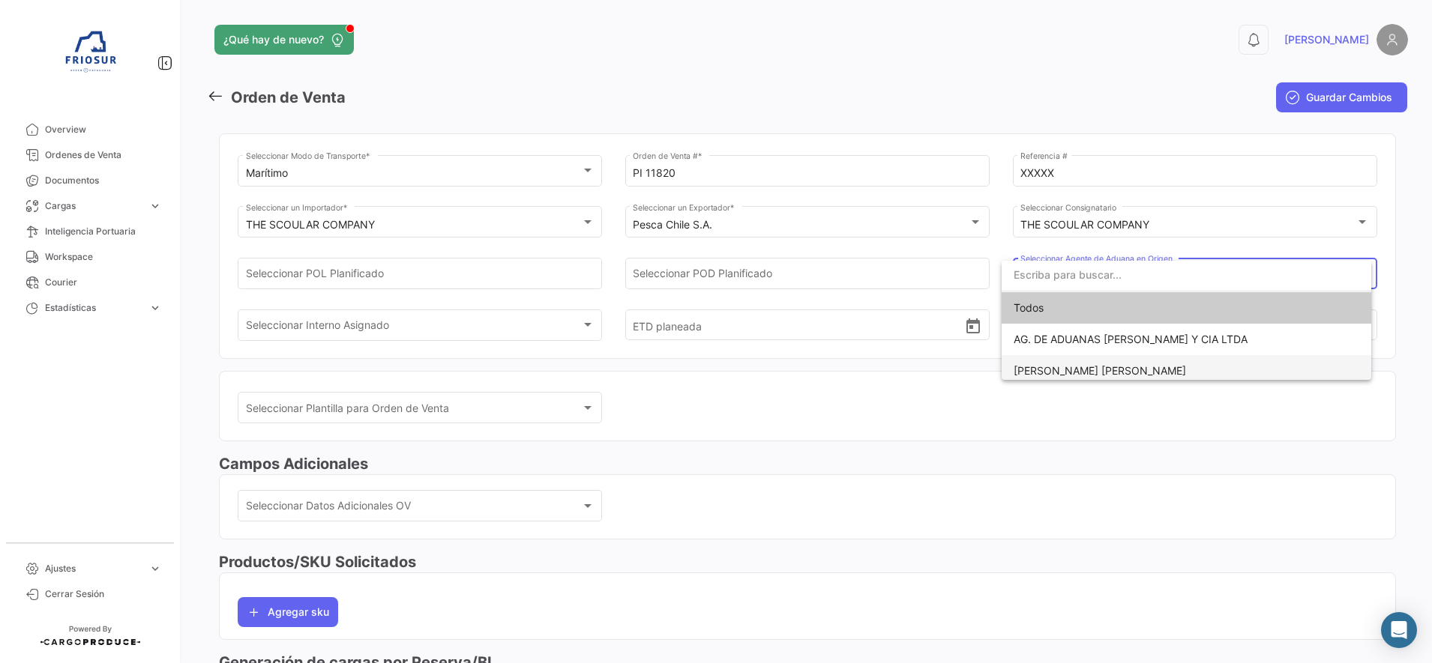
click at [1066, 374] on span "[PERSON_NAME] [PERSON_NAME]" at bounding box center [1100, 370] width 172 height 13
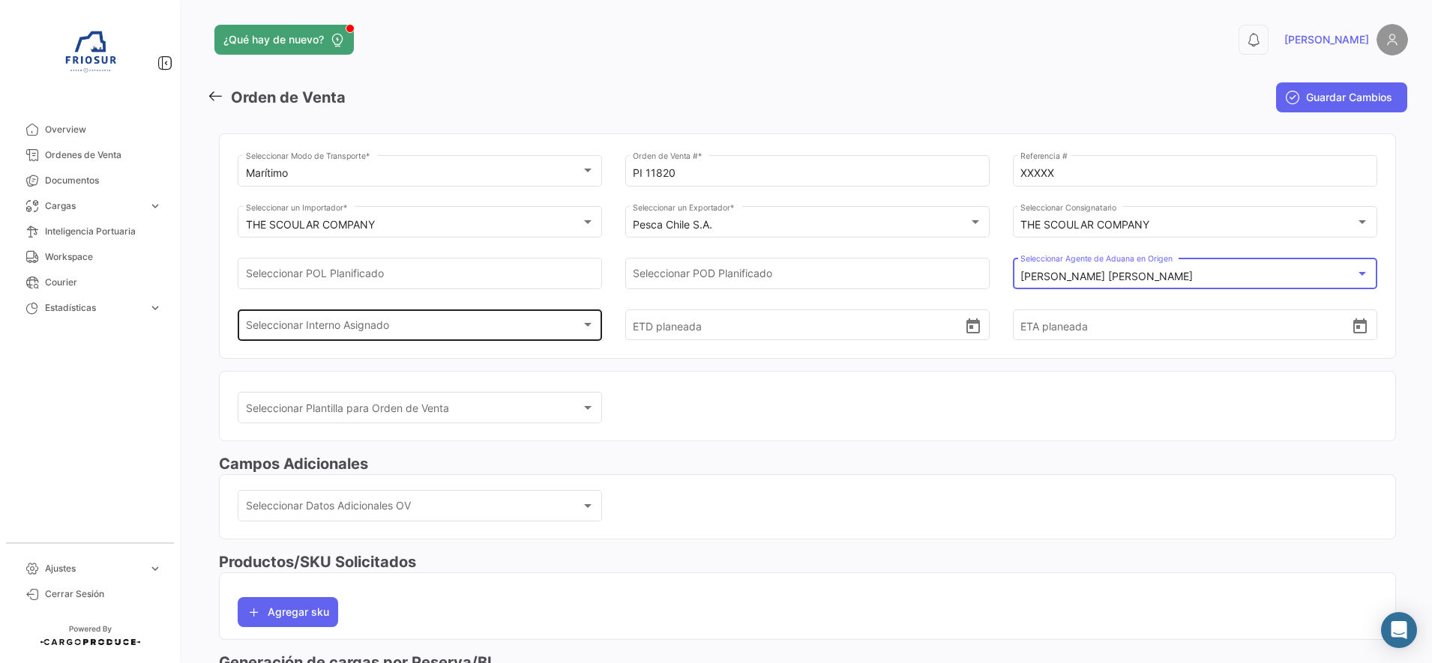
click at [591, 331] on div at bounding box center [587, 325] width 13 height 12
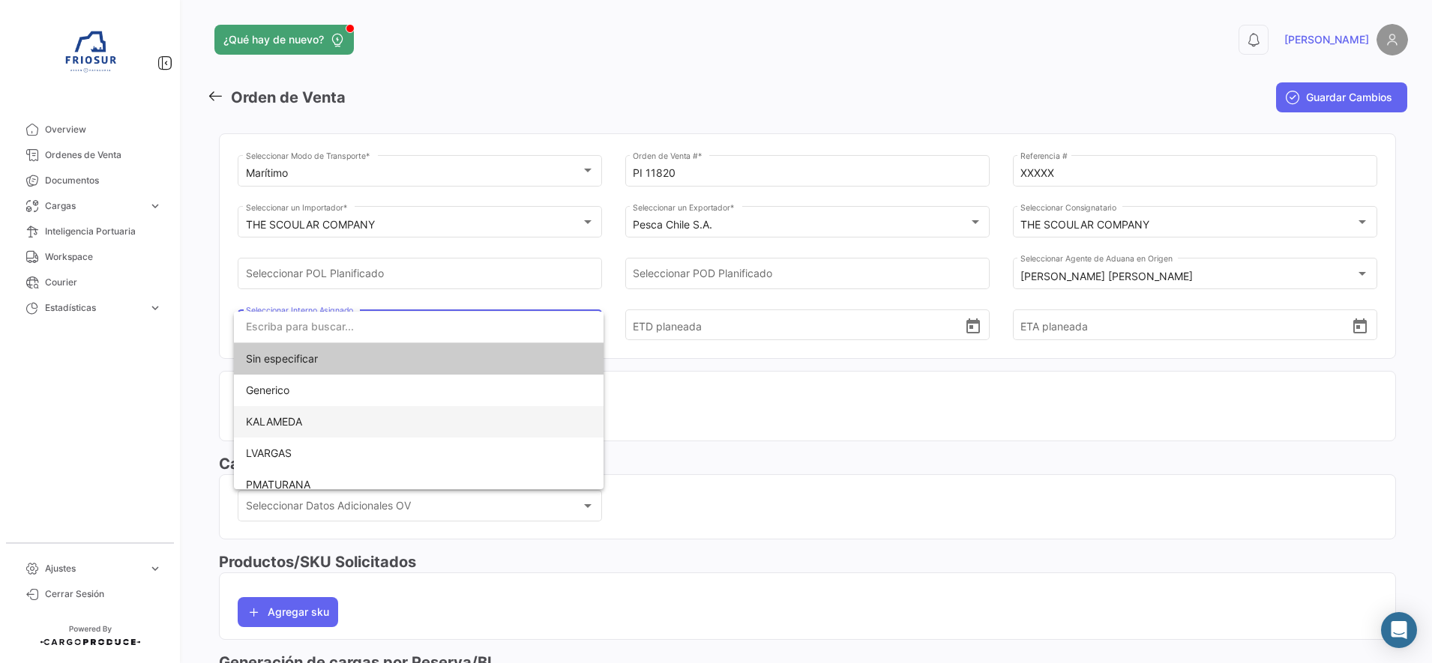
click at [367, 421] on span "KALAMEDA" at bounding box center [419, 421] width 346 height 31
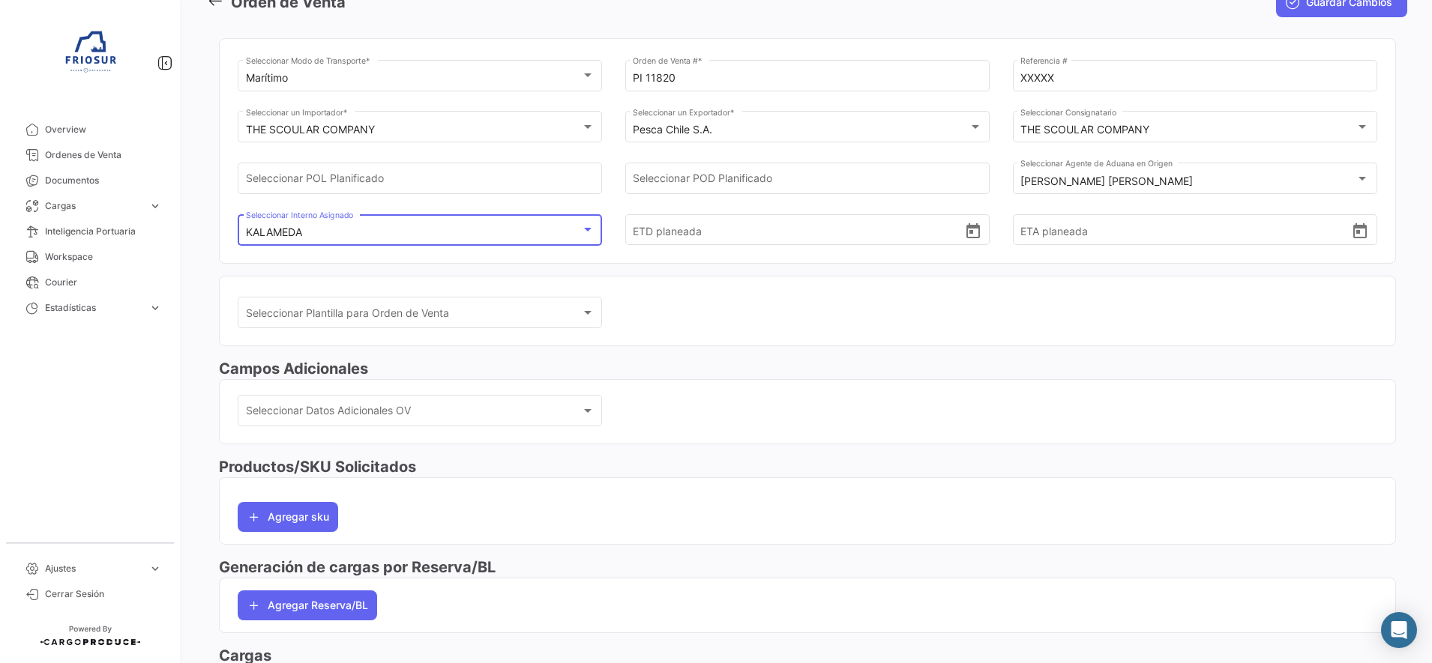
scroll to position [187, 0]
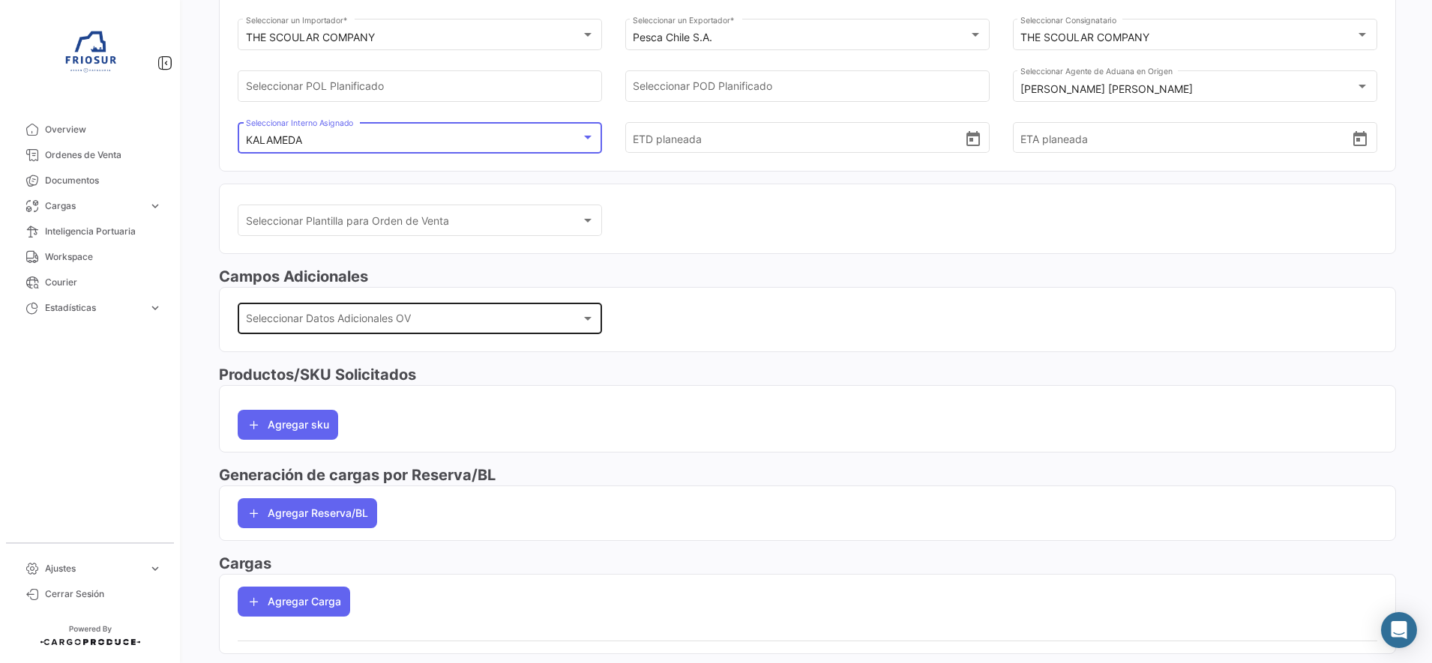
click at [567, 323] on div "Seleccionar Datos Adicionales OV" at bounding box center [413, 322] width 335 height 13
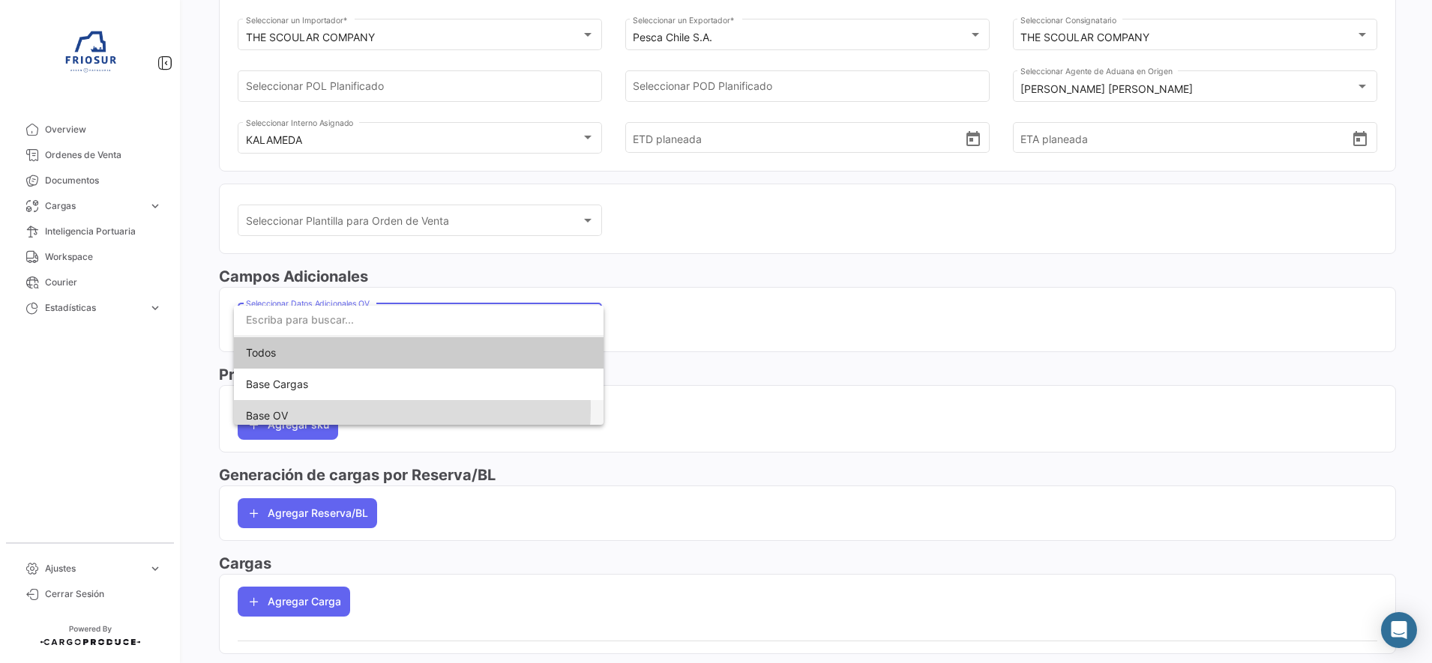
click at [353, 409] on span "Base OV" at bounding box center [419, 415] width 346 height 31
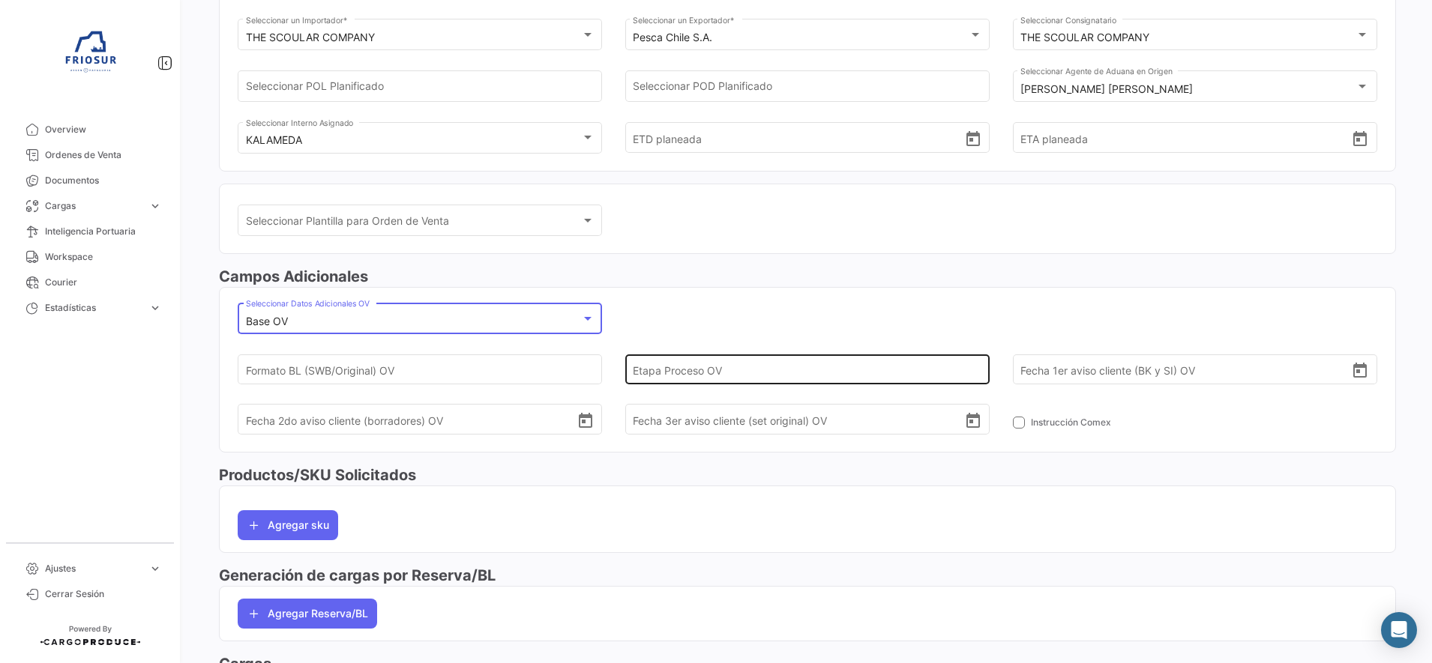
click at [675, 373] on input "Etapa Proceso OV" at bounding box center [798, 369] width 331 height 52
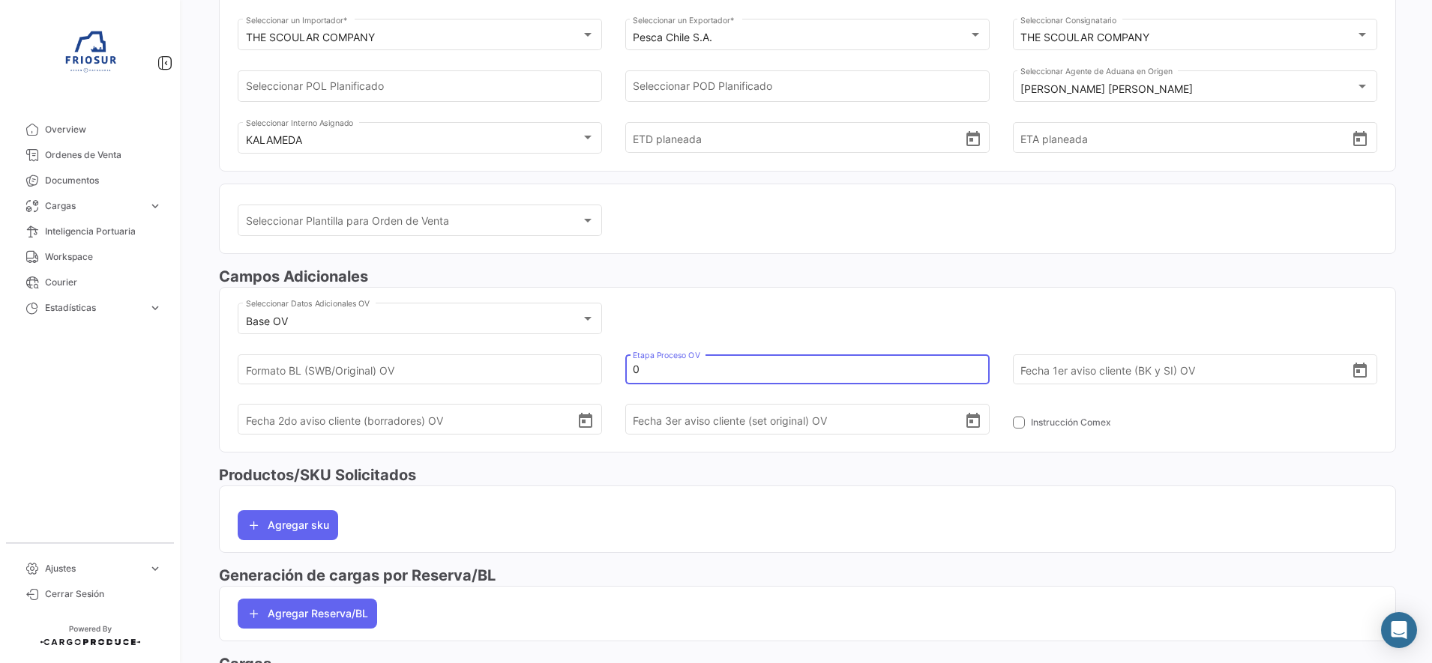
type input "0"
click at [989, 289] on mat-card "Base OV Seleccionar Datos Adicionales OV [PERSON_NAME] (SWB/Original) OV 0 Etap…" at bounding box center [807, 369] width 1177 height 165
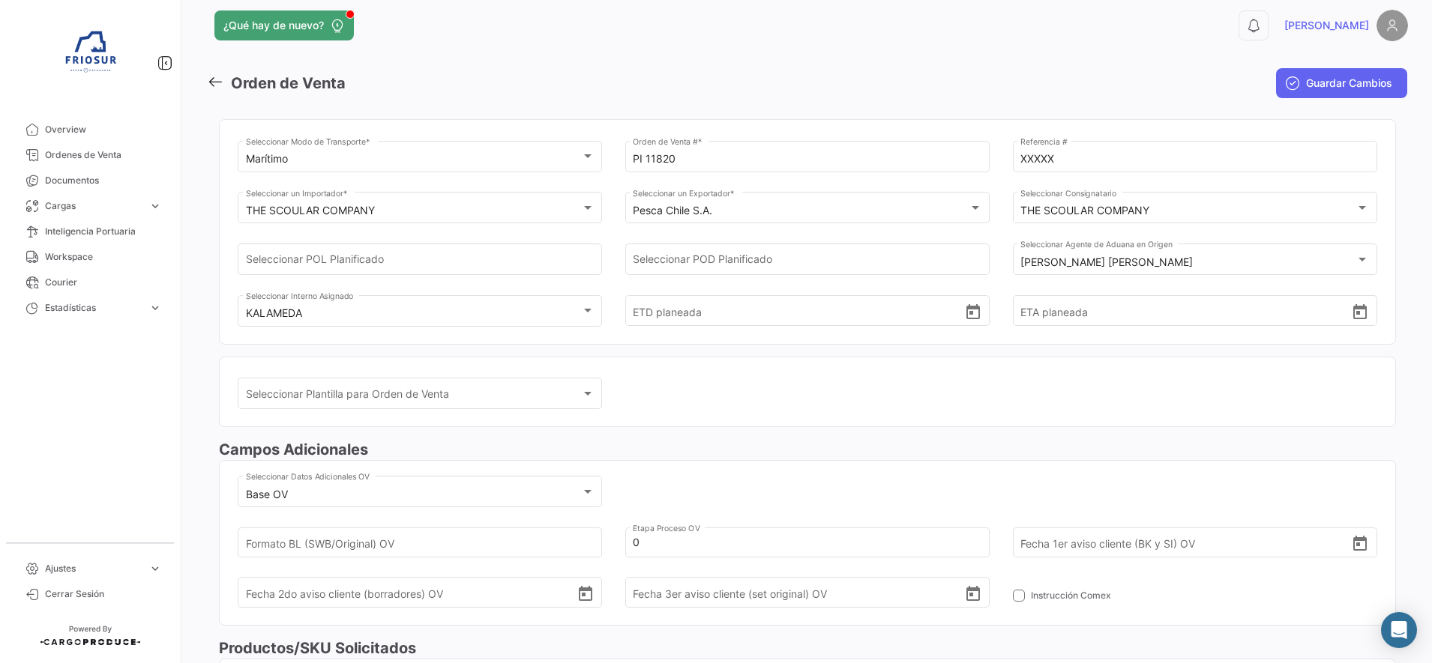
scroll to position [0, 0]
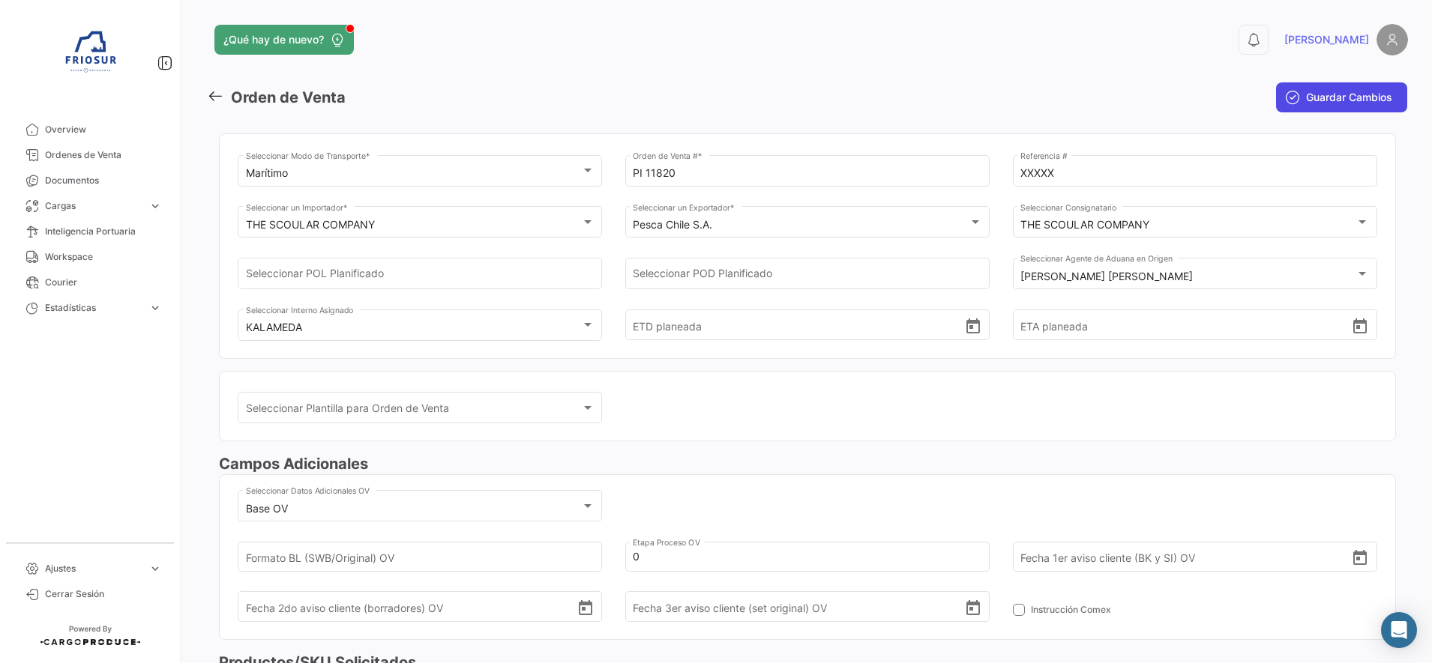
click at [1324, 96] on span "Guardar Cambios" at bounding box center [1349, 97] width 86 height 15
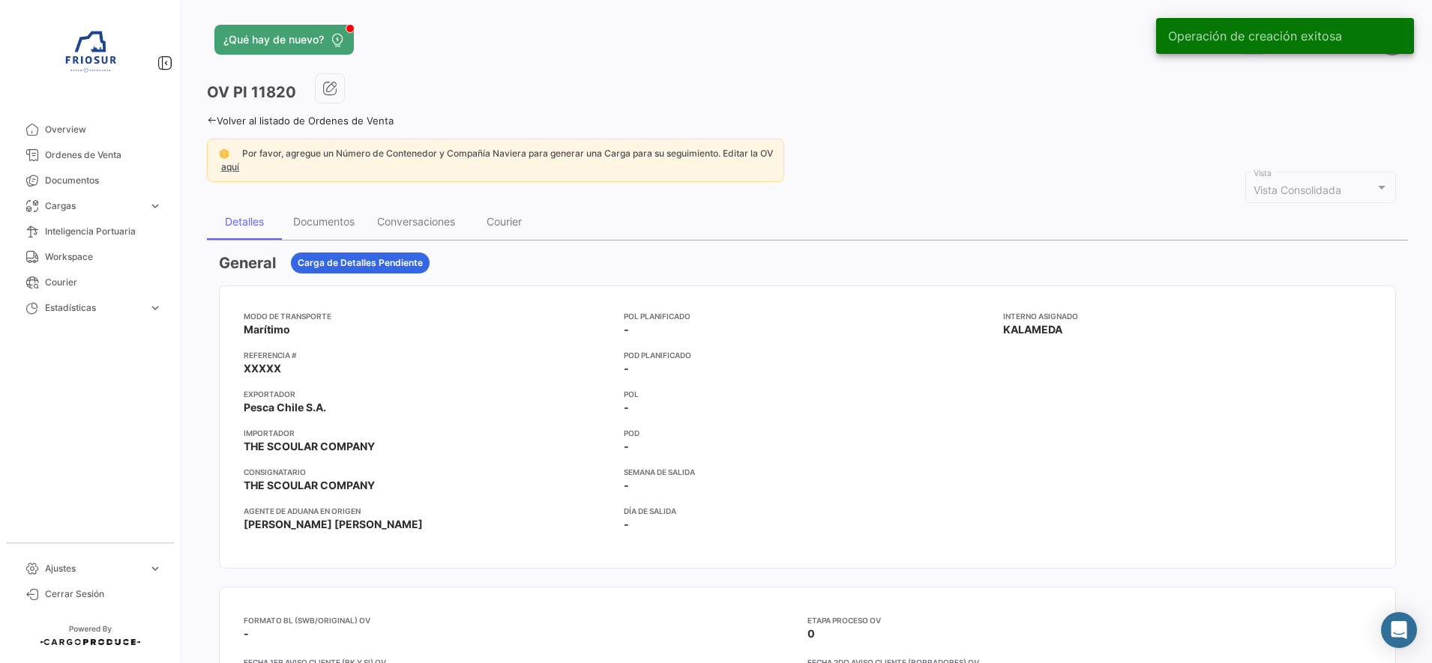
click at [212, 121] on icon at bounding box center [212, 120] width 10 height 10
